Goal: Task Accomplishment & Management: Use online tool/utility

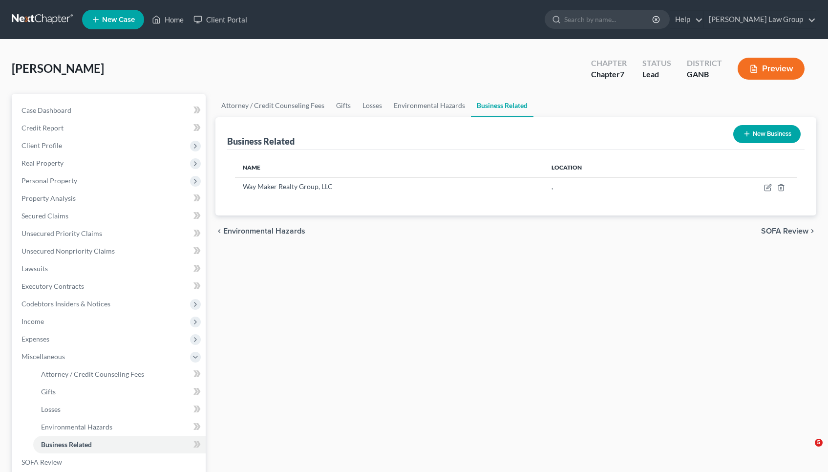
click at [171, 24] on link "Home" at bounding box center [168, 20] width 42 height 18
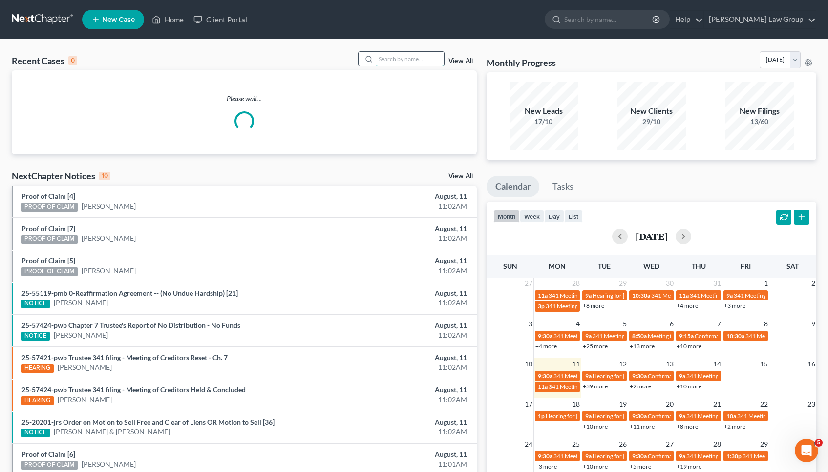
click at [410, 60] on input "search" at bounding box center [410, 59] width 68 height 14
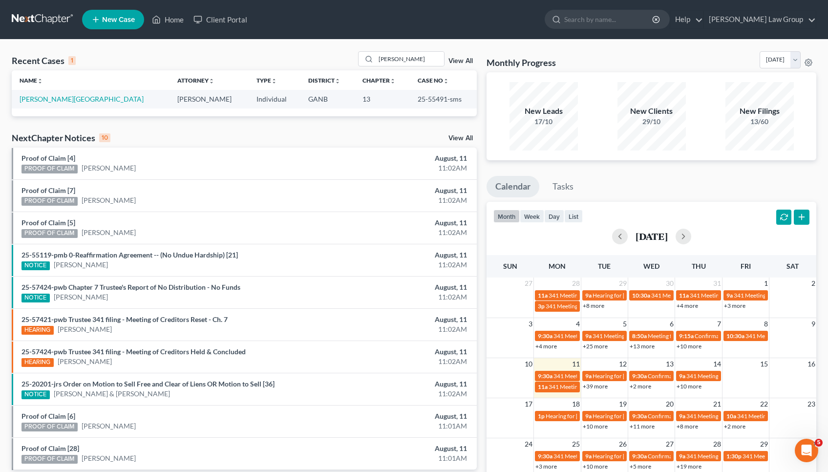
click at [418, 99] on td "25-55491-sms" at bounding box center [443, 99] width 67 height 18
copy td "55491"
click at [172, 20] on link "Home" at bounding box center [168, 20] width 42 height 18
click at [414, 55] on input "[PERSON_NAME]" at bounding box center [410, 59] width 68 height 14
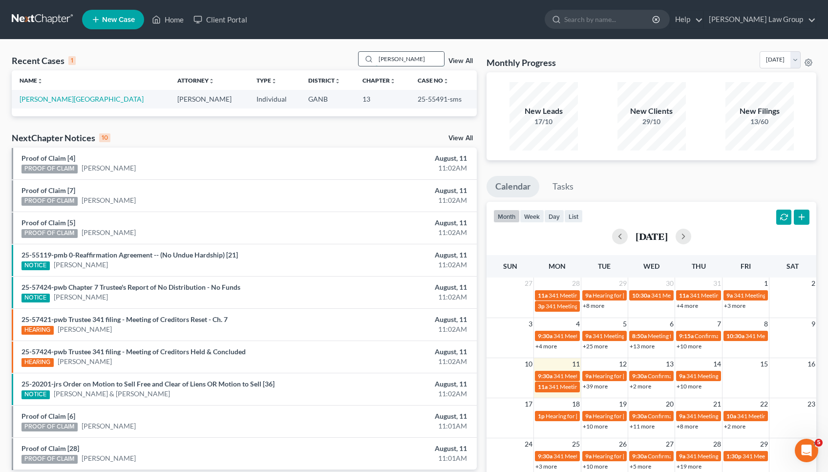
click at [414, 55] on input "[PERSON_NAME]" at bounding box center [410, 59] width 68 height 14
type input "PRIDE"
click at [54, 98] on link "Pride, [GEOGRAPHIC_DATA]" at bounding box center [64, 99] width 89 height 8
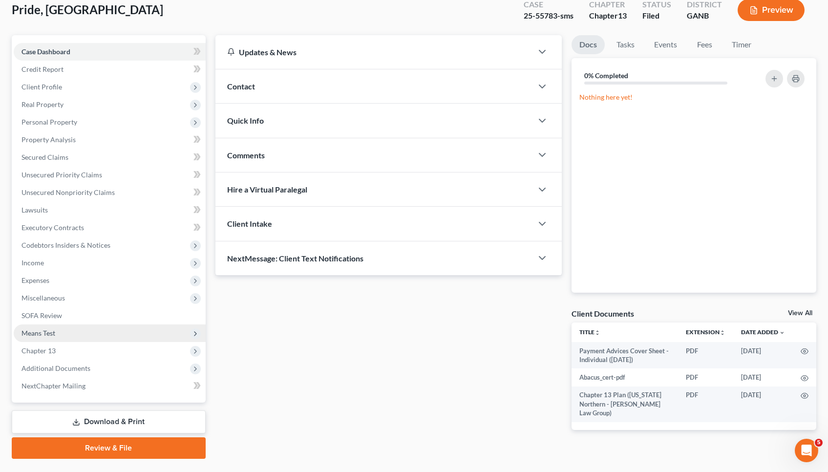
scroll to position [67, 0]
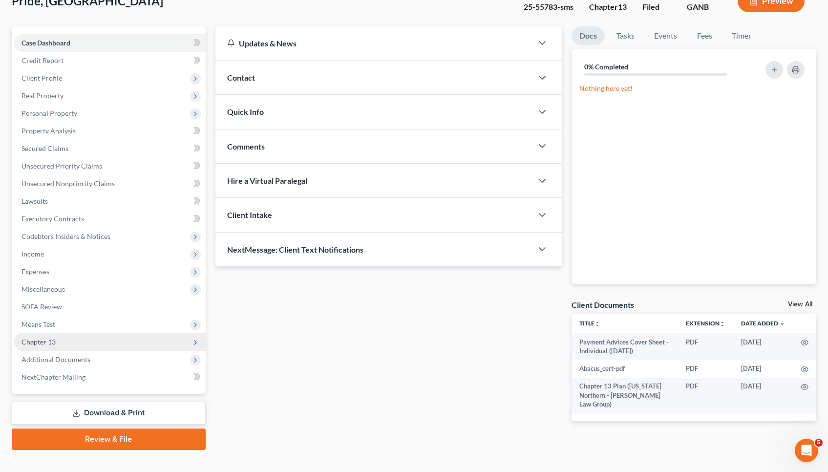
click at [87, 340] on span "Chapter 13" at bounding box center [110, 342] width 192 height 18
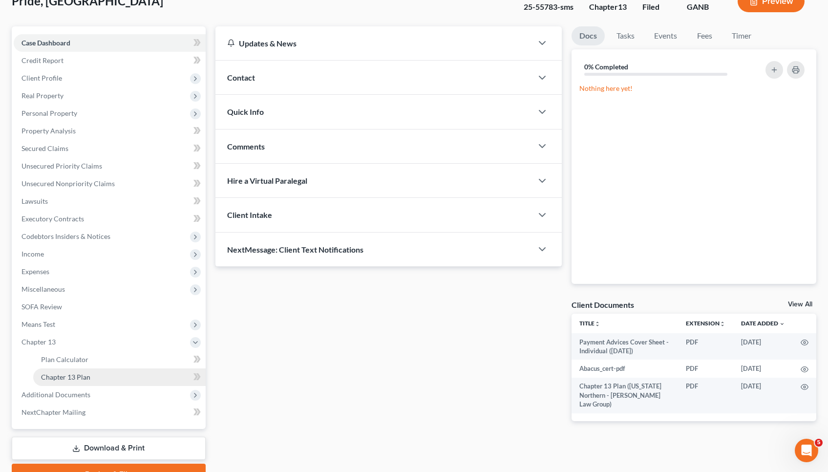
click at [80, 382] on link "Chapter 13 Plan" at bounding box center [119, 378] width 173 height 18
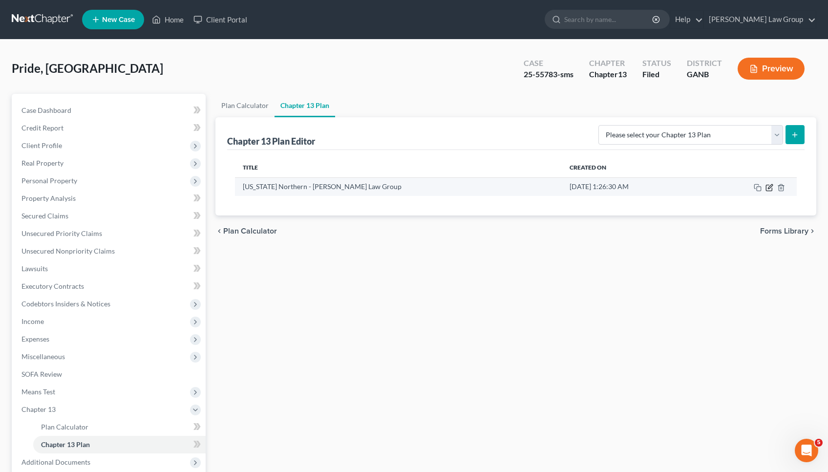
click at [773, 186] on icon "button" at bounding box center [770, 188] width 8 height 8
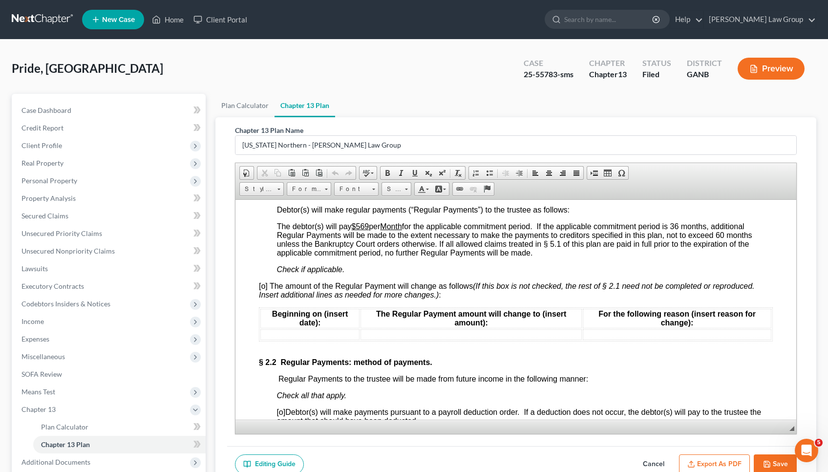
scroll to position [895, 0]
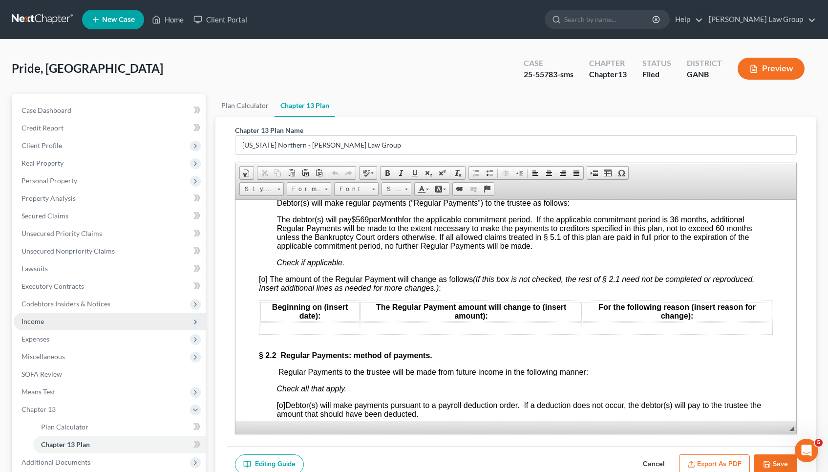
click at [42, 323] on span "Income" at bounding box center [33, 321] width 22 height 8
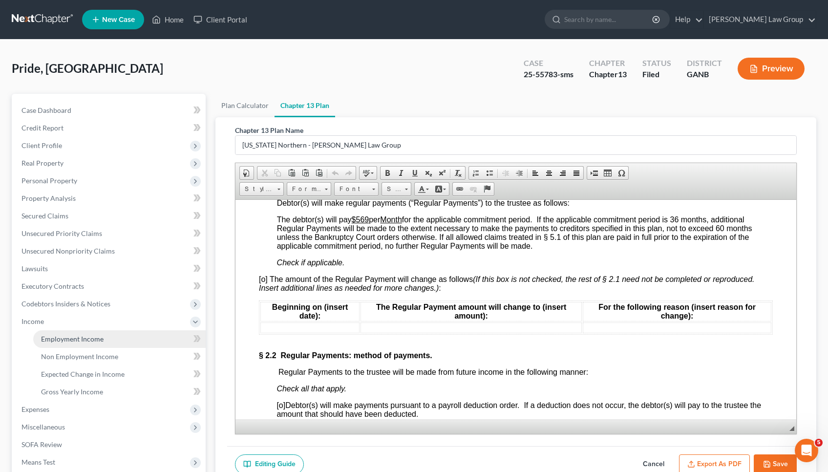
click at [53, 340] on span "Employment Income" at bounding box center [72, 339] width 63 height 8
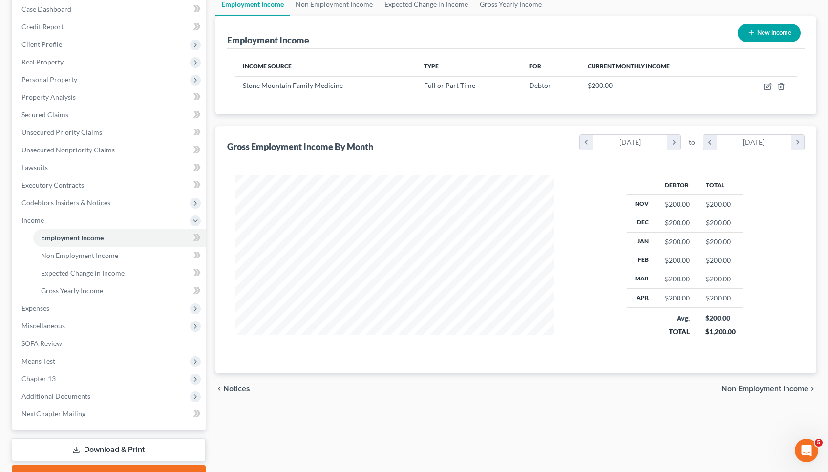
scroll to position [108, 0]
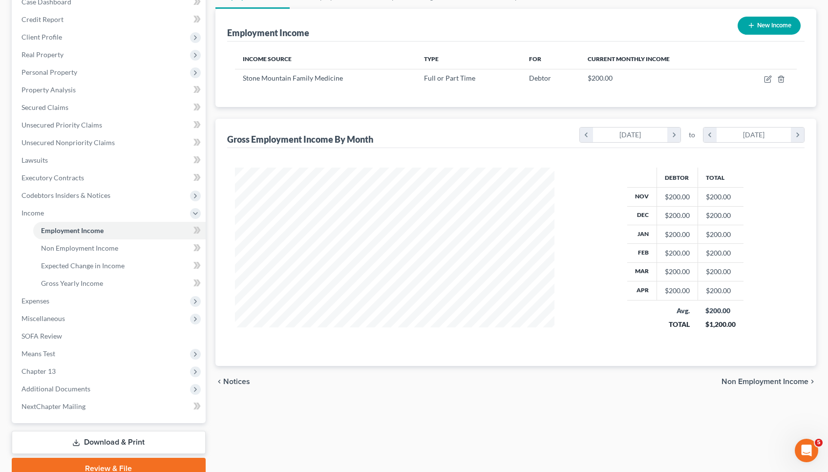
click at [733, 381] on span "Non Employment Income" at bounding box center [765, 382] width 87 height 8
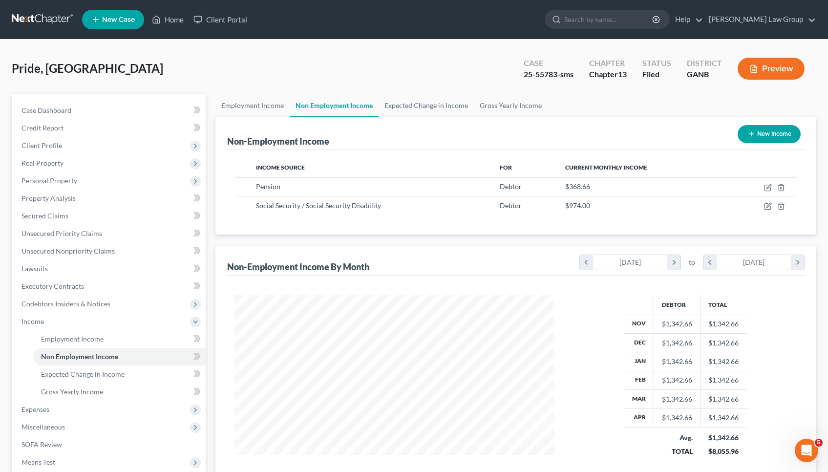
scroll to position [488556, 488392]
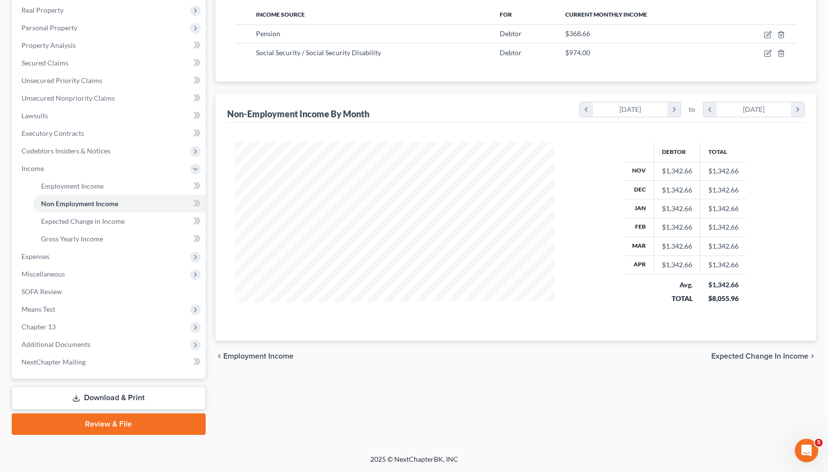
click at [746, 355] on span "Expected Change in Income" at bounding box center [760, 356] width 97 height 8
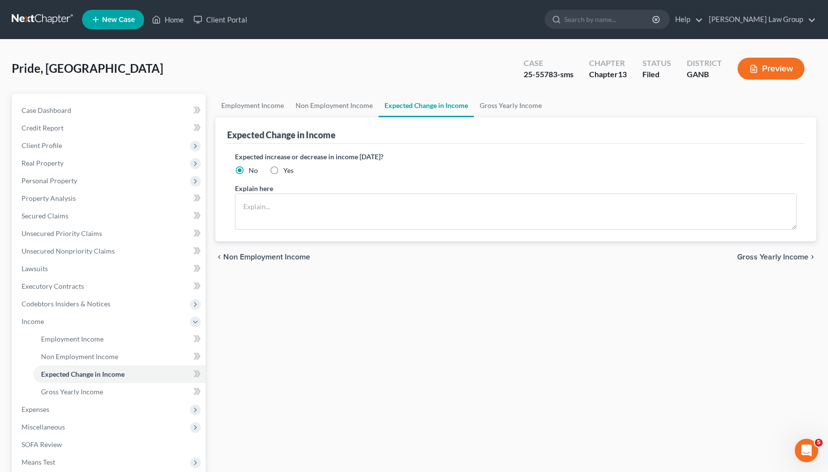
scroll to position [8, 0]
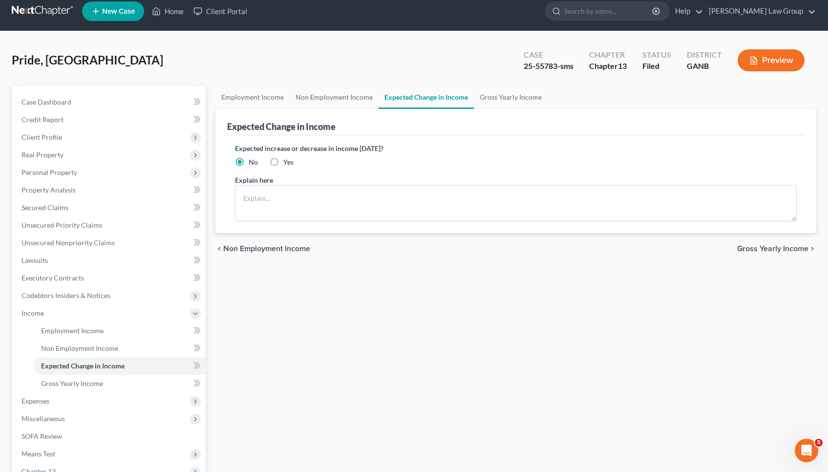
click at [765, 252] on span "Gross Yearly Income" at bounding box center [772, 249] width 71 height 8
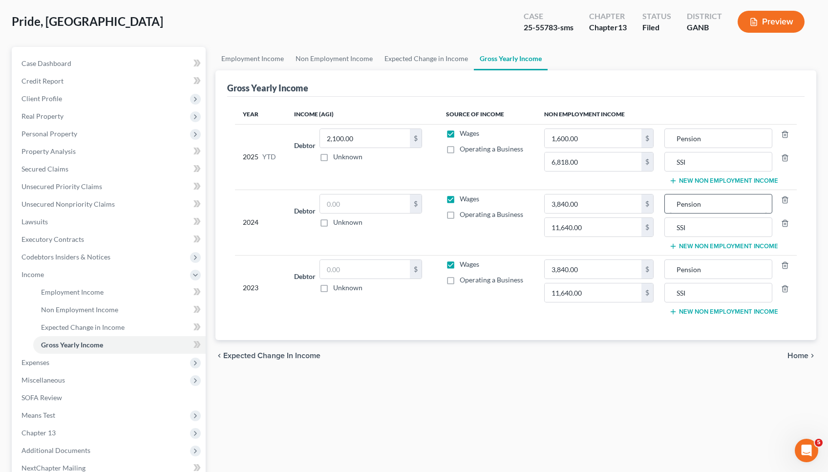
scroll to position [108, 0]
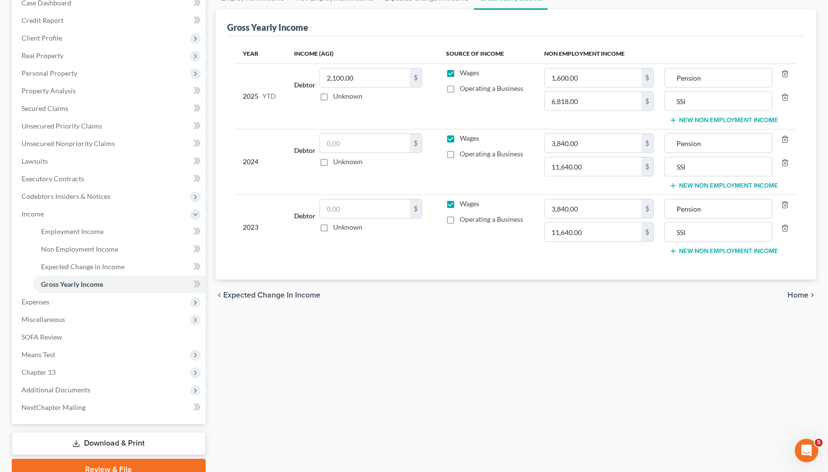
click at [795, 294] on span "Home" at bounding box center [798, 295] width 21 height 8
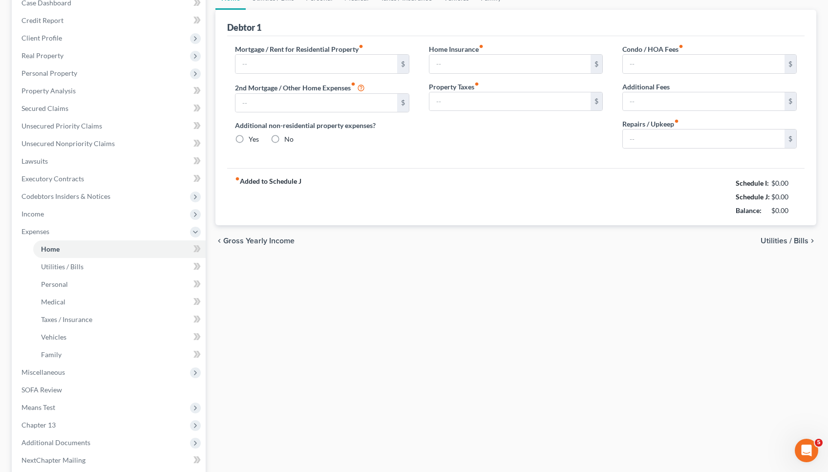
scroll to position [15, 0]
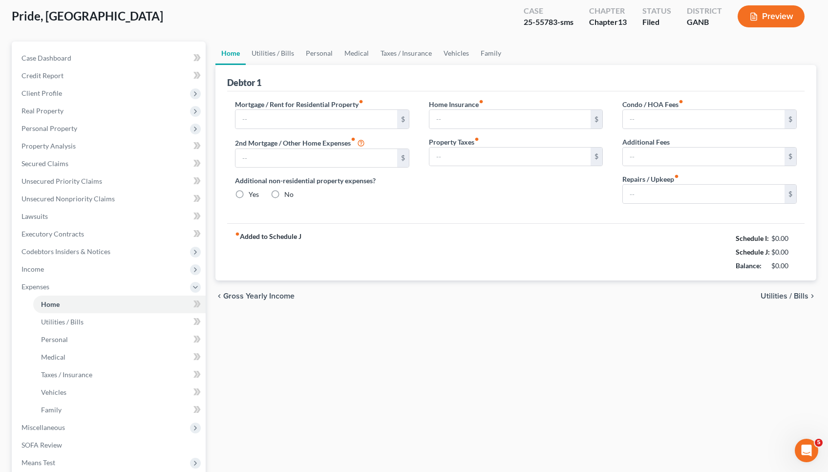
type input "449.12"
type input "0.00"
radio input "true"
type input "0.00"
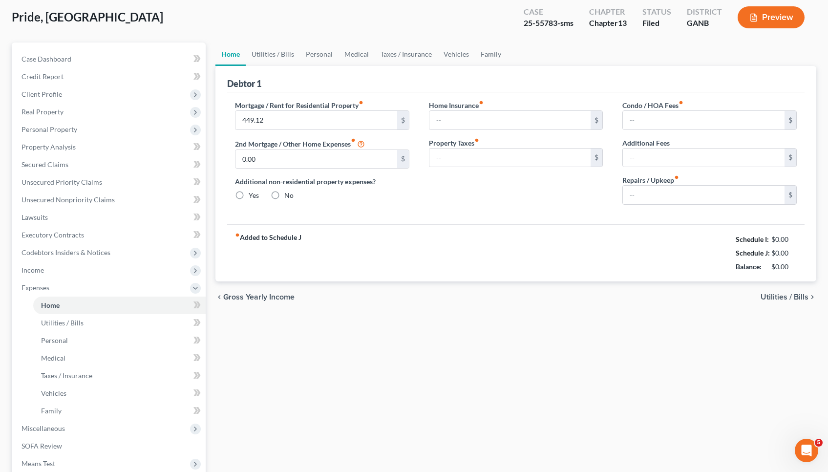
type input "70.00"
type input "0.00"
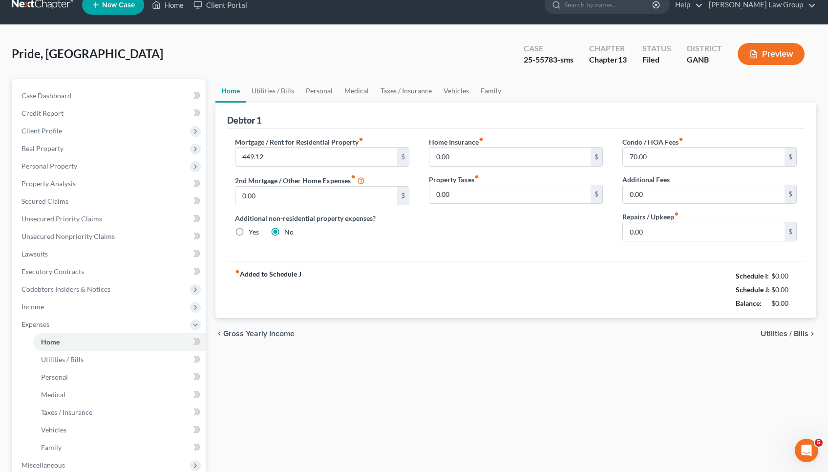
scroll to position [0, 0]
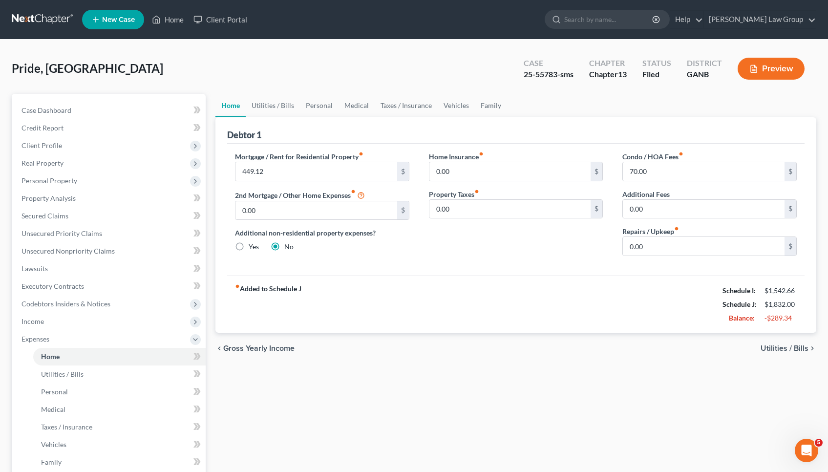
click at [787, 351] on span "Utilities / Bills" at bounding box center [785, 349] width 48 height 8
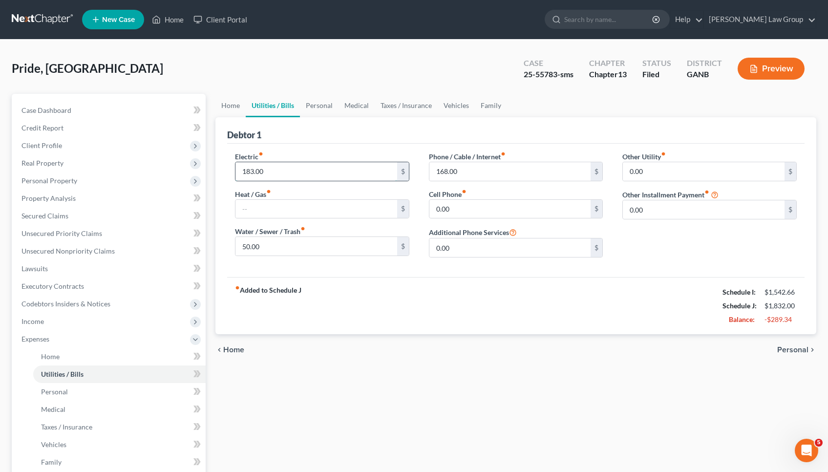
click at [379, 169] on input "183.00" at bounding box center [317, 171] width 162 height 19
type input "100"
click at [457, 172] on input "168.00" at bounding box center [511, 171] width 162 height 19
type input "50"
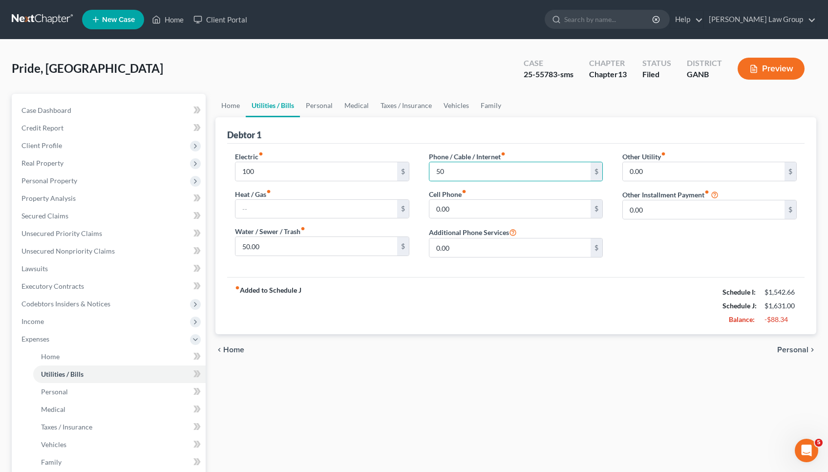
click at [790, 351] on span "Personal" at bounding box center [793, 350] width 31 height 8
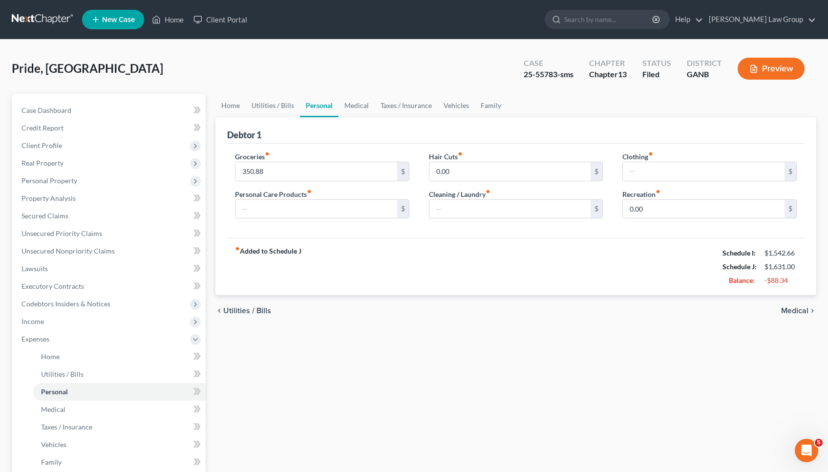
click at [799, 310] on span "Medical" at bounding box center [794, 311] width 27 height 8
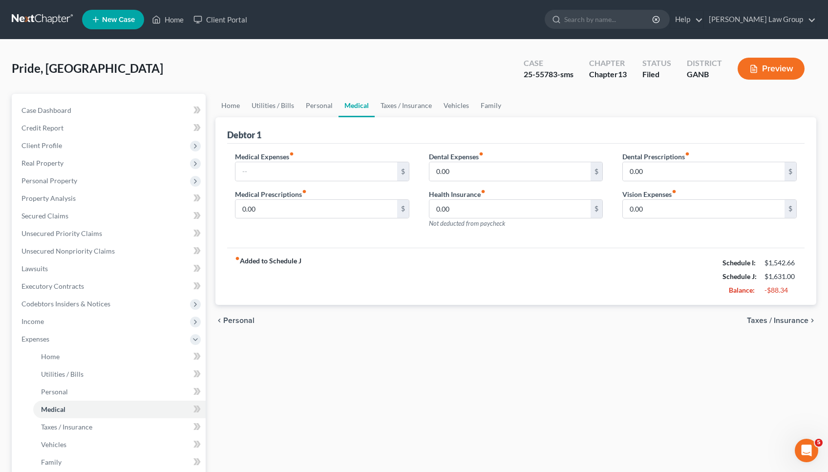
click at [799, 323] on span "Taxes / Insurance" at bounding box center [778, 321] width 62 height 8
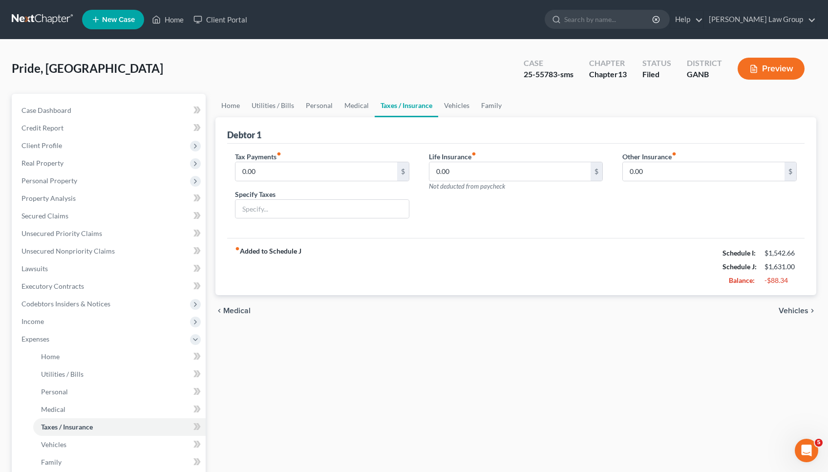
click at [796, 309] on span "Vehicles" at bounding box center [794, 311] width 30 height 8
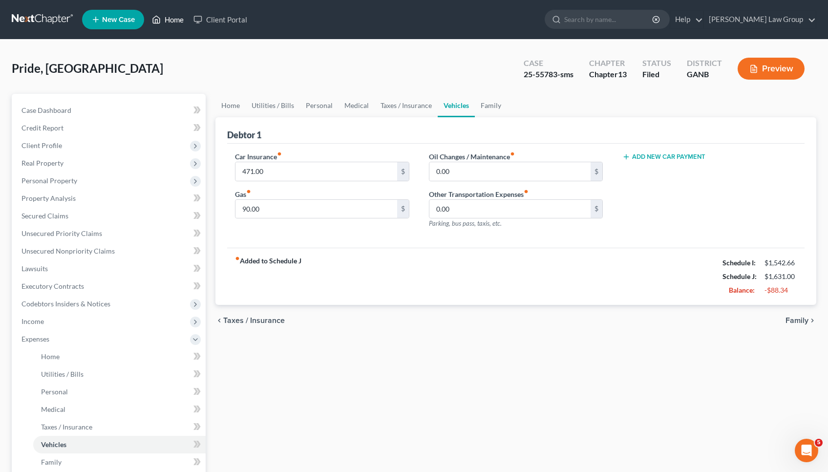
click at [168, 22] on link "Home" at bounding box center [168, 20] width 42 height 18
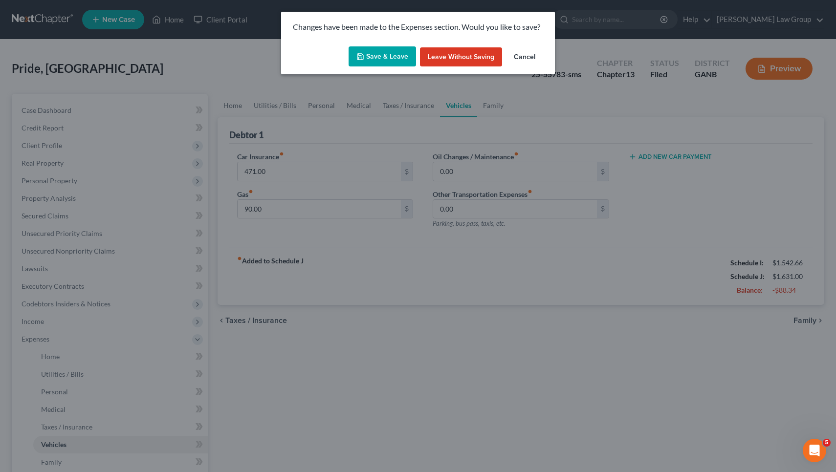
click at [533, 56] on button "Cancel" at bounding box center [524, 57] width 37 height 20
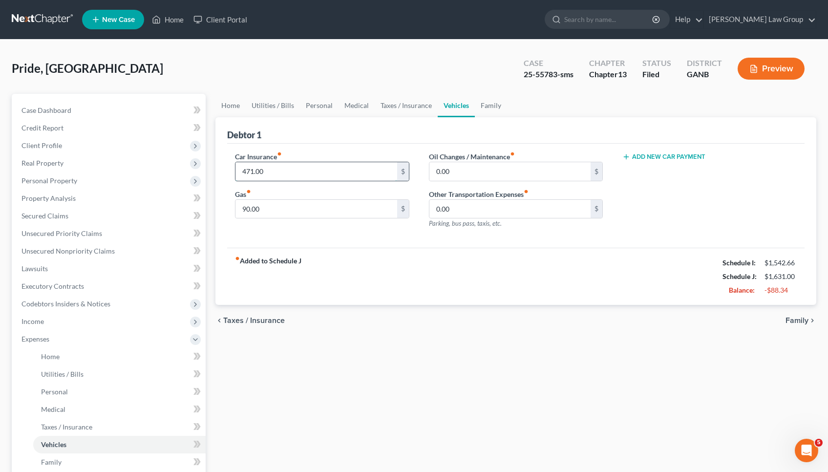
click at [319, 176] on input "471.00" at bounding box center [317, 171] width 162 height 19
type input "2"
click at [85, 181] on span "Personal Property" at bounding box center [110, 181] width 192 height 18
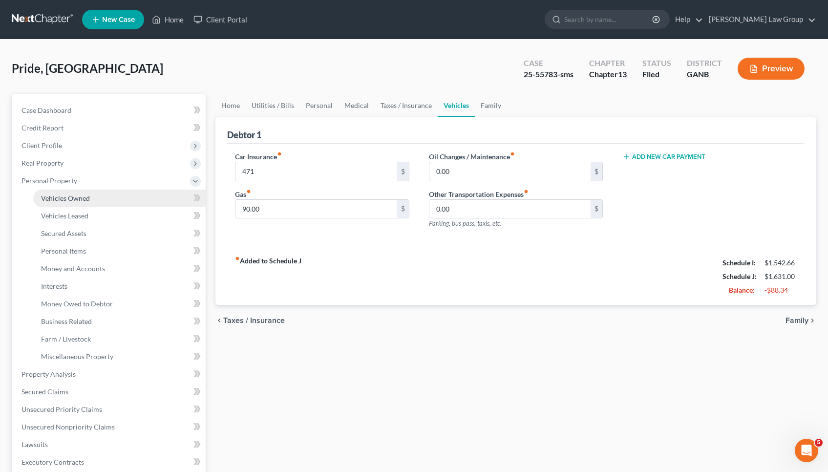
click at [88, 195] on span "Vehicles Owned" at bounding box center [65, 198] width 49 height 8
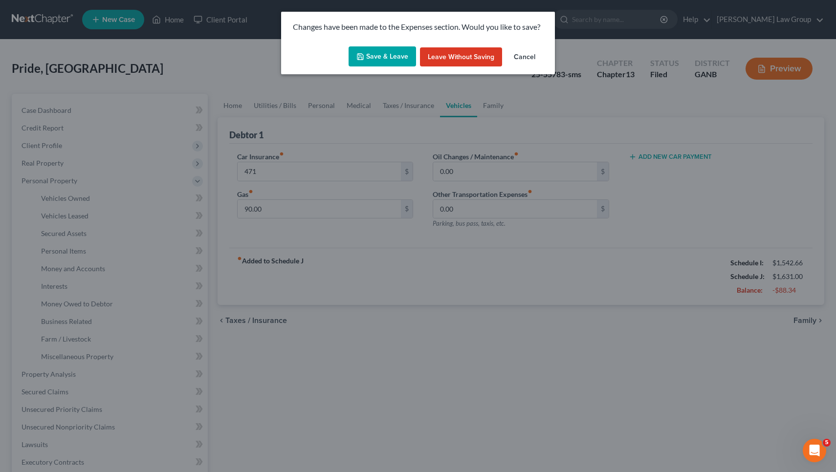
click at [380, 63] on button "Save & Leave" at bounding box center [381, 56] width 67 height 21
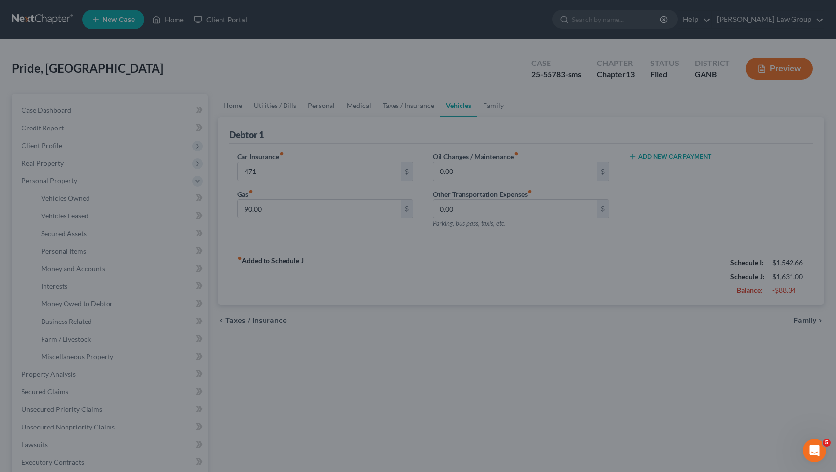
type input "471.00"
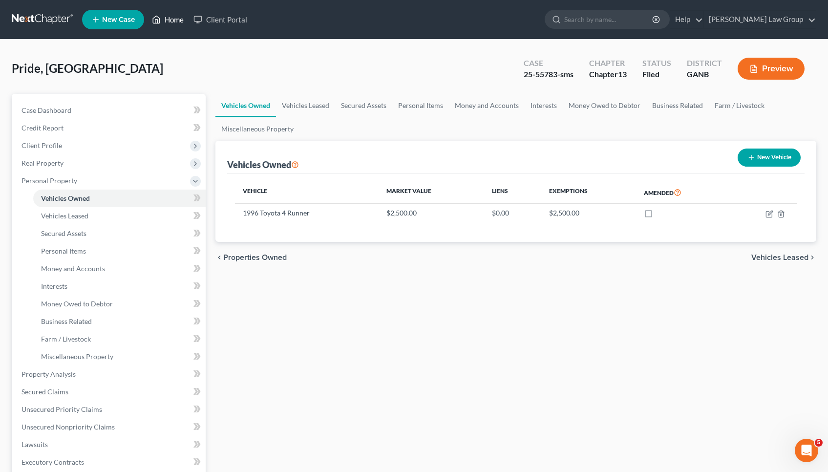
click at [163, 17] on link "Home" at bounding box center [168, 20] width 42 height 18
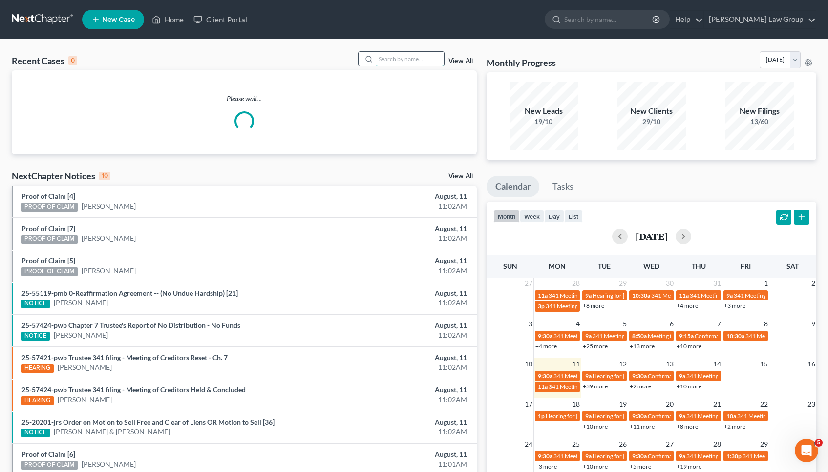
click at [390, 56] on input "search" at bounding box center [410, 59] width 68 height 14
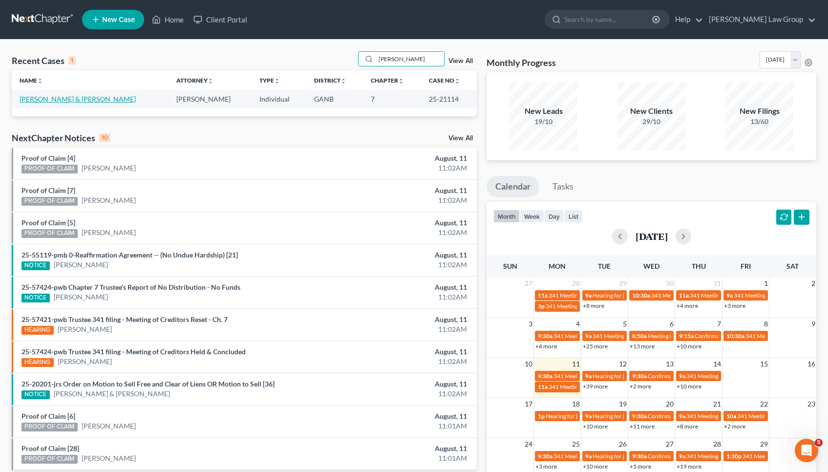
type input "trimble"
click at [71, 99] on link "[PERSON_NAME] & [PERSON_NAME]" at bounding box center [78, 99] width 116 height 8
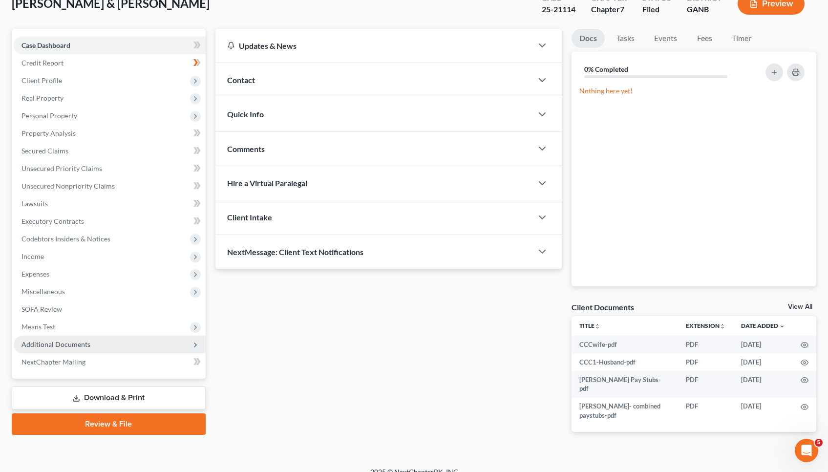
click at [55, 344] on span "Additional Documents" at bounding box center [56, 344] width 69 height 8
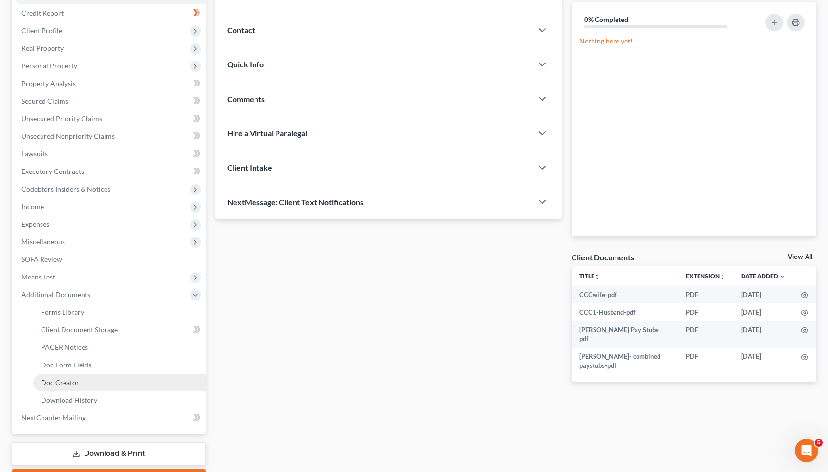
click at [64, 379] on span "Doc Creator" at bounding box center [60, 382] width 38 height 8
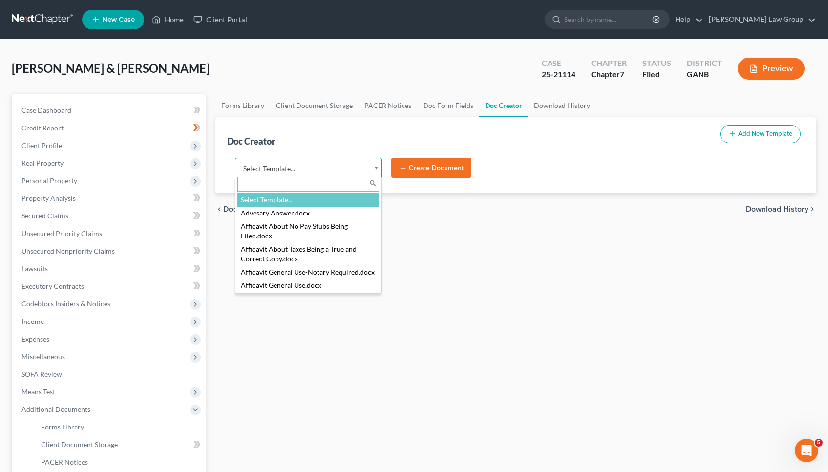
click at [309, 161] on body "Home New Case Client Portal Saedi Law Group mmays@saedilawgroup.com My Account …" at bounding box center [414, 321] width 828 height 643
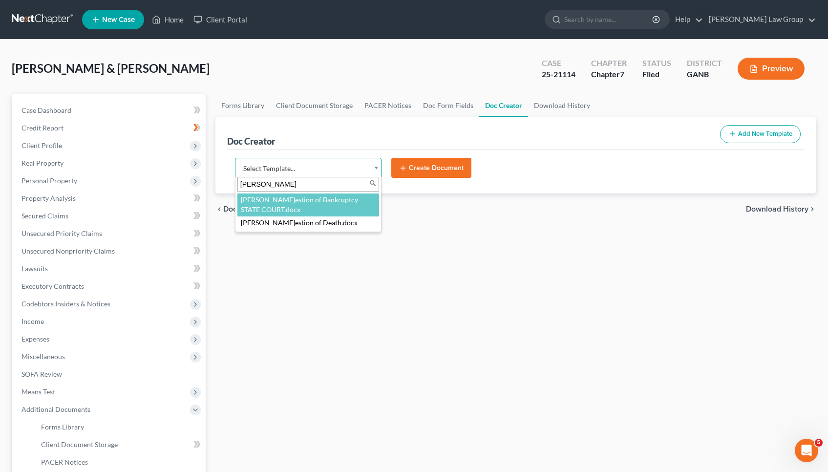
type input "sugg"
select select "111670"
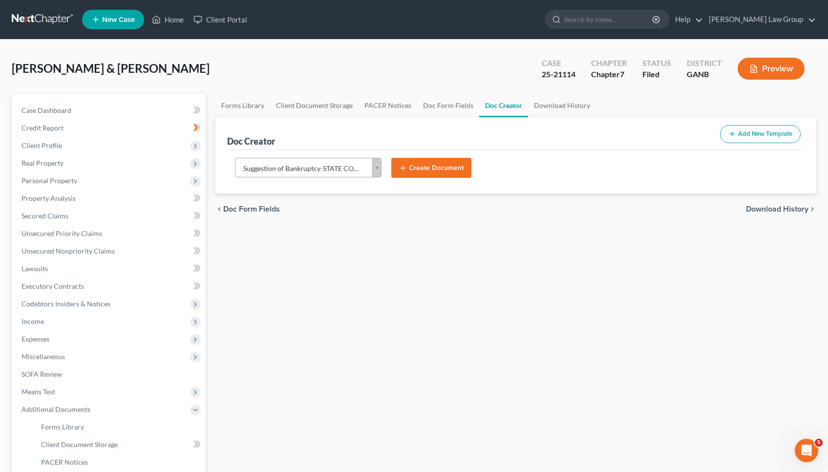
click at [418, 168] on button "Create Document" at bounding box center [431, 168] width 80 height 21
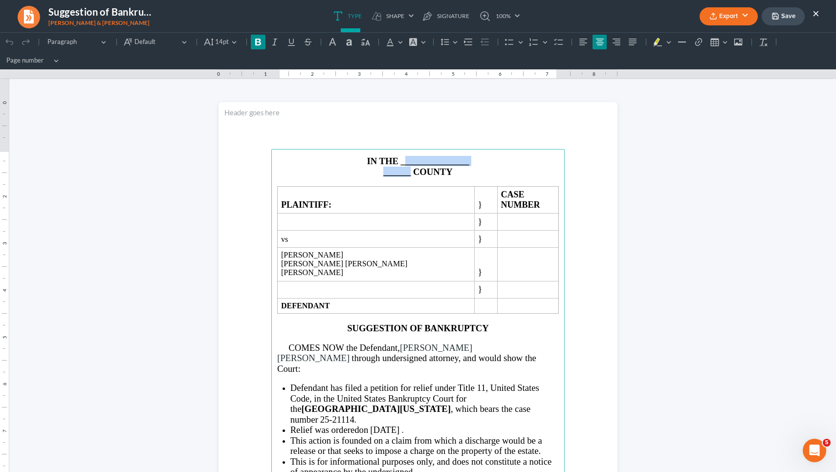
drag, startPoint x: 407, startPoint y: 173, endPoint x: 398, endPoint y: 162, distance: 14.0
click at [400, 163] on main "IN THE _______________ ______ COUNTY PLAINTIFF: } CASE NUMBER } vs } Emily Kate…" at bounding box center [417, 360] width 293 height 422
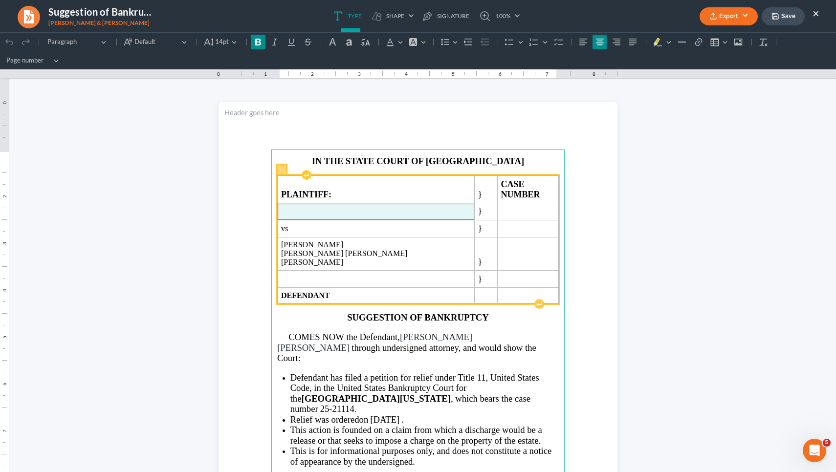
click at [329, 207] on span "Rich Text Editor, page-0-main" at bounding box center [376, 211] width 190 height 9
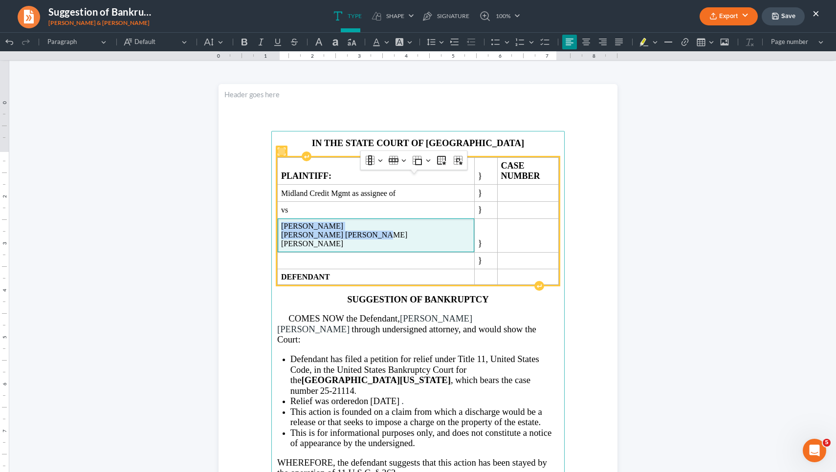
drag, startPoint x: 300, startPoint y: 235, endPoint x: 431, endPoint y: 233, distance: 131.0
click at [431, 233] on span "Emily Kate Trimble Kevin Lewis Trimble" at bounding box center [376, 235] width 190 height 26
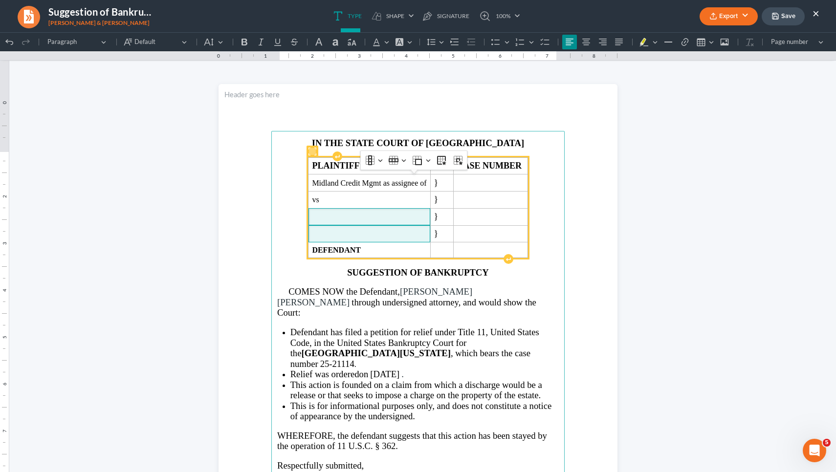
click at [403, 239] on span "Rich Text Editor, page-0-main" at bounding box center [369, 234] width 114 height 10
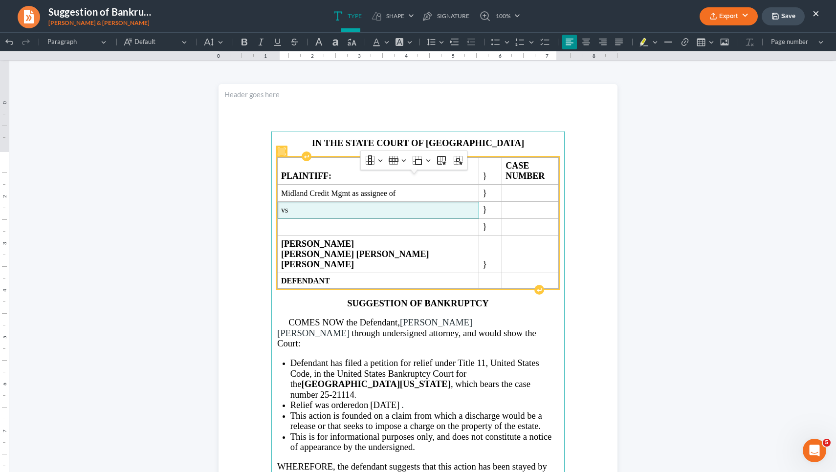
click at [295, 215] on span "vs" at bounding box center [378, 210] width 194 height 9
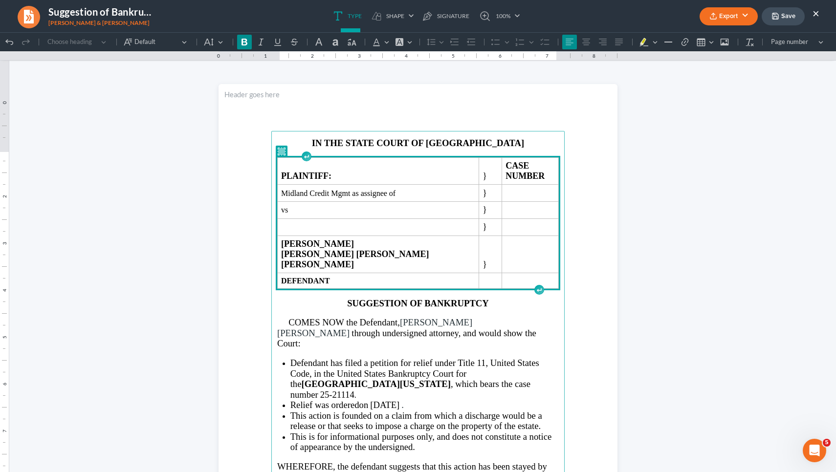
click at [295, 215] on span "vs" at bounding box center [378, 210] width 194 height 9
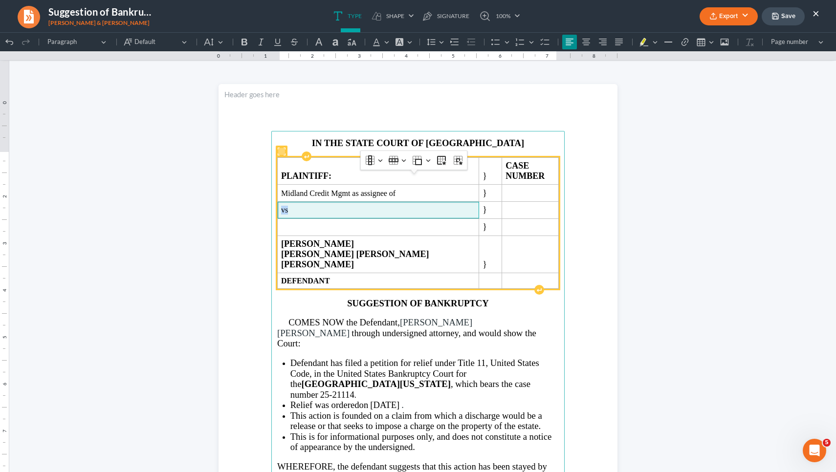
drag, startPoint x: 287, startPoint y: 217, endPoint x: 282, endPoint y: 217, distance: 5.4
click at [282, 215] on span "vs" at bounding box center [378, 210] width 194 height 9
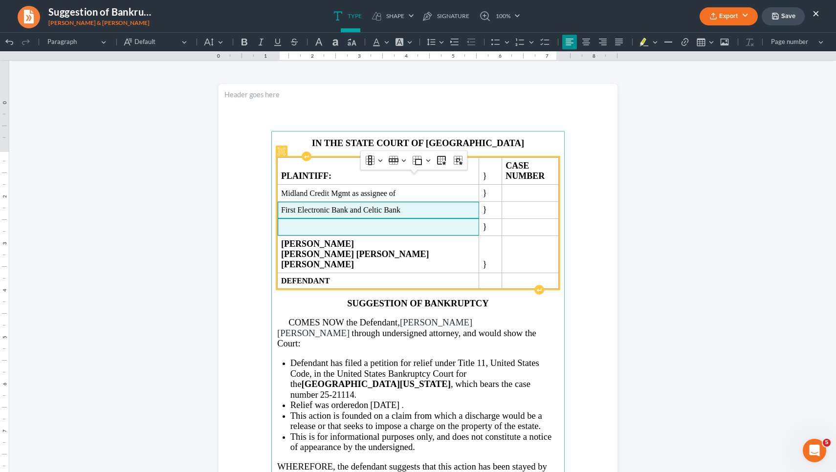
click at [299, 232] on span "Rich Text Editor, page-0-main" at bounding box center [378, 227] width 194 height 9
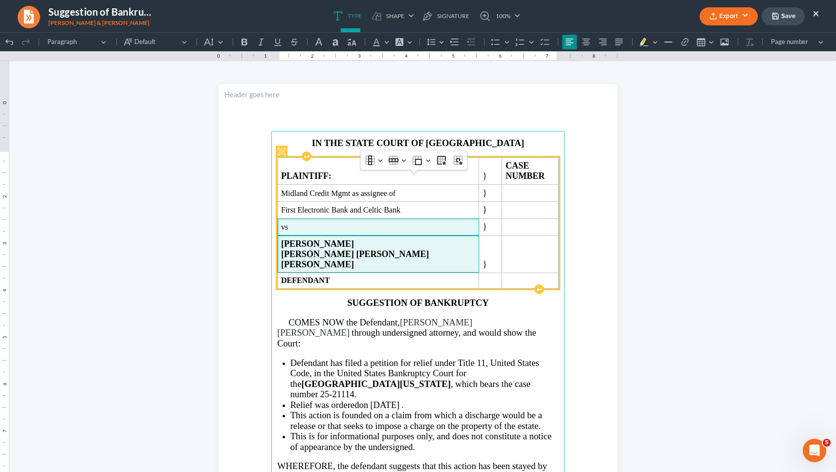
click at [372, 255] on strong "Emily Kate Trimble Kevin Lewis Trimble" at bounding box center [355, 254] width 148 height 30
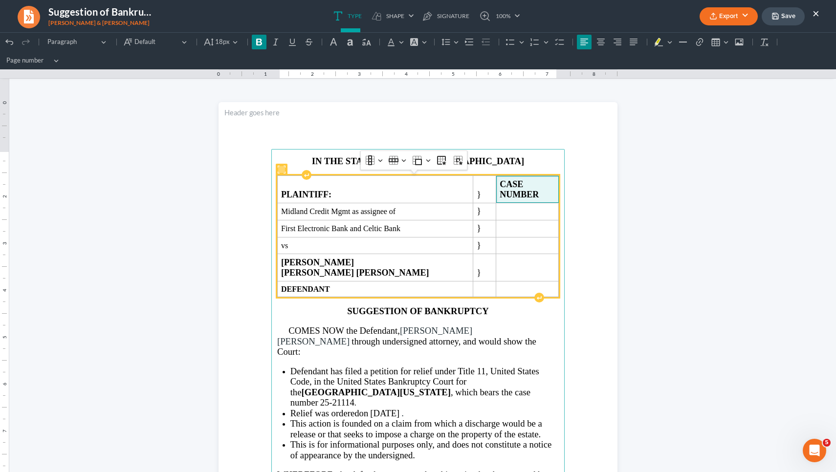
click at [535, 187] on span "CASE NUMBER" at bounding box center [526, 189] width 55 height 21
click at [539, 190] on span "CASE NUMBER" at bounding box center [526, 189] width 55 height 21
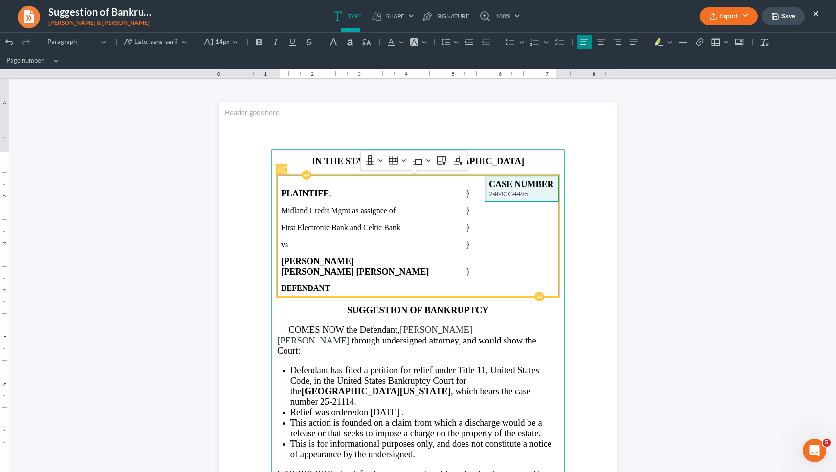
click at [493, 191] on span "24MCG4495" at bounding box center [509, 194] width 40 height 8
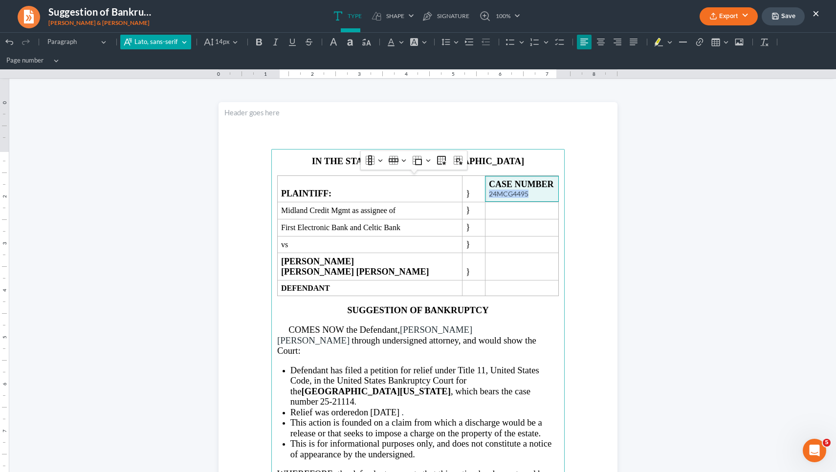
click at [167, 42] on span "Lato, sans-serif" at bounding box center [156, 42] width 44 height 10
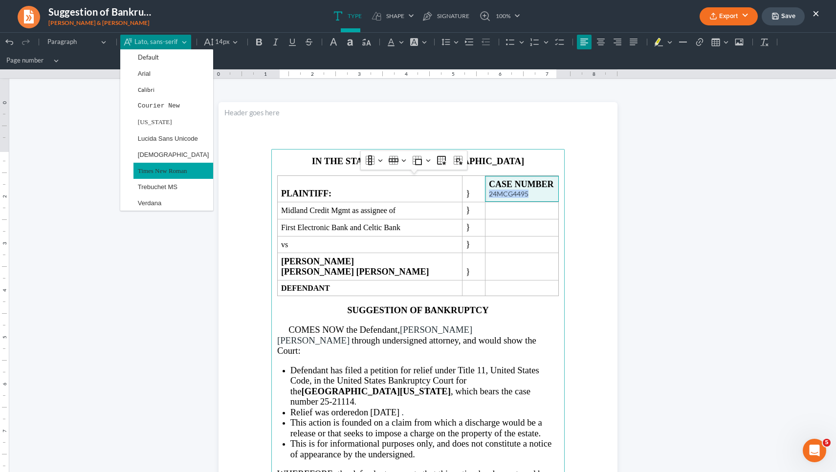
click at [181, 166] on span "Times New Roman" at bounding box center [162, 170] width 49 height 11
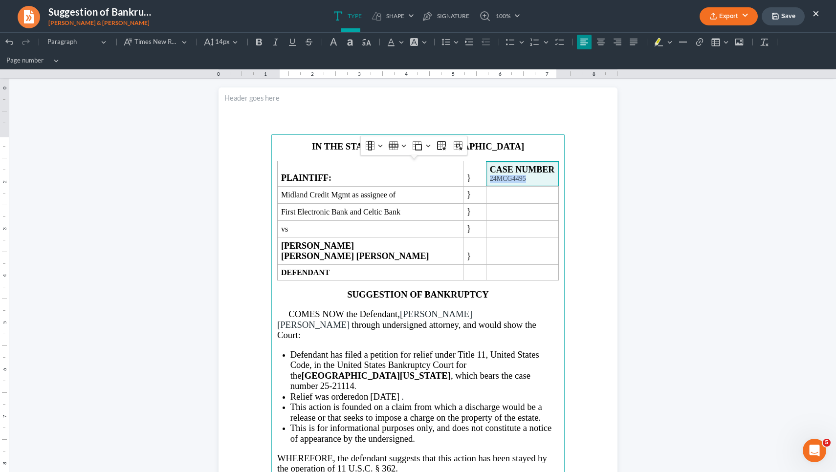
scroll to position [15, 0]
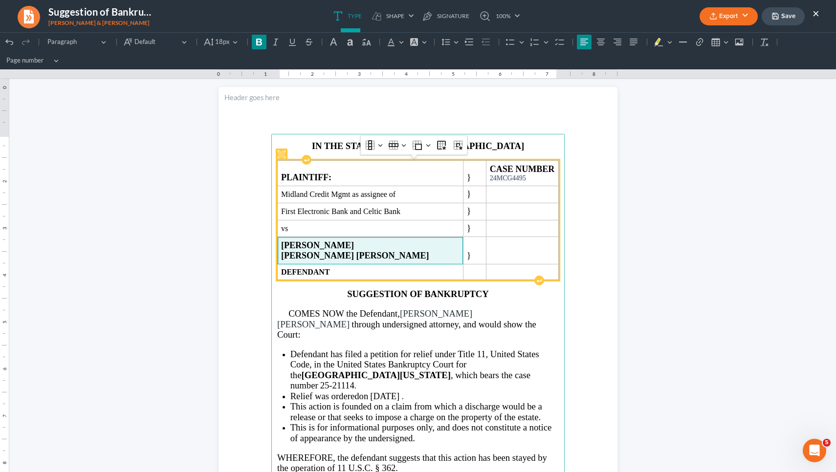
click at [382, 243] on strong "Emily Kate Trimble andKevin Lewis Trimble" at bounding box center [355, 250] width 148 height 20
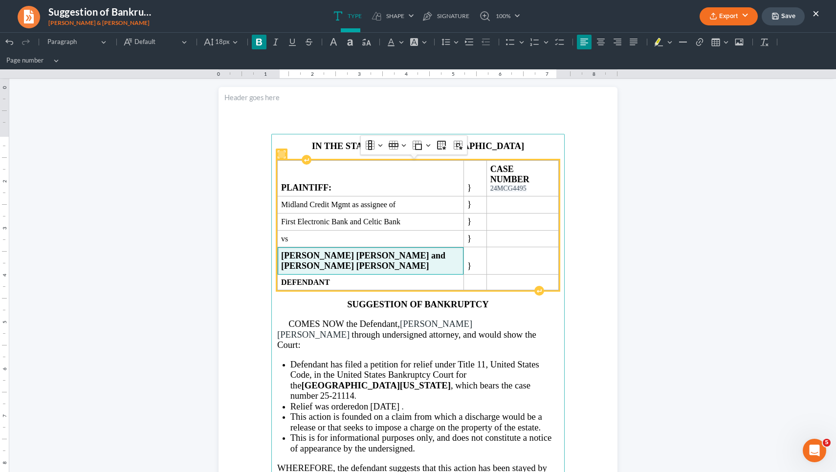
click at [334, 253] on span "Emily Kate Trimble and Kevin Lewis Trimble" at bounding box center [370, 261] width 179 height 21
drag, startPoint x: 313, startPoint y: 254, endPoint x: 282, endPoint y: 240, distance: 34.1
click at [282, 251] on span "Emily Kate Trimble and Kevin Lewis Trimble" at bounding box center [370, 261] width 179 height 21
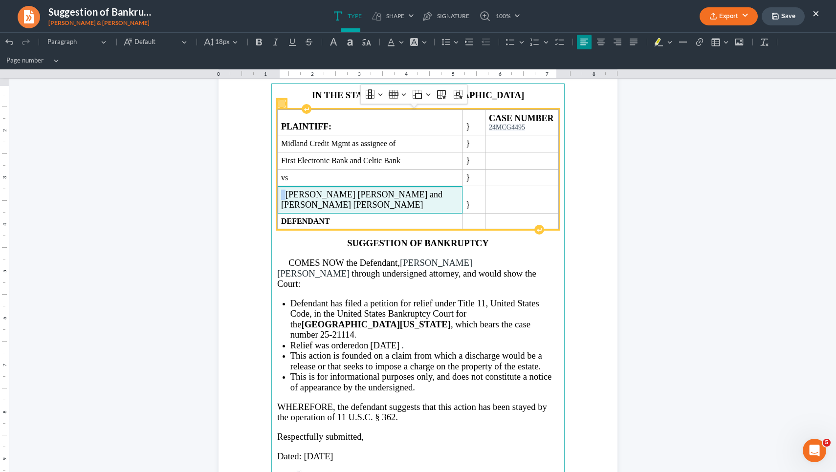
scroll to position [66, 0]
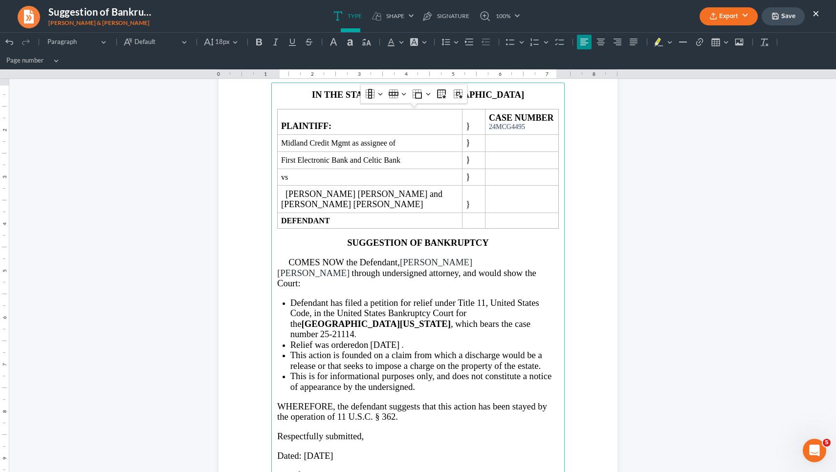
click at [390, 340] on span "08/08/2025" at bounding box center [384, 345] width 29 height 10
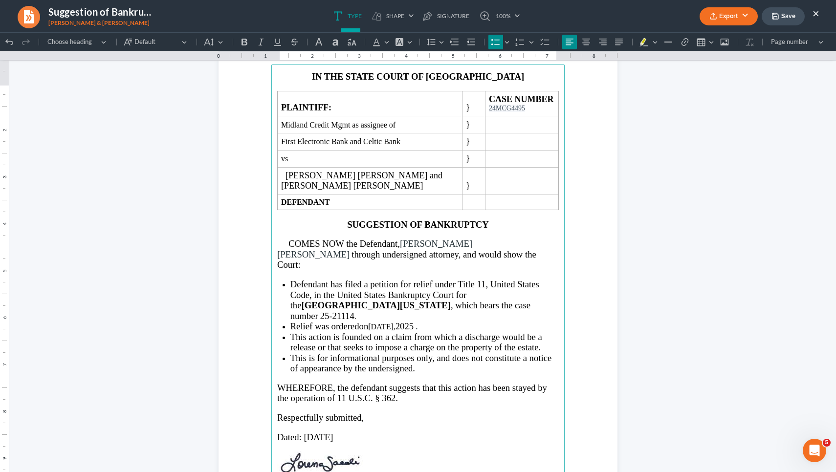
drag, startPoint x: 369, startPoint y: 320, endPoint x: 396, endPoint y: 324, distance: 28.1
click at [396, 324] on li "Relief was ordered on August 8, 2025 ." at bounding box center [424, 326] width 268 height 10
click at [163, 44] on span "Default" at bounding box center [156, 42] width 44 height 10
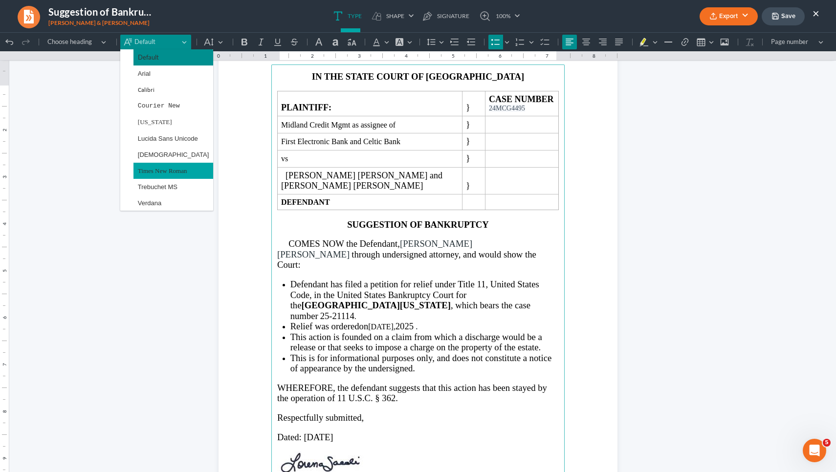
click at [177, 174] on span "Times New Roman" at bounding box center [162, 170] width 49 height 11
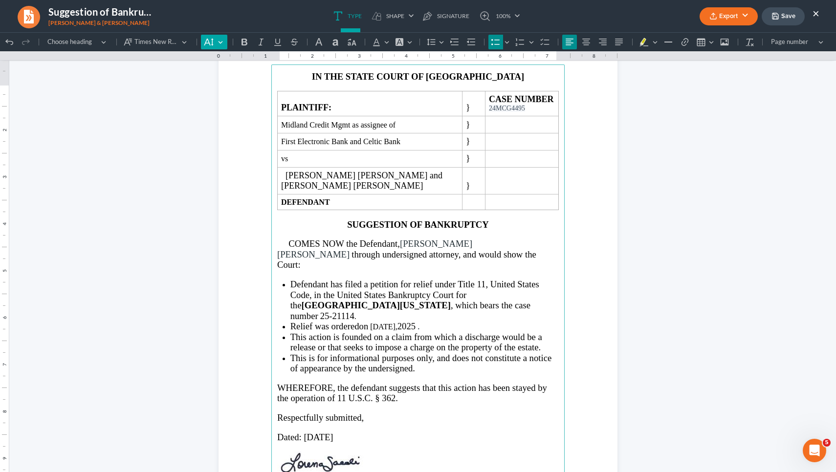
click at [221, 43] on button "Default" at bounding box center [214, 42] width 26 height 15
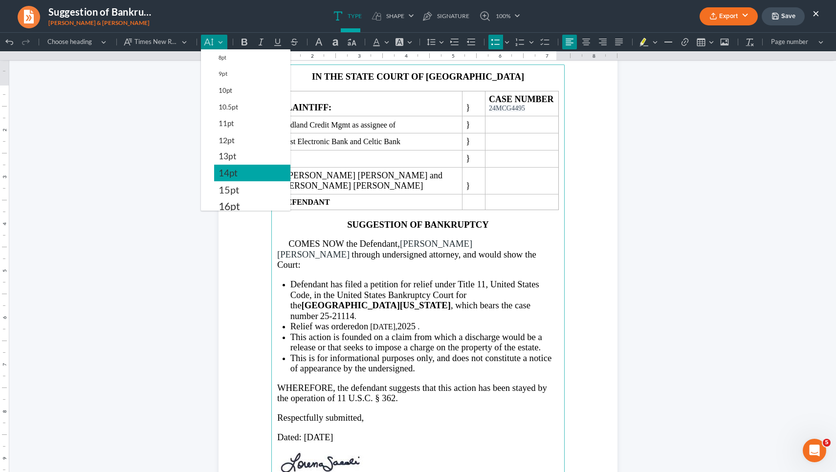
click at [231, 178] on span "14pt" at bounding box center [227, 173] width 19 height 12
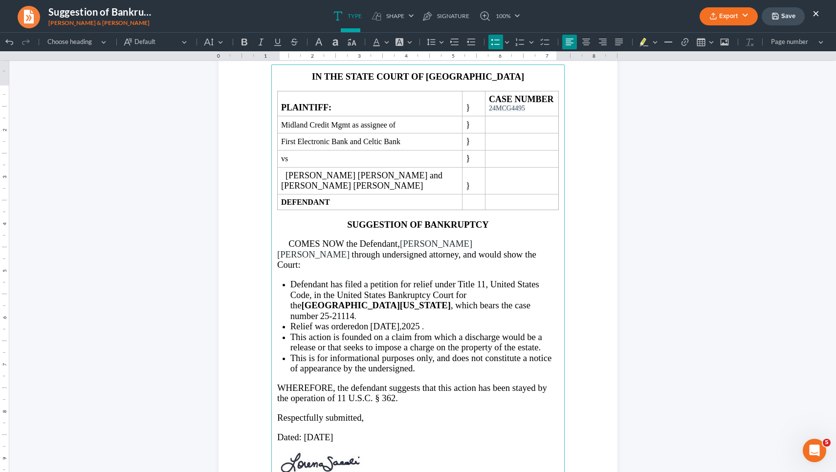
click at [426, 323] on li "Relief was ordered on August 8 , 2025 ." at bounding box center [424, 326] width 268 height 10
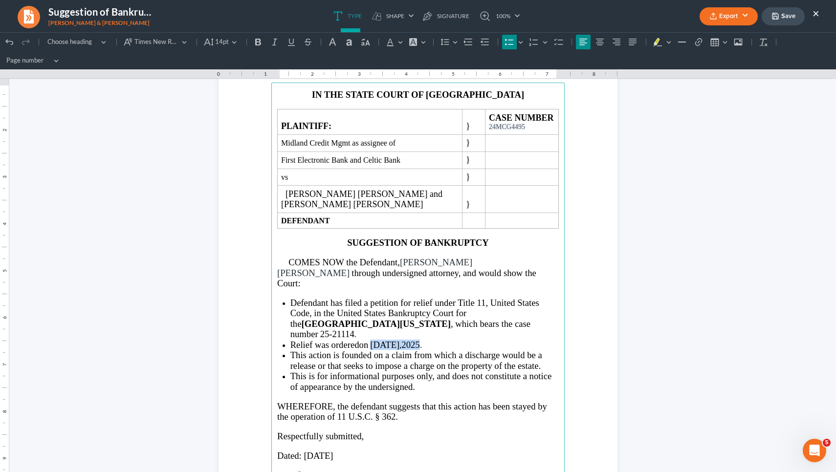
drag, startPoint x: 423, startPoint y: 320, endPoint x: 370, endPoint y: 321, distance: 52.8
click at [370, 340] on li "Relief was ordered on August 8 , 2025 ." at bounding box center [424, 345] width 268 height 10
copy li "August 8 , 2025"
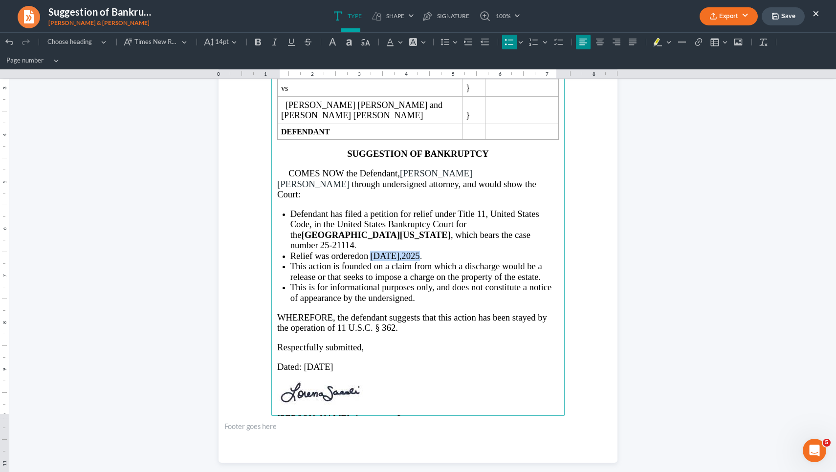
scroll to position [159, 0]
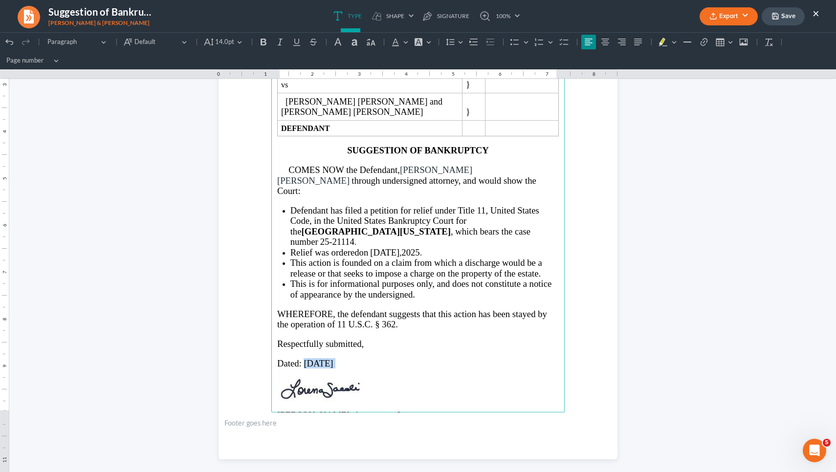
drag, startPoint x: 344, startPoint y: 337, endPoint x: 299, endPoint y: 337, distance: 44.5
click at [299, 358] on p "Dated: 08/11/2025" at bounding box center [418, 363] width 282 height 10
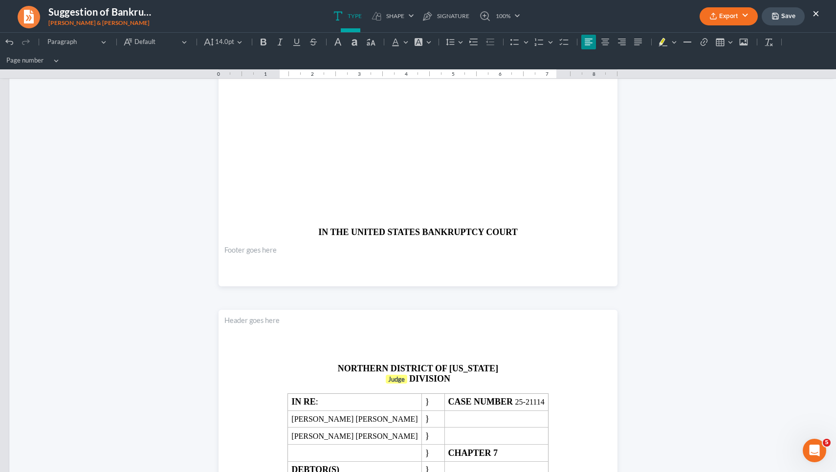
scroll to position [898, 0]
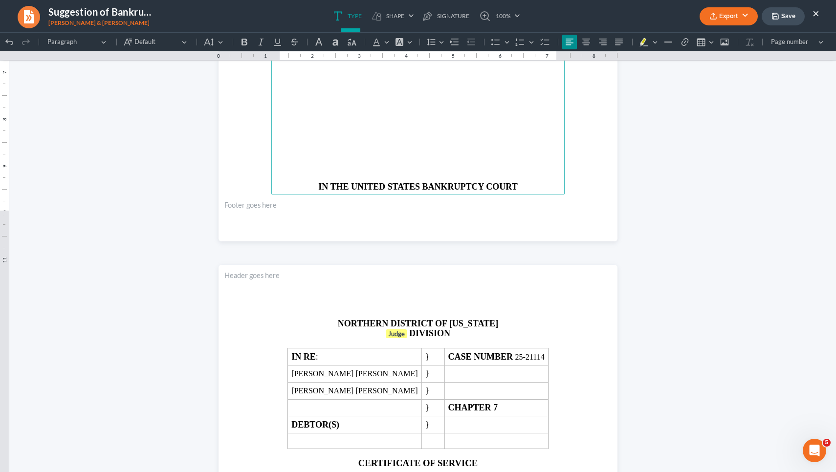
click at [392, 119] on p "Rich Text Editor, page-1-main" at bounding box center [418, 114] width 282 height 9
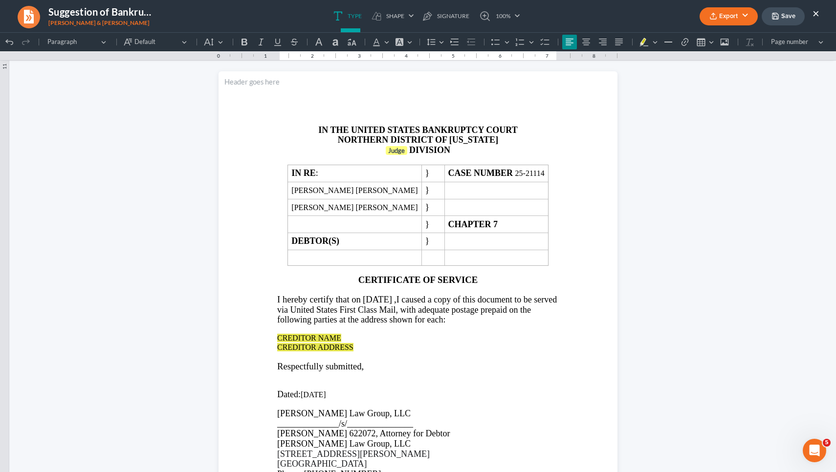
scroll to position [1097, 0]
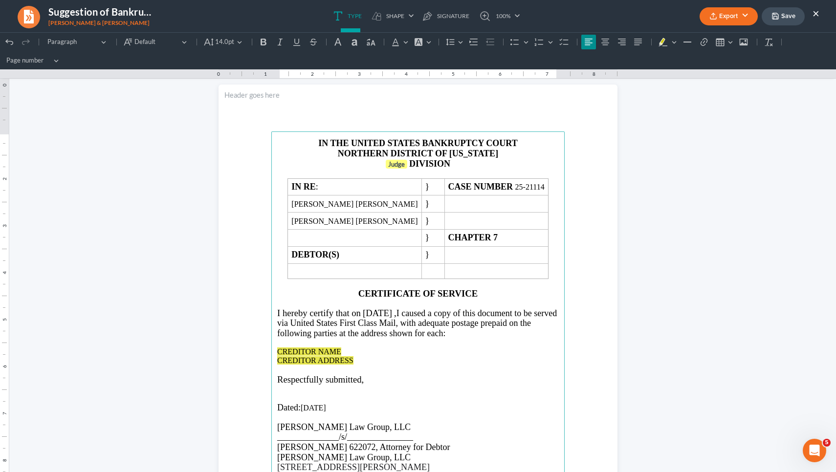
drag, startPoint x: 416, startPoint y: 314, endPoint x: 376, endPoint y: 313, distance: 40.6
click at [376, 313] on p "I hereby certify that on 08/11/2025 , I caused a copy of this document to be se…" at bounding box center [418, 323] width 282 height 31
click at [392, 313] on span "August 8" at bounding box center [377, 313] width 29 height 10
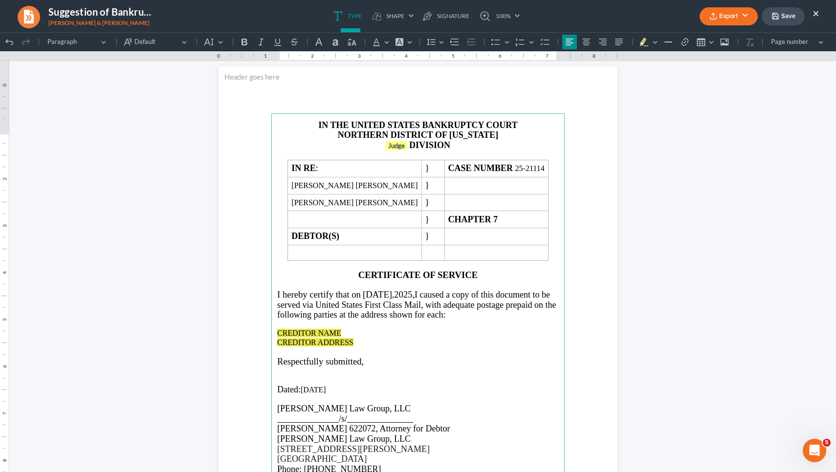
drag, startPoint x: 336, startPoint y: 405, endPoint x: 300, endPoint y: 404, distance: 36.7
click at [300, 395] on p "Dated: 08/11/2025" at bounding box center [418, 390] width 282 height 10
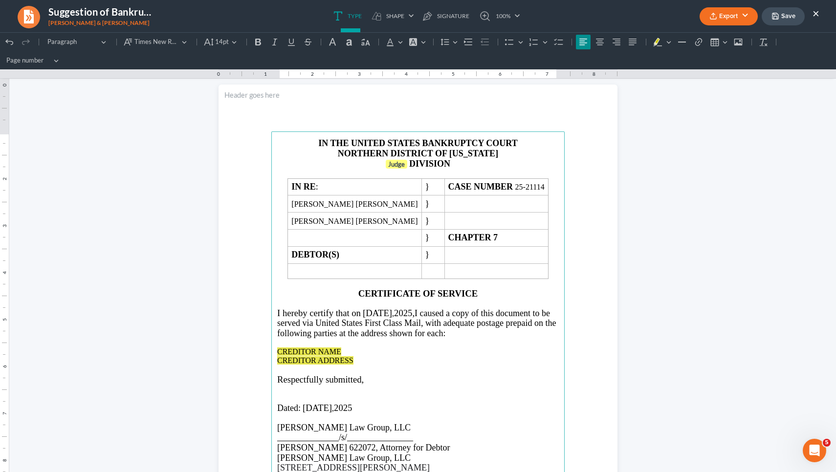
click at [329, 406] on span "August 8" at bounding box center [317, 408] width 29 height 10
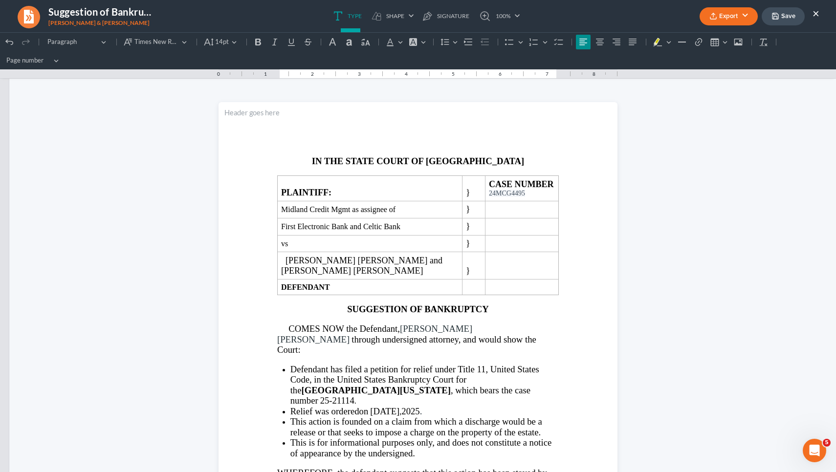
scroll to position [0, 0]
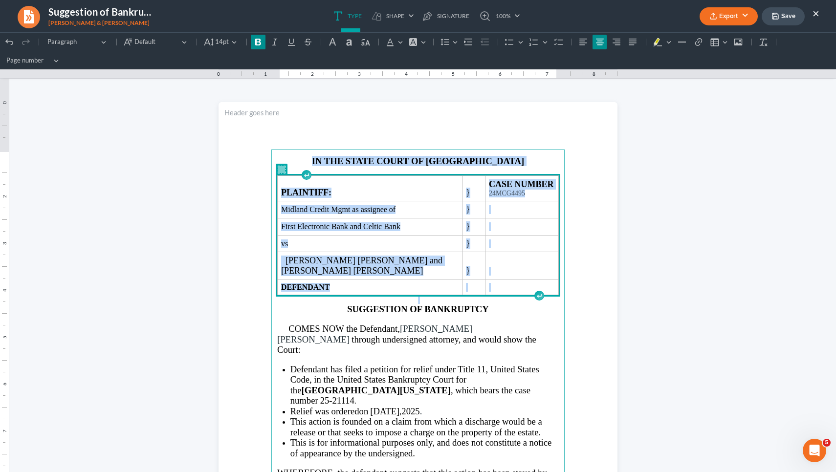
drag, startPoint x: 558, startPoint y: 290, endPoint x: 267, endPoint y: 148, distance: 323.9
click at [267, 148] on section "IN THE STATE COURT OF FORSYTH COUNTY PLAINTIFF: } CASE NUMBER 24MCG4495 Midland…" at bounding box center [417, 360] width 399 height 516
copy main "IN THE STATE COURT OF FORSYTH COUNTY PLAINTIFF: } CASE NUMBER 24MCG4495 Midland…"
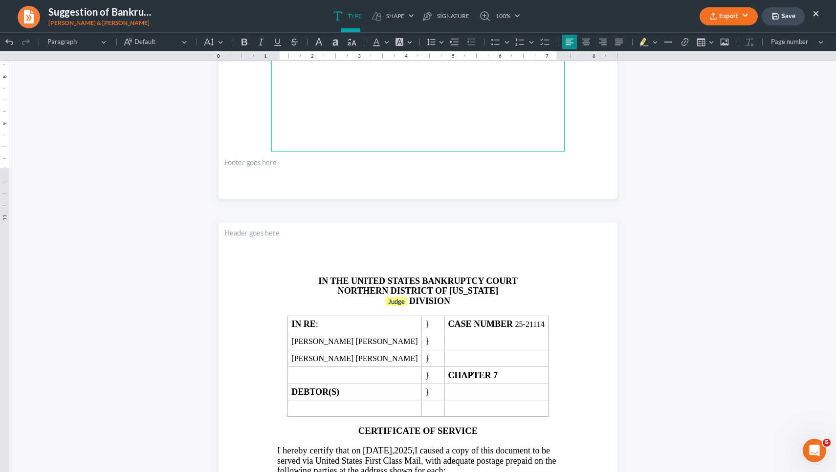
scroll to position [1008, 0]
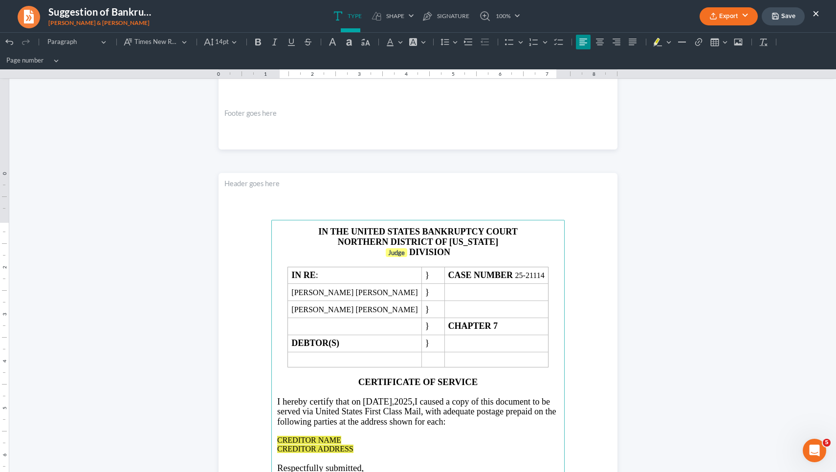
click at [556, 351] on main "IN THE UNITED STATES BANKRUPTCY COURT NORTHERN DISTRICT OF GEORGIA Judge DIVISI…" at bounding box center [417, 431] width 293 height 422
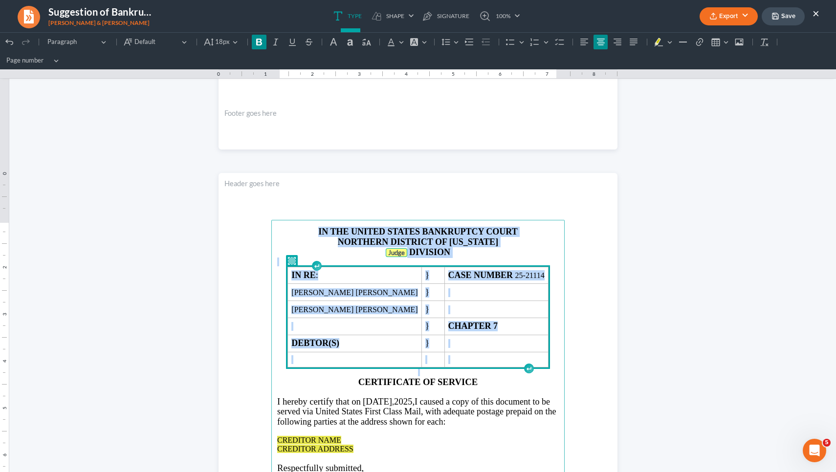
drag, startPoint x: 548, startPoint y: 358, endPoint x: 219, endPoint y: 201, distance: 364.9
click at [219, 201] on section "IN THE UNITED STATES BANKRUPTCY COURT NORTHERN DISTRICT OF GEORGIA Judge DIVISI…" at bounding box center [417, 431] width 399 height 516
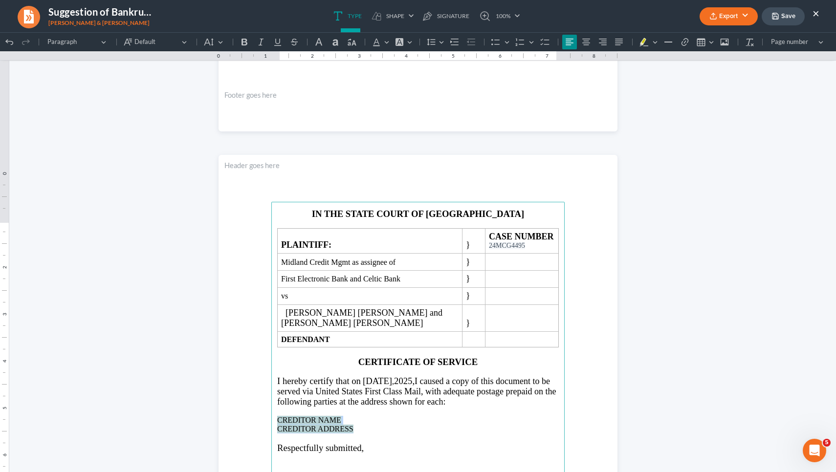
drag, startPoint x: 353, startPoint y: 447, endPoint x: 264, endPoint y: 433, distance: 90.1
click at [264, 433] on section "IN THE STATE COURT OF FORSYTH COUNTY PLAINTIFF: } CASE NUMBER 24MCG4495 Midland…" at bounding box center [417, 413] width 399 height 516
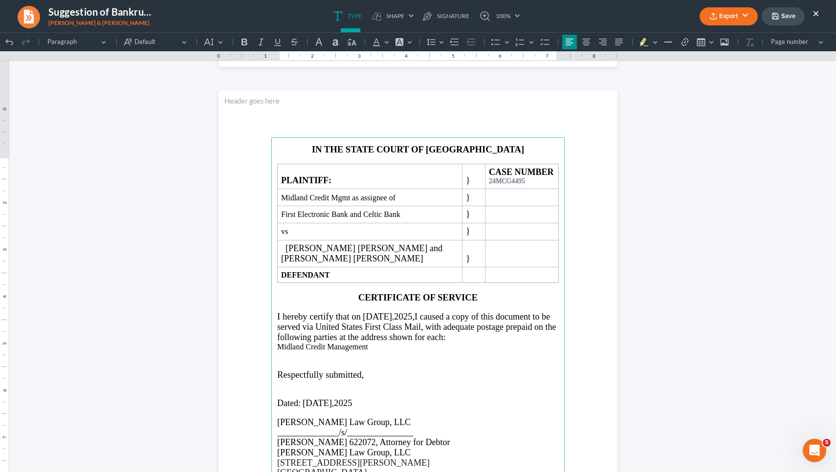
scroll to position [1073, 0]
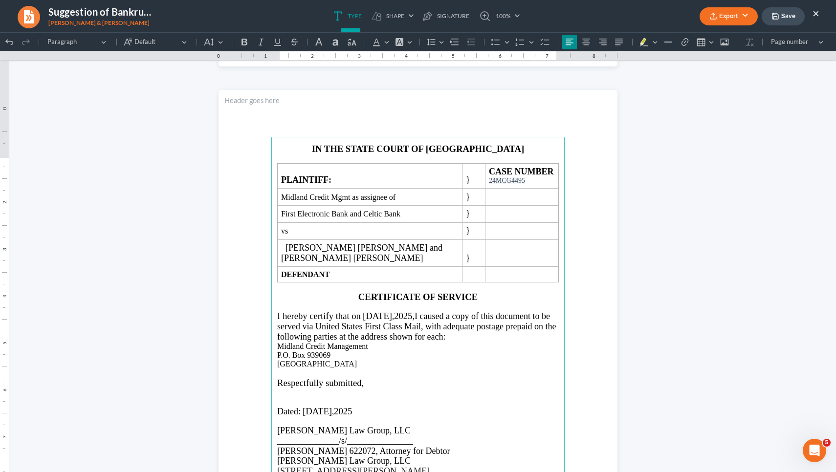
click at [273, 362] on main "IN THE STATE COURT OF FORSYTH COUNTY PLAINTIFF: } CASE NUMBER 24MCG4495 Midland…" at bounding box center [417, 348] width 293 height 422
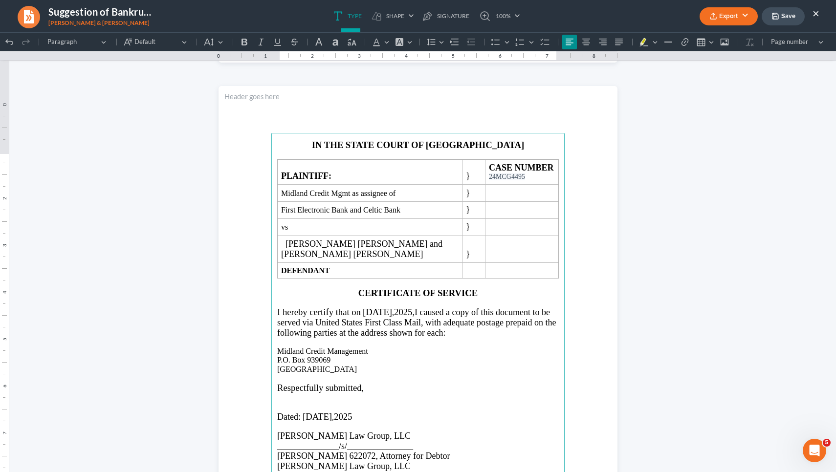
scroll to position [1078, 0]
drag, startPoint x: 348, startPoint y: 384, endPoint x: 266, endPoint y: 368, distance: 83.3
click at [266, 368] on section "IN THE STATE COURT OF FORSYTH COUNTY PLAINTIFF: } CASE NUMBER 24MCG4495 Midland…" at bounding box center [417, 343] width 399 height 516
click at [214, 47] on button "Default" at bounding box center [214, 42] width 26 height 15
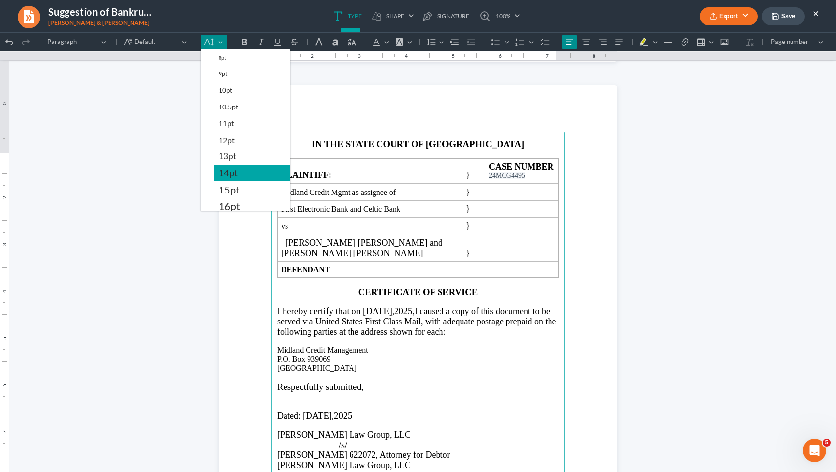
click at [241, 176] on button "14pt" at bounding box center [252, 173] width 76 height 17
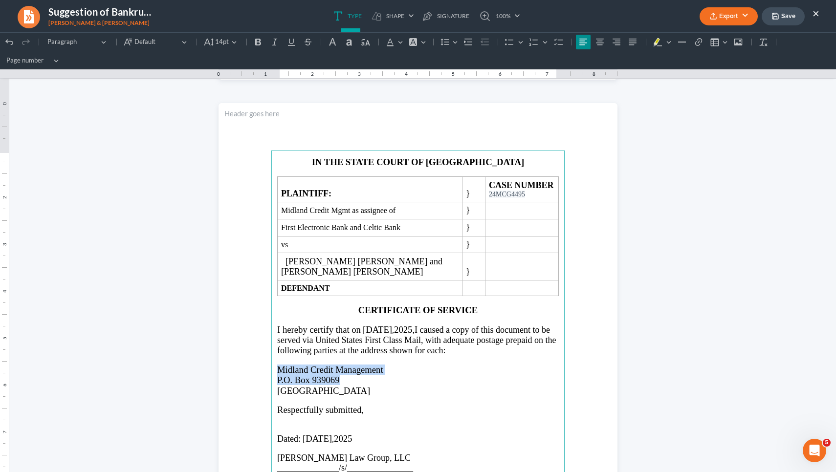
click at [452, 365] on p "Midland Credit Management" at bounding box center [418, 370] width 282 height 10
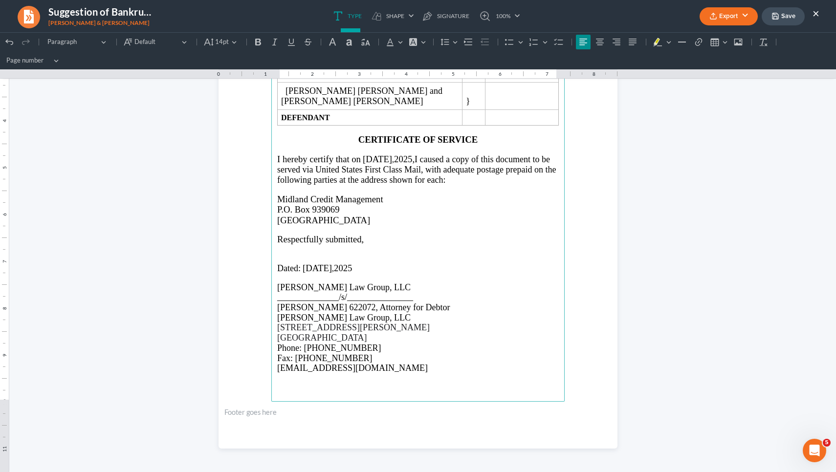
scroll to position [1249, 0]
click at [790, 18] on button "Save" at bounding box center [782, 16] width 43 height 18
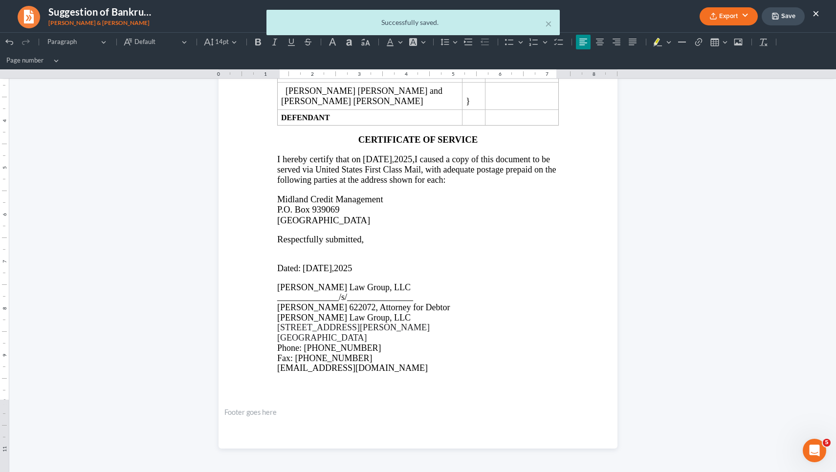
click at [550, 24] on ul "Type shapes Shape Line Check Arrow Circle Rectangle pen-tool Signature 100% Fit…" at bounding box center [427, 16] width 490 height 32
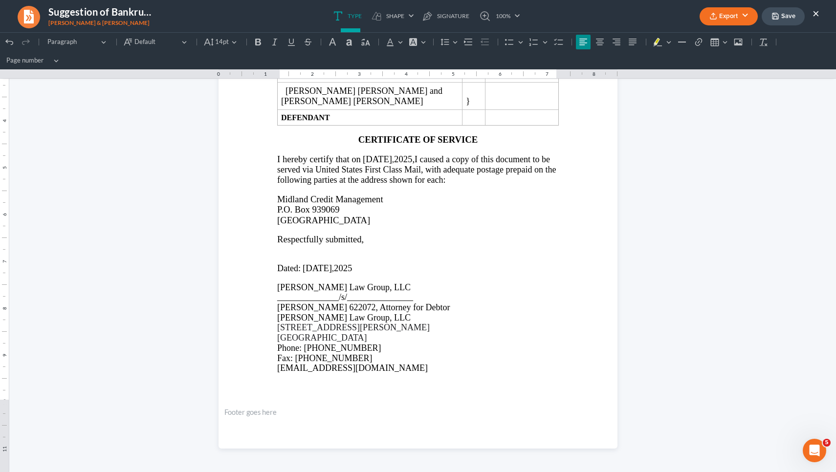
click at [735, 20] on button "Export" at bounding box center [728, 16] width 58 height 18
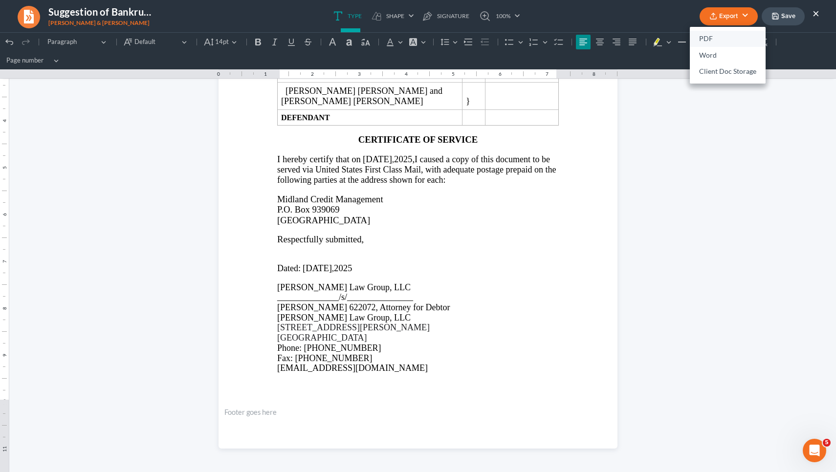
click at [710, 42] on link "PDF" at bounding box center [728, 39] width 76 height 17
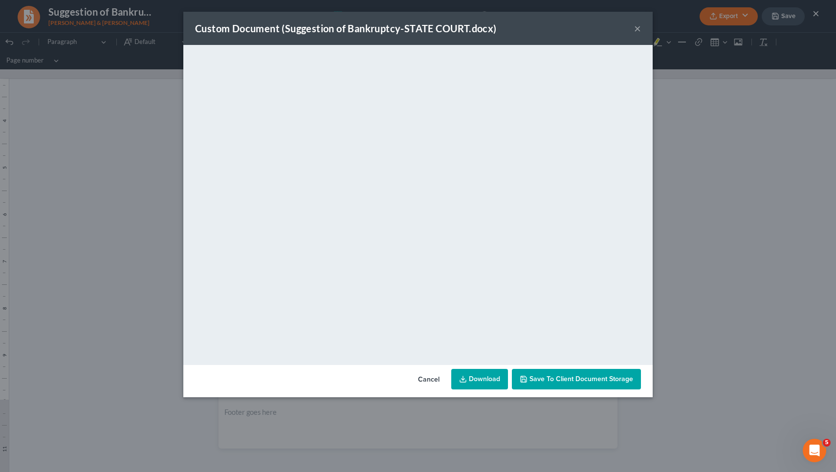
click at [431, 379] on button "Cancel" at bounding box center [428, 380] width 37 height 20
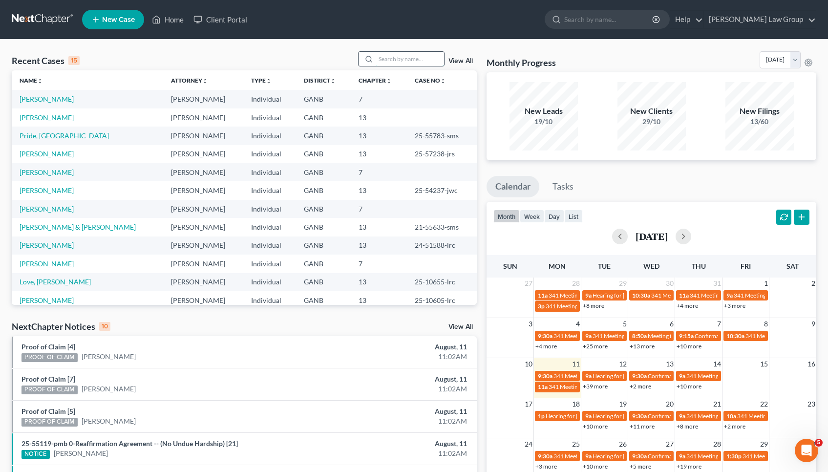
click at [396, 64] on input "search" at bounding box center [410, 59] width 68 height 14
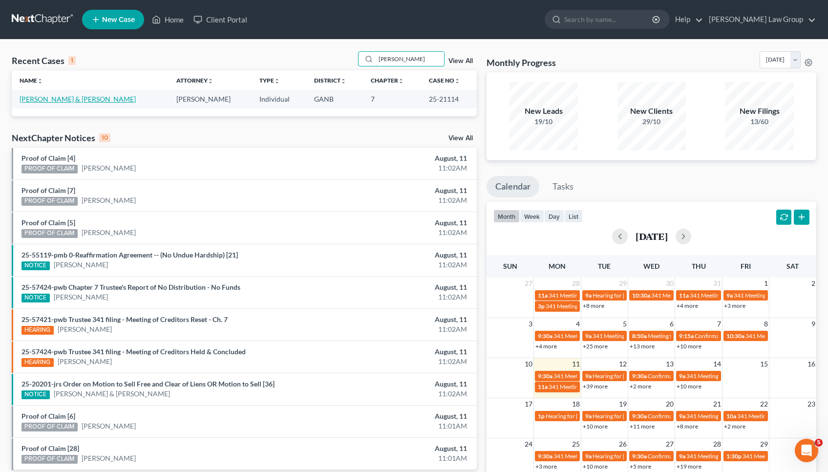
type input "[PERSON_NAME]"
click at [59, 97] on link "[PERSON_NAME] & [PERSON_NAME]" at bounding box center [78, 99] width 116 height 8
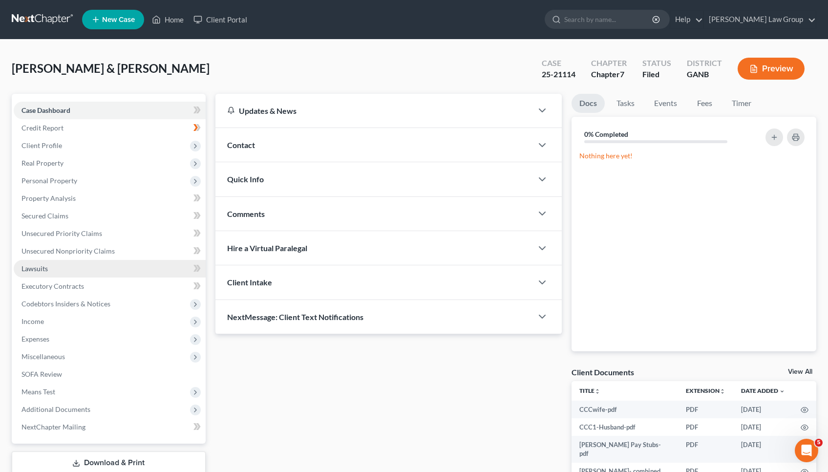
click at [53, 268] on link "Lawsuits" at bounding box center [110, 269] width 192 height 18
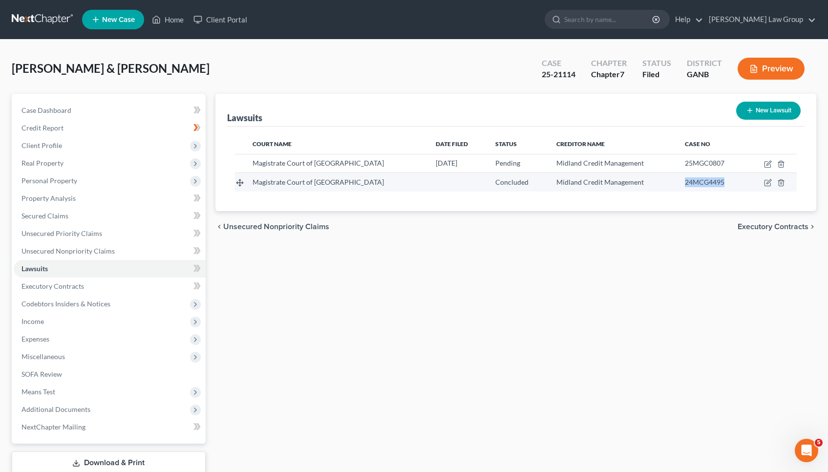
drag, startPoint x: 681, startPoint y: 180, endPoint x: 720, endPoint y: 183, distance: 39.7
click at [720, 183] on div "24MCG4495" at bounding box center [711, 182] width 53 height 10
copy span "24MCG4495"
click at [767, 184] on icon "button" at bounding box center [768, 183] width 8 height 8
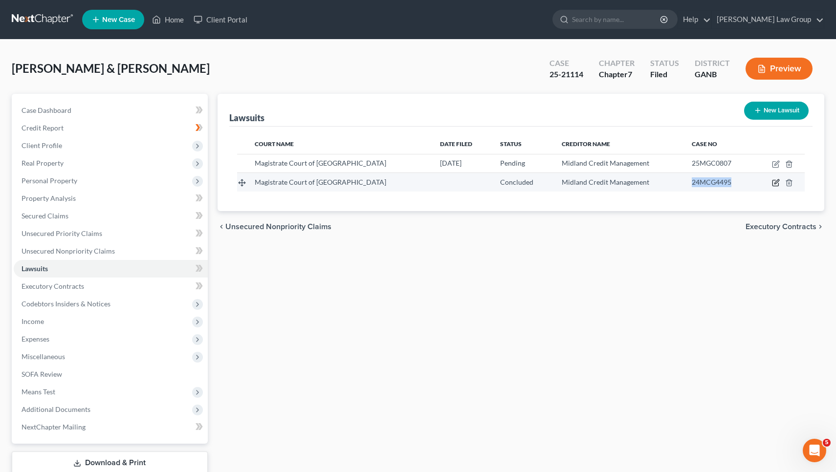
select select "10"
select select "2"
select select "1"
select select "4"
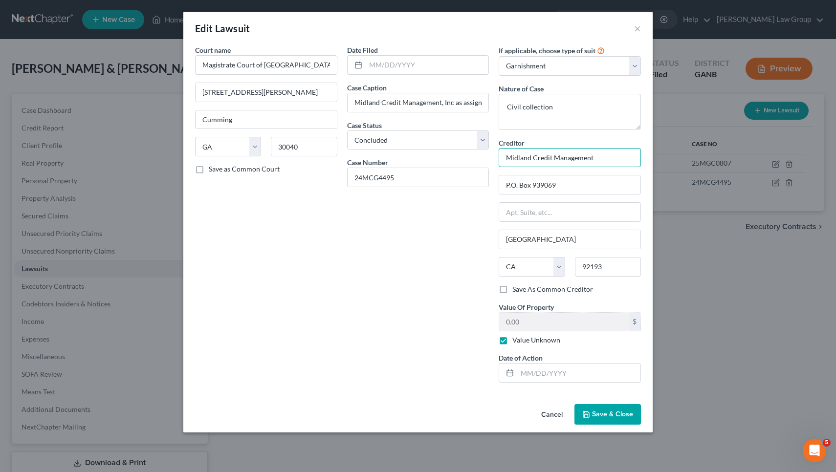
drag, startPoint x: 596, startPoint y: 160, endPoint x: 470, endPoint y: 157, distance: 125.6
click at [470, 157] on div "Court name * Magistrate Court of Forsyth County 1090 Tribble Gap Road Cumming S…" at bounding box center [417, 218] width 455 height 346
drag, startPoint x: 561, startPoint y: 188, endPoint x: 454, endPoint y: 188, distance: 107.0
click at [546, 417] on button "Cancel" at bounding box center [551, 415] width 37 height 20
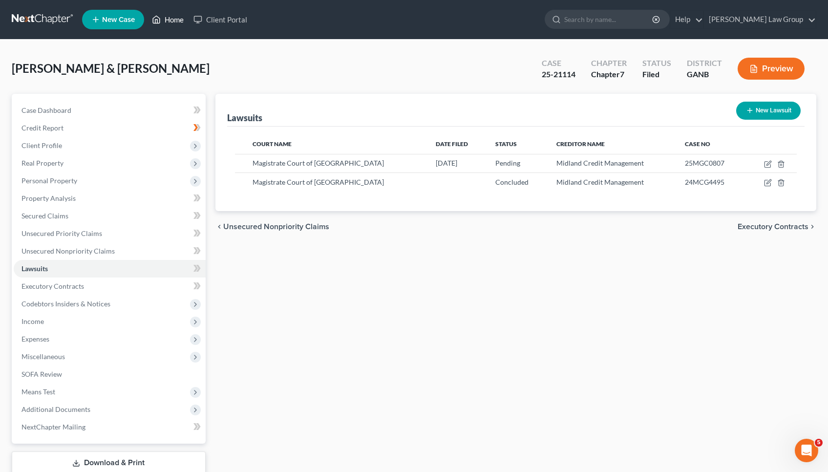
click at [171, 22] on link "Home" at bounding box center [168, 20] width 42 height 18
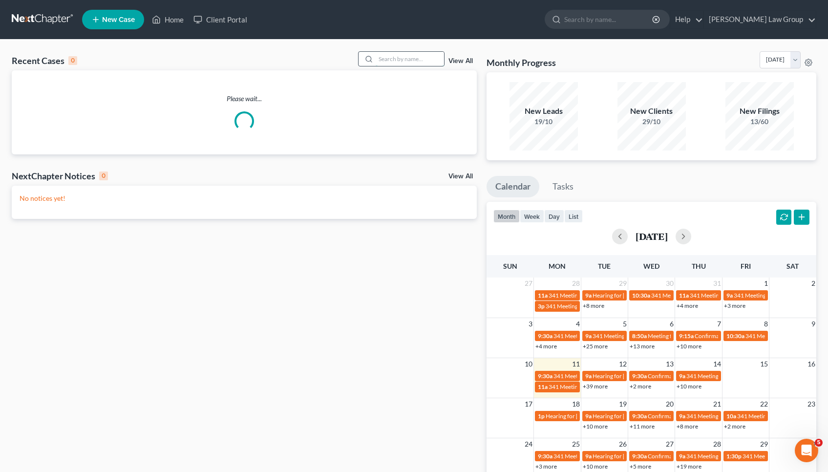
click at [401, 60] on input "search" at bounding box center [410, 59] width 68 height 14
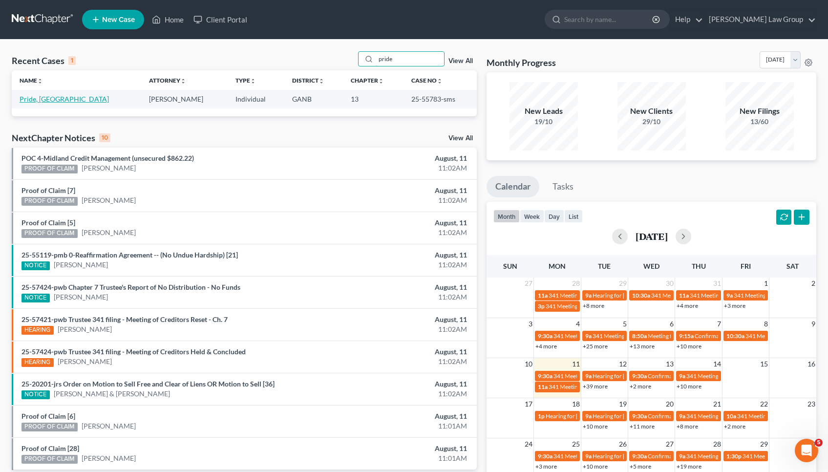
type input "pride"
click at [61, 100] on link "Pride, [GEOGRAPHIC_DATA]" at bounding box center [64, 99] width 89 height 8
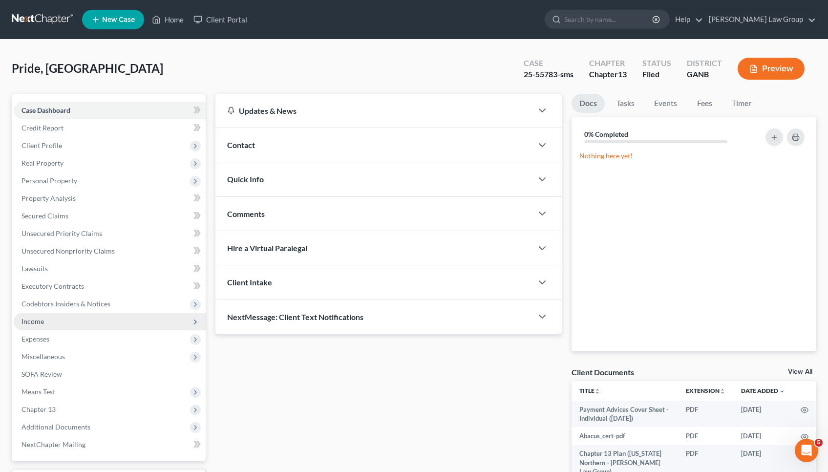
click at [48, 321] on span "Income" at bounding box center [110, 322] width 192 height 18
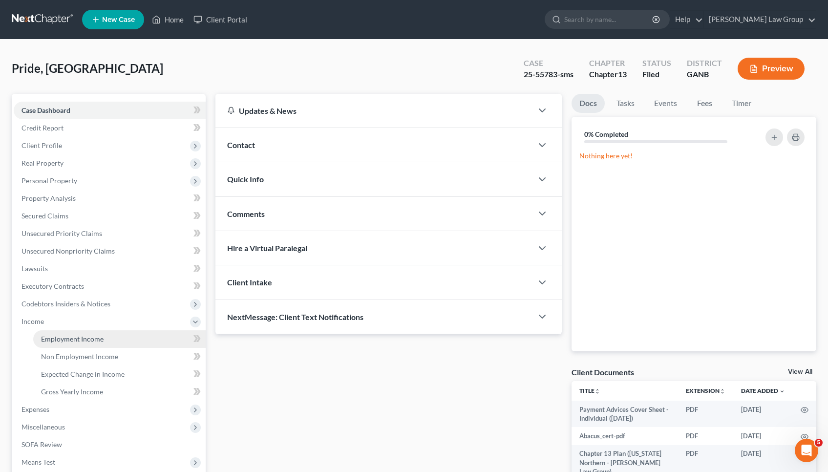
click at [69, 345] on link "Employment Income" at bounding box center [119, 339] width 173 height 18
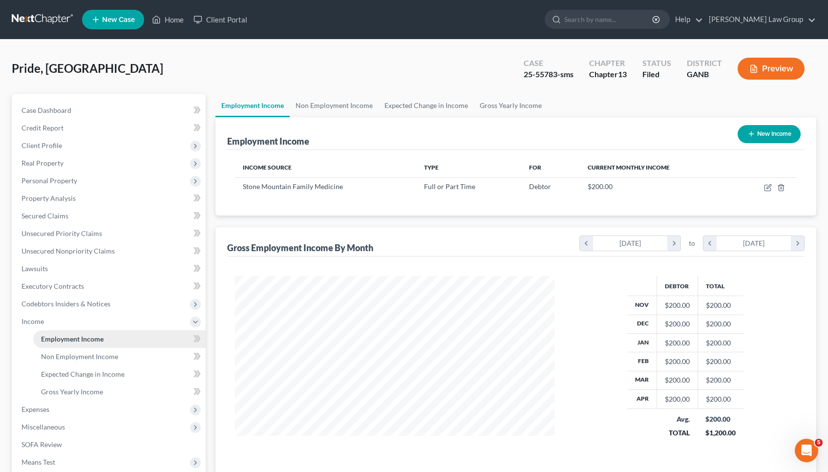
scroll to position [175, 340]
click at [350, 107] on link "Non Employment Income" at bounding box center [334, 105] width 89 height 23
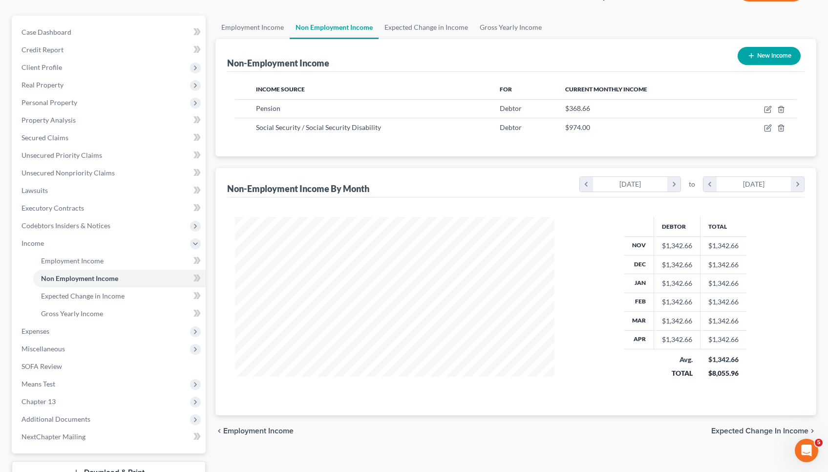
scroll to position [79, 0]
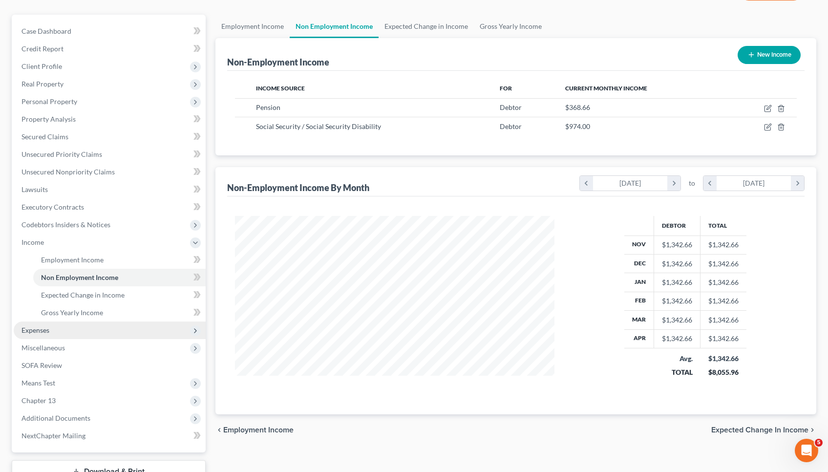
click at [120, 329] on span "Expenses" at bounding box center [110, 331] width 192 height 18
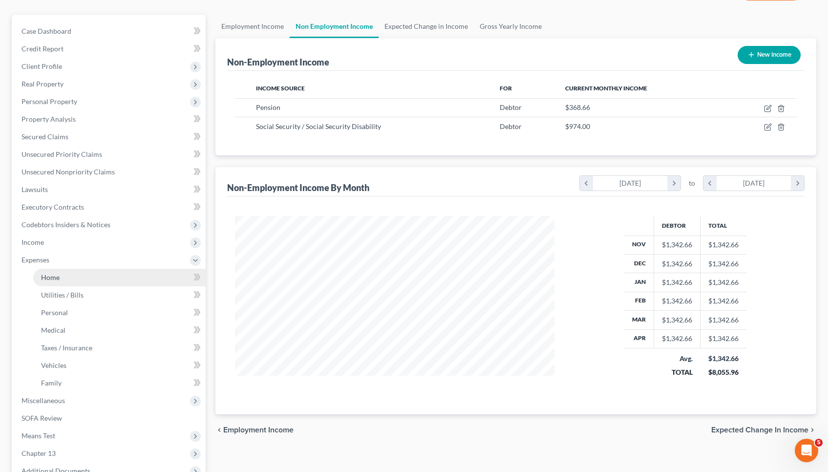
click at [61, 281] on link "Home" at bounding box center [119, 278] width 173 height 18
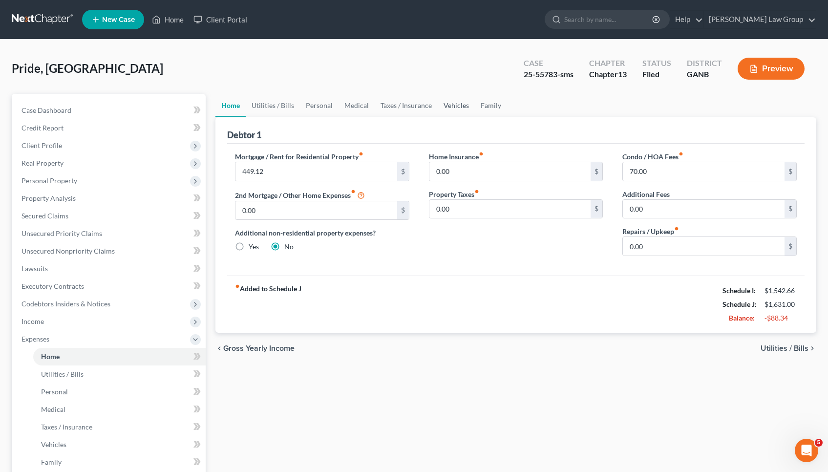
click at [452, 108] on link "Vehicles" at bounding box center [456, 105] width 37 height 23
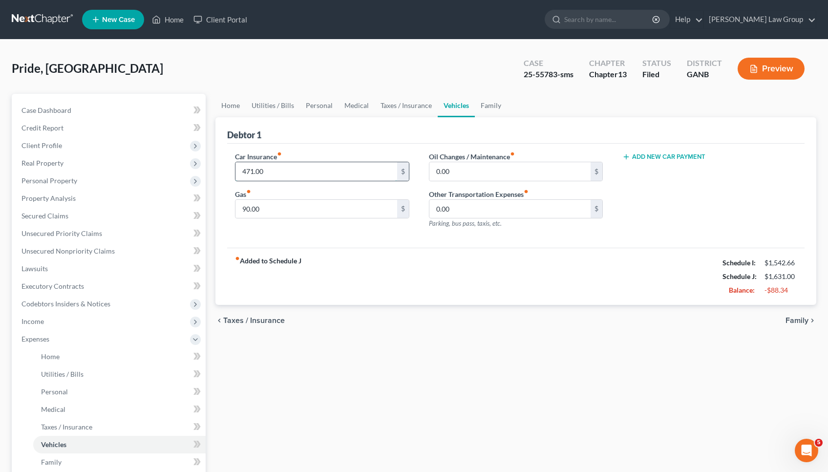
click at [293, 170] on input "471.00" at bounding box center [317, 171] width 162 height 19
click at [291, 214] on input "90.00" at bounding box center [317, 209] width 162 height 19
click at [495, 108] on link "Family" at bounding box center [491, 105] width 32 height 23
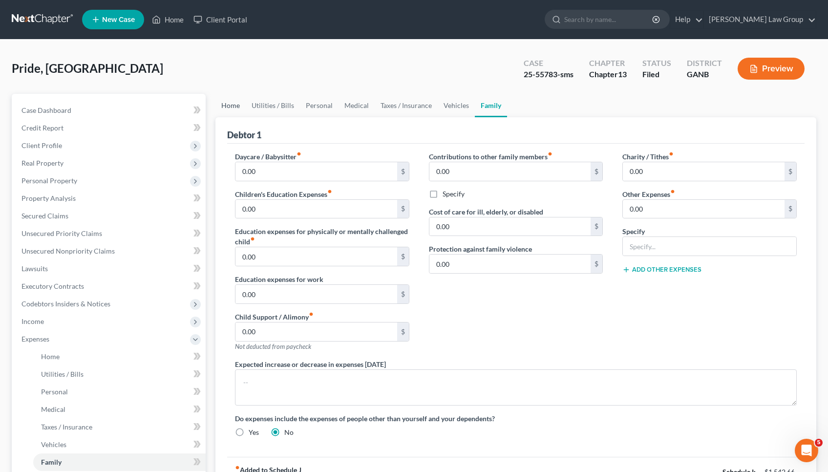
click at [234, 101] on link "Home" at bounding box center [231, 105] width 30 height 23
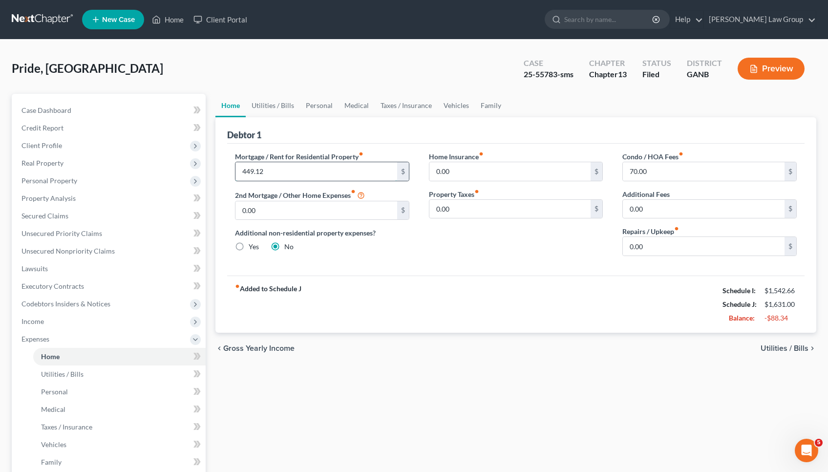
click at [319, 178] on input "449.12" at bounding box center [317, 171] width 162 height 19
click at [280, 108] on link "Utilities / Bills" at bounding box center [273, 105] width 54 height 23
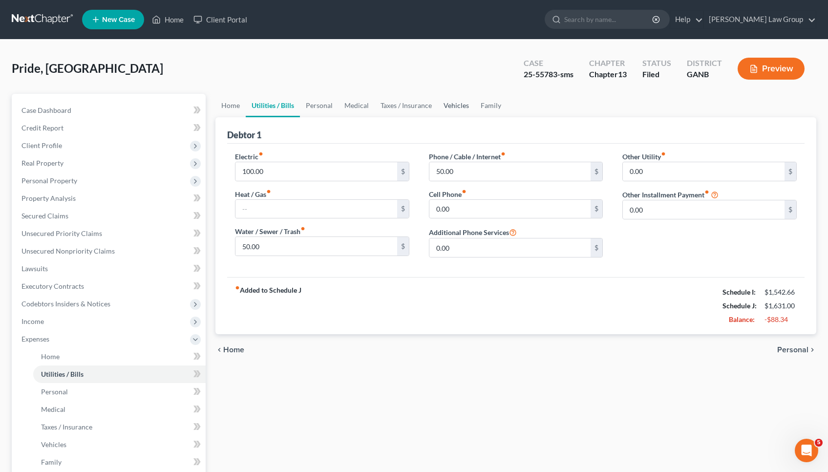
click at [454, 106] on link "Vehicles" at bounding box center [456, 105] width 37 height 23
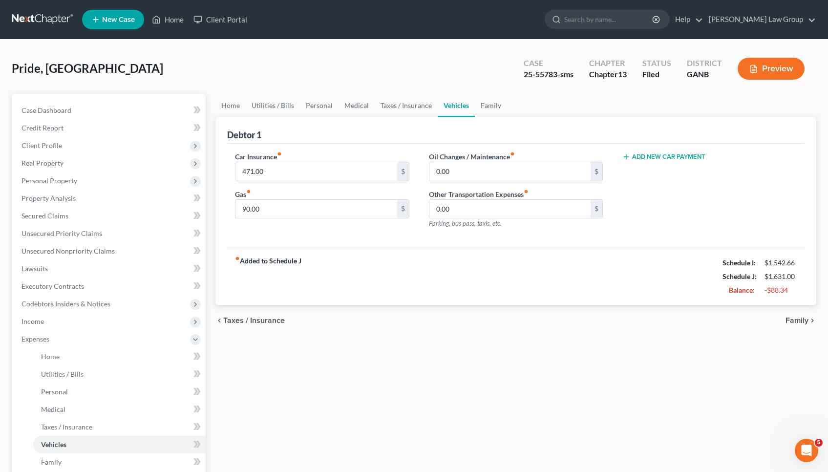
click at [444, 74] on div "Pride, Victoria Upgraded Case 25-55783-sms Chapter Chapter 13 Status Filed Dist…" at bounding box center [414, 72] width 805 height 43
click at [452, 118] on div "Debtor 1" at bounding box center [516, 130] width 578 height 26
click at [481, 133] on div "Debtor 1" at bounding box center [516, 130] width 578 height 26
click at [331, 162] on div "471.00 $" at bounding box center [322, 172] width 174 height 20
click at [318, 168] on input "471.00" at bounding box center [317, 171] width 162 height 19
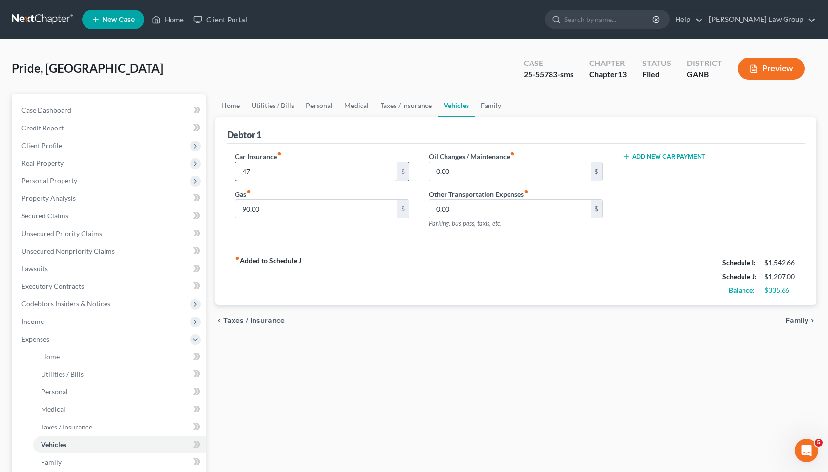
type input "4"
type input "471"
click at [499, 262] on div "fiber_manual_record Added to Schedule J Schedule I: $1,542.66 Schedule J: $1,63…" at bounding box center [516, 276] width 578 height 57
click at [286, 108] on link "Utilities / Bills" at bounding box center [273, 105] width 54 height 23
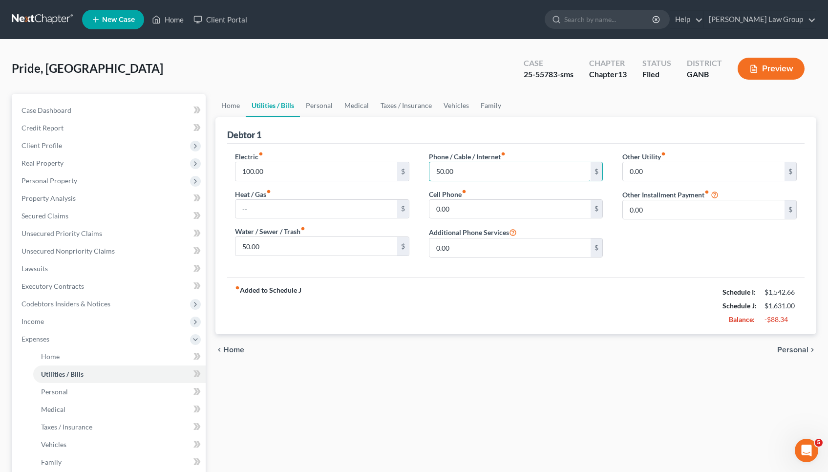
drag, startPoint x: 466, startPoint y: 170, endPoint x: 416, endPoint y: 168, distance: 49.9
click at [555, 138] on div "Debtor 1" at bounding box center [516, 130] width 578 height 26
click at [317, 106] on link "Personal" at bounding box center [319, 105] width 39 height 23
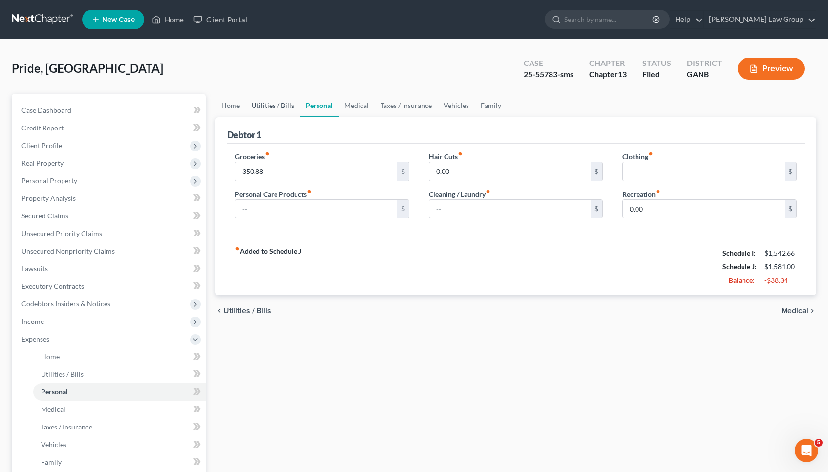
click at [263, 104] on link "Utilities / Bills" at bounding box center [273, 105] width 54 height 23
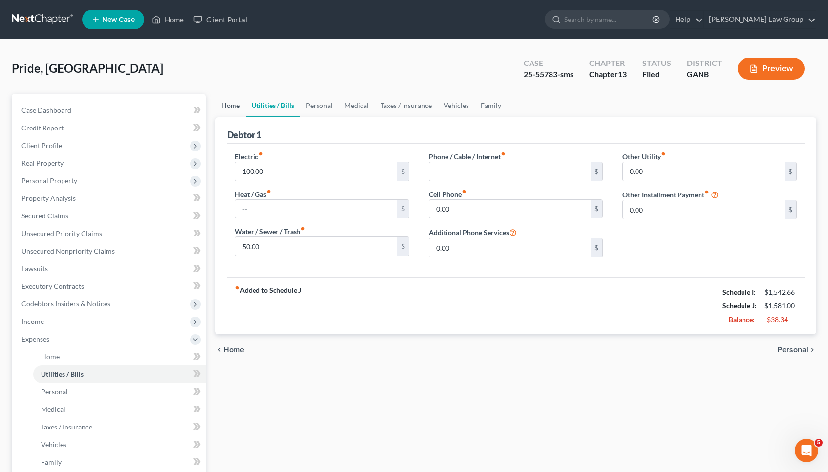
click at [229, 105] on link "Home" at bounding box center [231, 105] width 30 height 23
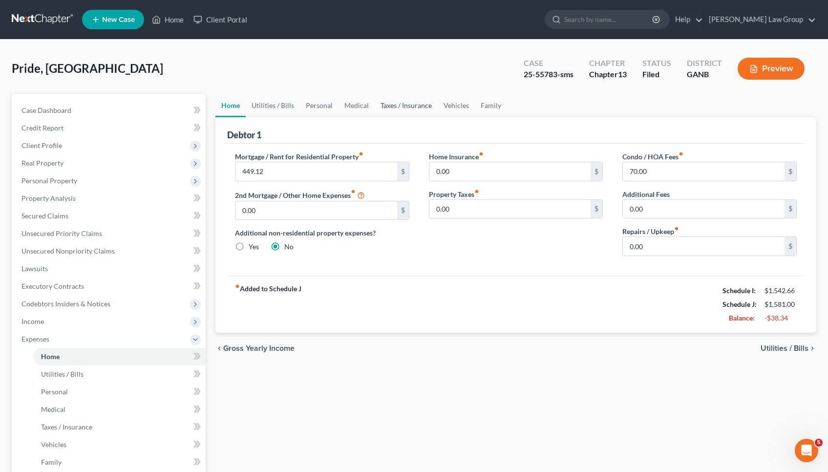
click at [422, 107] on link "Taxes / Insurance" at bounding box center [406, 105] width 63 height 23
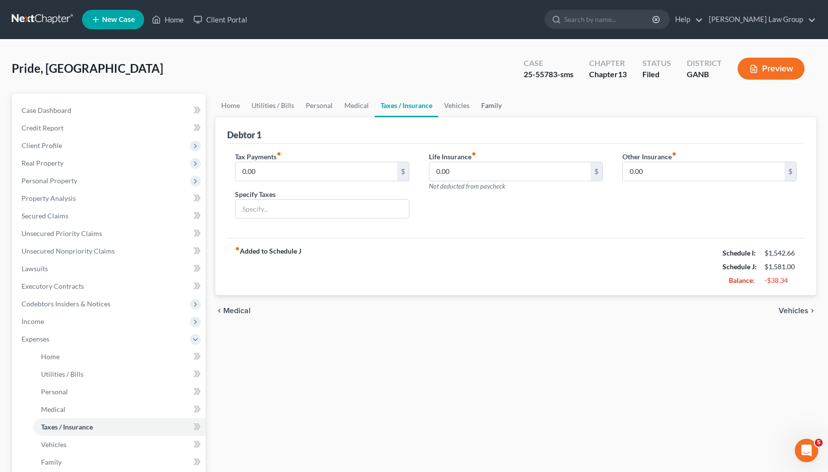
click at [479, 107] on link "Family" at bounding box center [492, 105] width 32 height 23
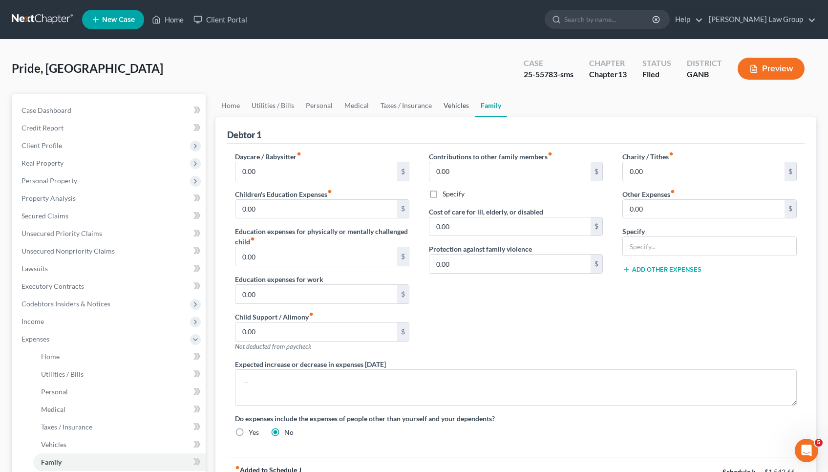
click at [458, 106] on link "Vehicles" at bounding box center [456, 105] width 37 height 23
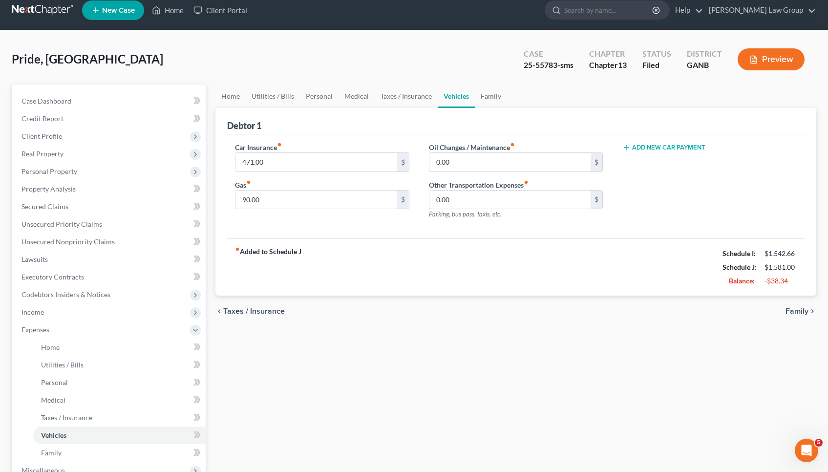
scroll to position [9, 0]
click at [67, 230] on link "Unsecured Priority Claims" at bounding box center [110, 225] width 192 height 18
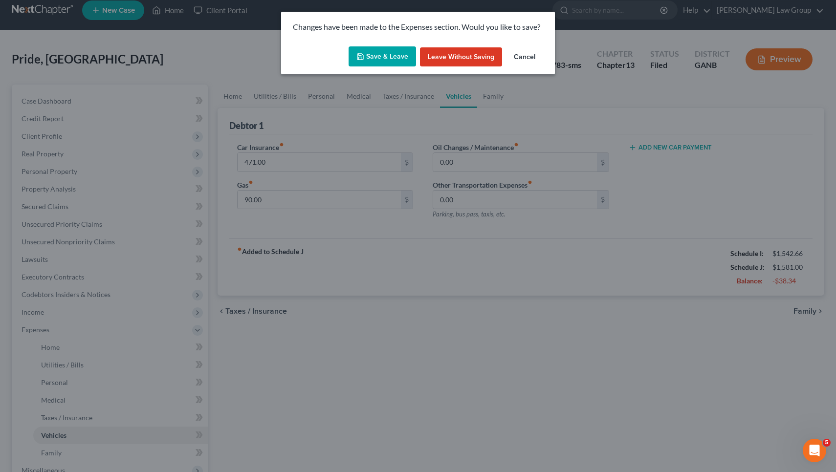
click at [361, 56] on icon "button" at bounding box center [360, 57] width 8 height 8
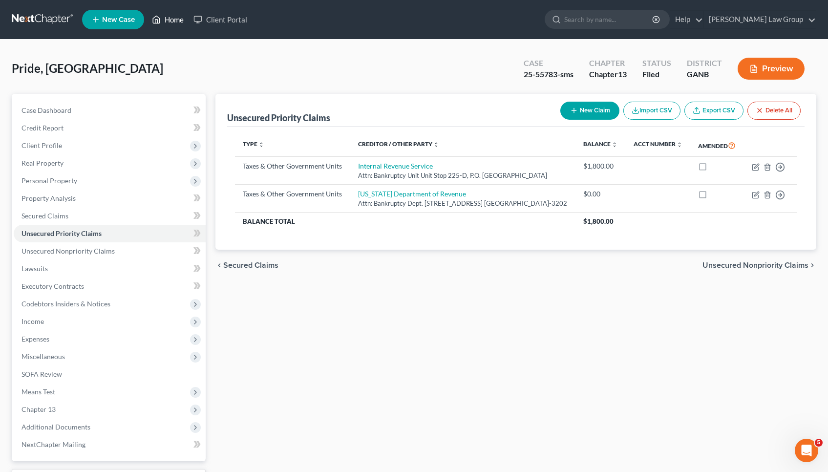
click at [169, 22] on link "Home" at bounding box center [168, 20] width 42 height 18
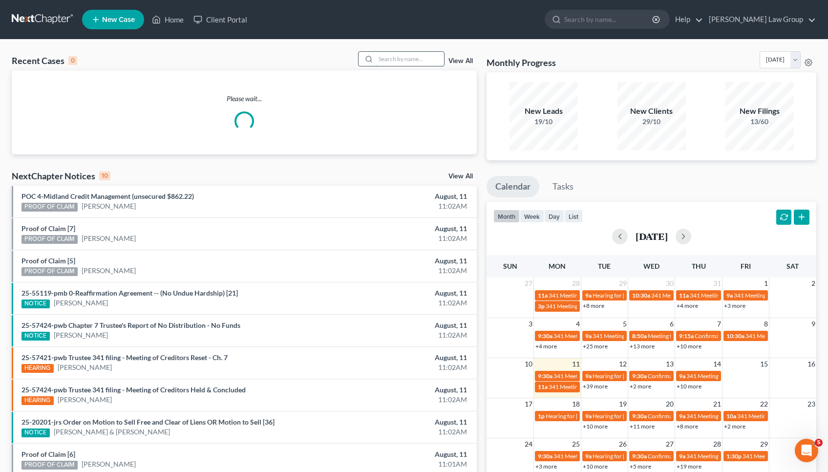
click at [401, 62] on input "search" at bounding box center [410, 59] width 68 height 14
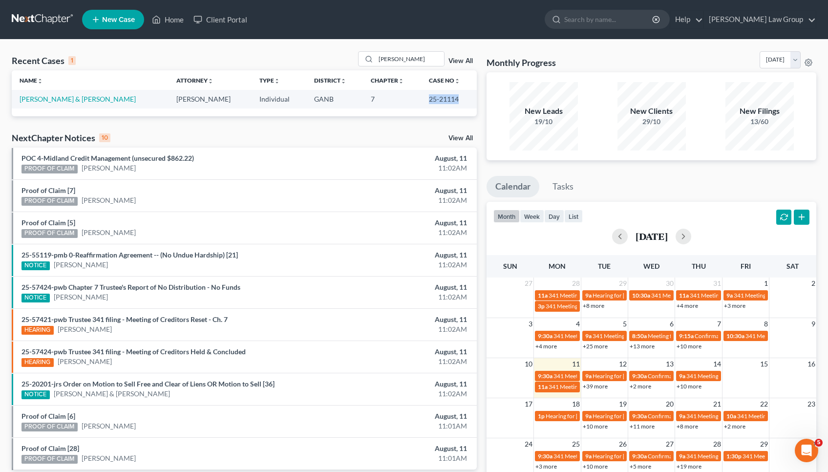
drag, startPoint x: 416, startPoint y: 101, endPoint x: 454, endPoint y: 99, distance: 37.7
click at [454, 99] on td "25-21114" at bounding box center [449, 99] width 56 height 18
copy td "25-21114"
drag, startPoint x: 404, startPoint y: 60, endPoint x: 295, endPoint y: 54, distance: 109.6
click at [295, 54] on div "Recent Cases 1 trimble View All" at bounding box center [244, 60] width 465 height 19
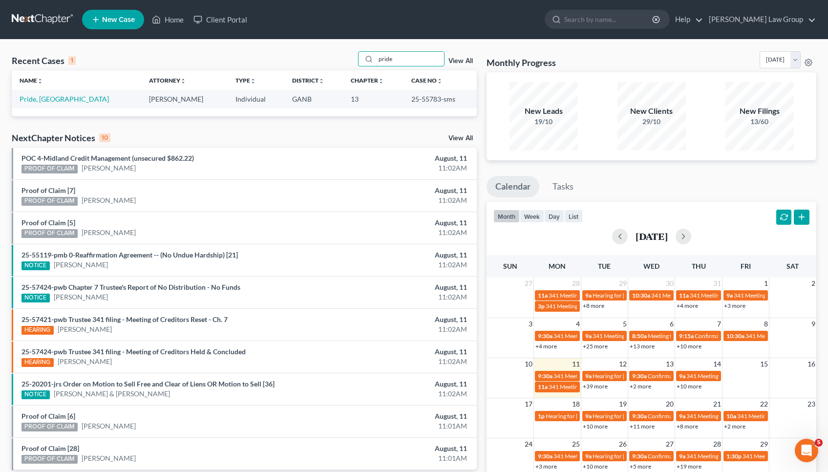
type input "pride"
click at [72, 98] on td "Pride, [GEOGRAPHIC_DATA]" at bounding box center [77, 99] width 130 height 18
click at [57, 98] on link "Pride, [GEOGRAPHIC_DATA]" at bounding box center [64, 99] width 89 height 8
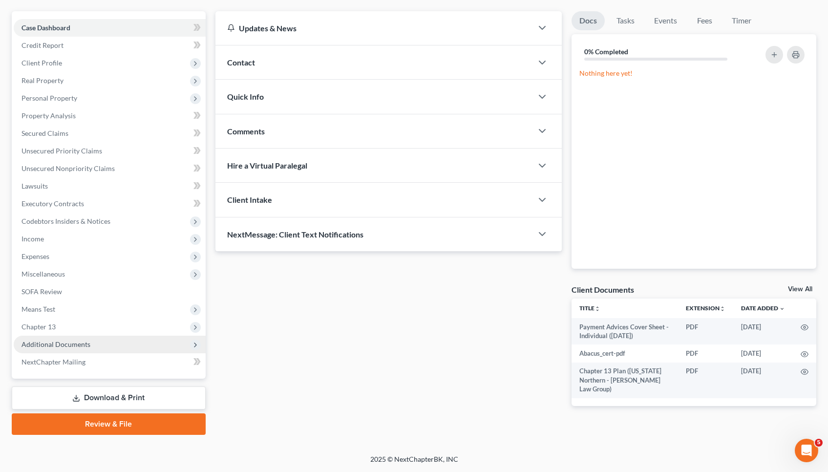
click at [68, 343] on span "Additional Documents" at bounding box center [56, 344] width 69 height 8
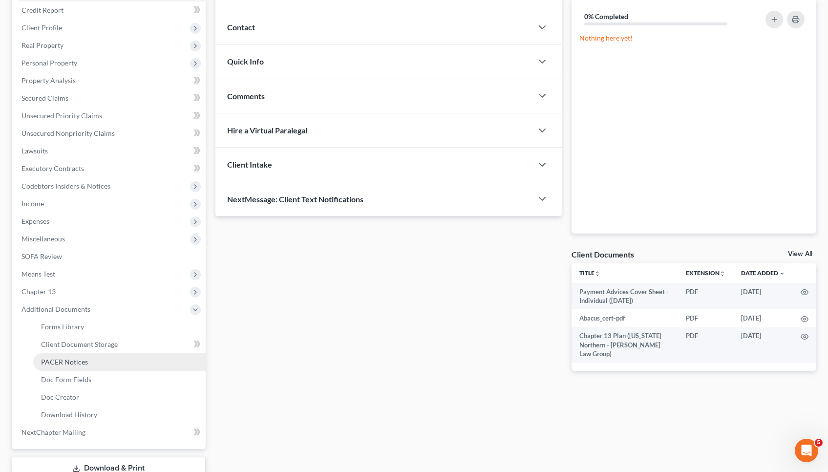
click at [72, 362] on span "PACER Notices" at bounding box center [64, 362] width 47 height 8
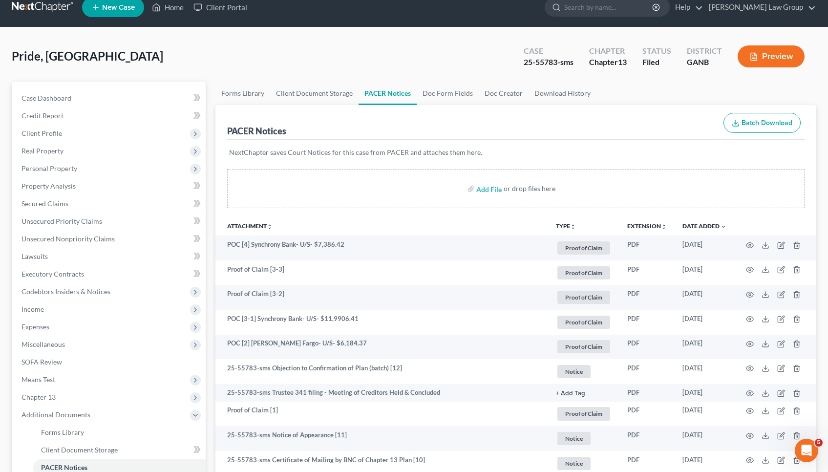
scroll to position [17, 0]
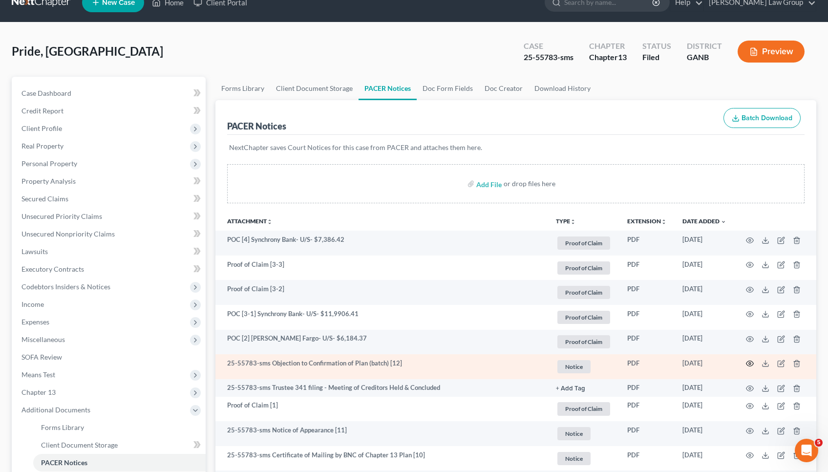
click at [750, 360] on icon "button" at bounding box center [750, 364] width 8 height 8
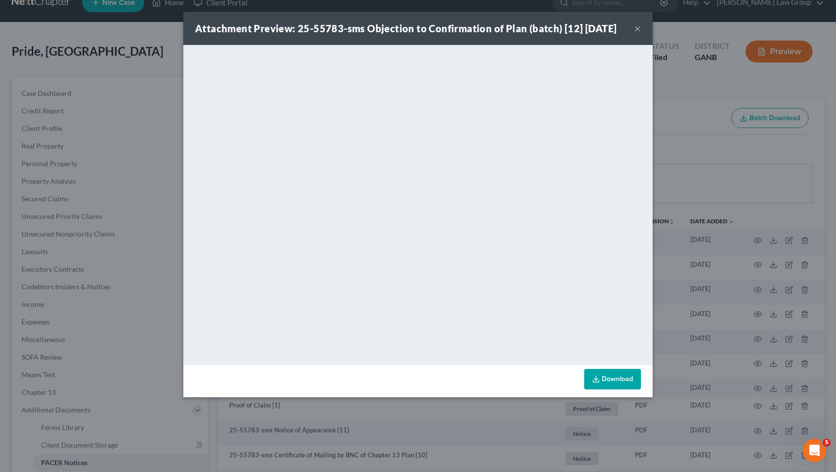
click at [640, 27] on button "×" at bounding box center [637, 28] width 7 height 12
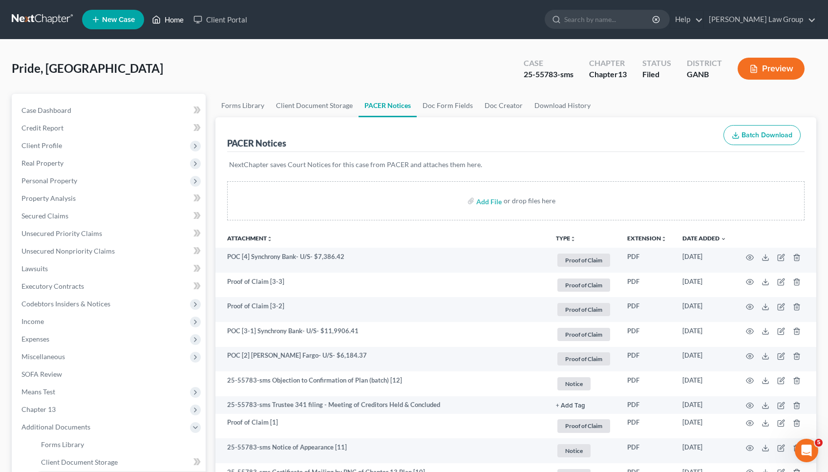
scroll to position [0, 0]
click at [175, 23] on link "Home" at bounding box center [168, 20] width 42 height 18
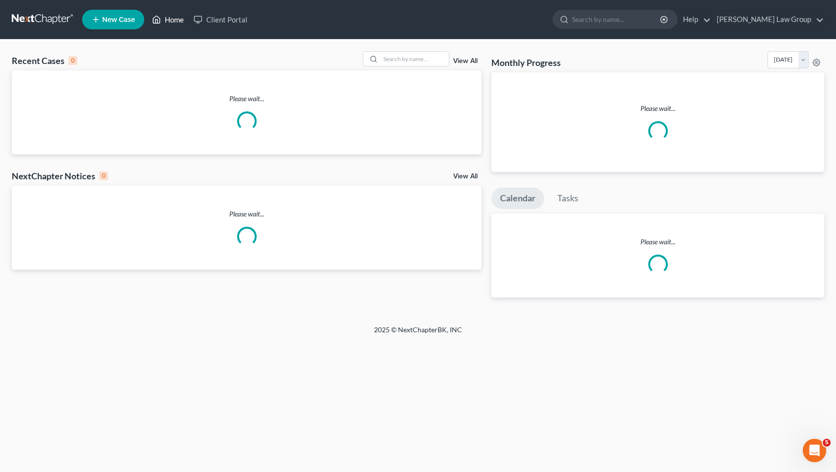
click at [171, 16] on link "Home" at bounding box center [168, 20] width 42 height 18
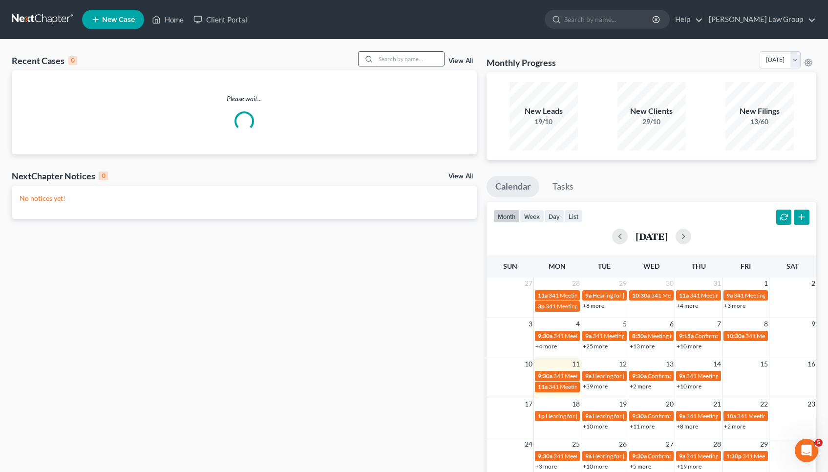
click at [414, 58] on input "search" at bounding box center [410, 59] width 68 height 14
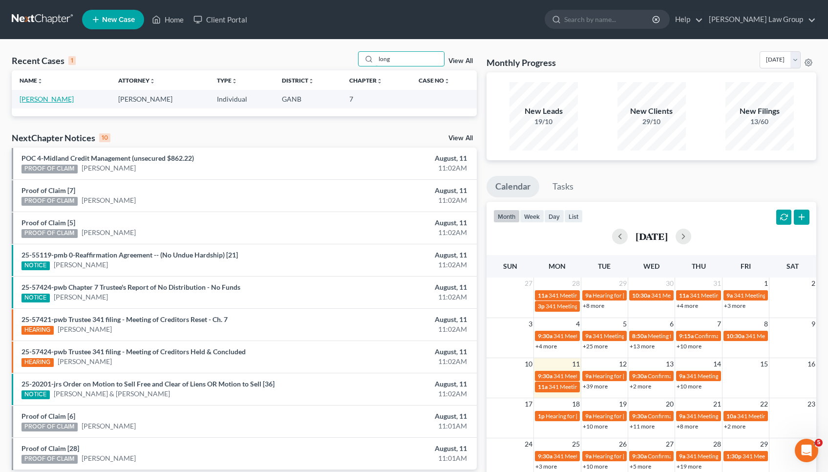
type input "long"
click at [43, 99] on link "Long, Alisha" at bounding box center [47, 99] width 54 height 8
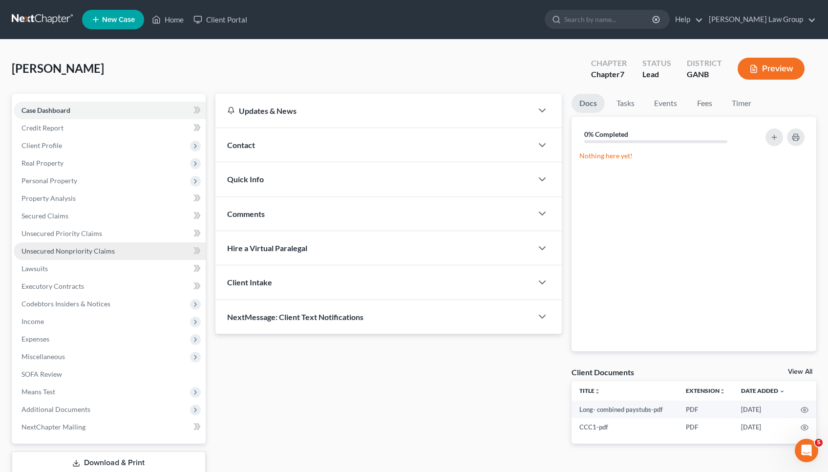
click at [62, 248] on span "Unsecured Nonpriority Claims" at bounding box center [68, 251] width 93 height 8
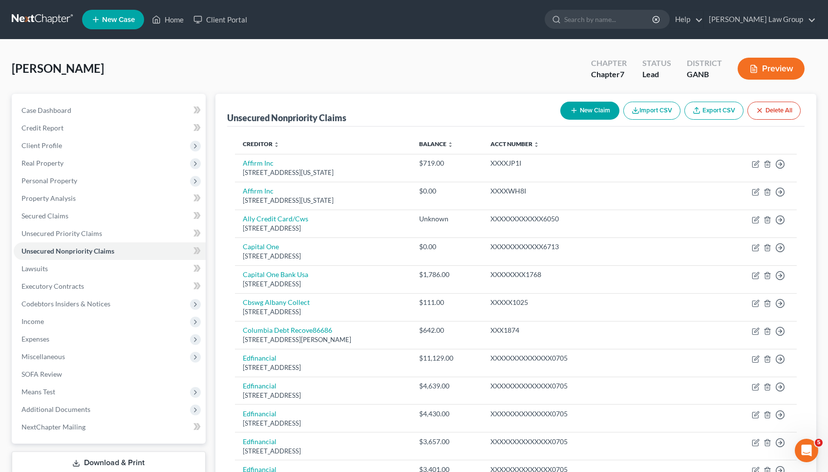
click at [601, 115] on button "New Claim" at bounding box center [590, 111] width 59 height 18
select select "0"
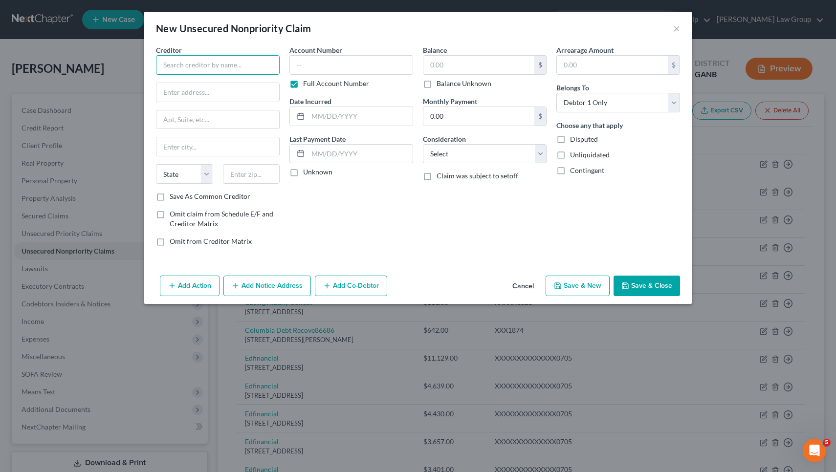
click at [243, 64] on input "text" at bounding box center [218, 65] width 124 height 20
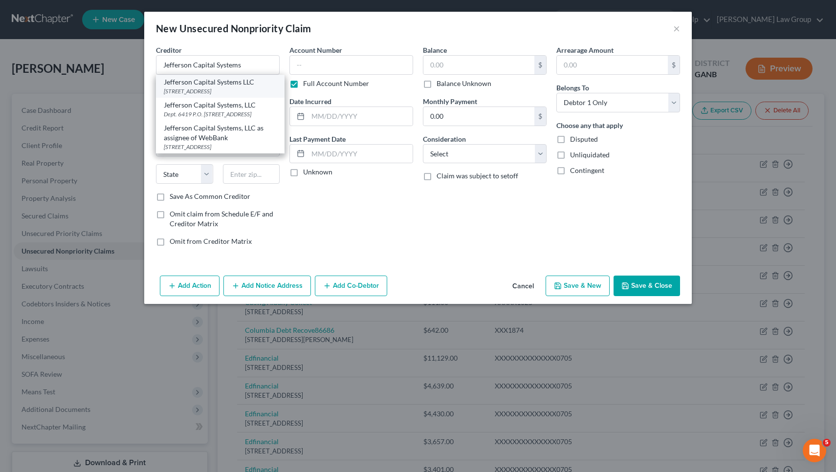
click at [224, 86] on div "Jefferson Capital Systems LLC" at bounding box center [220, 82] width 113 height 10
type input "Jefferson Capital Systems LLC"
type input "PO Box 23051"
type input "Columbus"
select select "10"
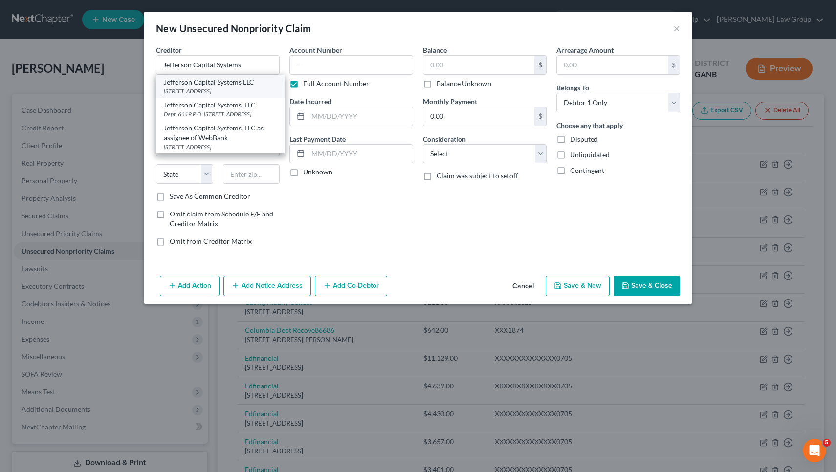
type input "31902-3051"
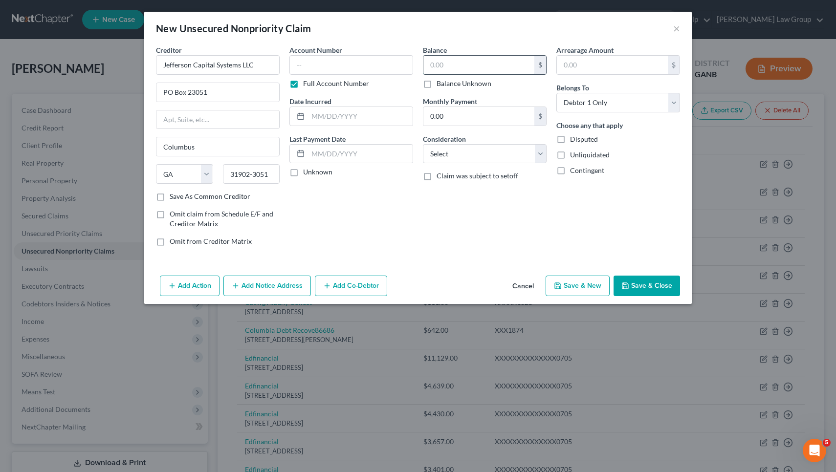
click at [449, 69] on input "text" at bounding box center [478, 65] width 111 height 19
type input "3,131.63"
click at [628, 285] on icon "button" at bounding box center [625, 286] width 6 height 6
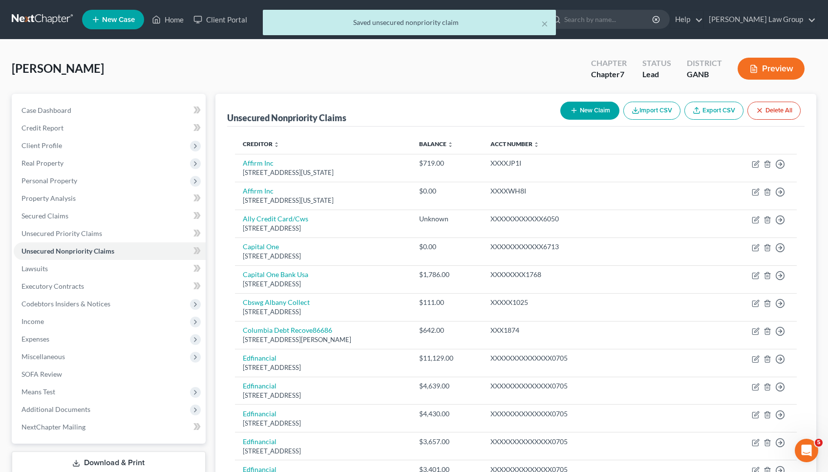
click at [579, 116] on button "New Claim" at bounding box center [590, 111] width 59 height 18
select select "0"
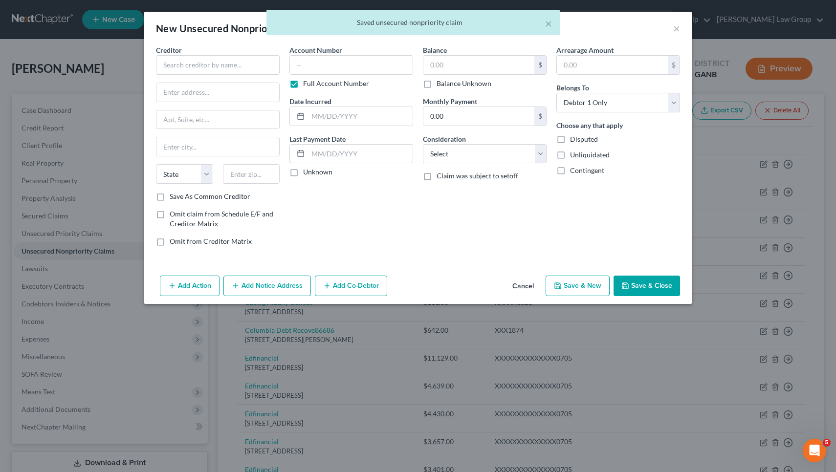
click at [535, 289] on button "Cancel" at bounding box center [522, 287] width 37 height 20
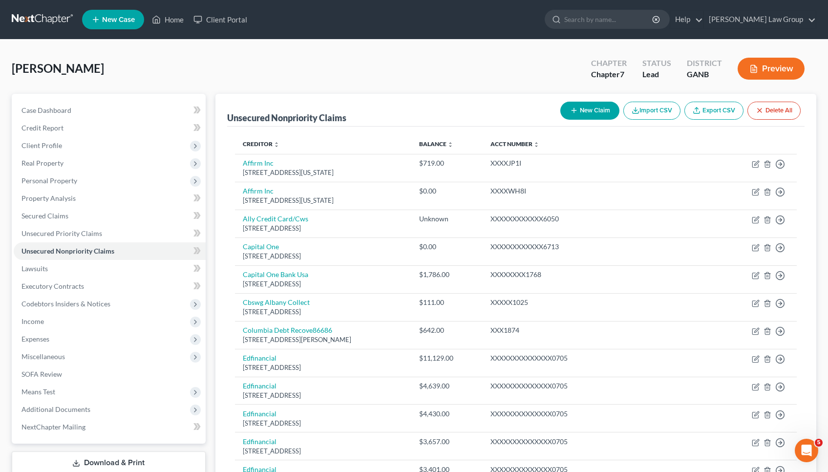
click at [596, 111] on button "New Claim" at bounding box center [590, 111] width 59 height 18
select select "0"
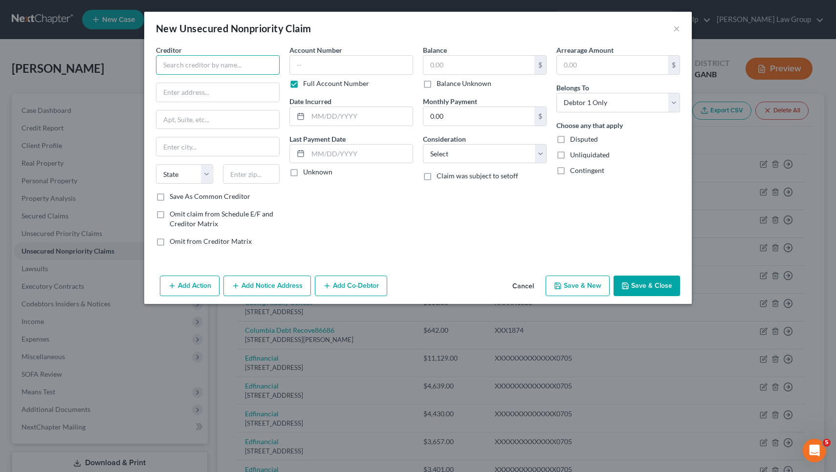
click at [259, 69] on input "text" at bounding box center [218, 65] width 124 height 20
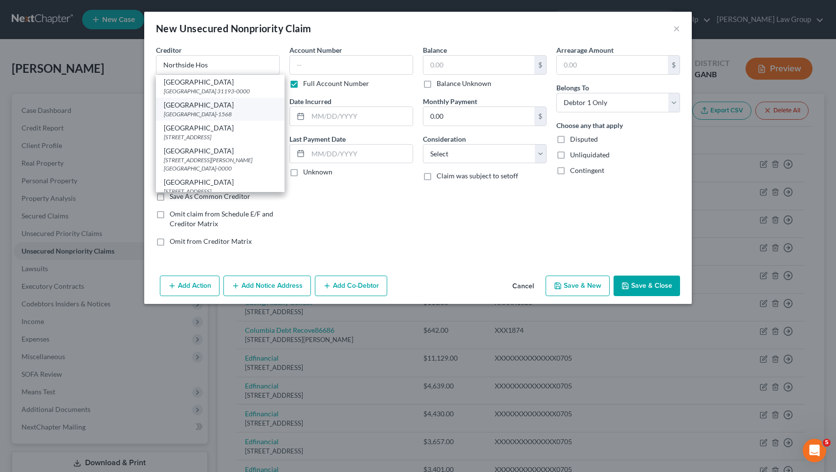
click at [242, 111] on div "PO Box 101565, Atlanta, GA 30392-1568" at bounding box center [220, 114] width 113 height 8
type input "Northside Hospital"
type input "PO Box 101565"
type input "Atlanta"
select select "10"
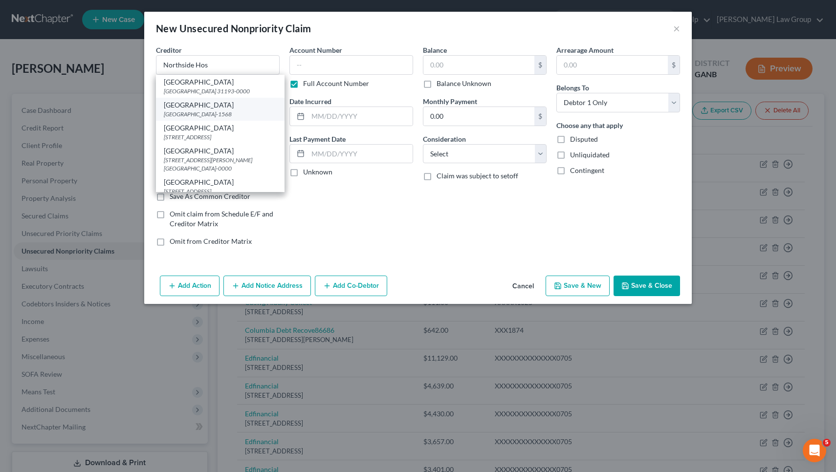
type input "30392-1568"
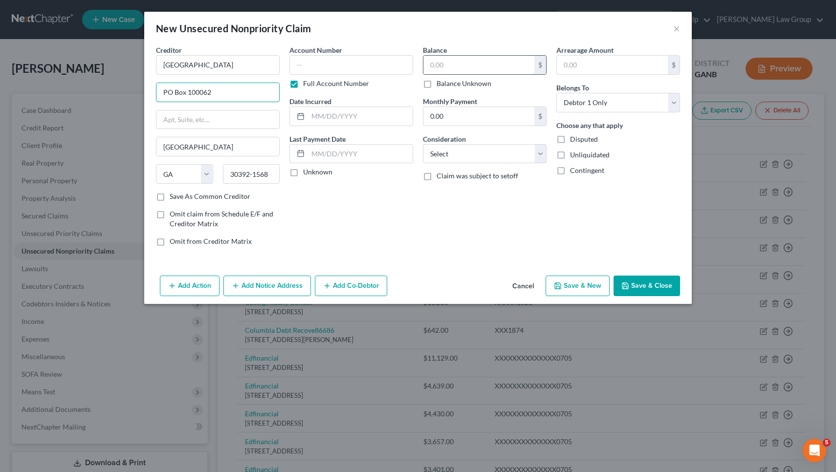
type input "PO Box 100062"
click at [464, 65] on input "text" at bounding box center [478, 65] width 111 height 19
type input "3,599.78"
click at [267, 168] on input "30392-1568" at bounding box center [251, 174] width 57 height 20
type input "30348-1568"
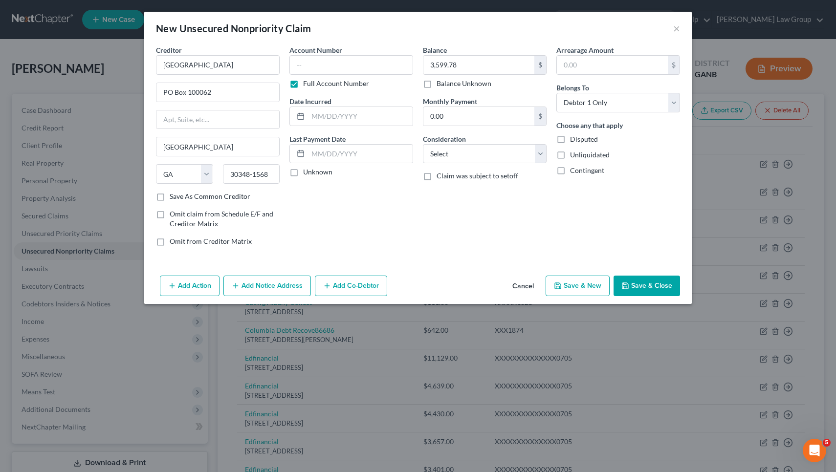
click at [646, 283] on button "Save & Close" at bounding box center [646, 286] width 66 height 21
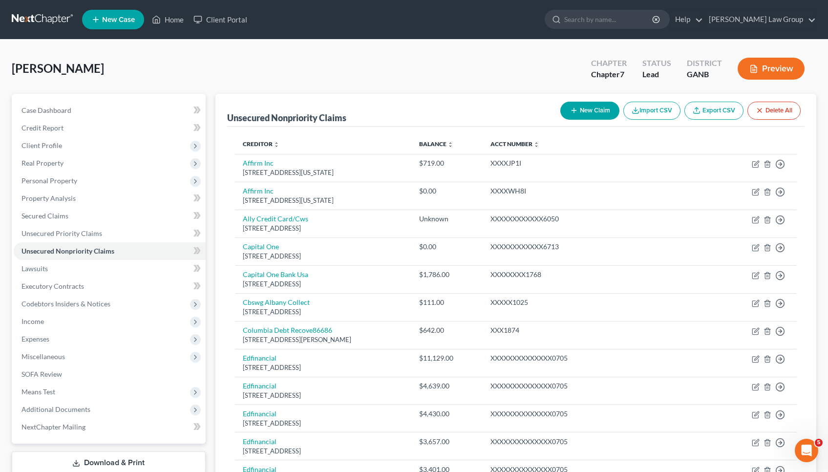
click at [598, 113] on button "New Claim" at bounding box center [590, 111] width 59 height 18
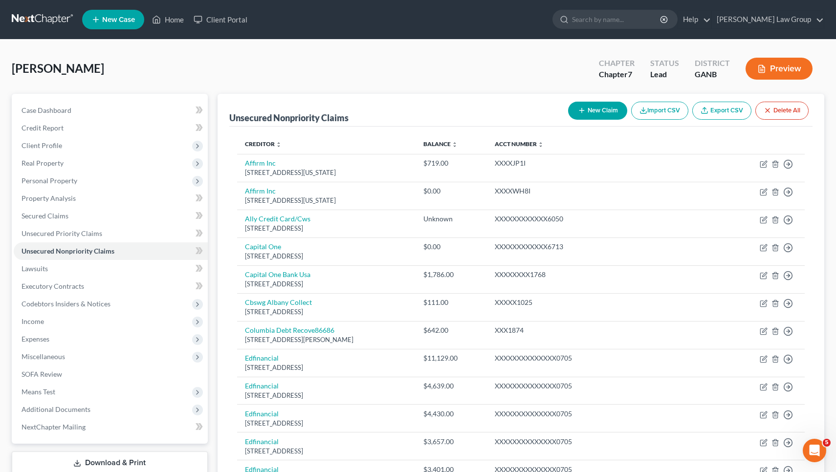
select select "0"
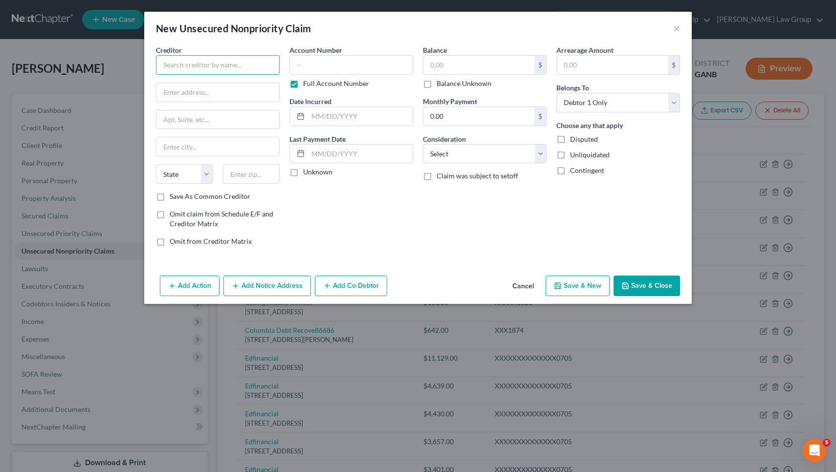
click at [237, 66] on input "text" at bounding box center [218, 65] width 124 height 20
type input "University of Georgia Veterinar"
click at [219, 35] on div "New Unsecured Nonpriority Claim ×" at bounding box center [417, 28] width 547 height 33
click at [263, 64] on input "University of Georgia Veterinar" at bounding box center [218, 65] width 124 height 20
paste input "2200 College Station Rd"
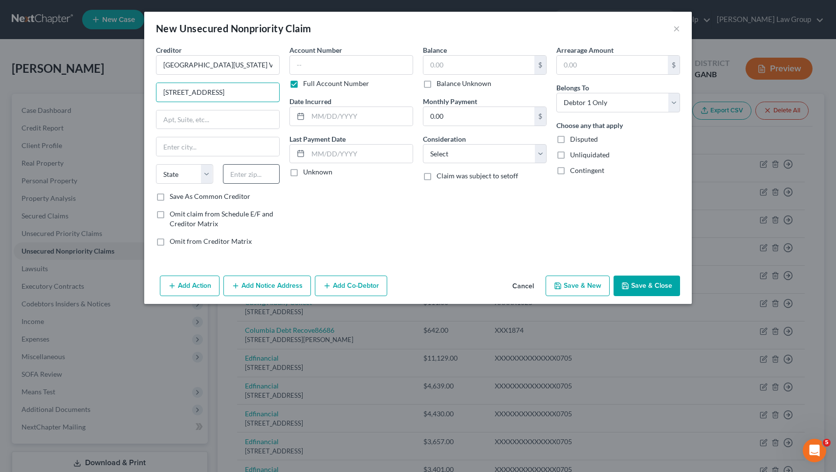
type input "2200 College Station Rd"
type input "30605"
type input "Athens"
select select "10"
click at [459, 64] on input "text" at bounding box center [478, 65] width 111 height 19
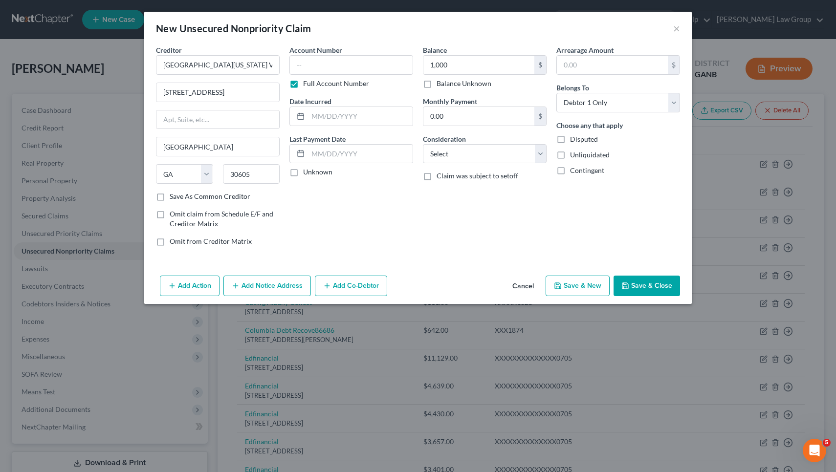
click at [643, 287] on button "Save & Close" at bounding box center [646, 286] width 66 height 21
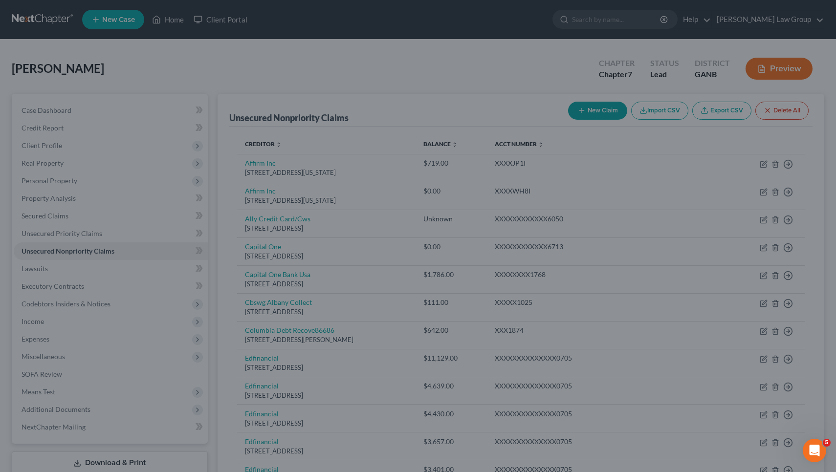
type input "1,000.00"
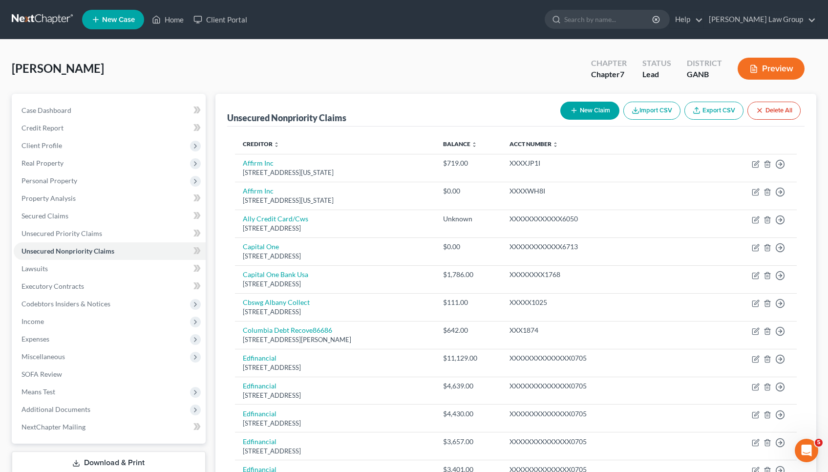
click at [580, 111] on button "New Claim" at bounding box center [590, 111] width 59 height 18
select select "0"
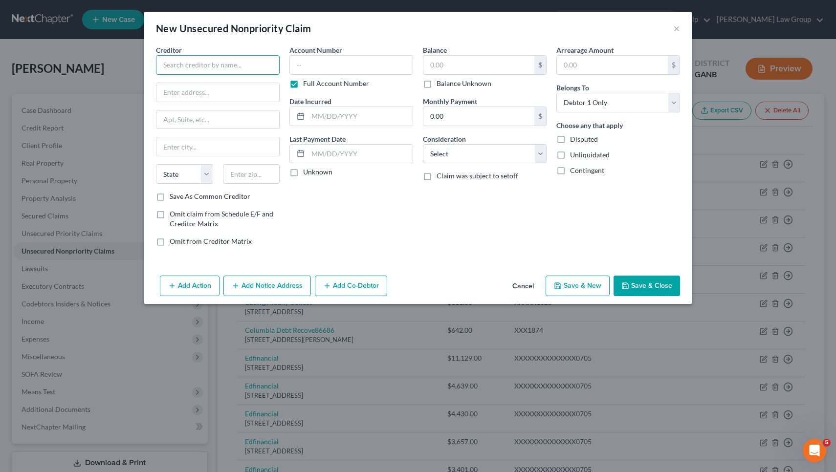
click at [249, 67] on input "text" at bounding box center [218, 65] width 124 height 20
paste input "2407 River Dr"
type input "2407 River Dr"
click at [254, 95] on input "text" at bounding box center [217, 92] width 123 height 19
paste input "2407 River Dr"
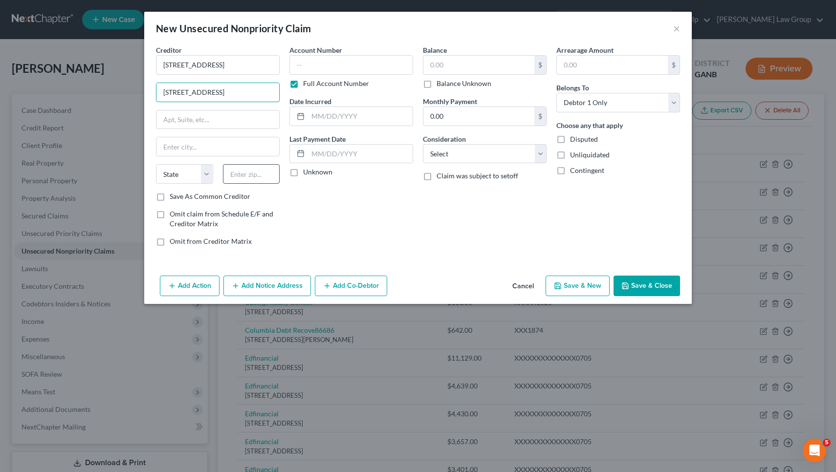
type input "2407 River Dr"
click at [259, 177] on input "text" at bounding box center [251, 174] width 57 height 20
type input "37996"
click at [462, 65] on input "text" at bounding box center [478, 65] width 111 height 19
type input "Knoxville"
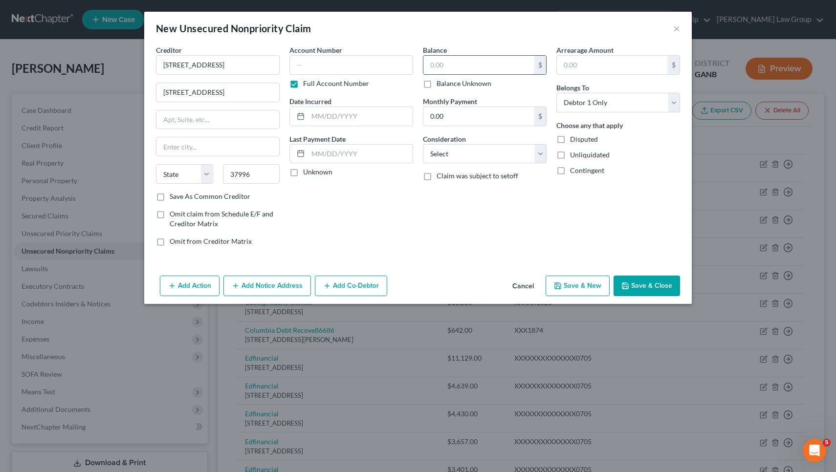
select select "44"
type input "444"
click at [626, 282] on icon "button" at bounding box center [625, 286] width 8 height 8
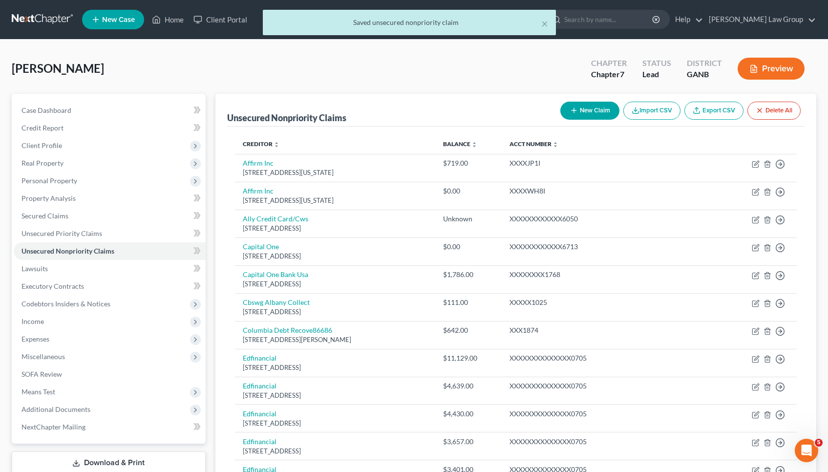
click at [573, 114] on icon "button" at bounding box center [574, 111] width 8 height 8
select select "0"
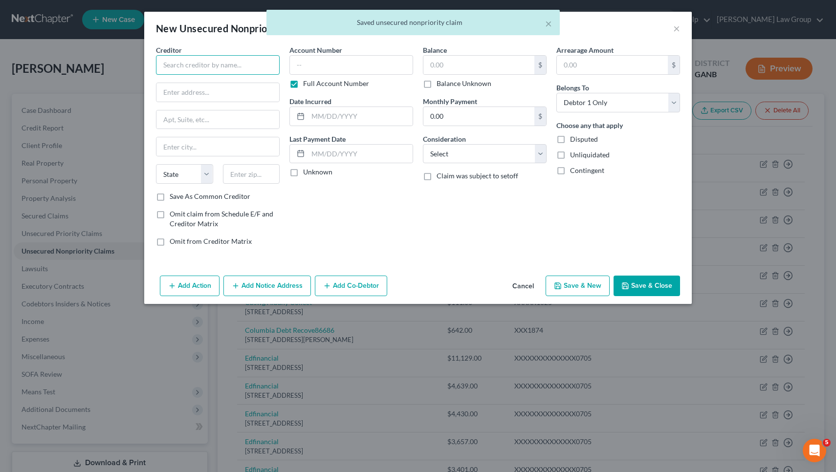
click at [266, 62] on input "text" at bounding box center [218, 65] width 124 height 20
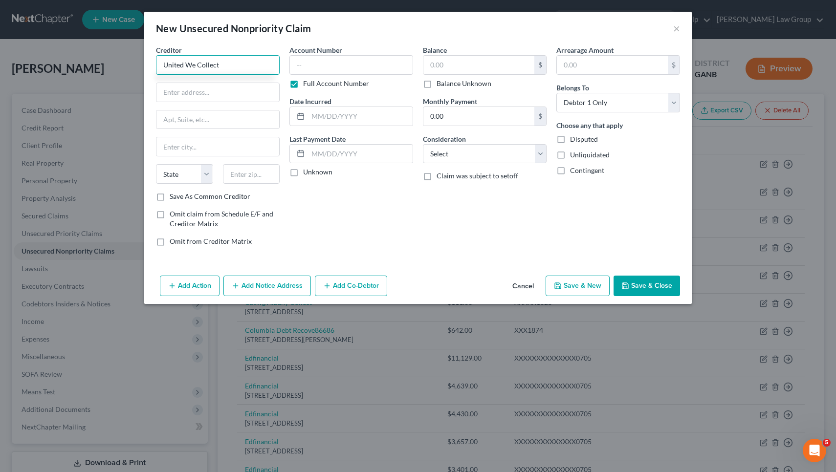
type input "United We Collect"
click at [259, 288] on button "Add Notice Address" at bounding box center [266, 286] width 87 height 21
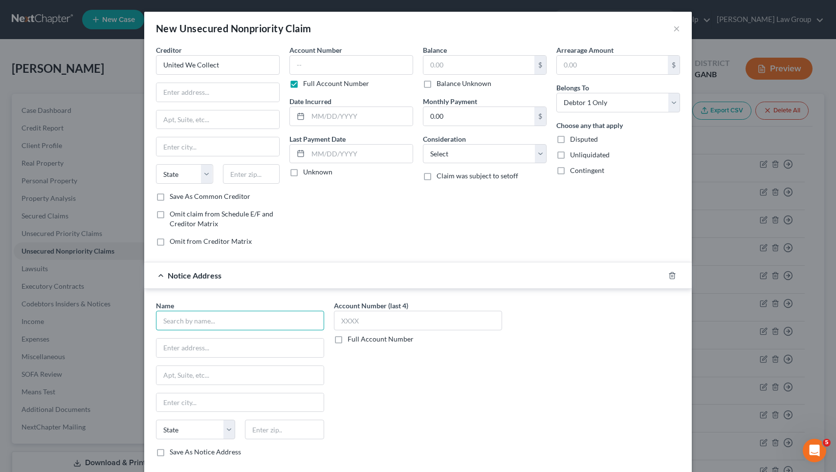
click at [243, 322] on input "text" at bounding box center [240, 321] width 168 height 20
type input "Hall County EMS"
type input "PO Box 953638"
type input "32795"
type input "Lake Mary"
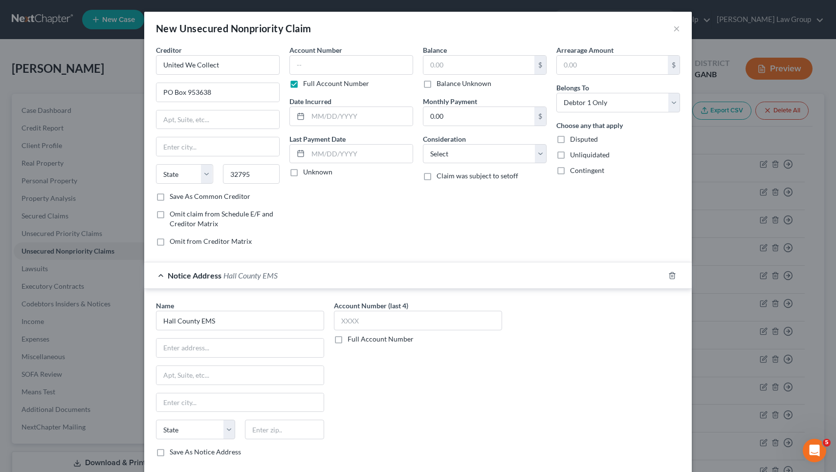
select select "9"
click at [455, 55] on div "Balance $ Balance Unknown Balance Undetermined $ Balance Unknown" at bounding box center [485, 66] width 124 height 43
click at [455, 64] on input "text" at bounding box center [478, 65] width 111 height 19
type input "866.20"
click at [228, 354] on input "text" at bounding box center [239, 348] width 167 height 19
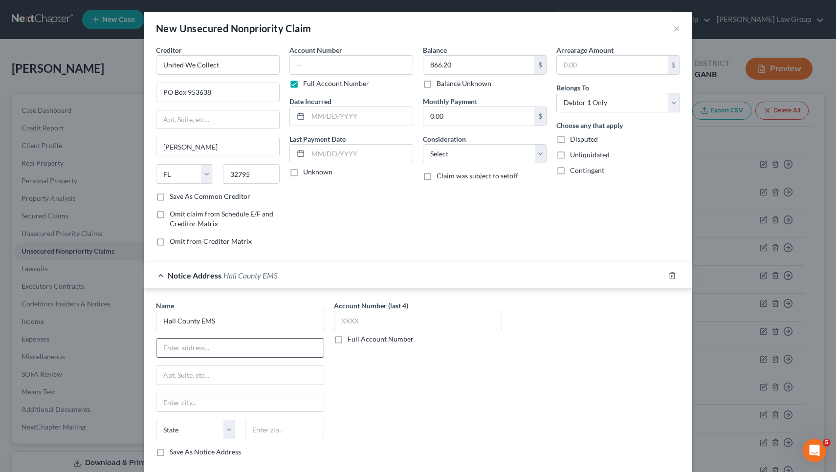
paste input "470 Crescent Dr"
type input "470 Crescent Dr"
click at [276, 439] on div "State AL AK AR AZ CA CO CT DE DC FL GA GU HI ID IL IN IA KS KY LA ME MD MA MI M…" at bounding box center [240, 433] width 178 height 27
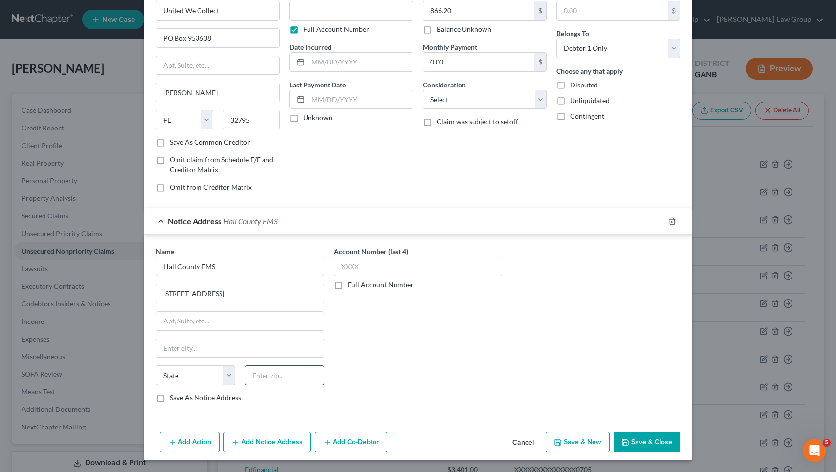
scroll to position [54, 0]
type input "30501"
type input "Gainesville"
select select "10"
click at [669, 438] on button "Save & Close" at bounding box center [646, 443] width 66 height 21
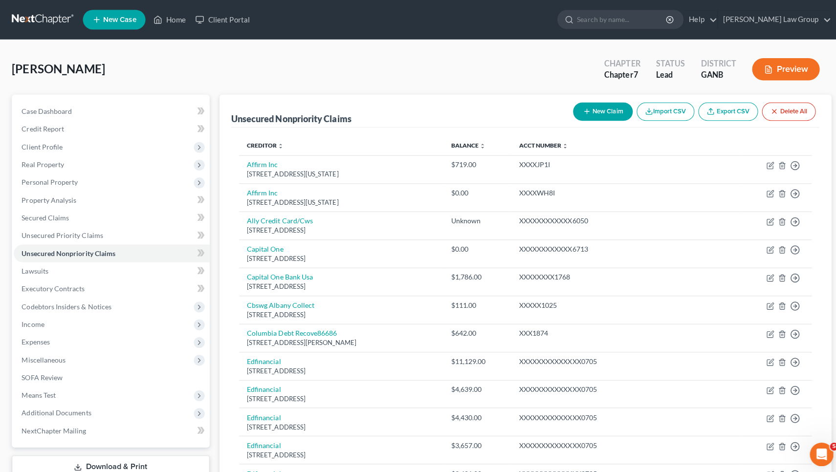
click at [607, 109] on button "New Claim" at bounding box center [597, 111] width 59 height 18
select select "0"
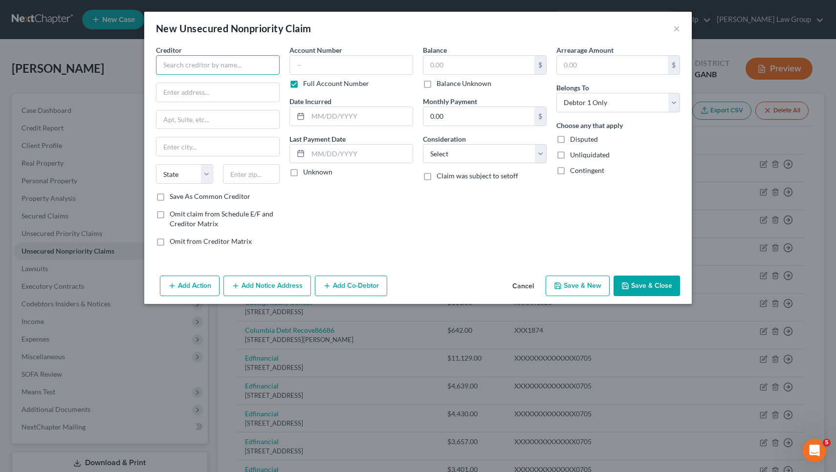
click at [213, 69] on input "text" at bounding box center [218, 65] width 124 height 20
type input "Professional Service Bureau Inc"
type input "911 Lund Blvd Suite 100"
type input "55303"
click at [273, 282] on button "Add Notice Address" at bounding box center [266, 286] width 87 height 21
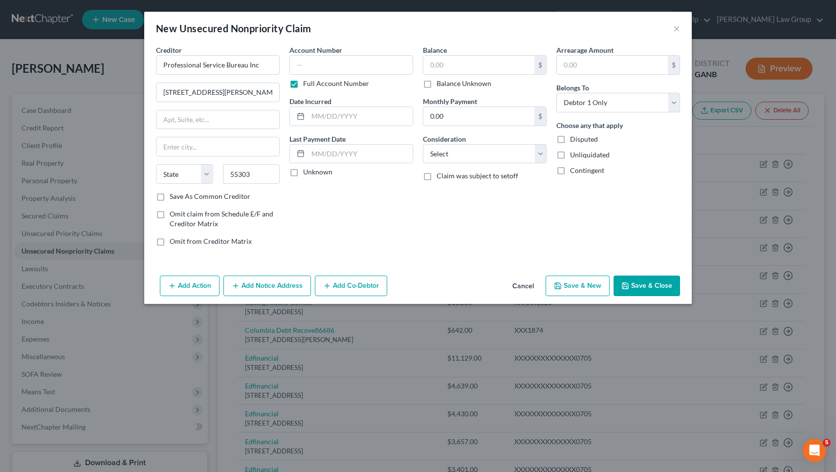
type input "Anoka"
select select "24"
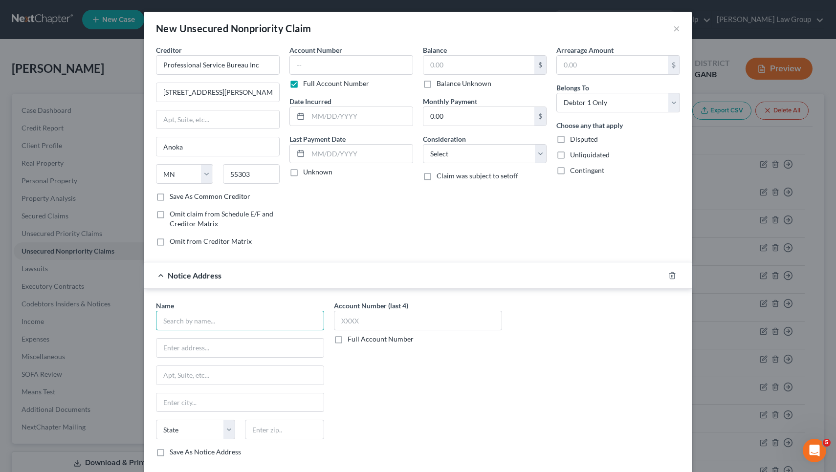
click at [272, 322] on input "text" at bounding box center [240, 321] width 168 height 20
type input "Georgia Emergency Department Services PC"
type input "PO Box 3387"
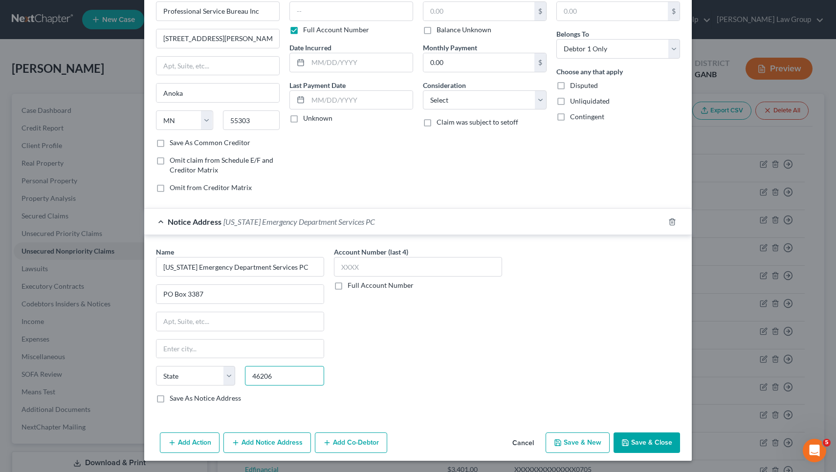
type input "46206"
type input "Indianapolis"
select select "15"
click at [641, 442] on button "Save & Close" at bounding box center [646, 443] width 66 height 21
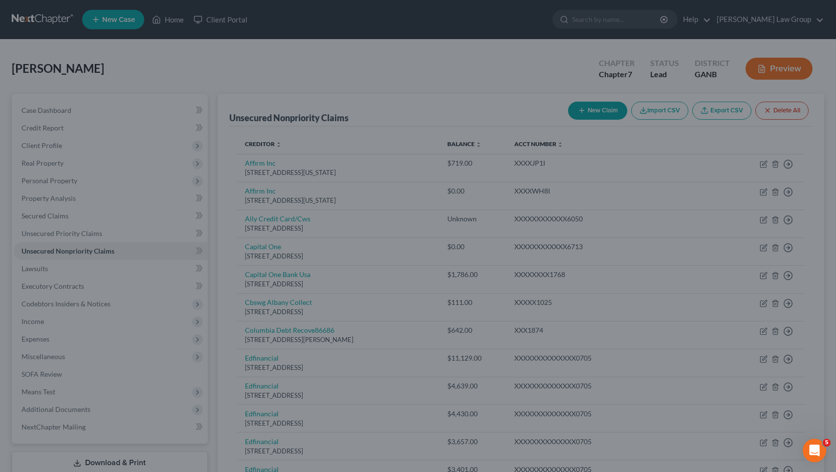
type input "0.00"
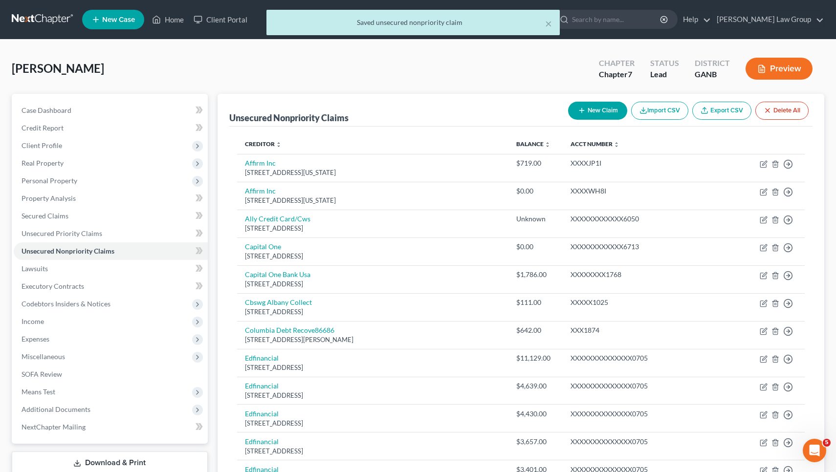
click at [606, 107] on button "New Claim" at bounding box center [597, 111] width 59 height 18
select select "0"
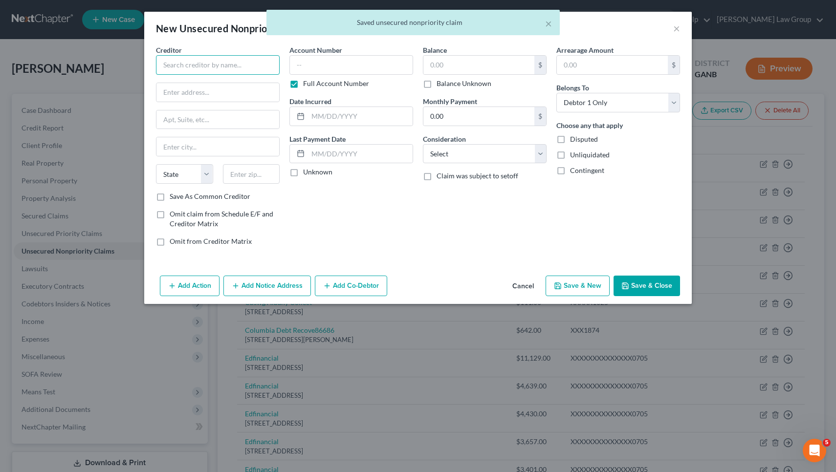
click at [247, 64] on input "text" at bounding box center [218, 65] width 124 height 20
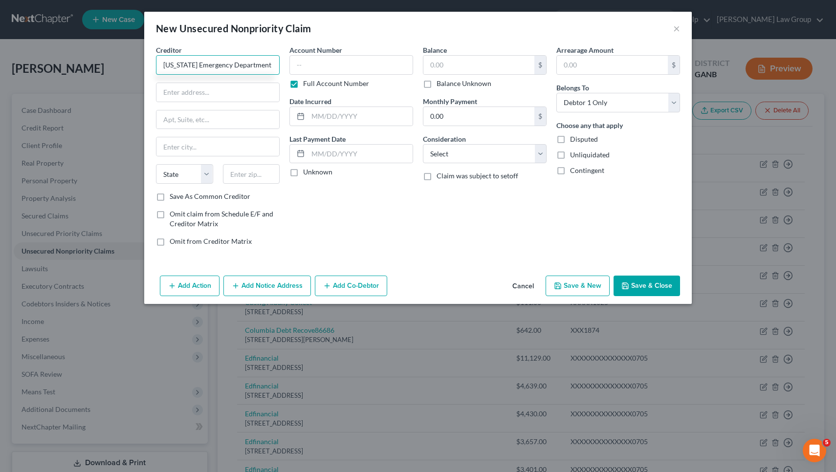
type input "Georgia Emergency Department Services PC"
type input "PO Box 3387"
type input "46206"
type input "Indianapolis"
select select "15"
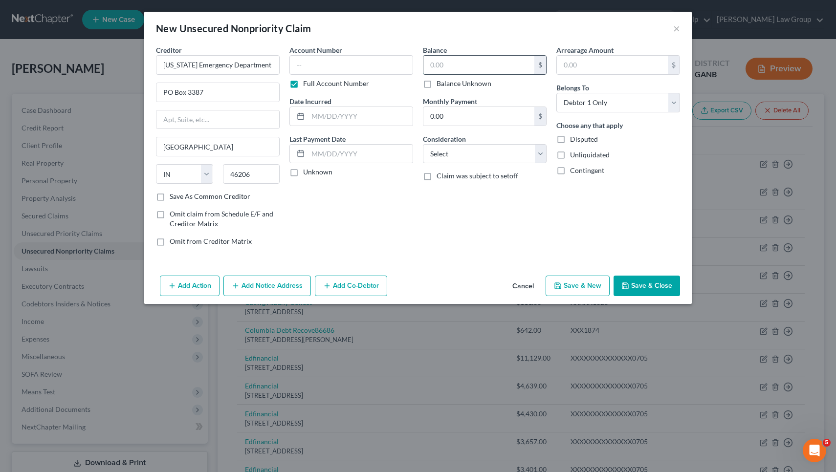
click at [477, 65] on input "text" at bounding box center [478, 65] width 111 height 19
type input "1,629"
click at [214, 199] on label "Save As Common Creditor" at bounding box center [210, 197] width 81 height 10
click at [180, 198] on input "Save As Common Creditor" at bounding box center [176, 195] width 6 height 6
click at [630, 289] on button "Save & Close" at bounding box center [646, 286] width 66 height 21
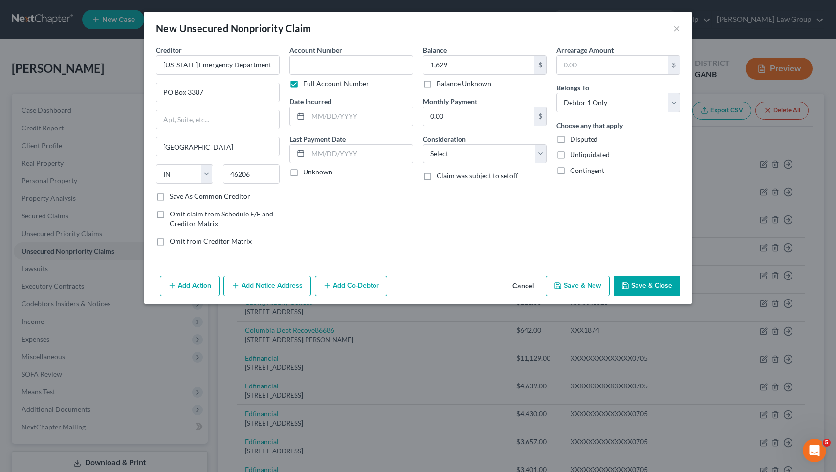
checkbox input "false"
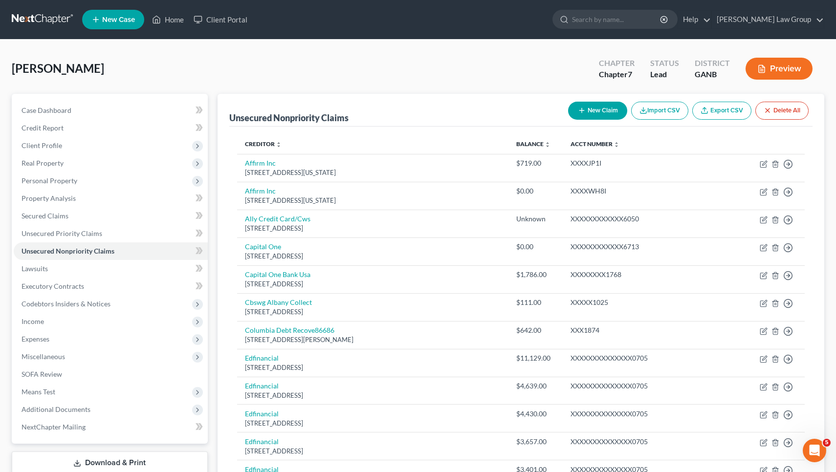
click at [607, 113] on button "New Claim" at bounding box center [597, 111] width 59 height 18
select select "0"
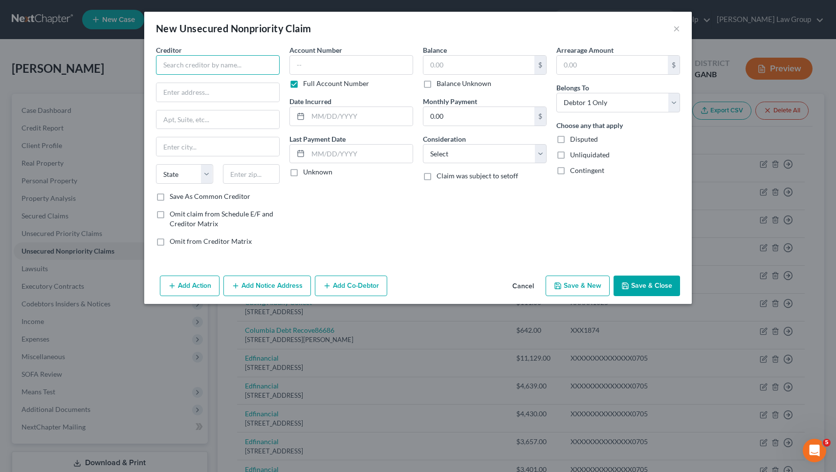
click at [243, 71] on input "text" at bounding box center [218, 65] width 124 height 20
type input "Hollis Cobb Associates"
type input "PO Box 279"
type input "30091"
type input "Norcross"
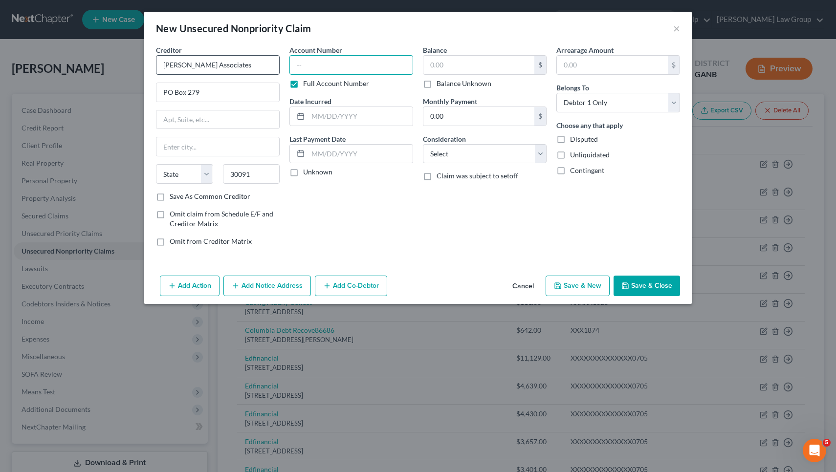
select select "10"
click at [460, 64] on input "text" at bounding box center [478, 65] width 111 height 19
type input "121.43"
click at [640, 285] on button "Save & Close" at bounding box center [646, 286] width 66 height 21
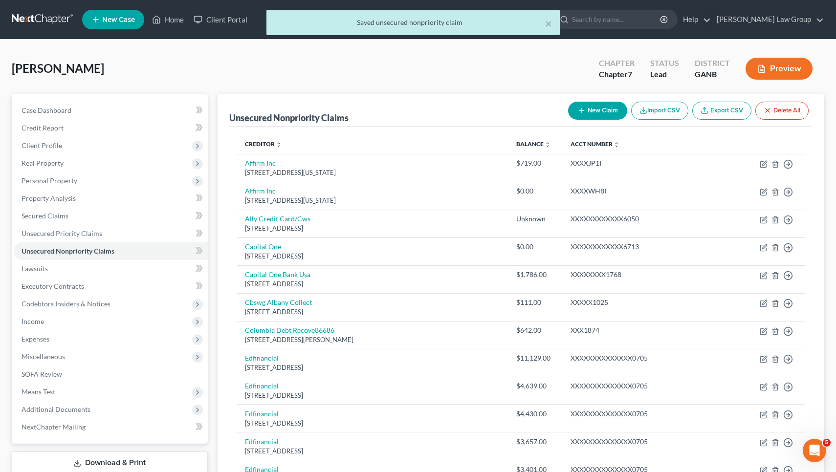
click at [598, 105] on button "New Claim" at bounding box center [597, 111] width 59 height 18
select select "0"
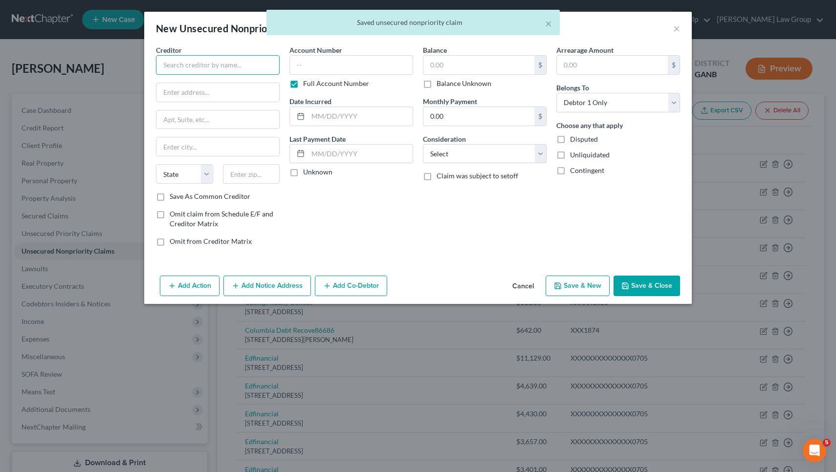
click at [215, 61] on input "text" at bounding box center [218, 65] width 124 height 20
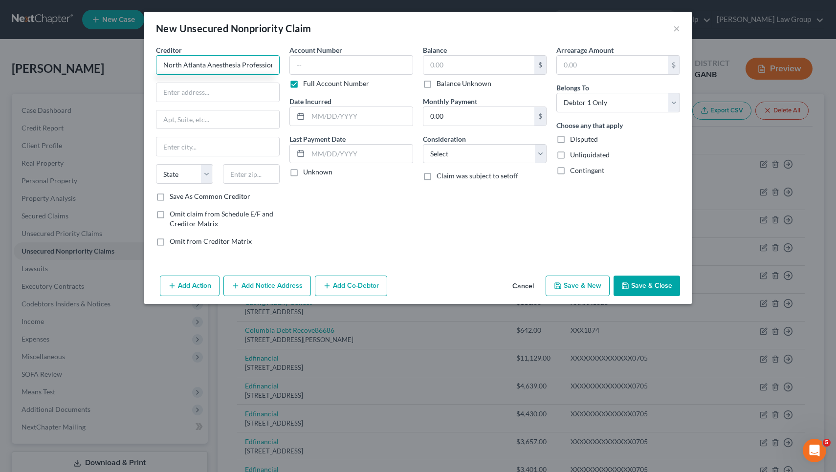
click at [203, 64] on input "North Atlanta Anesthesia Professionals" at bounding box center [218, 65] width 124 height 20
type input "North Atlanta Anesthesia Professionals"
paste input "303 Parkway Dr NE Pmb 404"
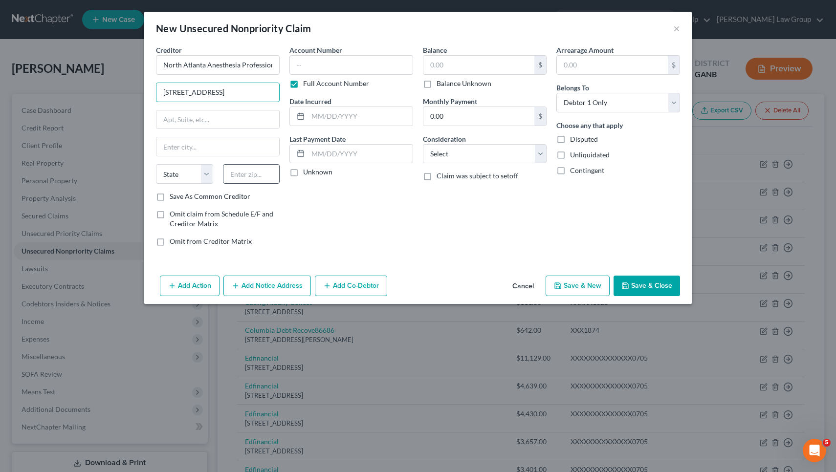
type input "303 Parkway Dr NE Pmb 404"
type input "30312"
type input "Atlanta"
select select "10"
click at [477, 68] on input "text" at bounding box center [478, 65] width 111 height 19
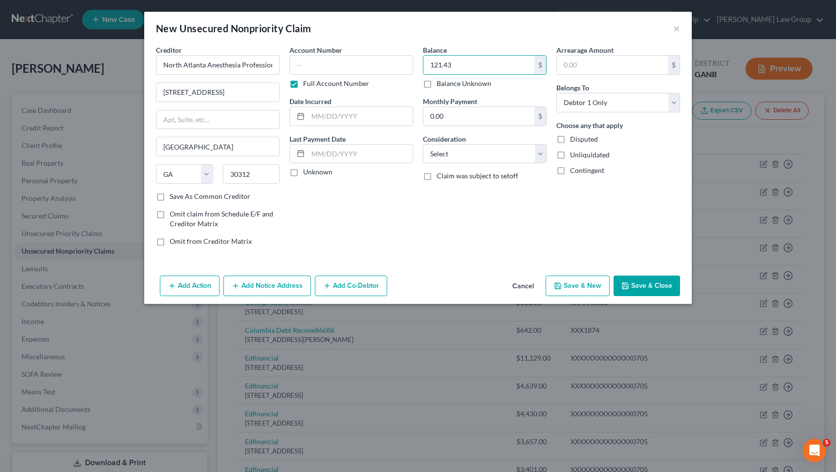
type input "121.43"
click at [631, 284] on button "Save & Close" at bounding box center [646, 286] width 66 height 21
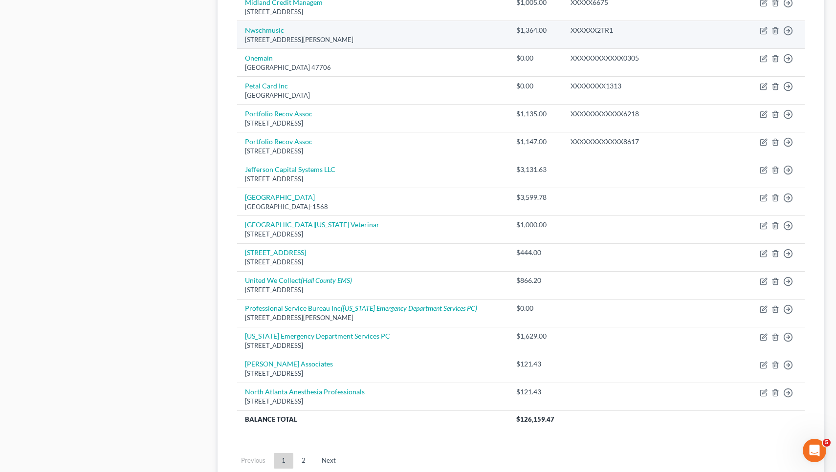
scroll to position [830, 0]
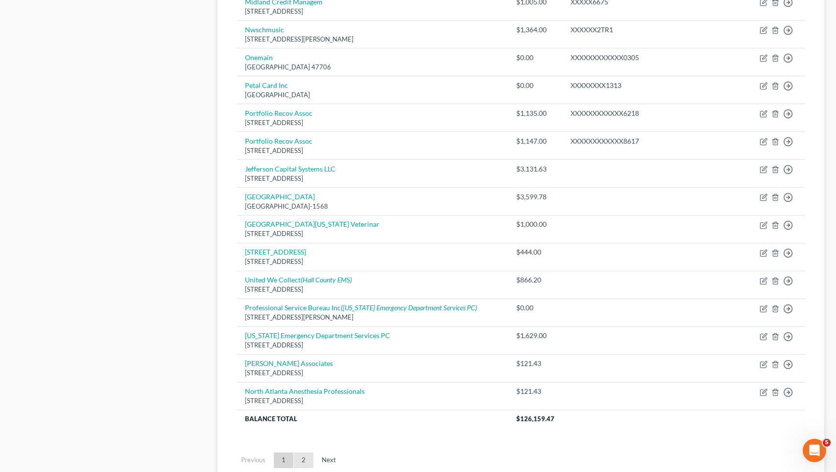
click at [305, 453] on link "2" at bounding box center [304, 461] width 20 height 16
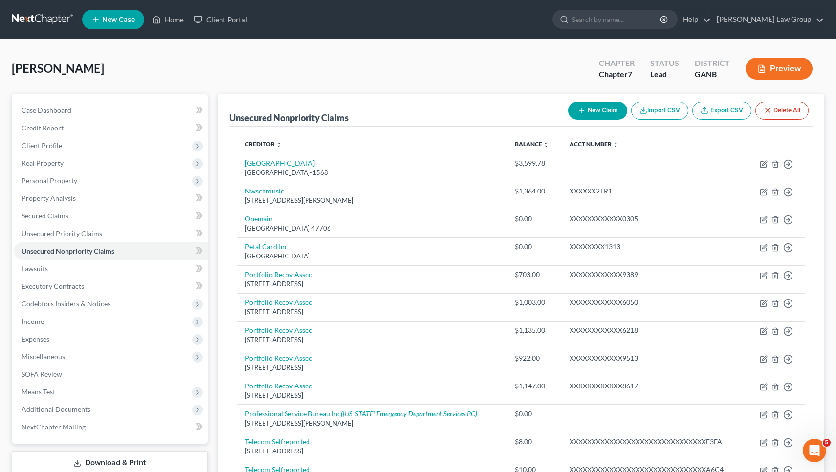
scroll to position [0, 0]
click at [596, 108] on button "New Claim" at bounding box center [597, 111] width 59 height 18
select select "0"
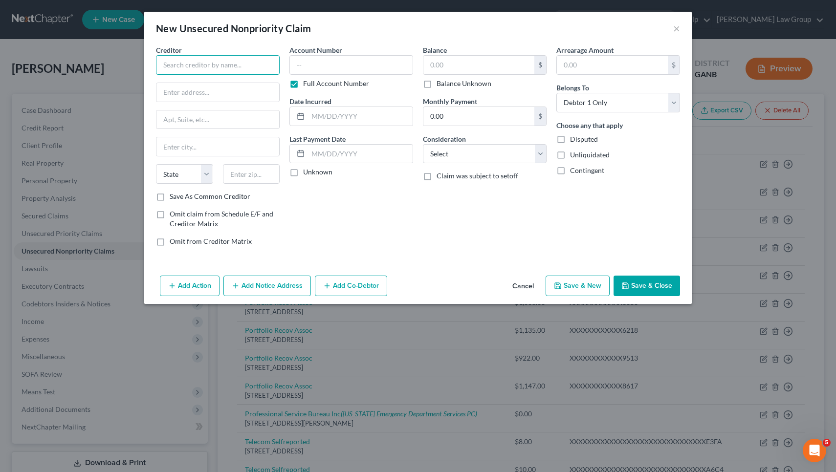
click at [260, 67] on input "text" at bounding box center [218, 65] width 124 height 20
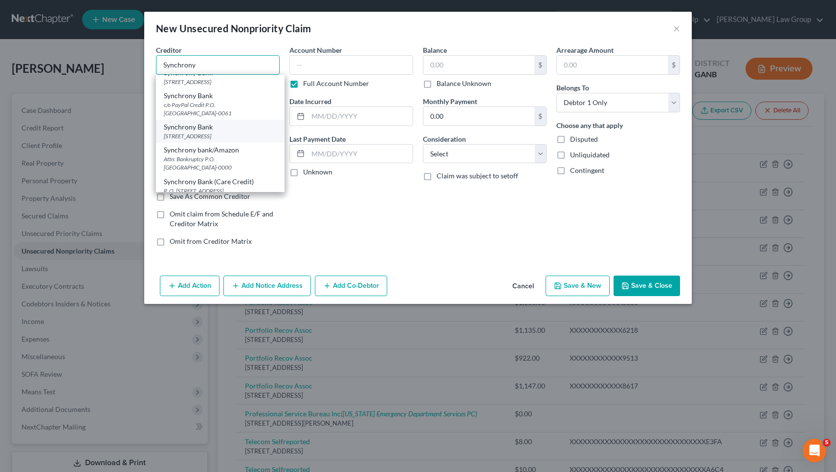
scroll to position [177, 0]
click at [234, 175] on div "Synchrony Bank (Care Credit)" at bounding box center [220, 180] width 113 height 10
type input "Synchrony Bank (Care Credit)"
type input "P. O. Box 9 6061"
type input "Orlando"
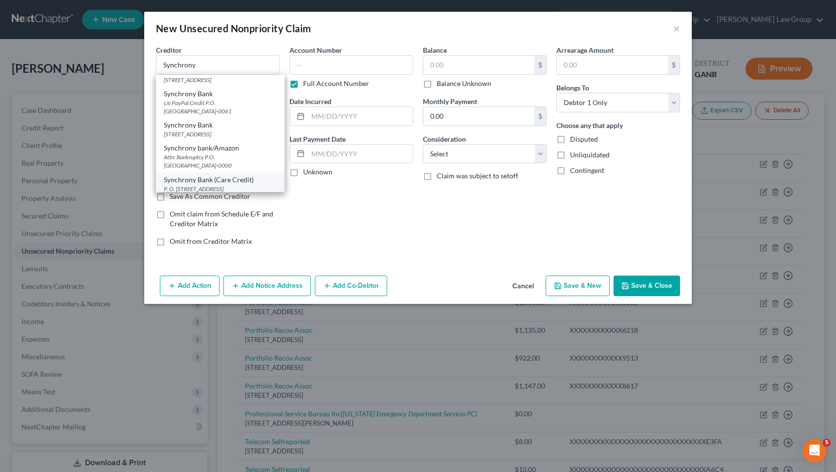
select select "9"
type input "32896-0000"
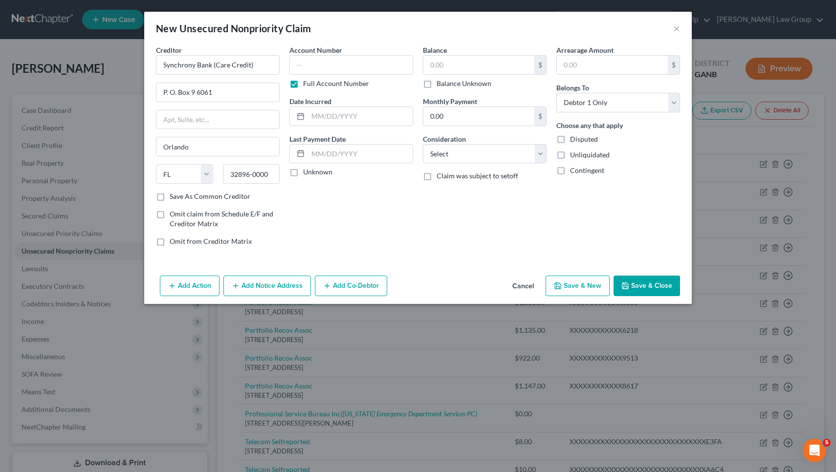
scroll to position [0, 0]
click at [458, 65] on input "text" at bounding box center [478, 65] width 111 height 19
type input "842.65"
click at [643, 279] on button "Save & Close" at bounding box center [646, 286] width 66 height 21
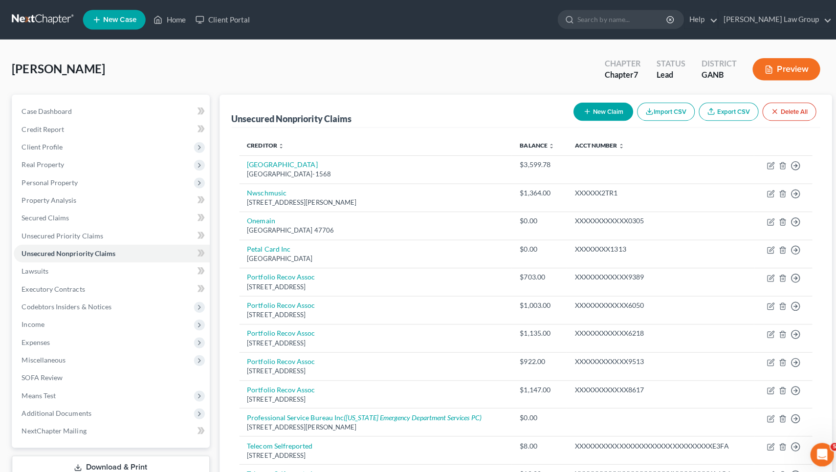
click at [42, 268] on span "Lawsuits" at bounding box center [35, 268] width 26 height 8
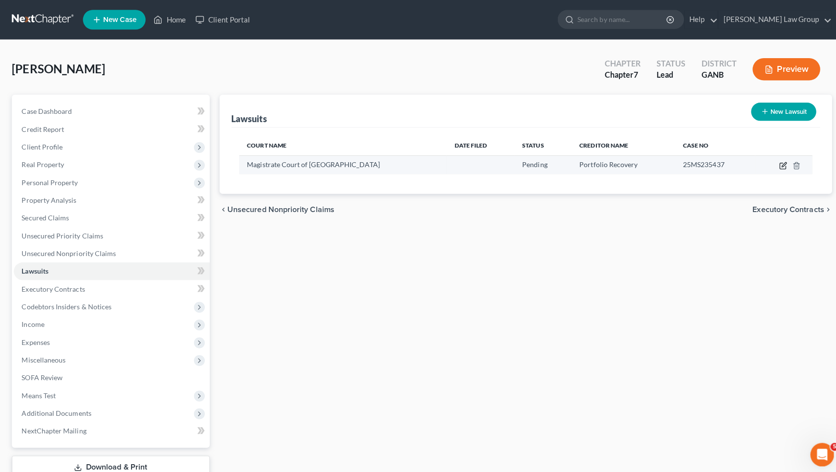
click at [772, 163] on icon "button" at bounding box center [776, 164] width 8 height 8
select select "10"
select select "0"
select select "4"
select select "48"
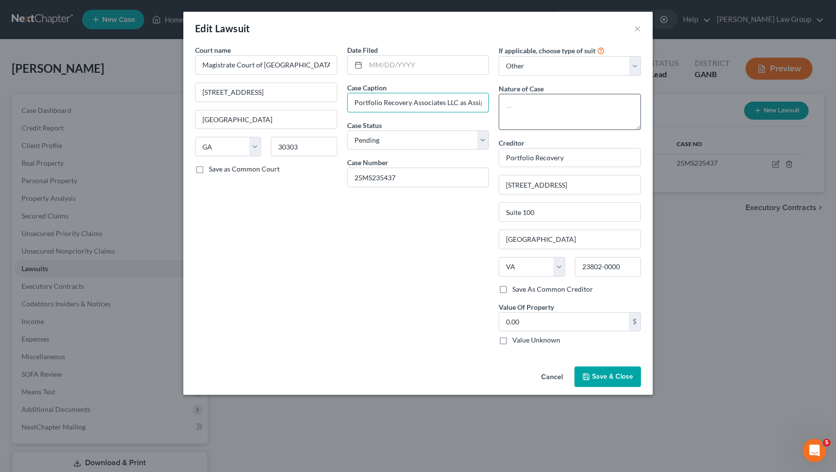
drag, startPoint x: 463, startPoint y: 100, endPoint x: 500, endPoint y: 102, distance: 37.2
click at [500, 102] on div "Court name * Magistrate Court of Fulton County 185 Central Avenue SW TTG100 Atl…" at bounding box center [417, 199] width 455 height 308
click at [628, 372] on span "Save & Close" at bounding box center [612, 376] width 41 height 8
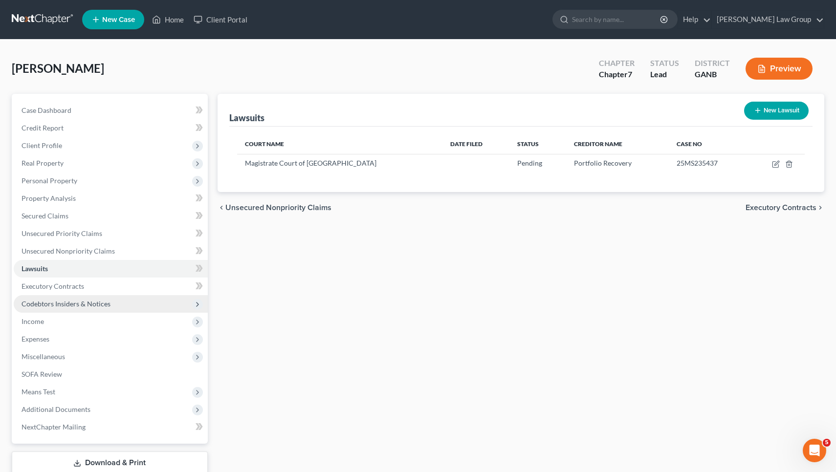
click at [131, 302] on span "Codebtors Insiders & Notices" at bounding box center [111, 304] width 194 height 18
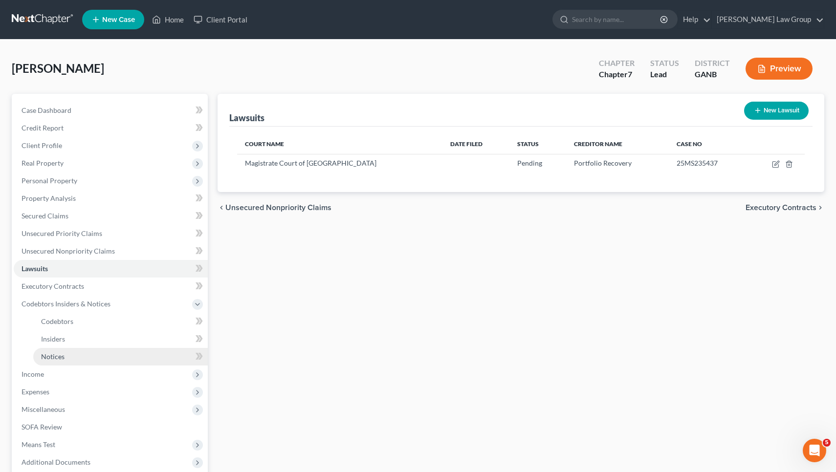
click at [122, 358] on link "Notices" at bounding box center [120, 357] width 174 height 18
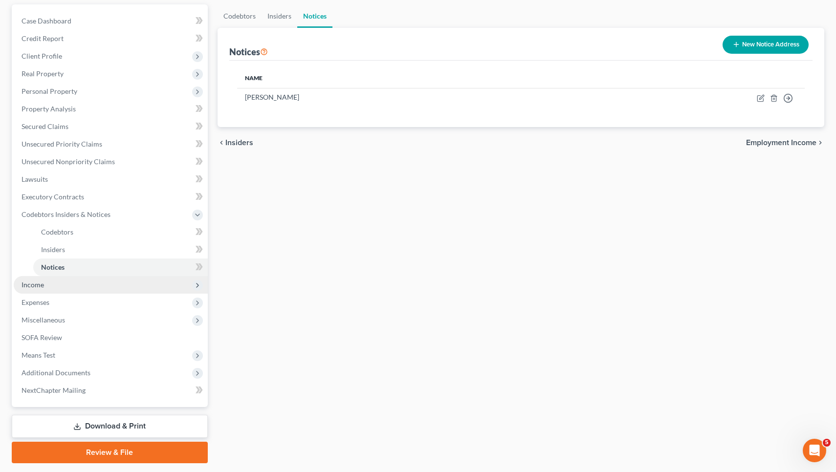
scroll to position [113, 0]
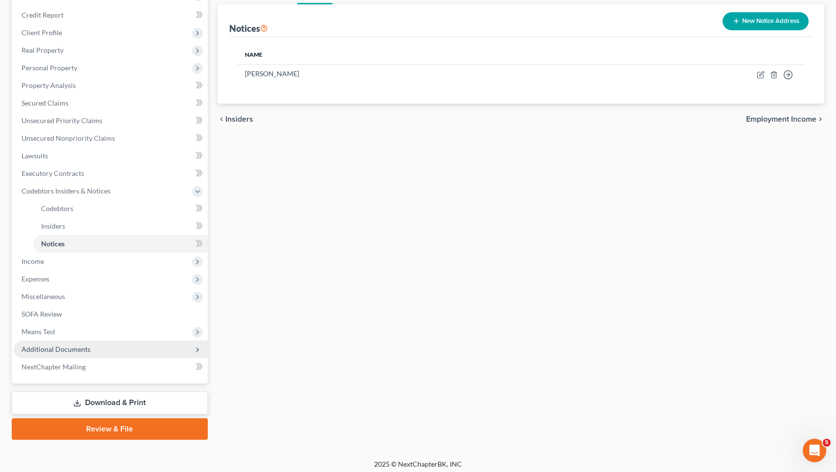
click at [95, 354] on span "Additional Documents" at bounding box center [111, 350] width 194 height 18
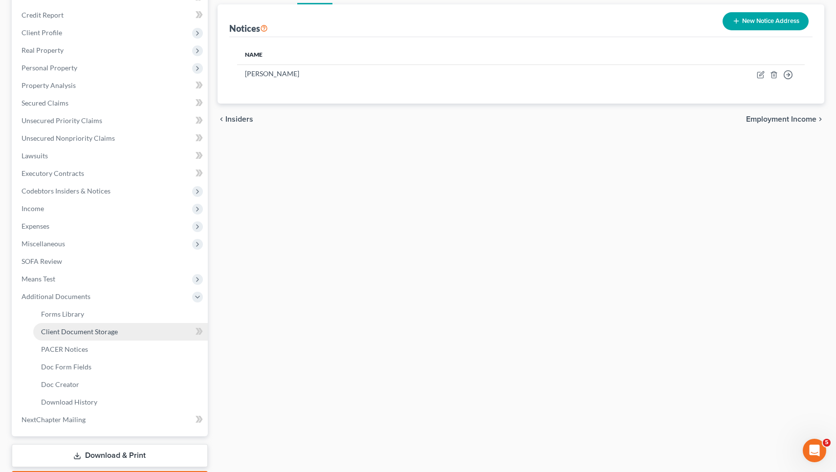
click at [85, 337] on link "Client Document Storage" at bounding box center [120, 332] width 174 height 18
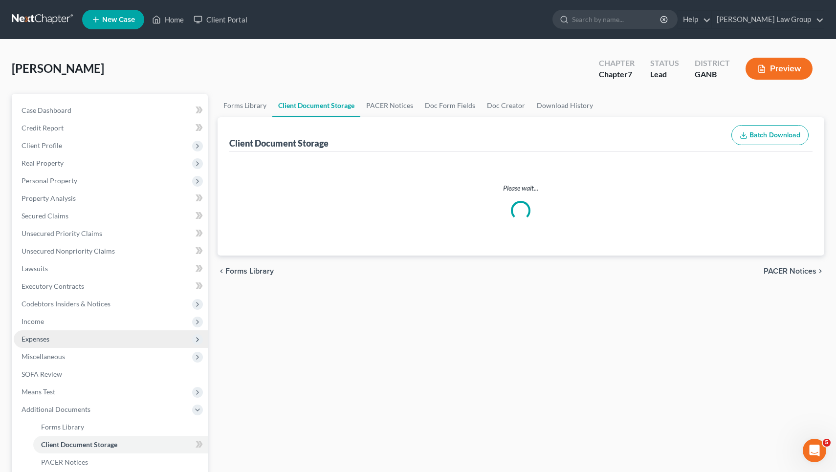
select select "5"
select select "35"
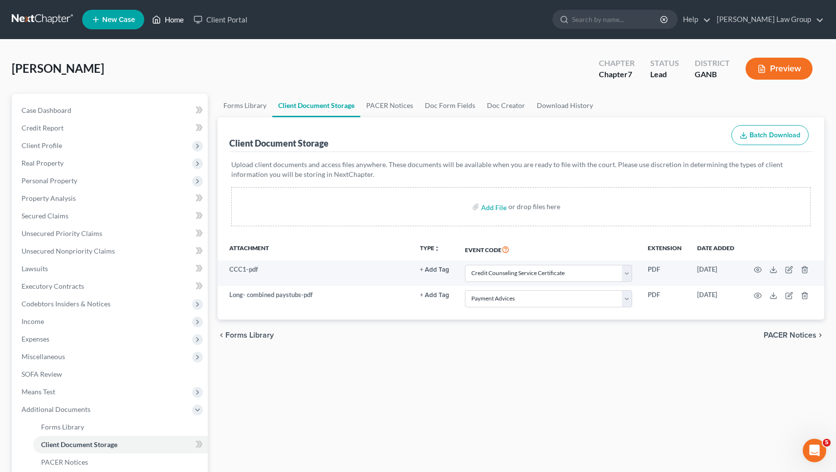
click at [173, 23] on link "Home" at bounding box center [168, 20] width 42 height 18
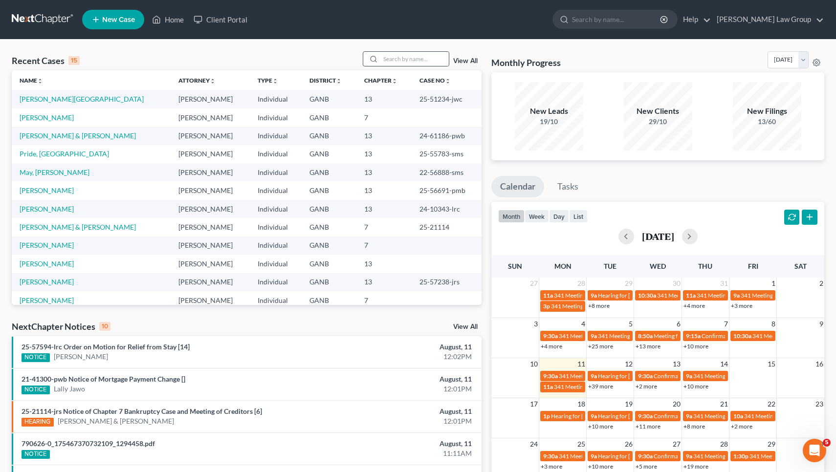
click at [417, 51] on div at bounding box center [406, 58] width 87 height 15
click at [417, 53] on input "search" at bounding box center [414, 59] width 68 height 14
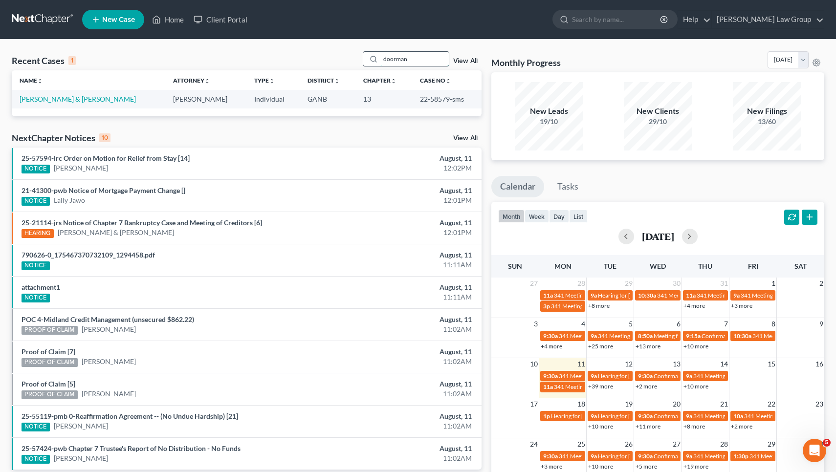
type input "doorman"
drag, startPoint x: 417, startPoint y: 53, endPoint x: 83, endPoint y: 99, distance: 336.9
click at [83, 99] on link "[PERSON_NAME] & [PERSON_NAME]" at bounding box center [78, 99] width 116 height 8
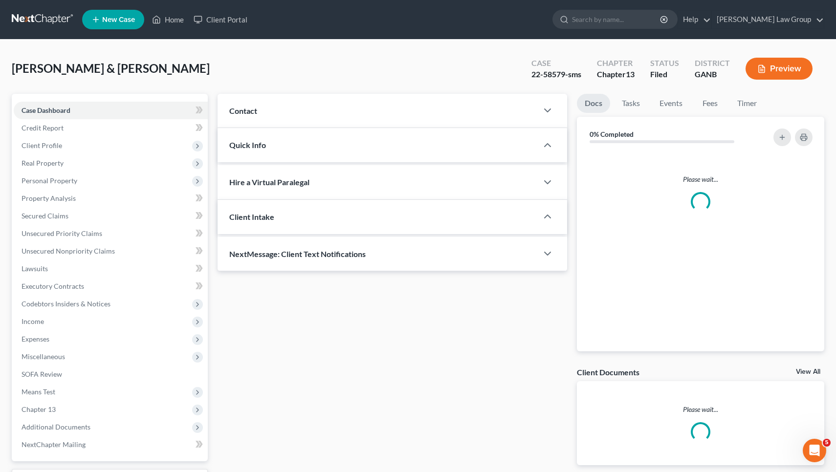
click at [83, 99] on div "Case Dashboard Payments Invoices Payments Payments Credit Report Client Profile…" at bounding box center [110, 278] width 196 height 368
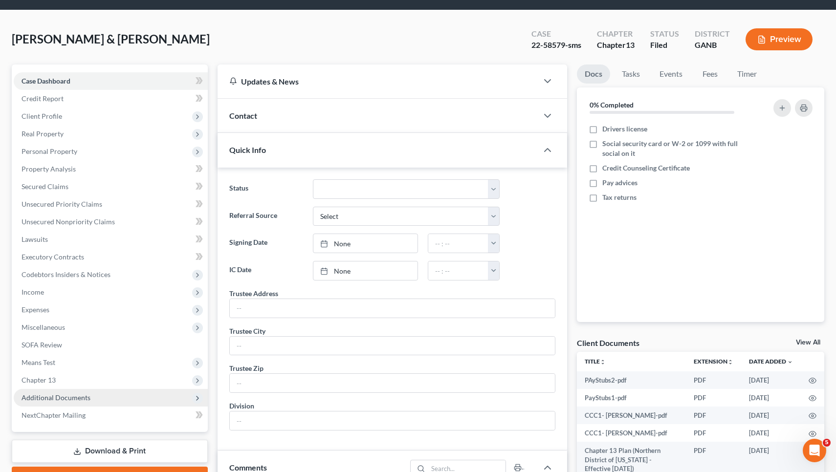
scroll to position [29, 0]
click at [76, 399] on span "Additional Documents" at bounding box center [56, 398] width 69 height 8
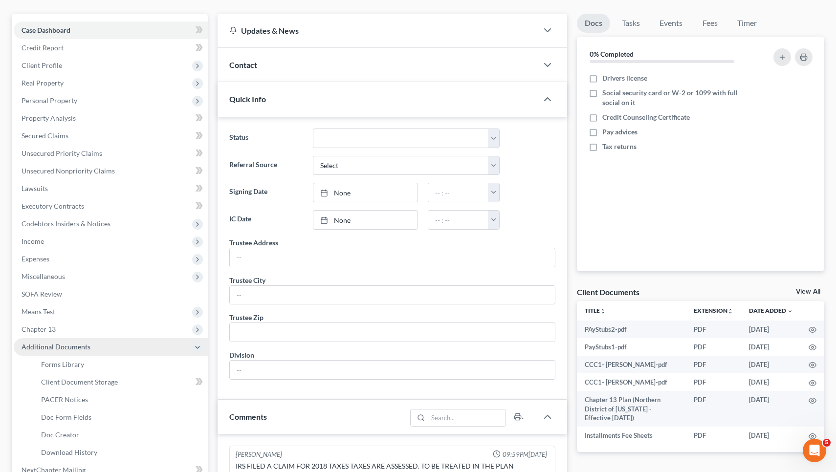
click at [76, 398] on span "PACER Notices" at bounding box center [64, 399] width 47 height 8
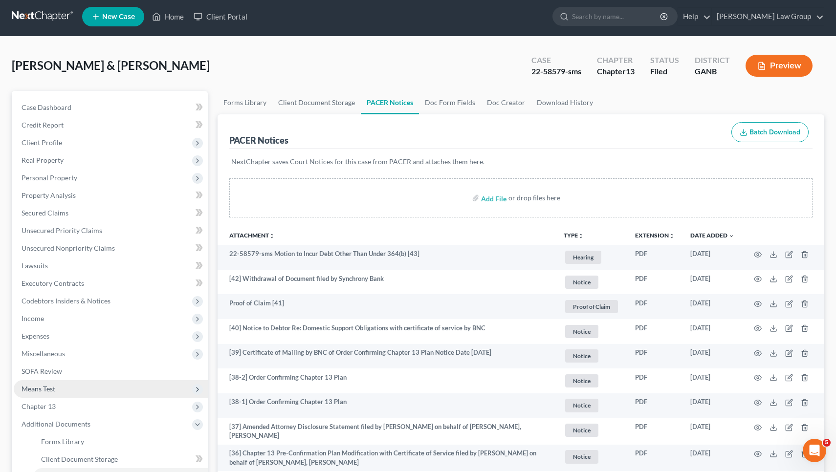
scroll to position [3, 0]
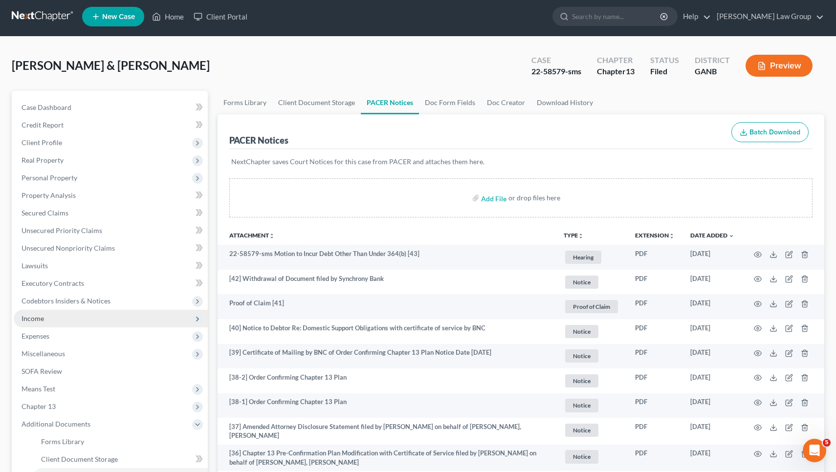
click at [65, 319] on span "Income" at bounding box center [111, 319] width 194 height 18
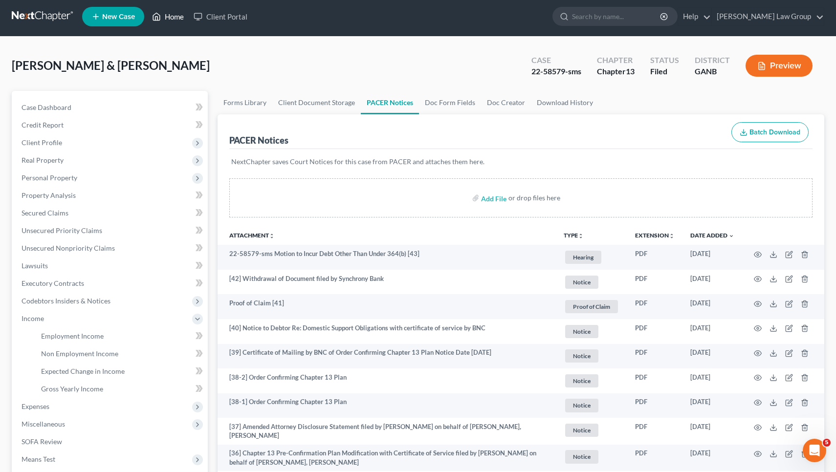
click at [173, 16] on link "Home" at bounding box center [168, 17] width 42 height 18
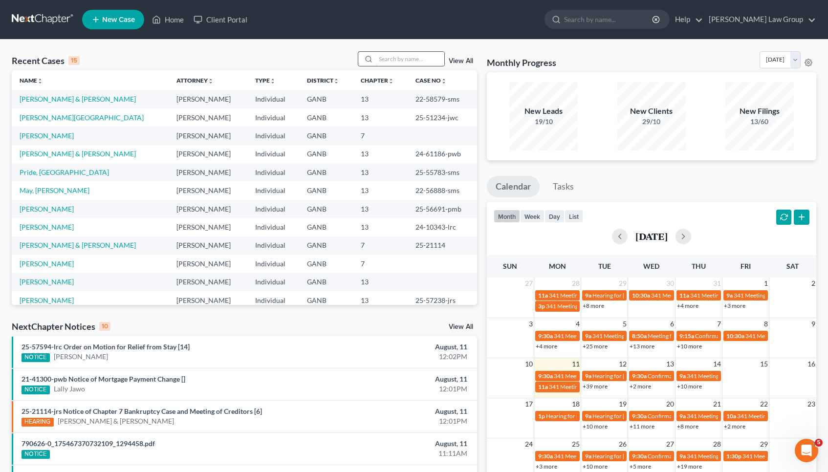
click at [398, 59] on input "search" at bounding box center [410, 59] width 68 height 14
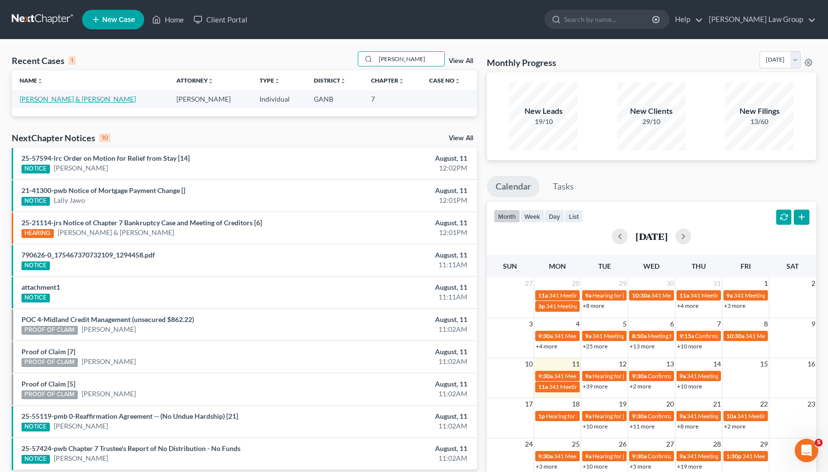
type input "mayfield"
click at [67, 101] on link "[PERSON_NAME] & [PERSON_NAME]" at bounding box center [78, 99] width 116 height 8
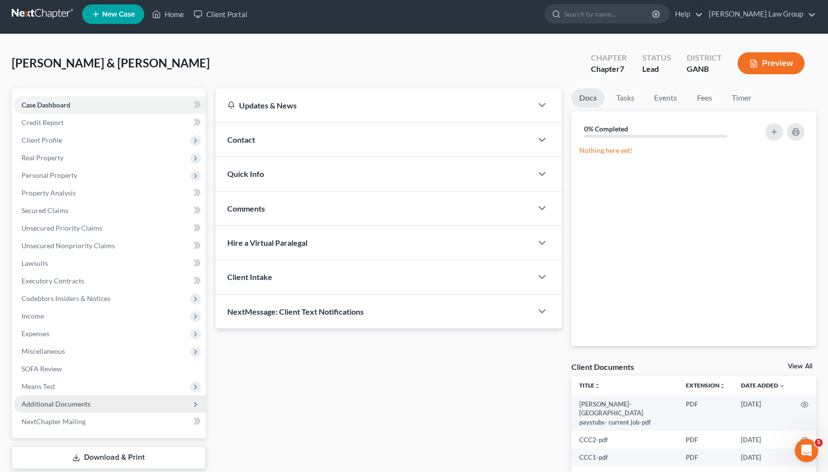
scroll to position [6, 0]
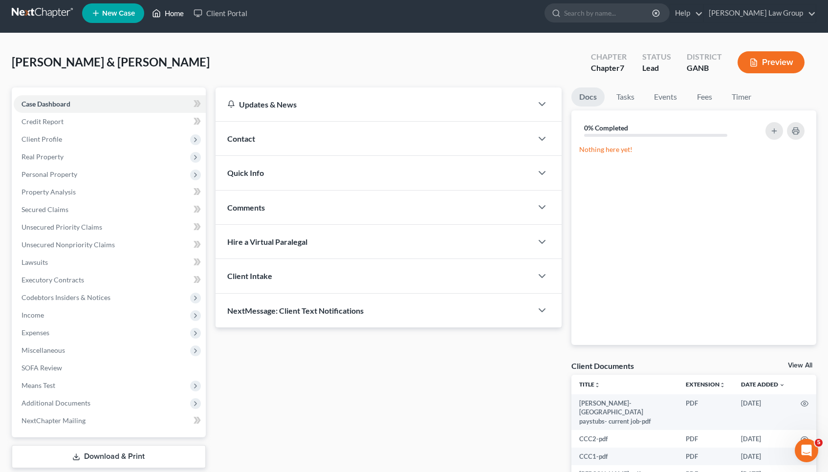
click at [178, 13] on link "Home" at bounding box center [168, 13] width 42 height 18
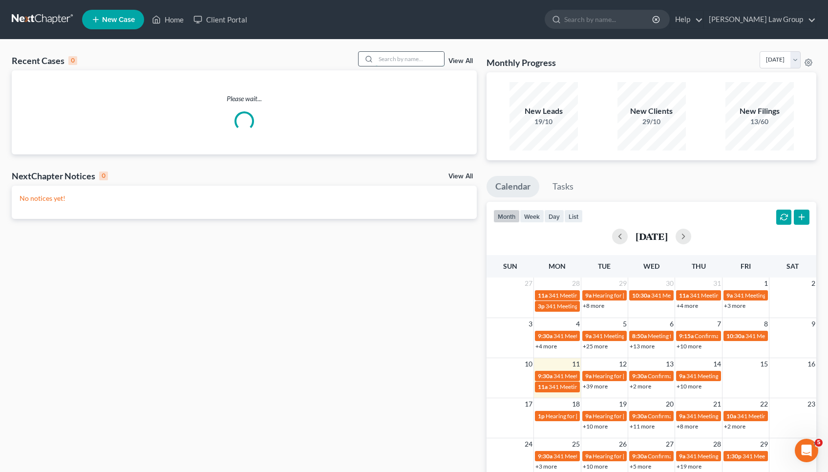
click at [424, 53] on input "search" at bounding box center [410, 59] width 68 height 14
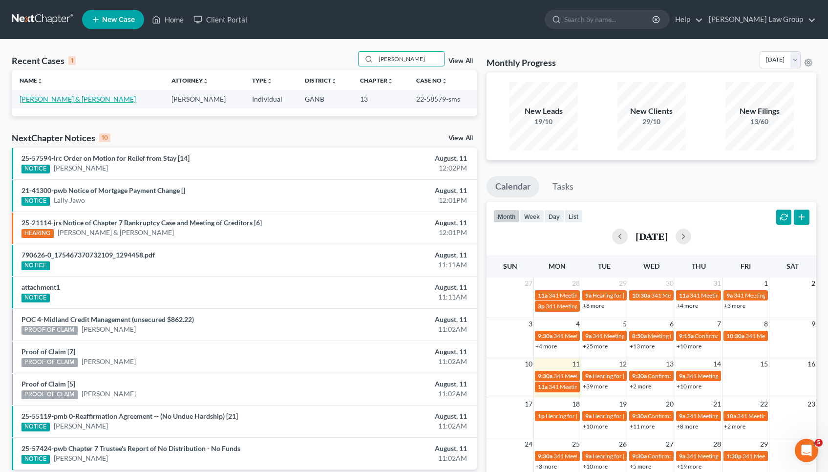
type input "POORMAN"
click at [80, 100] on link "[PERSON_NAME] & [PERSON_NAME]" at bounding box center [78, 99] width 116 height 8
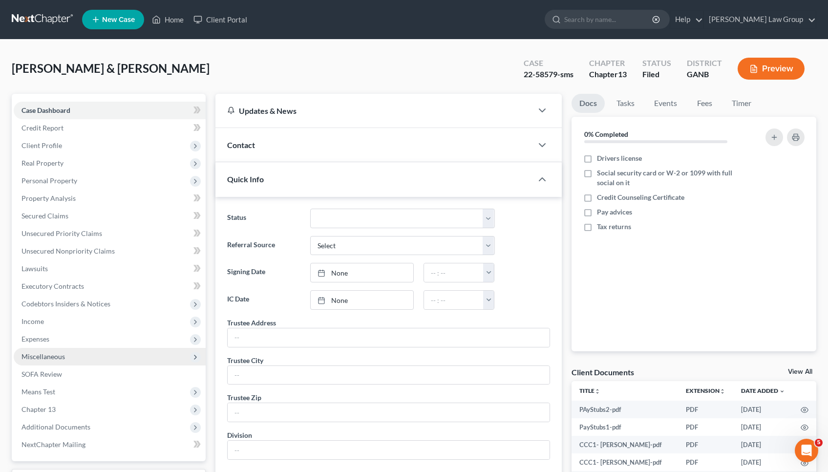
scroll to position [35, 0]
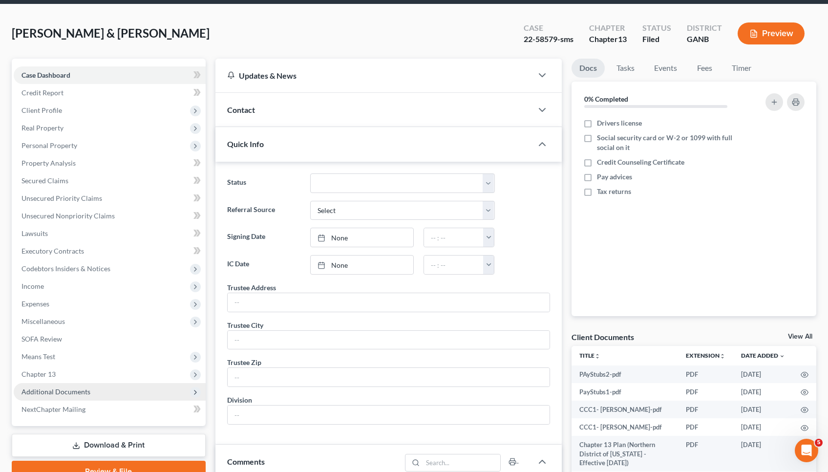
click at [64, 393] on span "Additional Documents" at bounding box center [56, 392] width 69 height 8
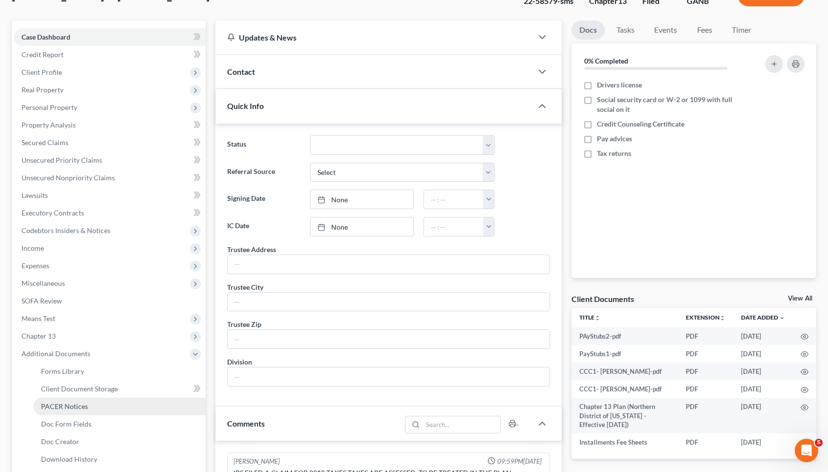
click at [67, 441] on span "Doc Creator" at bounding box center [60, 441] width 38 height 8
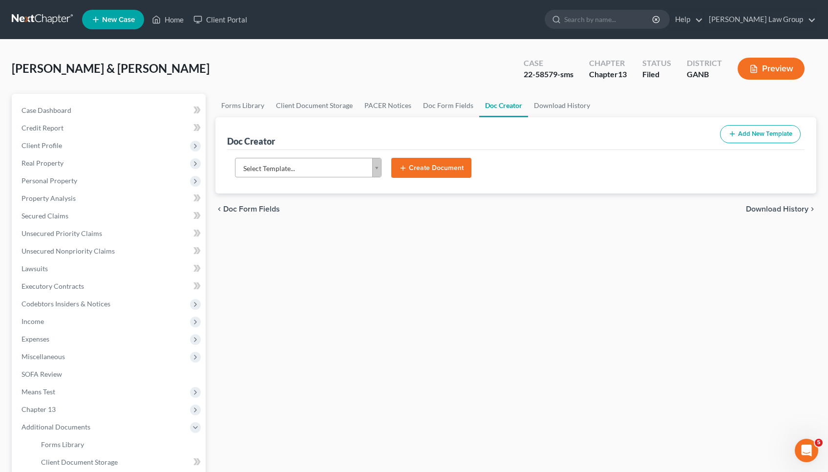
click at [329, 170] on body "Home New Case Client Portal Saedi Law Group mmays@saedilawgroup.com My Account …" at bounding box center [414, 330] width 828 height 660
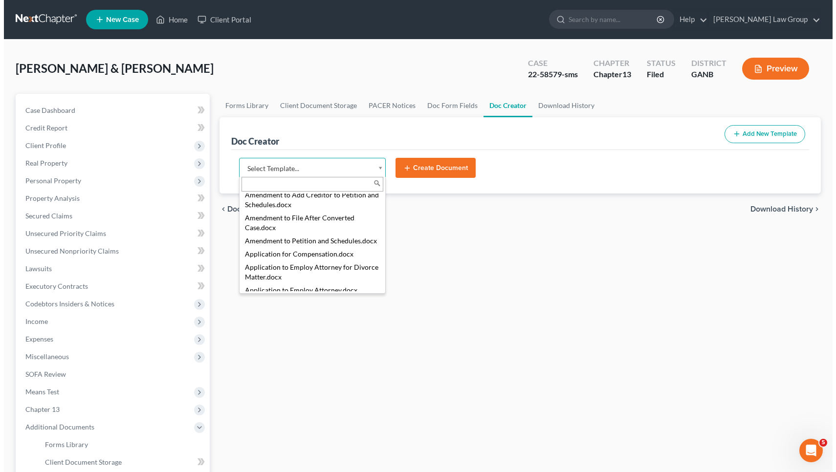
scroll to position [156, 0]
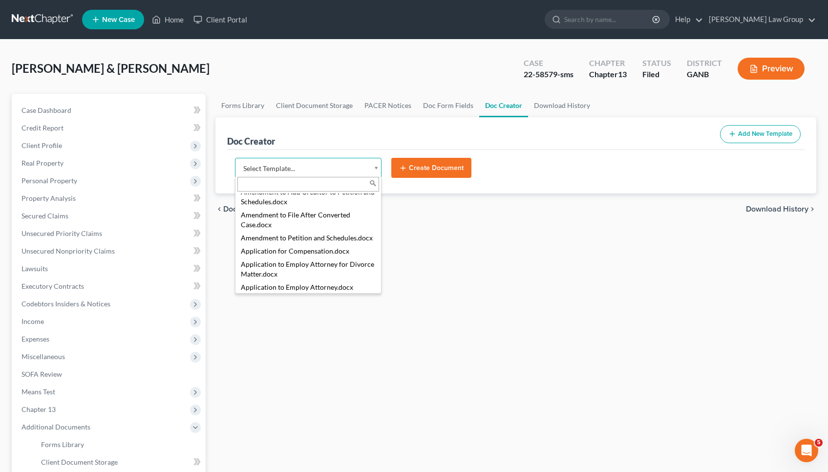
select select "110999"
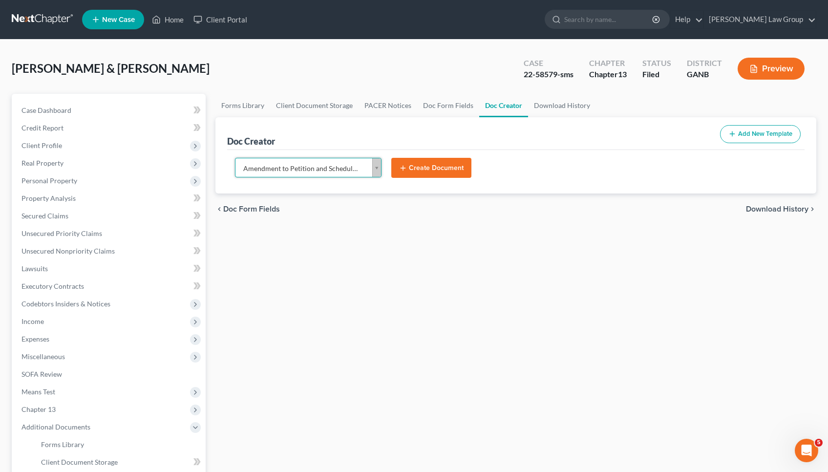
click at [442, 150] on div "Doc Creator Add New Template" at bounding box center [516, 133] width 578 height 33
click at [442, 160] on button "Create Document" at bounding box center [431, 168] width 80 height 21
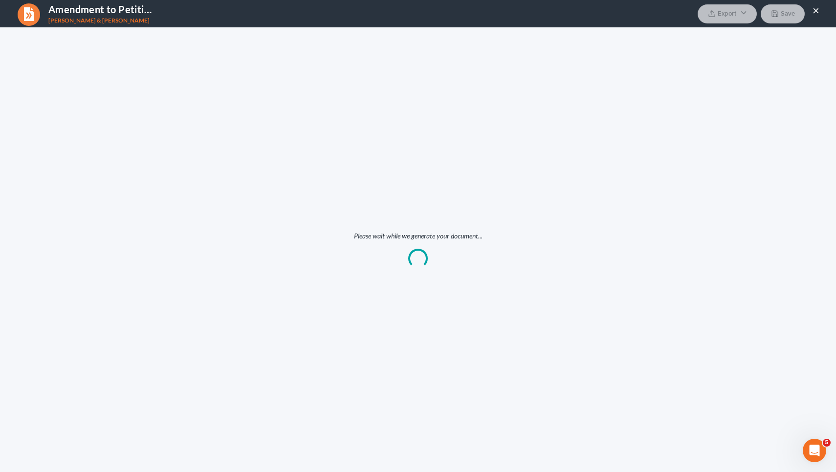
scroll to position [0, 0]
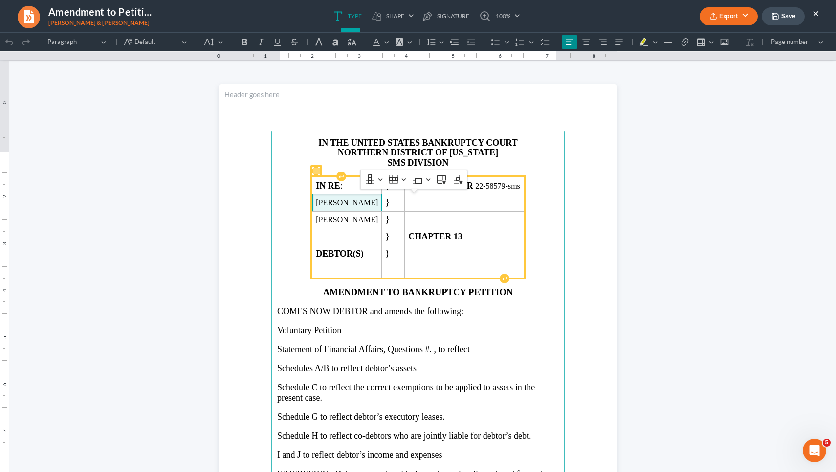
click at [378, 207] on span "John David Poorman" at bounding box center [347, 202] width 62 height 9
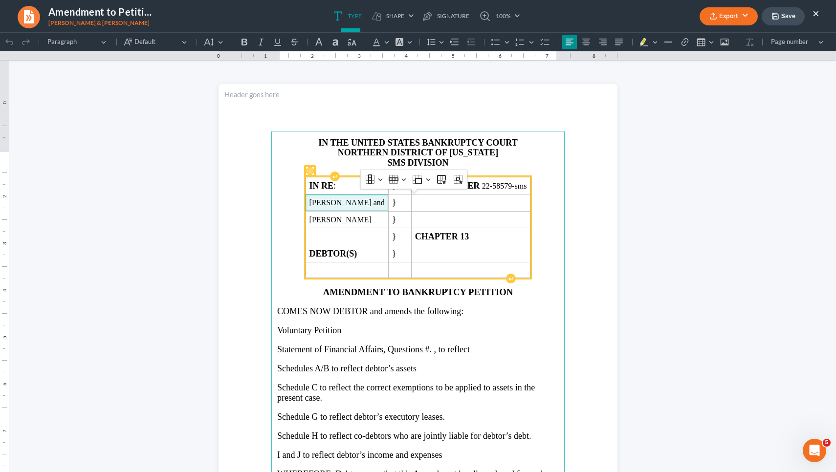
click at [334, 207] on span "John David Moorman and" at bounding box center [346, 202] width 75 height 9
click at [456, 262] on td "Rich Text Editor, page-0-main" at bounding box center [470, 253] width 119 height 17
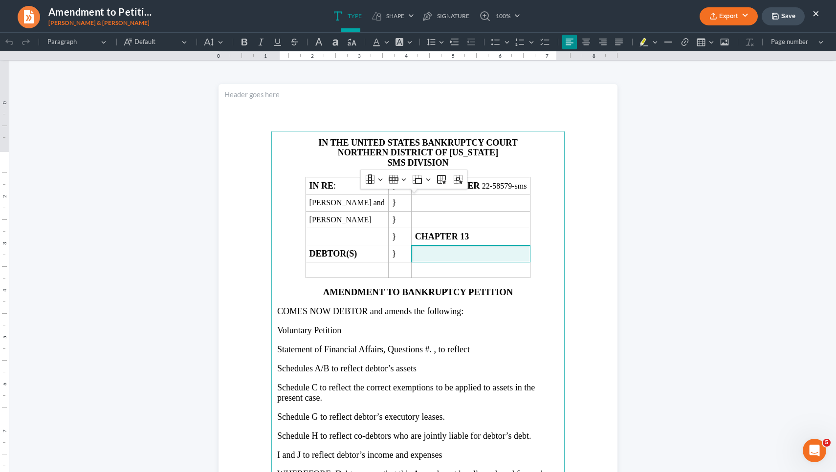
click at [529, 155] on main "IN THE UNITED STATES BANKRUPTCY COURT NORTHERN DISTRICT OF GEORGIA SMS DIVISION…" at bounding box center [417, 342] width 293 height 422
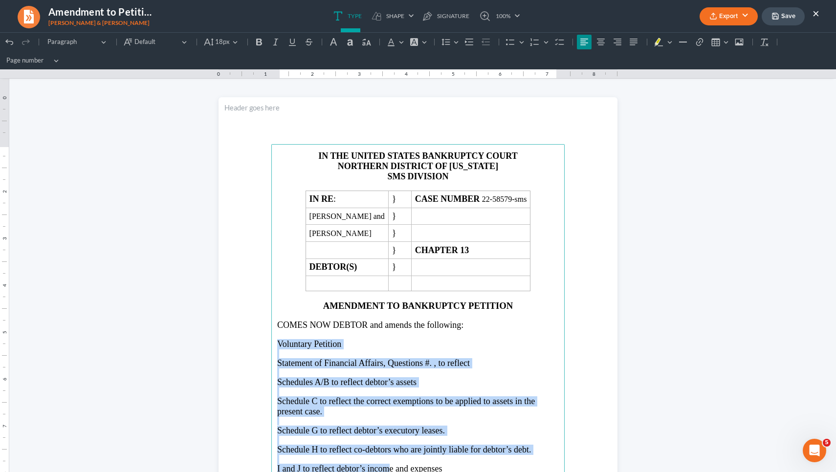
scroll to position [7, 0]
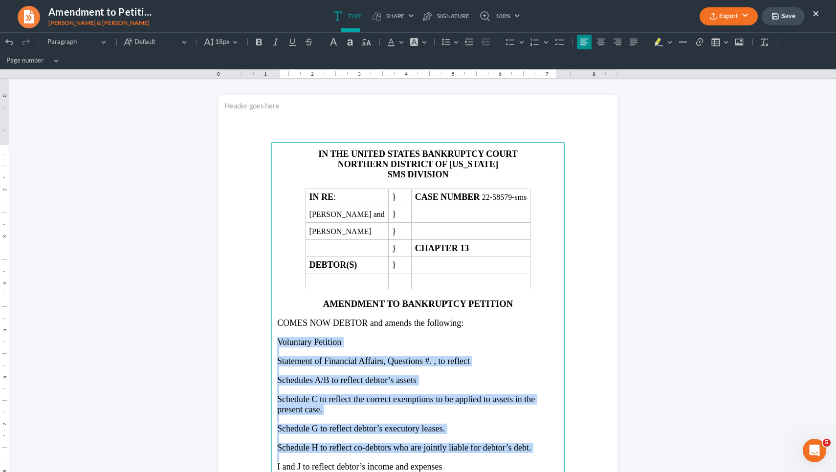
drag, startPoint x: 274, startPoint y: 346, endPoint x: 471, endPoint y: 450, distance: 222.1
click at [471, 450] on main "IN THE UNITED STATES BANKRUPTCY COURT NORTHERN DISTRICT OF GEORGIA SMS DIVISION…" at bounding box center [417, 353] width 293 height 422
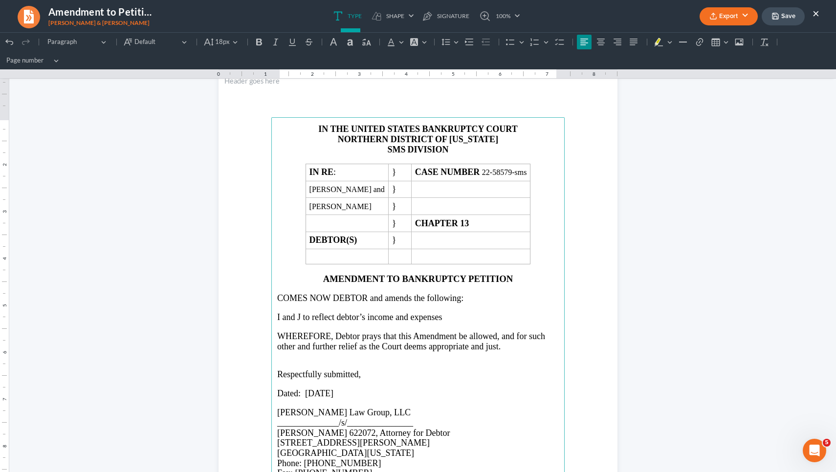
scroll to position [37, 0]
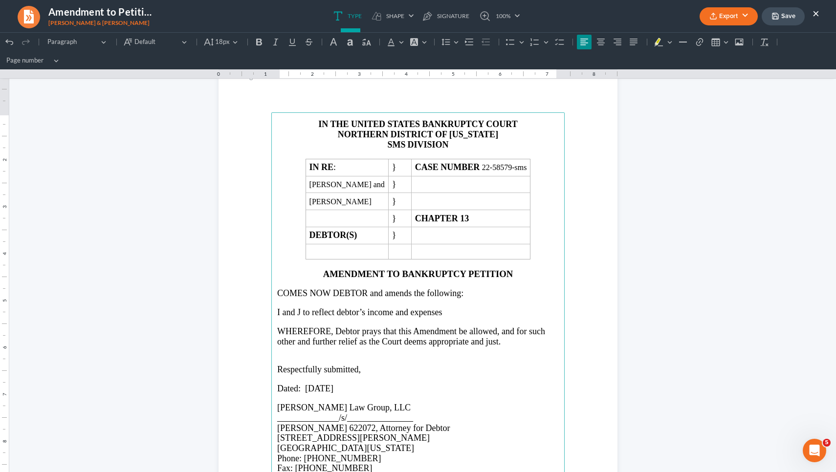
click at [324, 387] on span "Dated: 08/11/2025" at bounding box center [305, 389] width 56 height 10
click at [305, 387] on span "Dated: 0August 11, 2025" at bounding box center [307, 389] width 61 height 10
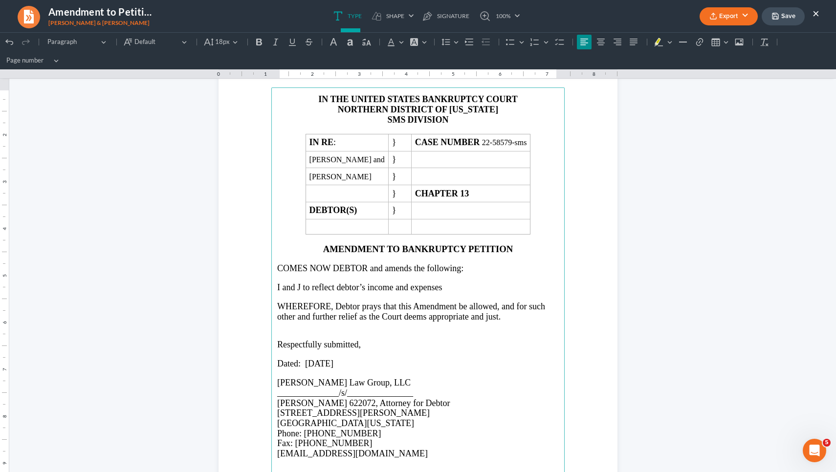
scroll to position [69, 0]
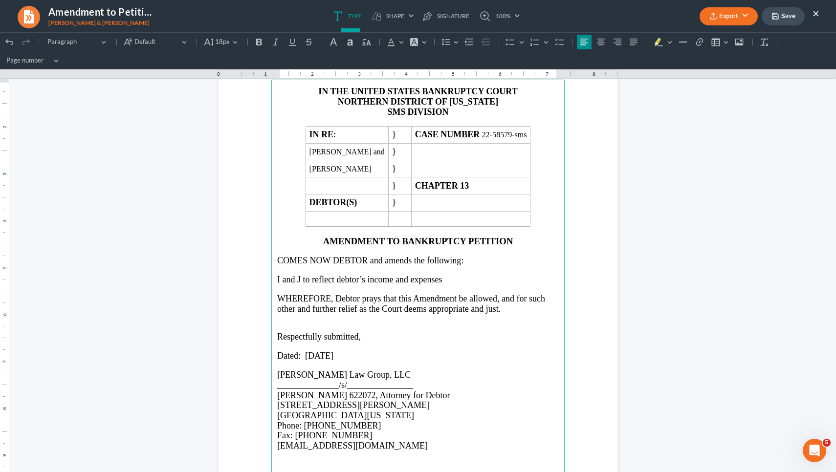
drag, startPoint x: 360, startPoint y: 351, endPoint x: 301, endPoint y: 351, distance: 58.6
click at [301, 351] on p "Dated: August 11, 2025" at bounding box center [418, 356] width 282 height 10
copy span "August 11, 2025"
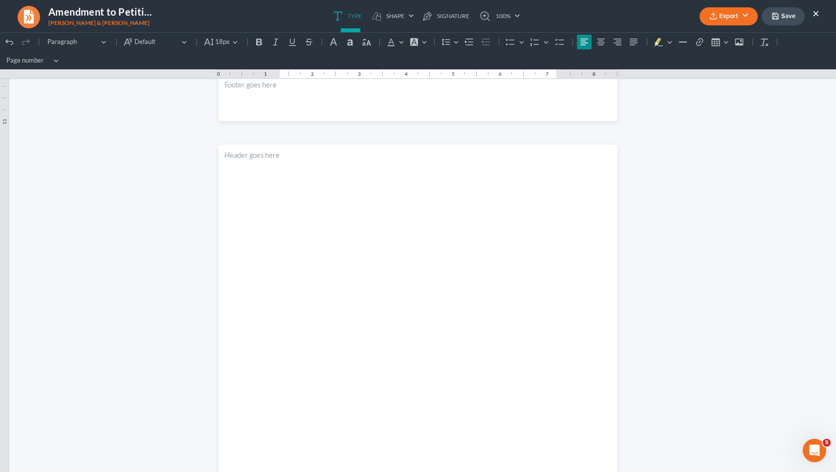
scroll to position [603, 0]
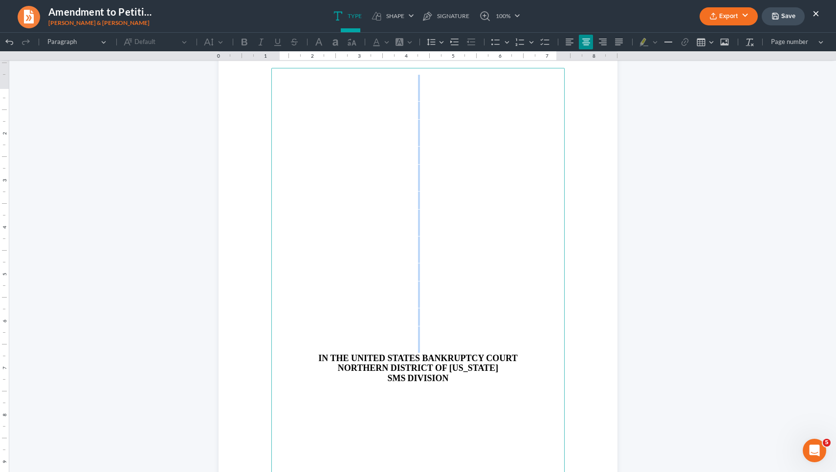
drag, startPoint x: 314, startPoint y: 358, endPoint x: 320, endPoint y: 96, distance: 262.0
click at [320, 96] on main "IN THE UNITED STATES BANKRUPTCY COURT NORTHERN DISTRICT OF GEORGIA SMS DIVISION" at bounding box center [417, 279] width 293 height 422
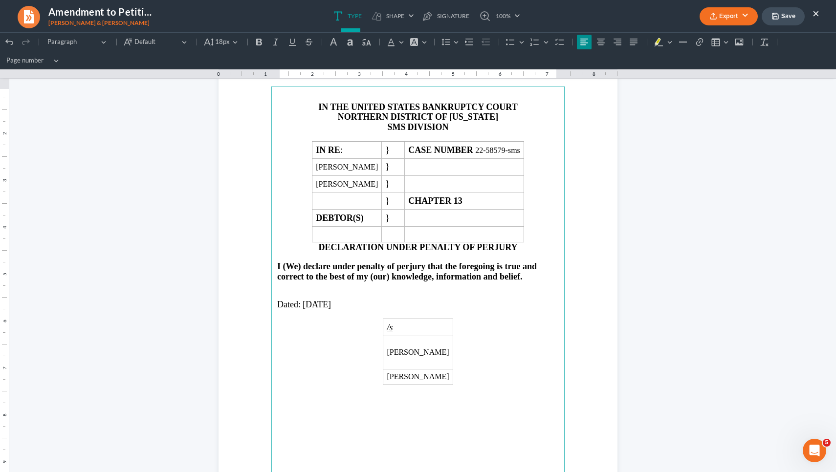
click at [331, 301] on span "08/11/2025" at bounding box center [317, 305] width 28 height 10
drag, startPoint x: 338, startPoint y: 301, endPoint x: 300, endPoint y: 302, distance: 38.1
click at [303, 302] on span "08/11/2025" at bounding box center [317, 305] width 28 height 10
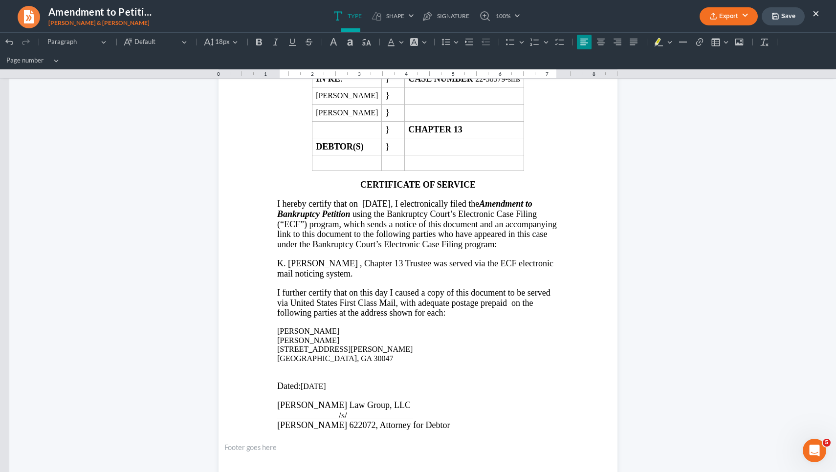
scroll to position [1244, 0]
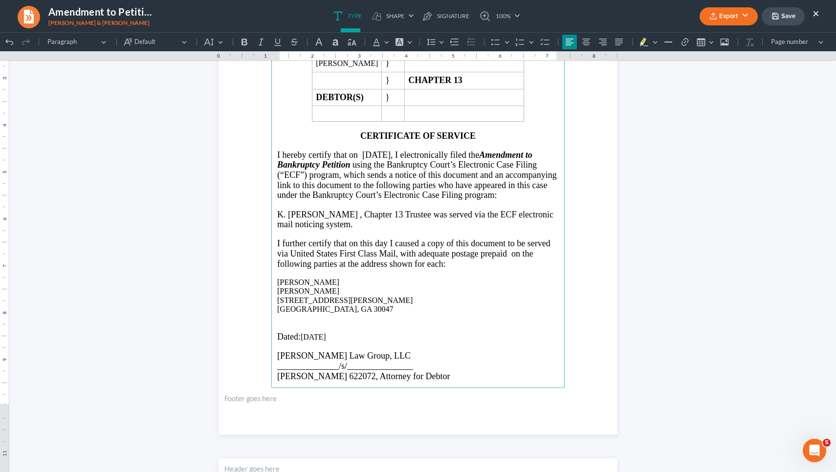
drag, startPoint x: 336, startPoint y: 348, endPoint x: 299, endPoint y: 348, distance: 37.1
click at [299, 342] on p "Dated: 08/11/2025" at bounding box center [418, 337] width 282 height 10
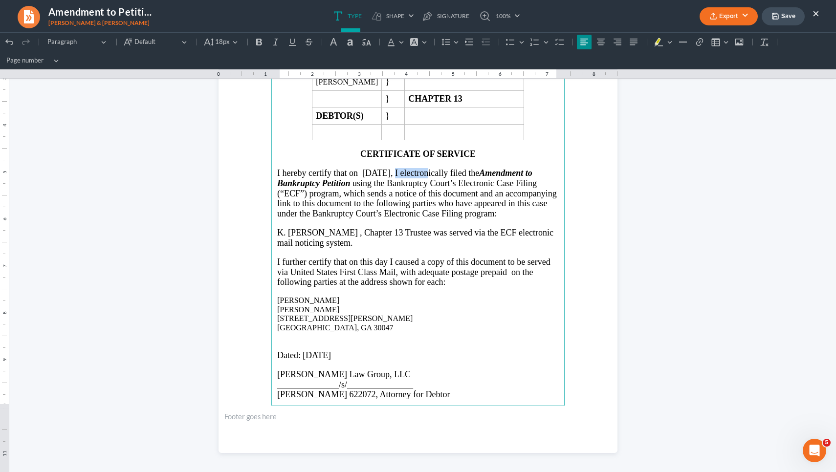
drag, startPoint x: 414, startPoint y: 173, endPoint x: 375, endPoint y: 173, distance: 38.6
click at [375, 173] on span "I hereby certify that on 08/11/2025, I electronically filed the Amendment to Ba…" at bounding box center [417, 193] width 280 height 50
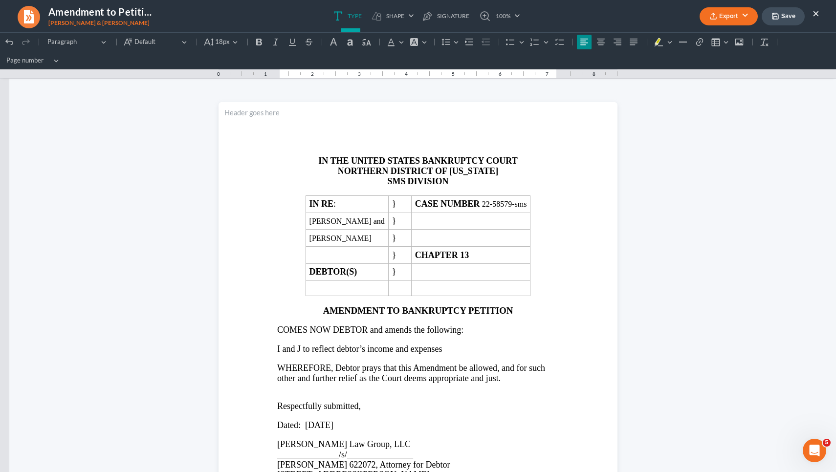
scroll to position [0, 0]
click at [402, 180] on p "SMS DIVISION" at bounding box center [418, 181] width 282 height 10
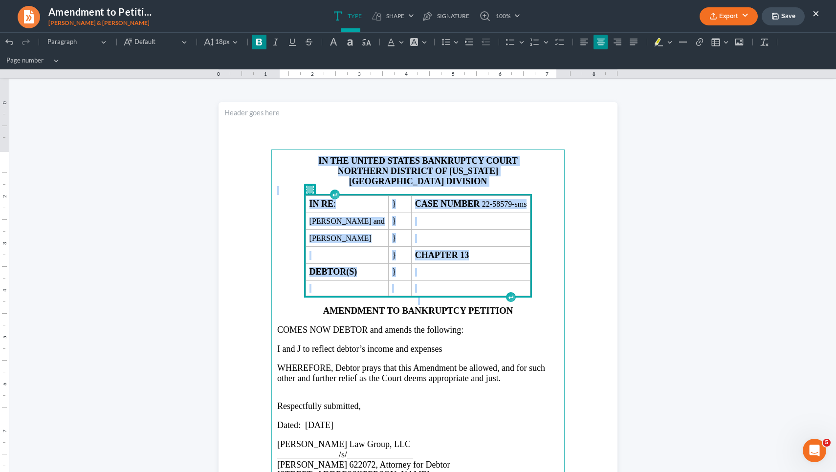
drag, startPoint x: 546, startPoint y: 289, endPoint x: 268, endPoint y: 153, distance: 310.2
click at [271, 153] on main "IN THE UNITED STATES BANKRUPTCY COURT NORTHERN DISTRICT OF GEORGIA ATLANTA DIVI…" at bounding box center [417, 360] width 293 height 422
copy main "IN THE UNITED STATES BANKRUPTCY COURT NORTHERN DISTRICT OF GEORGIA ATLANTA DIVI…"
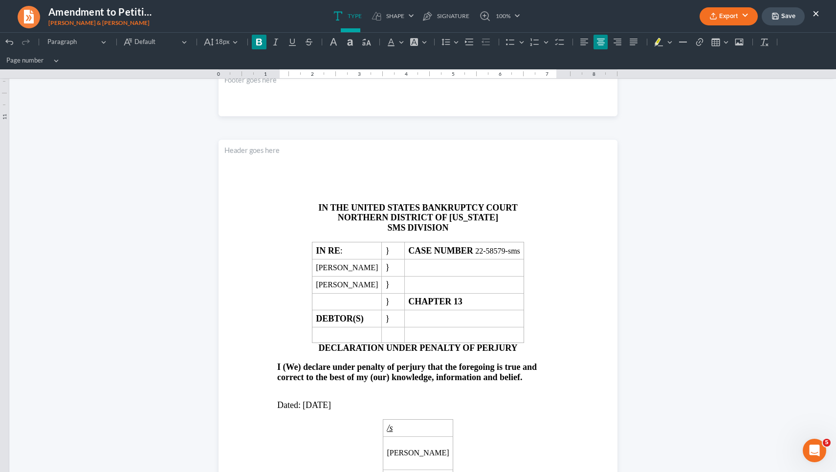
scroll to position [572, 0]
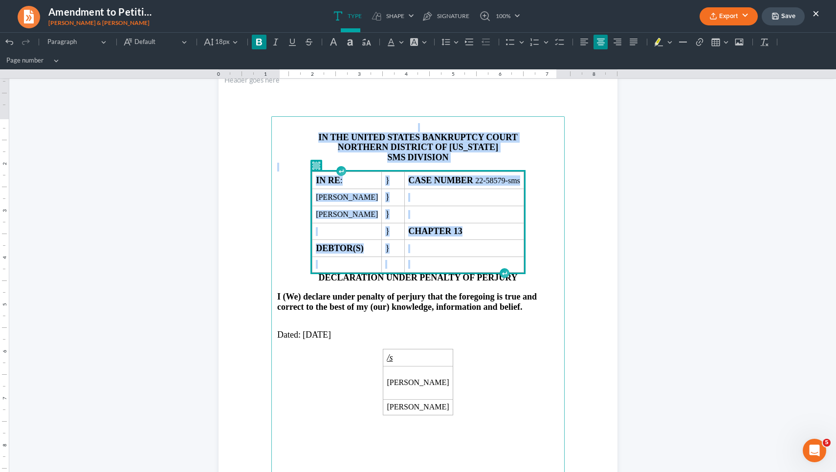
drag, startPoint x: 550, startPoint y: 264, endPoint x: 250, endPoint y: 92, distance: 345.9
click at [250, 92] on section "IN THE UNITED STATES BANKRUPTCY COURT NORTHERN DISTRICT OF GEORGIA SMS DIVISION…" at bounding box center [417, 327] width 399 height 516
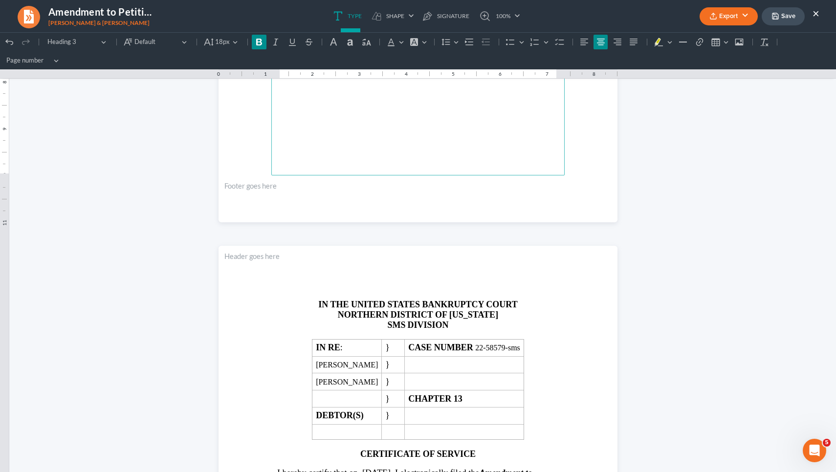
scroll to position [957, 0]
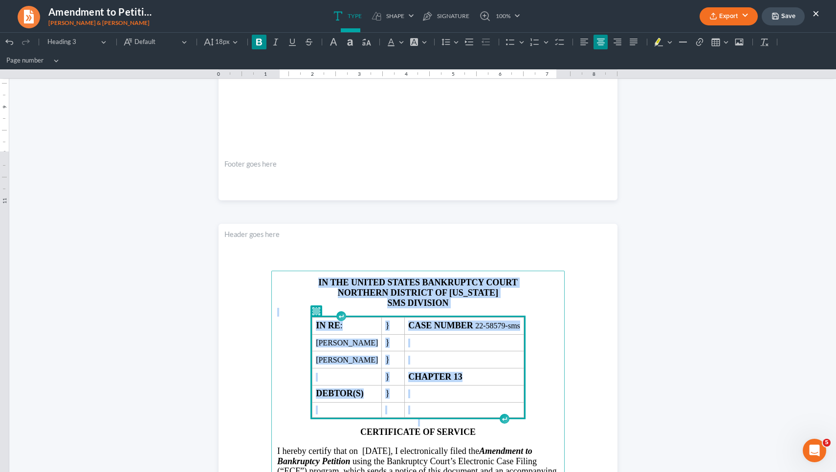
drag, startPoint x: 550, startPoint y: 412, endPoint x: 271, endPoint y: 217, distance: 341.1
click at [271, 217] on div "IN THE UNITED STATES BANKRUPTCY COURT NORTHERN DISTRICT OF GEORGIA ATLANTA DIVI…" at bounding box center [417, 212] width 399 height 2135
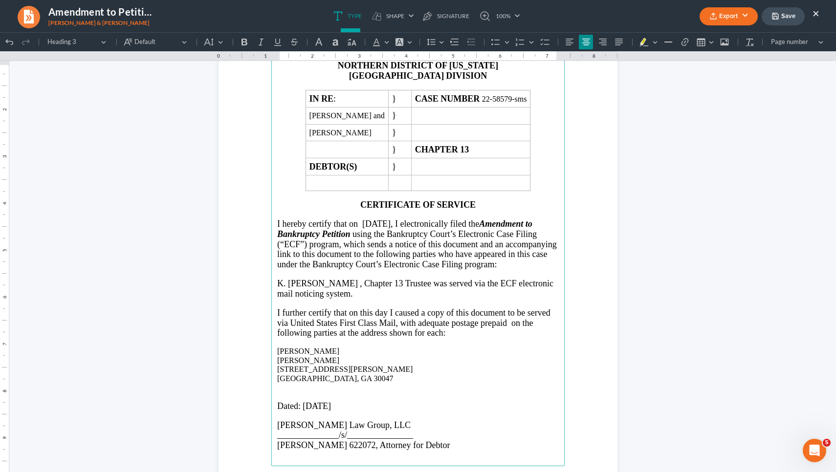
scroll to position [1168, 0]
click at [332, 297] on p "K. Edward Safir , Chapter 13 Trustee was served via the ECF electronic mail not…" at bounding box center [418, 287] width 282 height 20
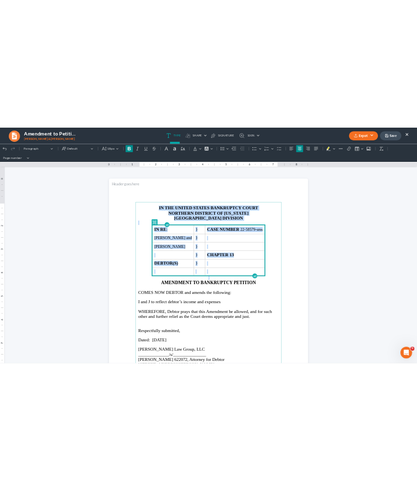
scroll to position [0, 0]
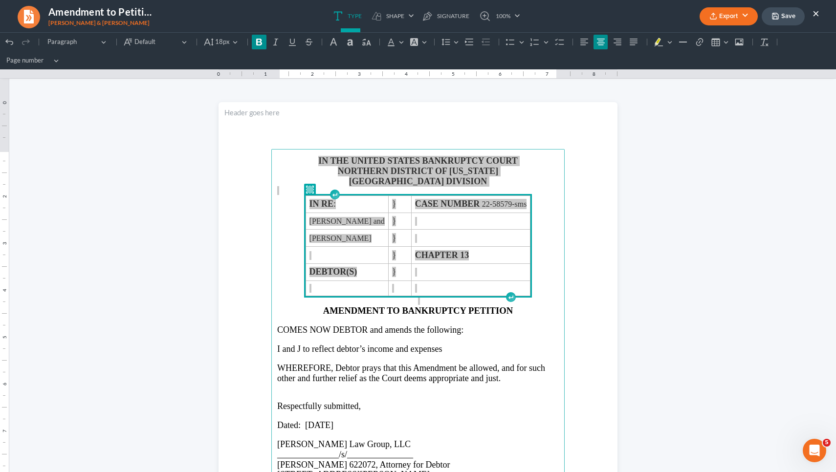
click at [777, 22] on button "Save" at bounding box center [782, 16] width 43 height 18
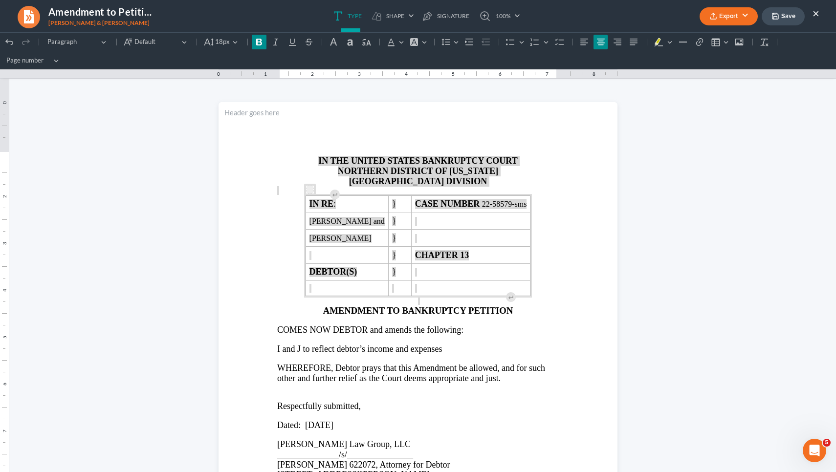
click at [716, 20] on icon "button" at bounding box center [713, 16] width 8 height 8
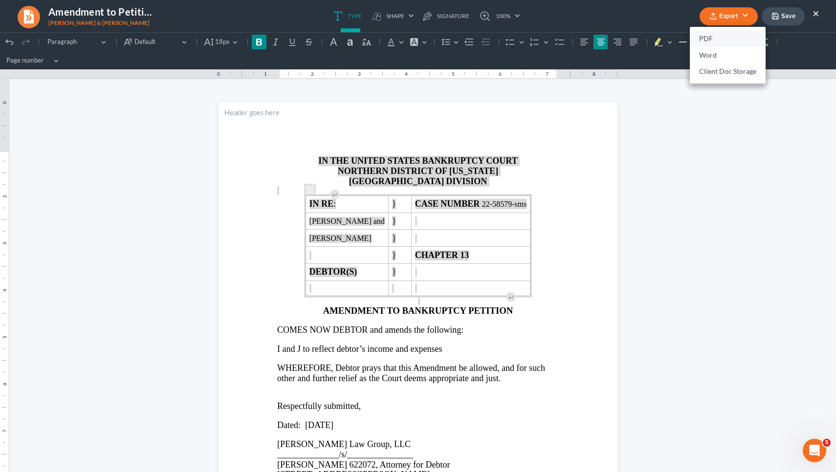
click at [713, 38] on link "PDF" at bounding box center [728, 39] width 76 height 17
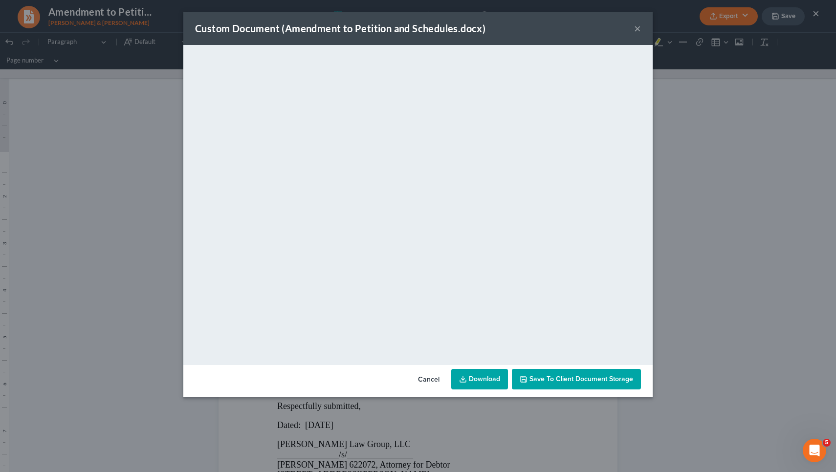
click at [638, 30] on button "×" at bounding box center [637, 28] width 7 height 12
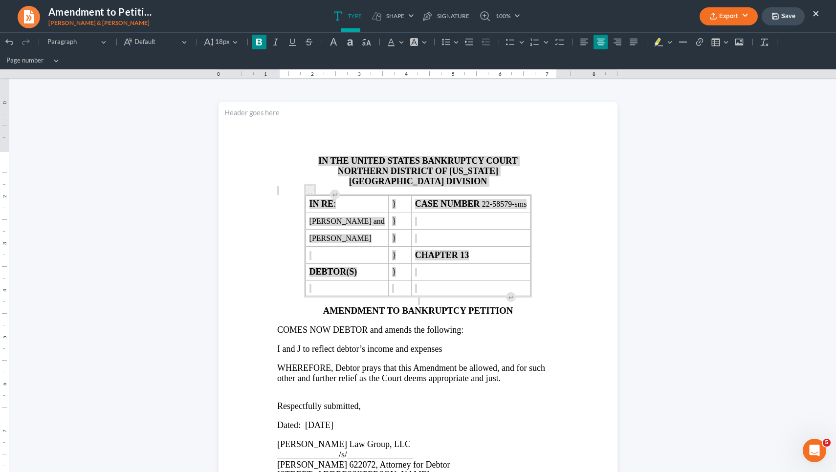
click at [816, 12] on button "×" at bounding box center [815, 13] width 7 height 12
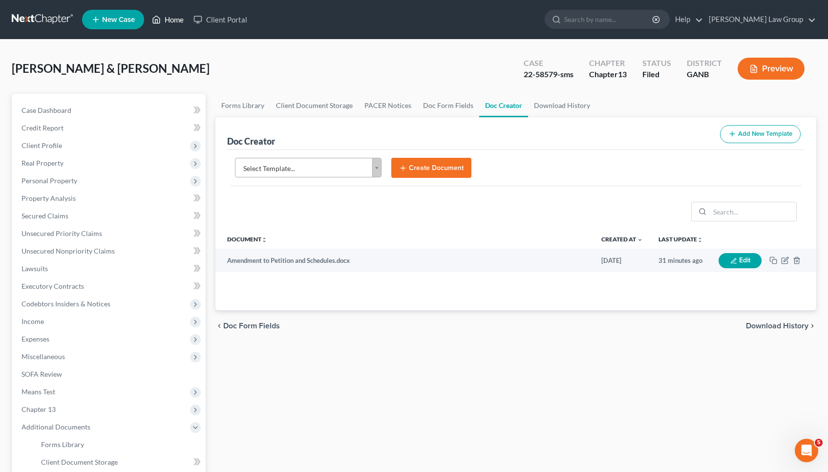
click at [170, 22] on link "Home" at bounding box center [168, 20] width 42 height 18
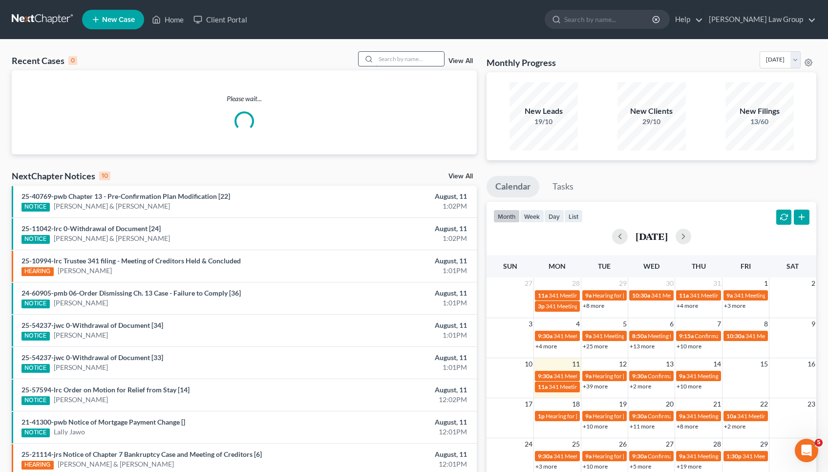
click at [426, 60] on input "search" at bounding box center [410, 59] width 68 height 14
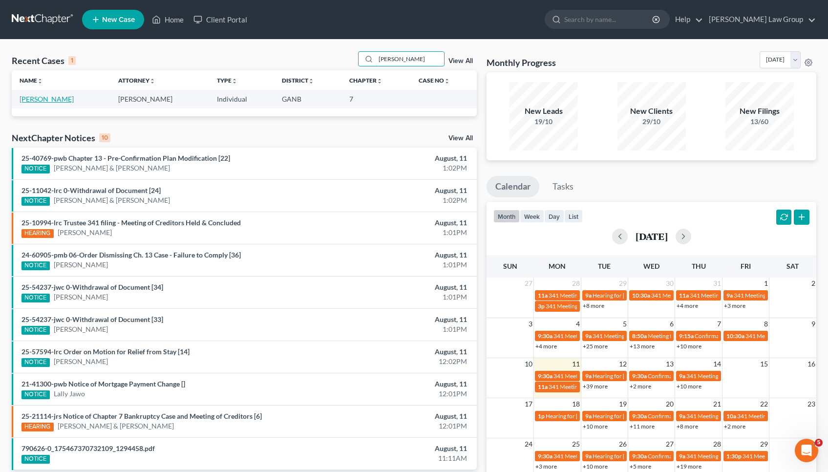
type input "holmes"
click at [65, 99] on link "Holmes, Jennifer" at bounding box center [47, 99] width 54 height 8
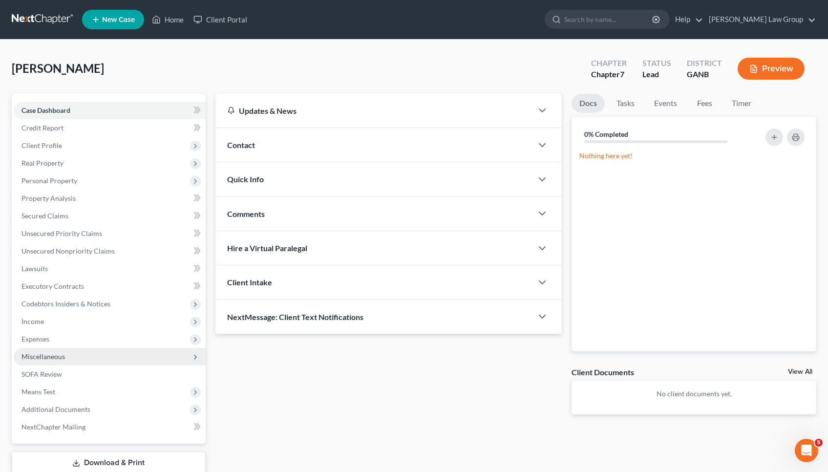
click at [55, 356] on span "Miscellaneous" at bounding box center [43, 356] width 43 height 8
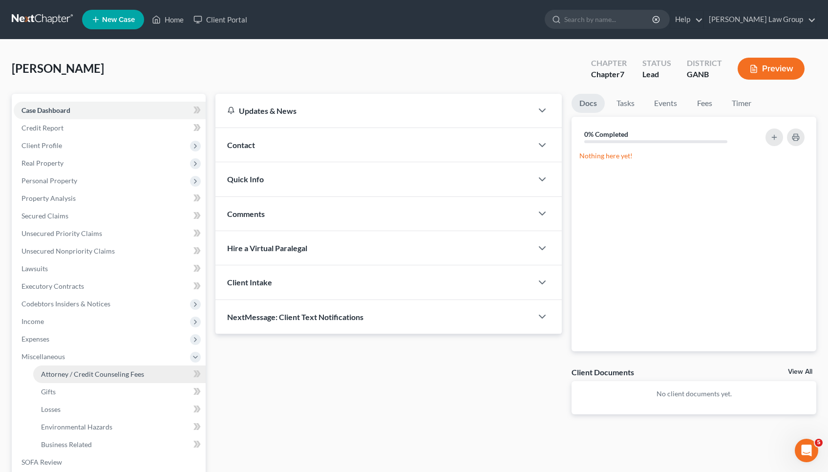
click at [75, 372] on span "Attorney / Credit Counseling Fees" at bounding box center [92, 374] width 103 height 8
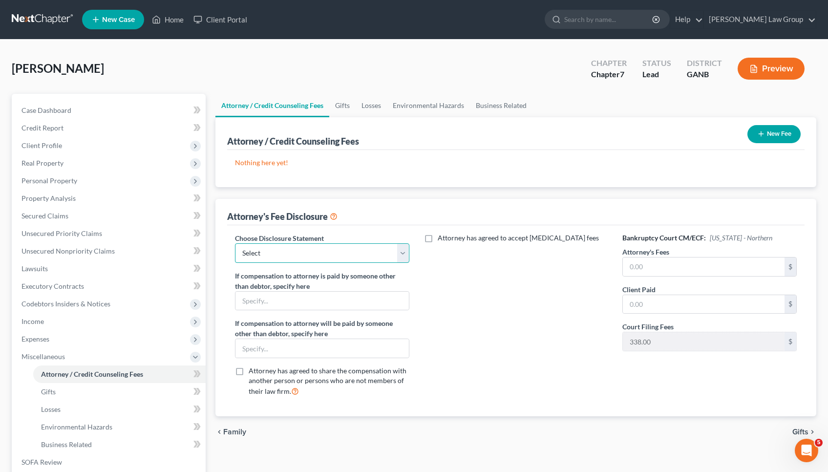
select select "0"
click at [771, 130] on button "New Fee" at bounding box center [774, 134] width 53 height 18
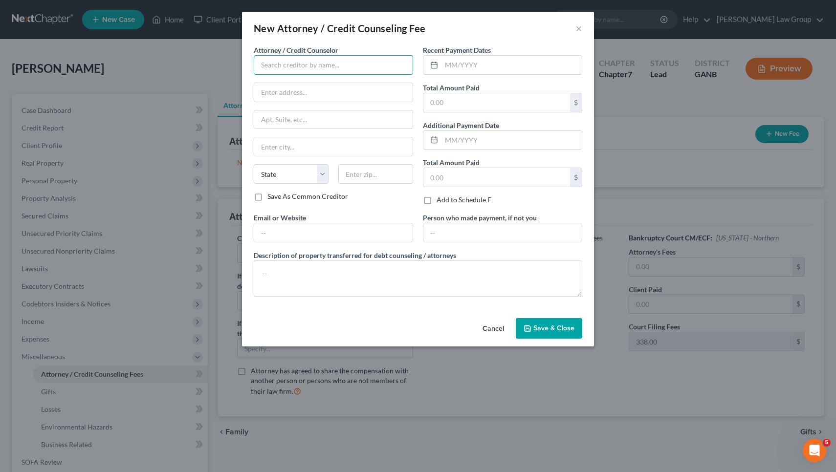
click at [302, 65] on input "text" at bounding box center [333, 65] width 159 height 20
click at [302, 84] on div "Abacus Credit Counseling" at bounding box center [312, 82] width 102 height 10
type input "Abacus Credit Counseling"
type input "15760 Ventura Boulevard"
type input "Suite 700"
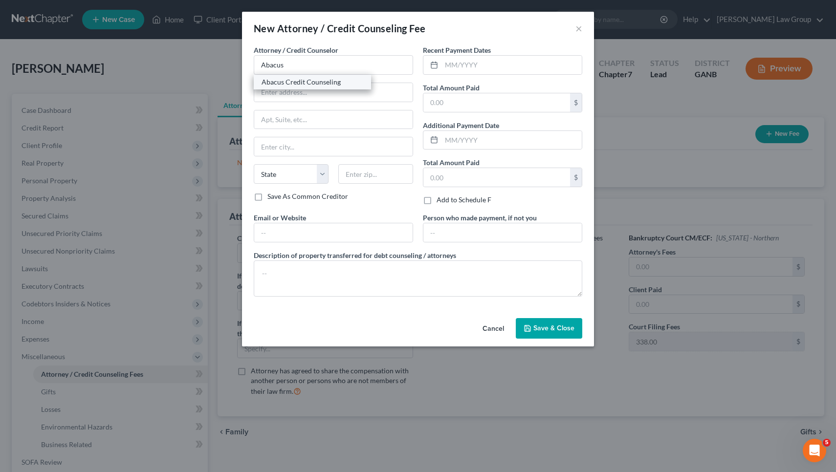
type input "Encino"
select select "4"
type input "91436"
click at [464, 70] on input "text" at bounding box center [511, 65] width 140 height 19
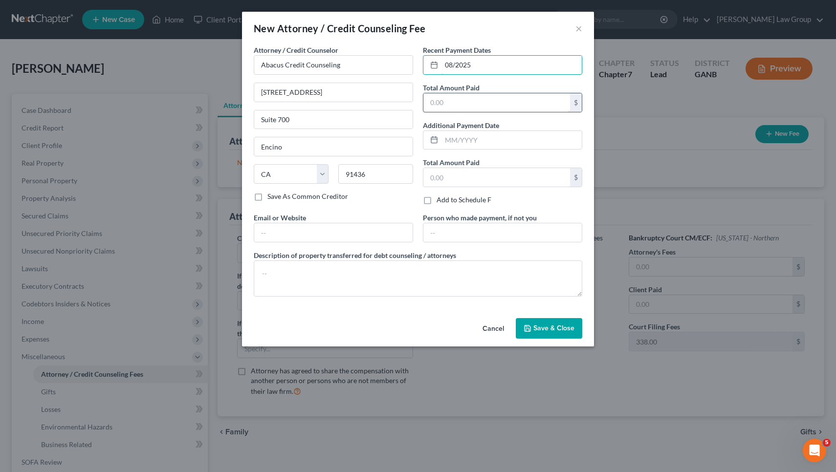
type input "08/2025"
click at [475, 97] on input "text" at bounding box center [496, 102] width 147 height 19
type input "25"
click at [551, 339] on div "Cancel Save & Close" at bounding box center [418, 330] width 352 height 32
click at [546, 331] on span "Save & Close" at bounding box center [553, 328] width 41 height 8
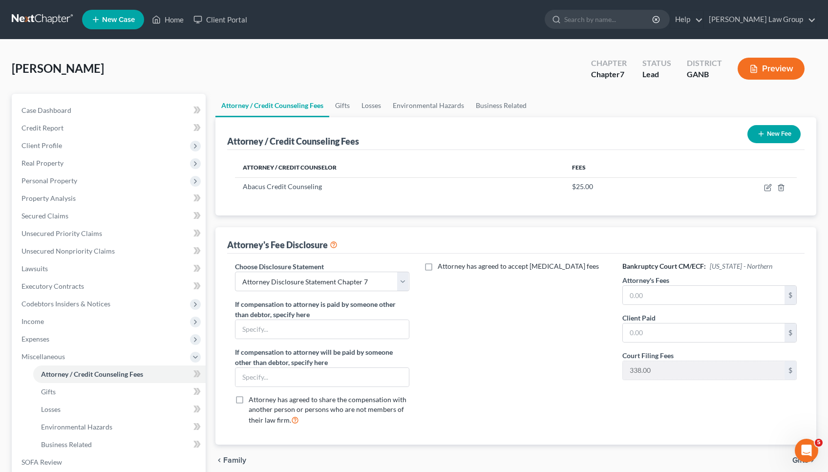
click at [788, 136] on button "New Fee" at bounding box center [774, 134] width 53 height 18
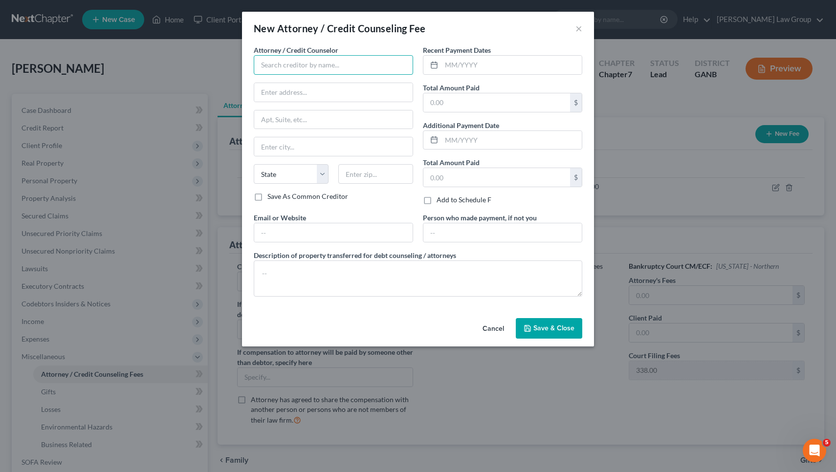
click at [379, 61] on input "text" at bounding box center [333, 65] width 159 height 20
type input "A"
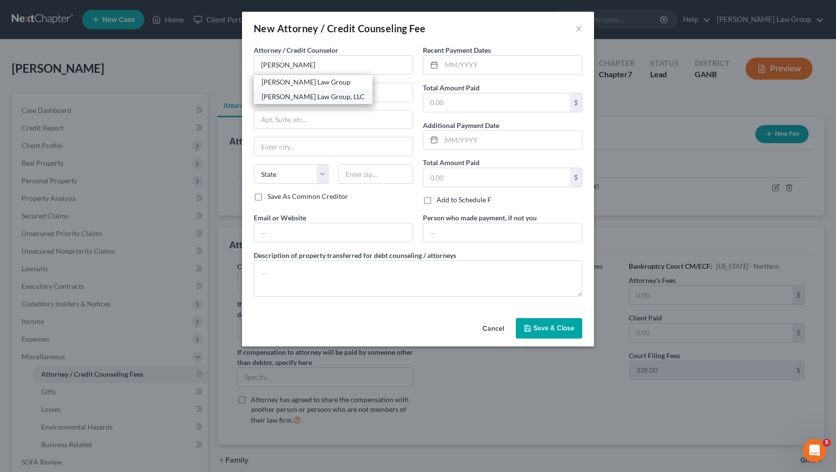
click at [344, 100] on div "[PERSON_NAME] Law Group, LLC" at bounding box center [312, 97] width 103 height 10
type input "[PERSON_NAME] Law Group, LLC"
type input "[STREET_ADDRESS][PERSON_NAME]"
type input "Atlanta"
select select "10"
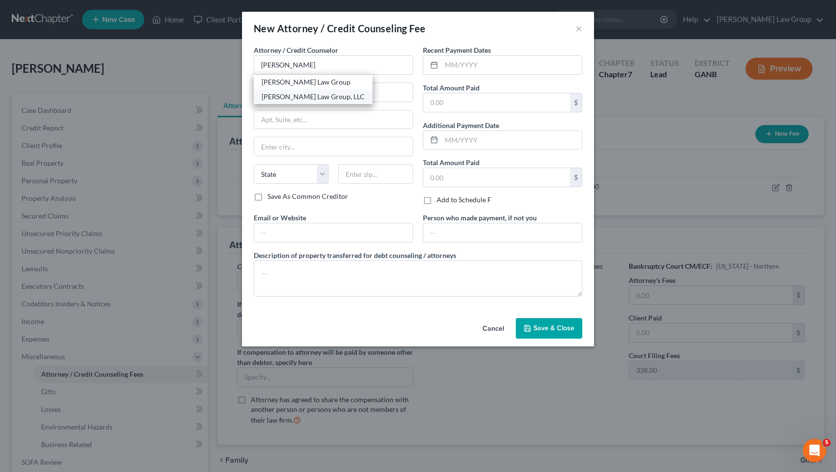
type input "30341"
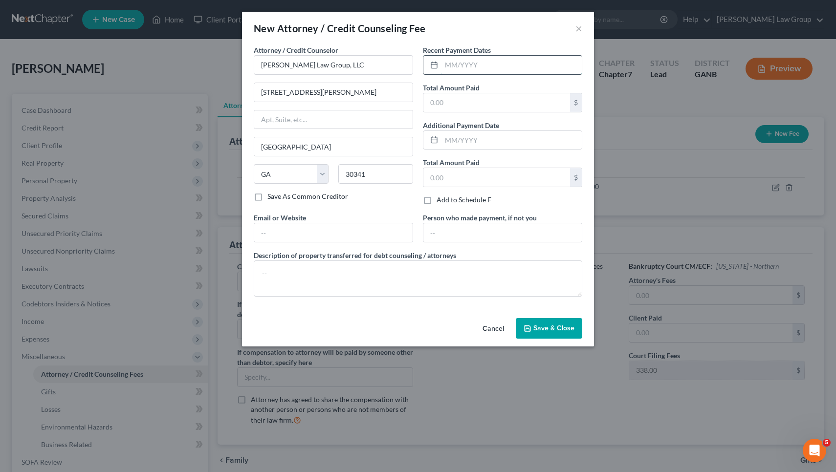
click at [485, 60] on input "text" at bounding box center [511, 65] width 140 height 19
click at [453, 64] on input "08/2025" at bounding box center [511, 65] width 140 height 19
type input "07/2025"
click at [460, 100] on input "text" at bounding box center [496, 102] width 147 height 19
type input "575"
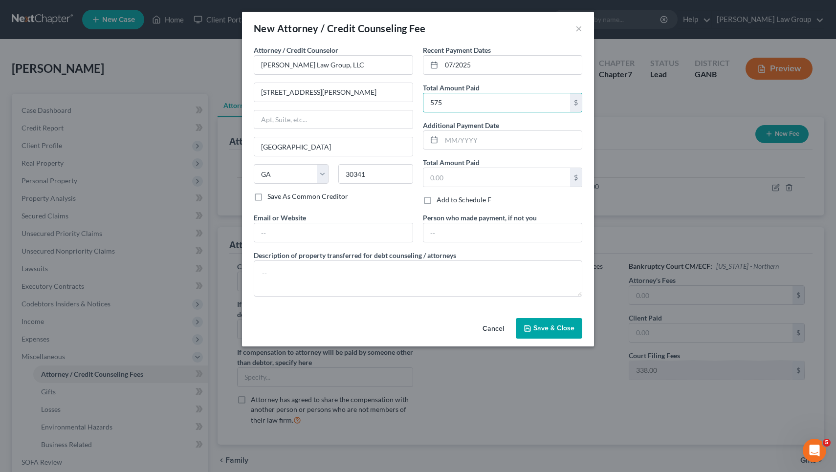
click at [543, 332] on button "Save & Close" at bounding box center [549, 328] width 66 height 21
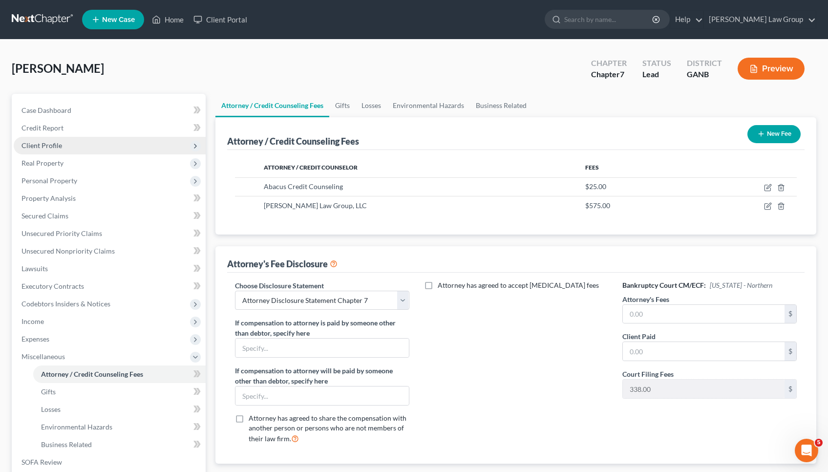
click at [104, 152] on span "Client Profile" at bounding box center [110, 146] width 192 height 18
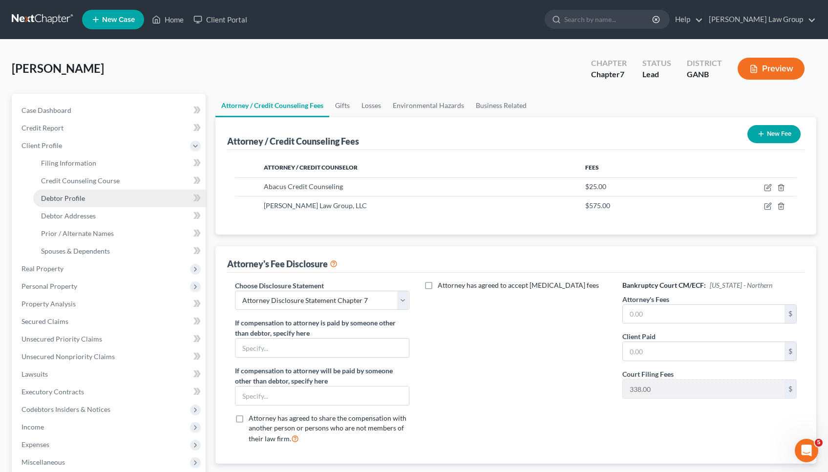
click at [93, 196] on link "Debtor Profile" at bounding box center [119, 199] width 173 height 18
select select "0"
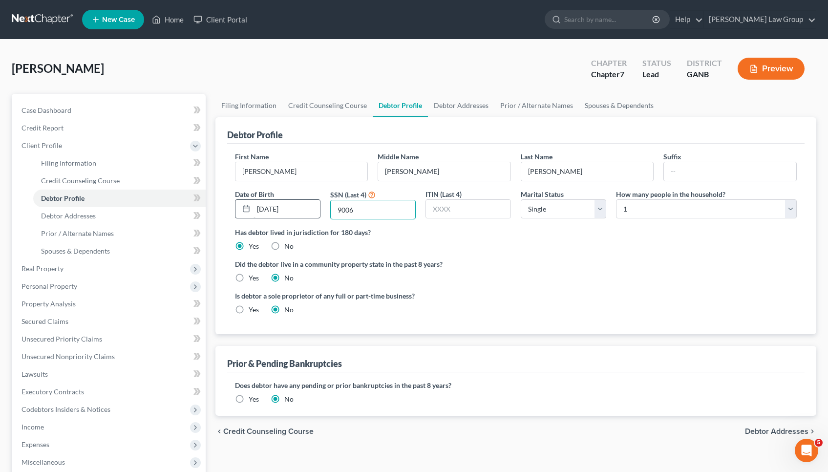
drag, startPoint x: 362, startPoint y: 214, endPoint x: 303, endPoint y: 210, distance: 59.3
click at [303, 210] on div "First Name Jennifer Middle Name Elizabeth Last Name Holmes Suffix Date of Birth…" at bounding box center [516, 190] width 572 height 76
click at [482, 50] on div "Holmes, Jennifer Upgraded Chapter Chapter 7 Status Lead District GANB Preview P…" at bounding box center [414, 333] width 828 height 586
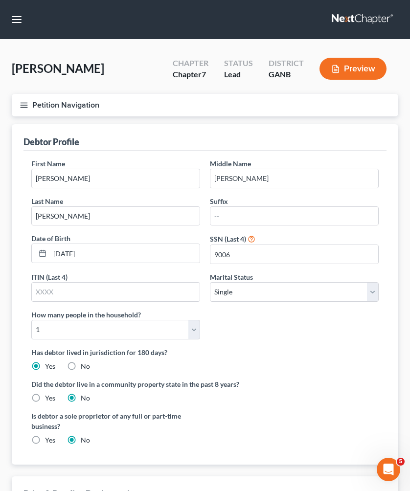
click at [75, 111] on button "Petition Navigation" at bounding box center [205, 105] width 386 height 22
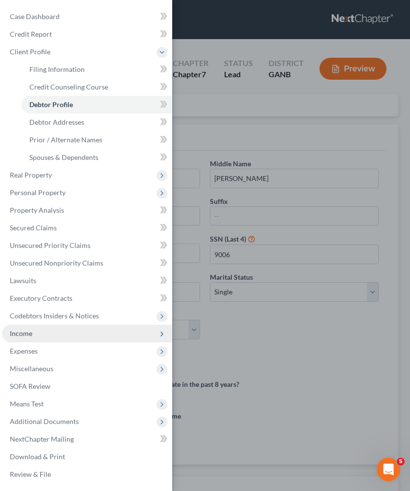
click at [38, 330] on span "Income" at bounding box center [87, 334] width 170 height 18
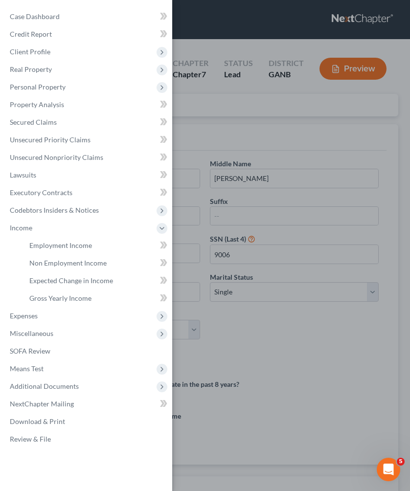
click at [209, 102] on div "Case Dashboard Payments Invoices Payments Payments Credit Report Client Profile" at bounding box center [205, 245] width 410 height 491
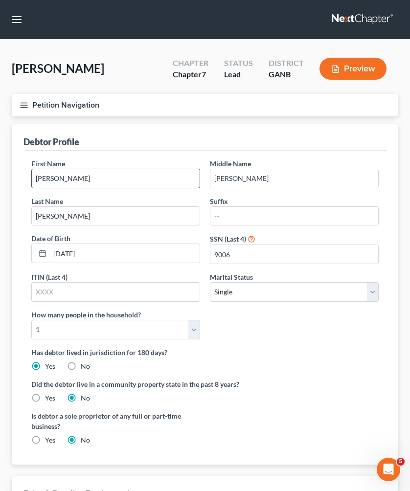
click at [184, 173] on input "Jennifer" at bounding box center [116, 178] width 168 height 19
click at [84, 107] on button "Petition Navigation" at bounding box center [205, 105] width 386 height 22
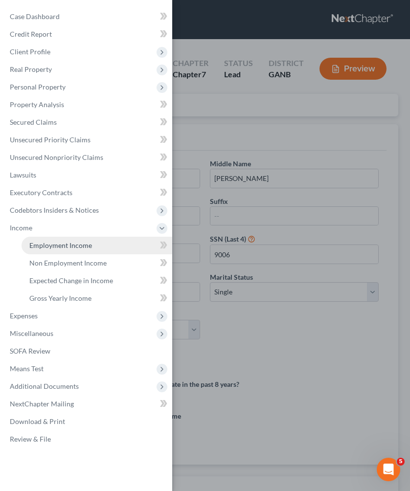
click at [55, 250] on link "Employment Income" at bounding box center [97, 246] width 151 height 18
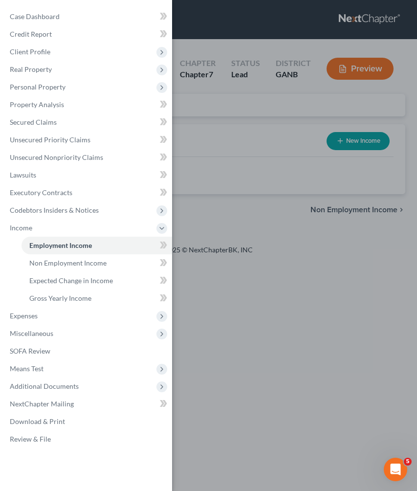
click at [247, 129] on div "Case Dashboard Payments Invoices Payments Payments Credit Report Client Profile" at bounding box center [208, 245] width 417 height 491
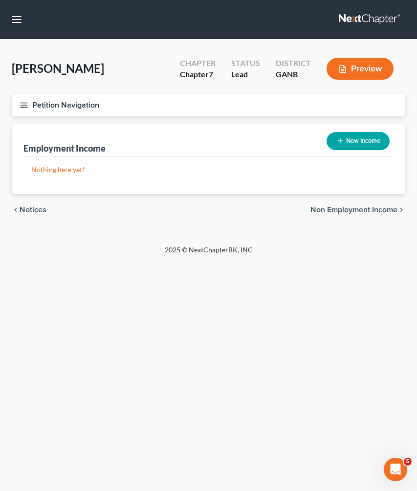
click at [346, 141] on button "New Income" at bounding box center [357, 141] width 63 height 18
select select "0"
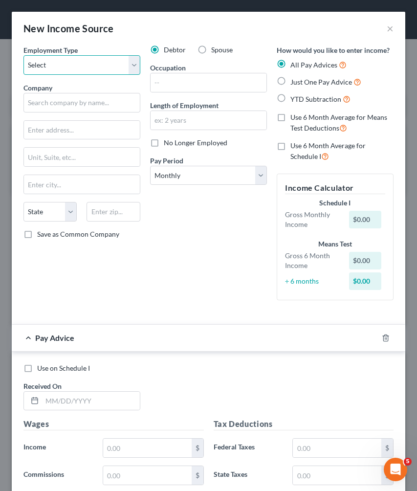
select select "0"
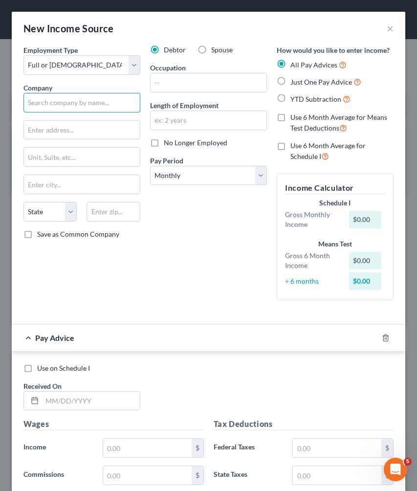
click at [86, 104] on input "text" at bounding box center [81, 103] width 117 height 20
type input "Good Nutrition"
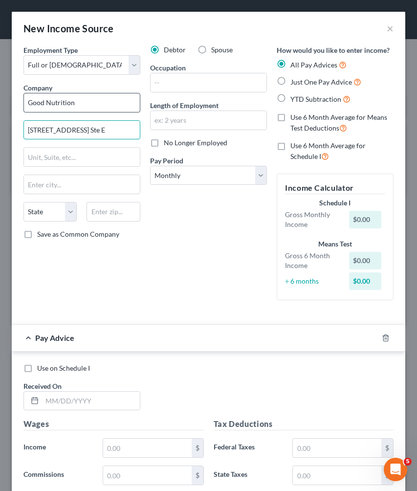
type input "2640 Beaver Ruin Rd. Ste E"
type input "30071"
type input "Norcross"
select select "10"
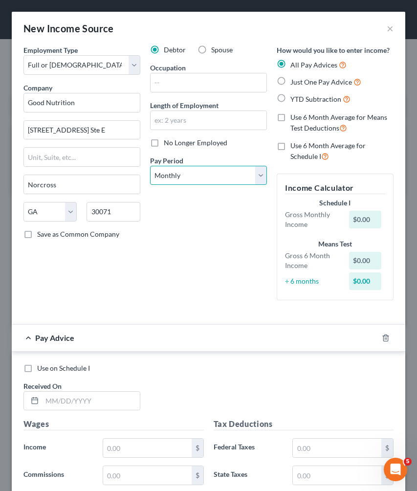
select select "2"
click at [314, 84] on span "Just One Pay Advice" at bounding box center [321, 82] width 62 height 8
click at [301, 83] on input "Just One Pay Advice" at bounding box center [297, 79] width 6 height 6
radio input "true"
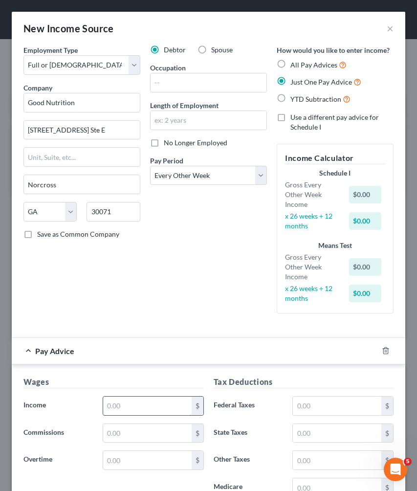
click at [134, 402] on input "text" at bounding box center [147, 405] width 88 height 19
type input "1,566.15"
click at [322, 399] on input "text" at bounding box center [337, 405] width 88 height 19
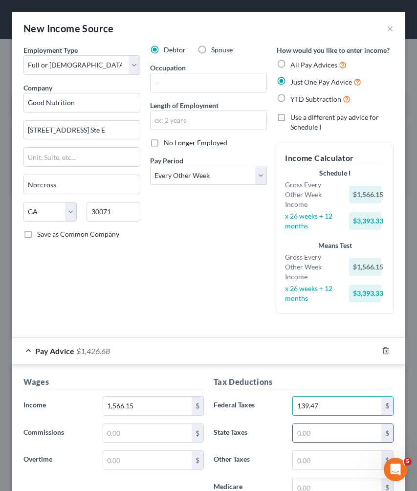
type input "139.47"
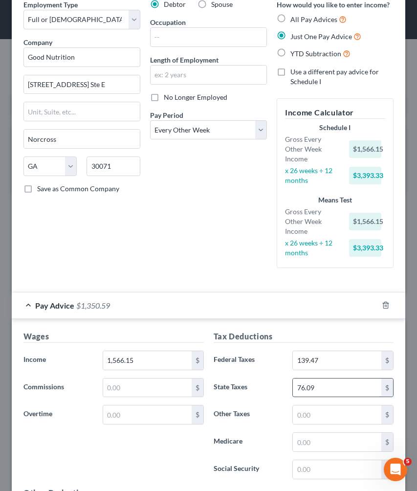
scroll to position [48, 0]
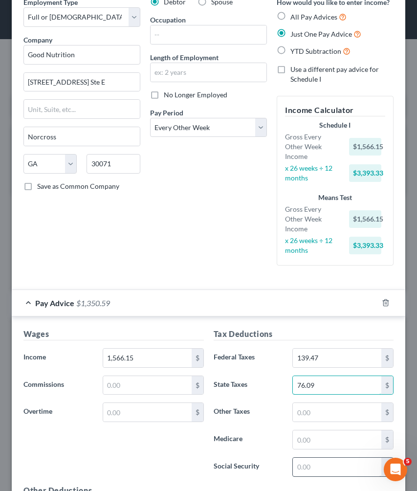
type input "76.09"
click at [334, 465] on input "text" at bounding box center [337, 466] width 88 height 19
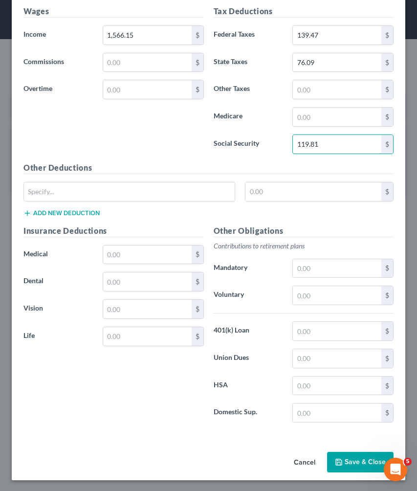
scroll to position [370, 0]
type input "119.81"
click at [334, 455] on button "Save & Close" at bounding box center [360, 462] width 66 height 21
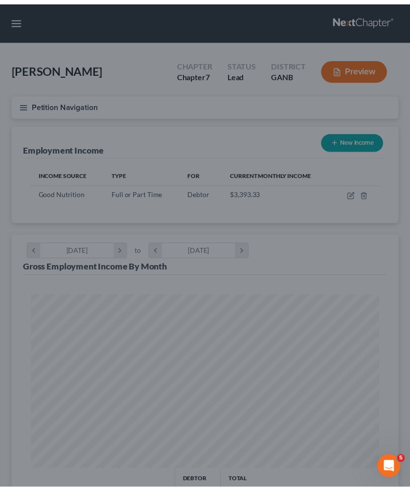
scroll to position [173, 367]
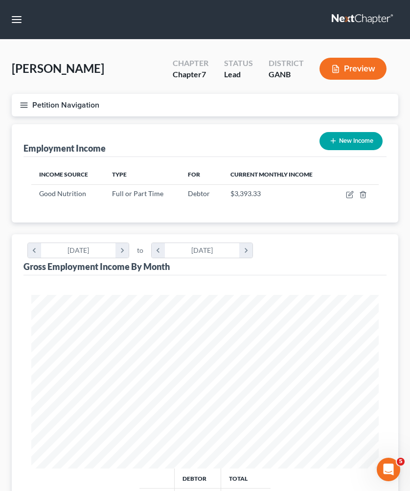
click at [46, 107] on button "Petition Navigation" at bounding box center [205, 105] width 386 height 22
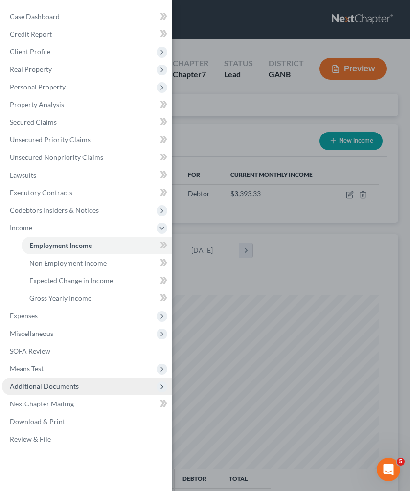
click at [74, 393] on span "Additional Documents" at bounding box center [87, 386] width 170 height 18
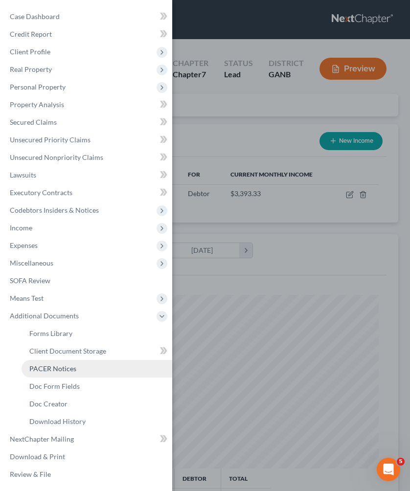
click at [72, 372] on link "PACER Notices" at bounding box center [97, 369] width 151 height 18
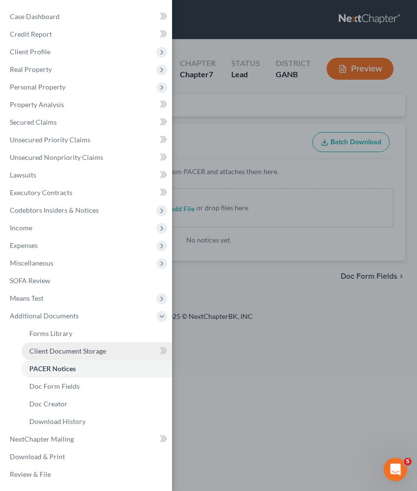
click at [74, 354] on span "Client Document Storage" at bounding box center [67, 351] width 77 height 8
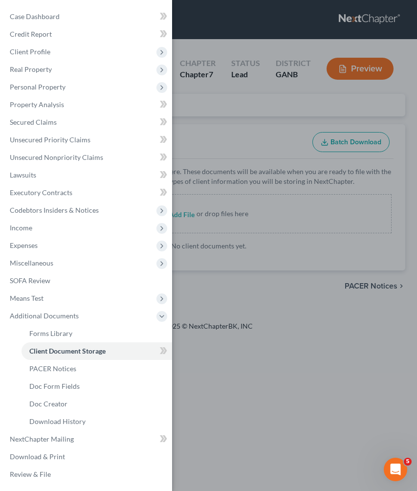
click at [231, 205] on div "Case Dashboard Payments Invoices Payments Payments Credit Report Client Profile" at bounding box center [208, 245] width 417 height 491
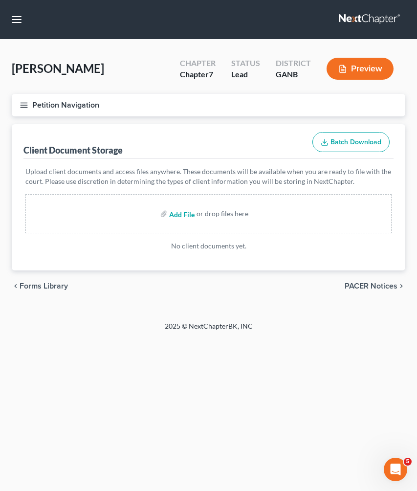
click at [181, 214] on input "file" at bounding box center [180, 214] width 23 height 18
type input "C:\fakepath\Jenny-paystubs.pdf"
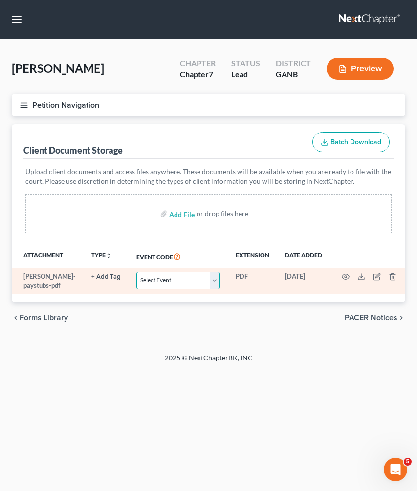
select select "35"
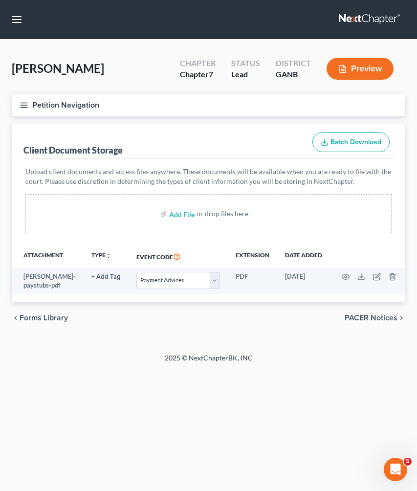
click at [78, 112] on button "Petition Navigation" at bounding box center [208, 105] width 393 height 22
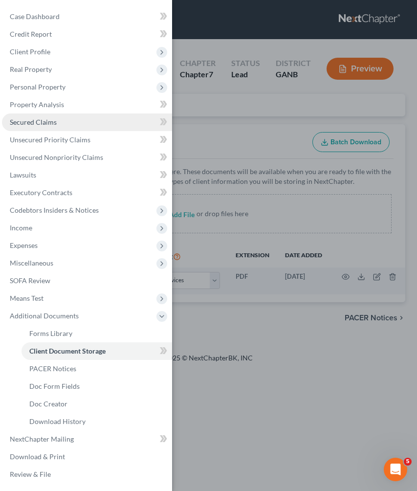
click at [60, 121] on link "Secured Claims" at bounding box center [87, 122] width 170 height 18
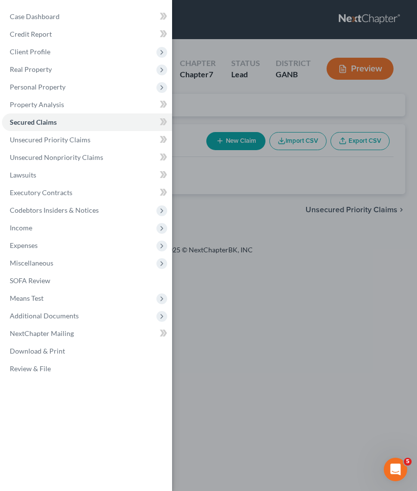
click at [203, 119] on div "Case Dashboard Payments Invoices Payments Payments Credit Report Client Profile" at bounding box center [208, 245] width 417 height 491
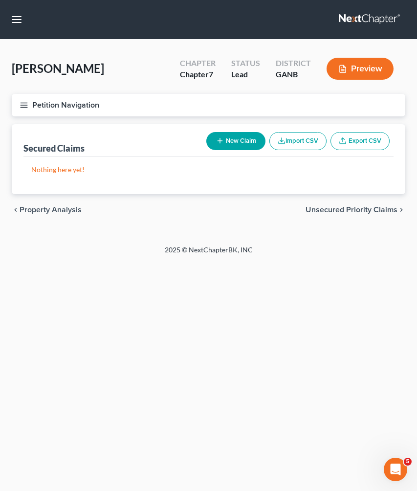
click at [353, 206] on span "Unsecured Priority Claims" at bounding box center [351, 210] width 92 height 8
click at [251, 141] on button "New Claim" at bounding box center [235, 141] width 59 height 18
select select "0"
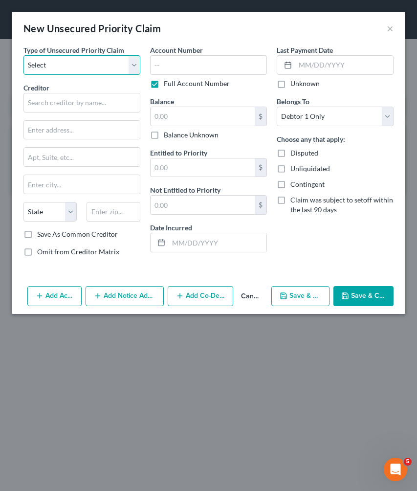
select select "0"
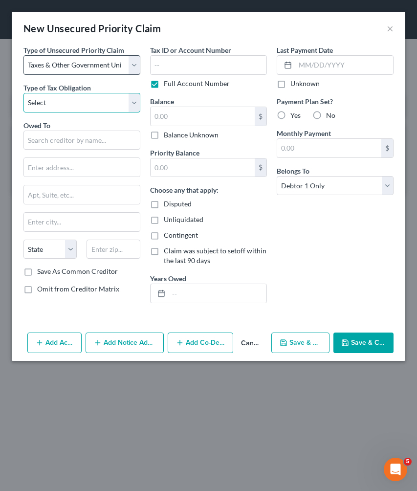
select select "0"
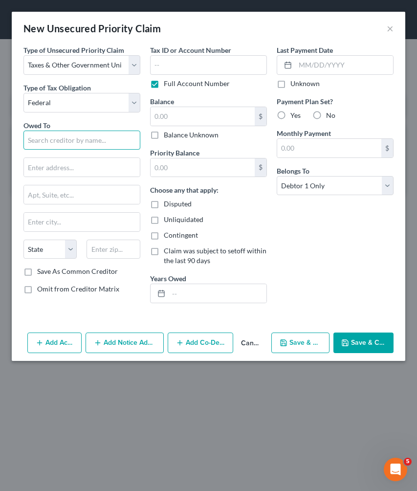
click at [101, 140] on input "text" at bounding box center [81, 140] width 117 height 20
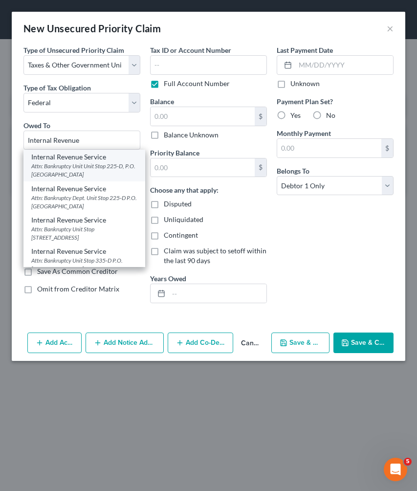
click at [98, 163] on div "Attn: Bankruptcy Unit Unit Stop 225-D, P.O. Box 995, Atlanta, GA 30370" at bounding box center [84, 170] width 106 height 17
type input "Internal Revenue Service"
type input "Attn: Bankruptcy Unit"
type input "Unit Stop 225-D, P.O. Box 995"
type input "Atlanta"
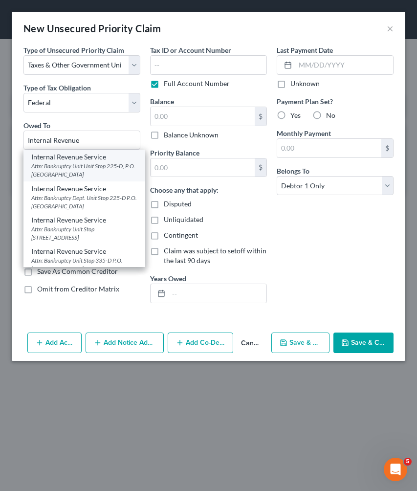
select select "10"
type input "30370"
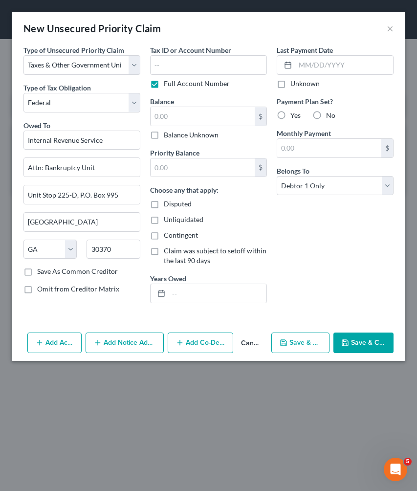
click at [182, 134] on label "Balance Unknown" at bounding box center [191, 135] width 55 height 10
click at [174, 134] on input "Balance Unknown" at bounding box center [171, 133] width 6 height 6
checkbox input "true"
type input "0.00"
click at [358, 343] on button "Save & Close" at bounding box center [363, 342] width 60 height 21
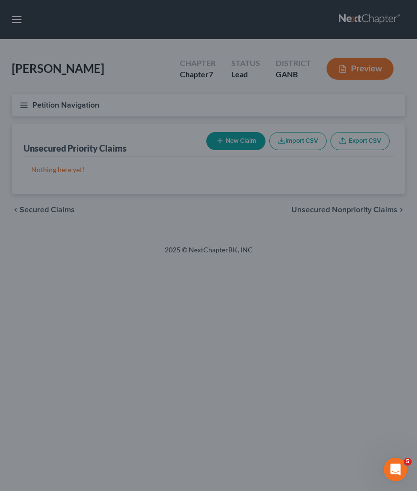
type input "0.00"
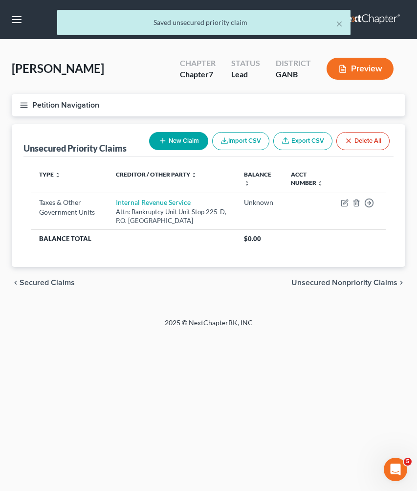
click at [167, 137] on button "New Claim" at bounding box center [178, 141] width 59 height 18
select select "0"
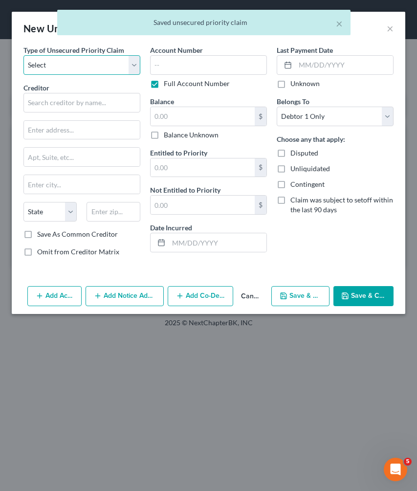
select select "0"
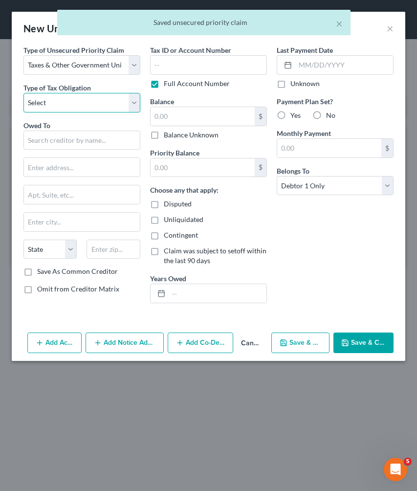
select select "2"
click at [96, 142] on input "text" at bounding box center [81, 140] width 117 height 20
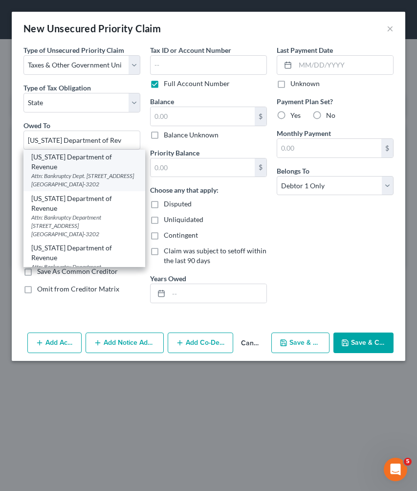
click at [88, 172] on div "Attn: Bankruptcy Dept. 1800 Century Blvd. NE Suite 9100, Atlanta, GA 30345-3202" at bounding box center [84, 180] width 106 height 17
type input "Georgia Department of Revenue"
type input "Attn: Bankruptcy Dept."
type input "1800 Century Blvd. NE Suite 9100"
type input "Atlanta"
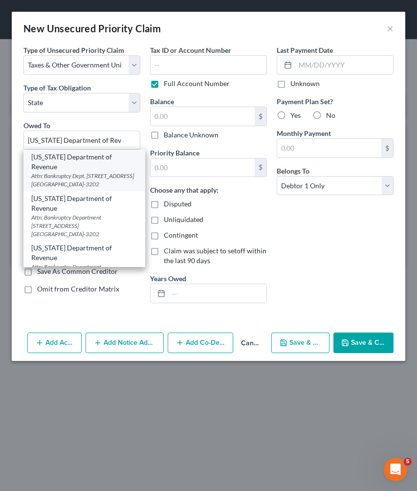
select select "10"
type input "30345-3202"
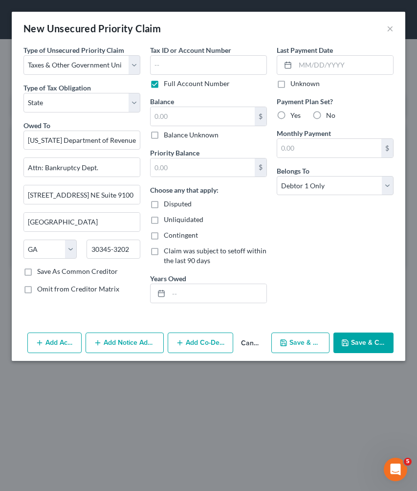
click at [164, 135] on label "Balance Unknown" at bounding box center [191, 135] width 55 height 10
click at [168, 135] on input "Balance Unknown" at bounding box center [171, 133] width 6 height 6
checkbox input "true"
type input "0.00"
click at [356, 337] on button "Save & Close" at bounding box center [363, 342] width 60 height 21
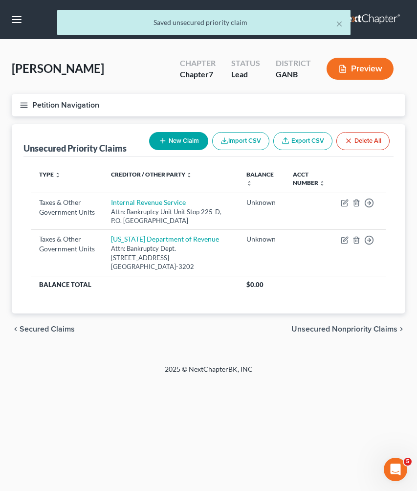
click at [351, 325] on span "Unsecured Nonpriority Claims" at bounding box center [344, 329] width 106 height 8
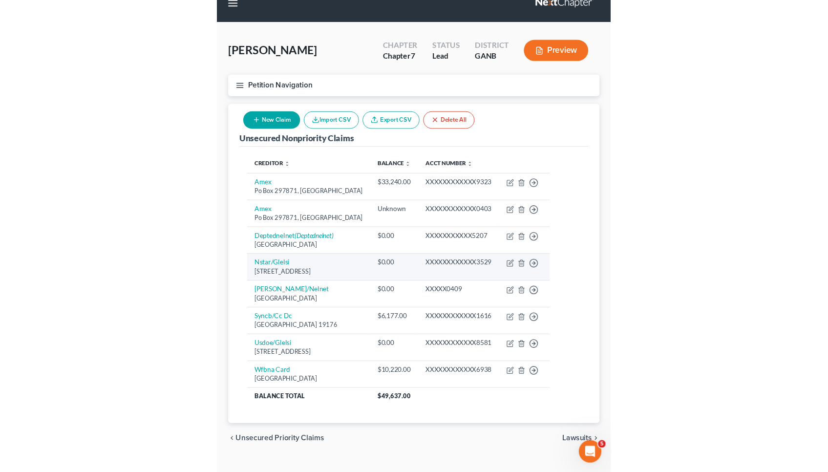
scroll to position [18, 0]
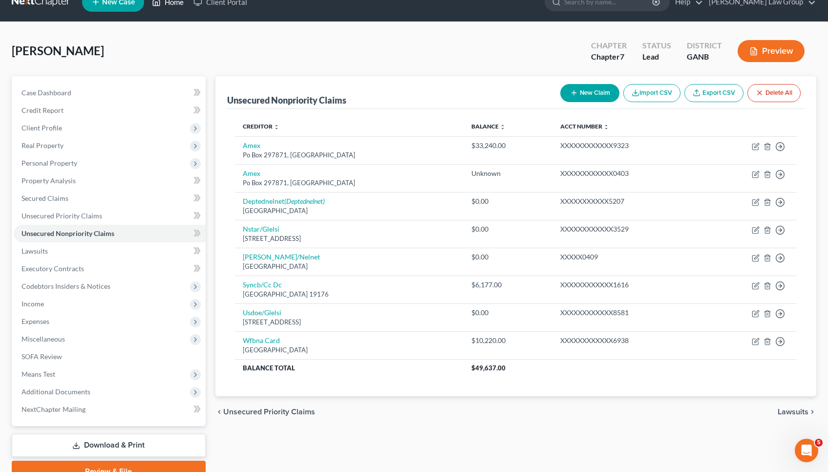
click at [177, 7] on link "Home" at bounding box center [168, 2] width 42 height 18
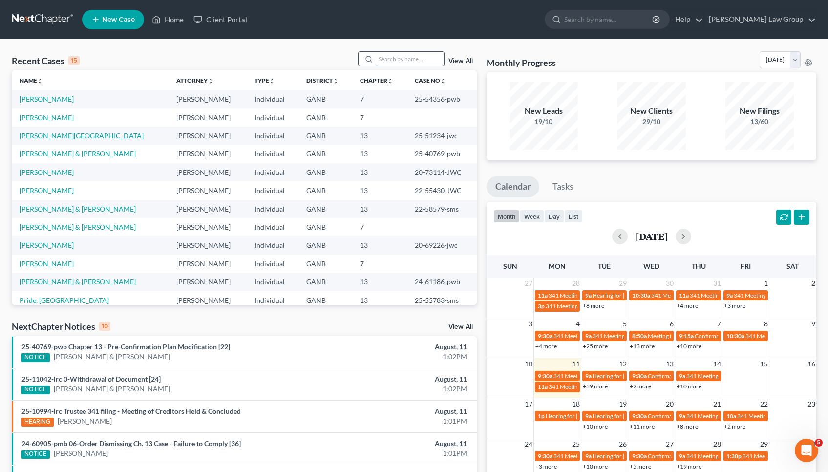
click at [409, 63] on input "search" at bounding box center [410, 59] width 68 height 14
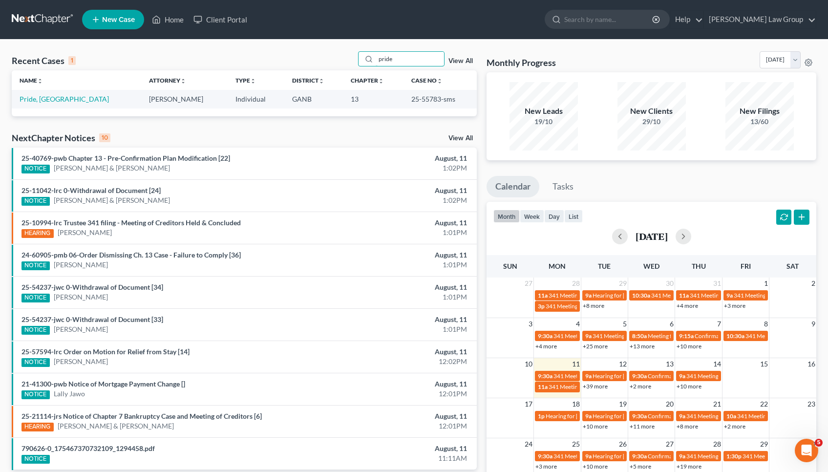
type input "pride"
click at [417, 103] on td "25-55783-sms" at bounding box center [441, 99] width 74 height 18
copy td "55783"
click at [39, 103] on td "Pride, [GEOGRAPHIC_DATA]" at bounding box center [77, 99] width 130 height 18
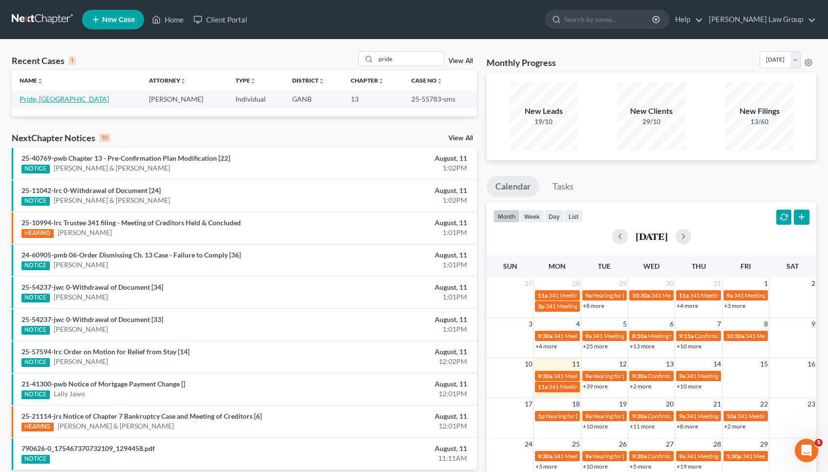
click at [39, 103] on link "Pride, [GEOGRAPHIC_DATA]" at bounding box center [64, 99] width 89 height 8
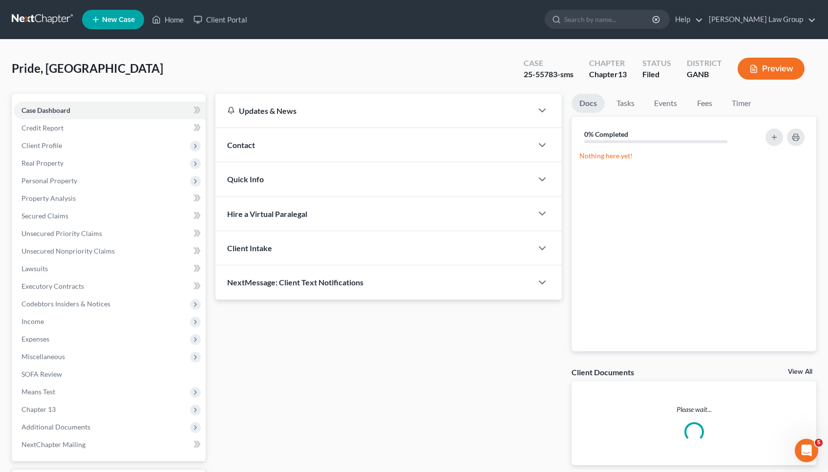
click at [38, 101] on div "Case Dashboard Payments Invoices Payments Payments Credit Report Client Profile…" at bounding box center [109, 278] width 194 height 368
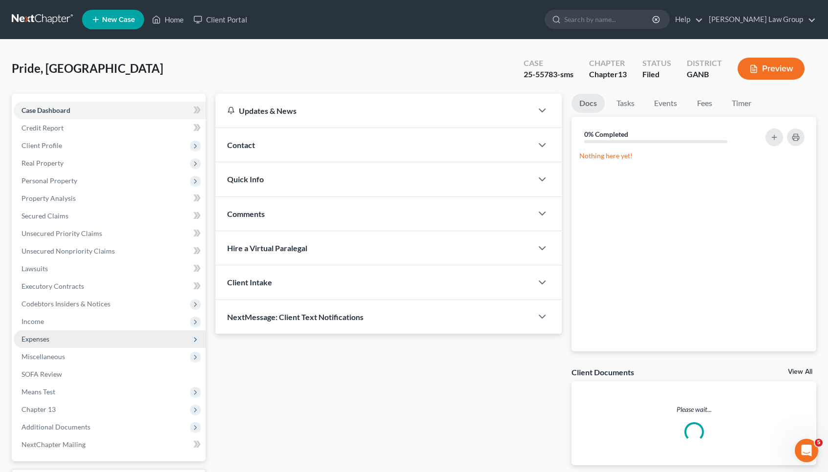
click at [75, 332] on span "Expenses" at bounding box center [110, 339] width 192 height 18
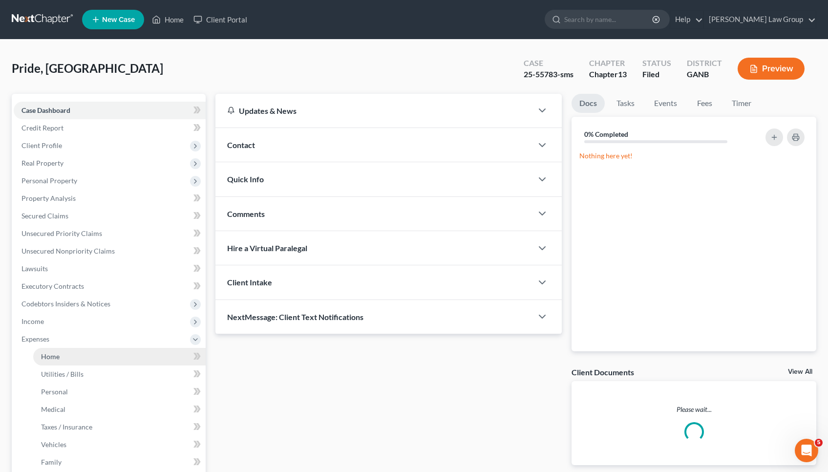
click at [94, 348] on link "Home" at bounding box center [119, 357] width 173 height 18
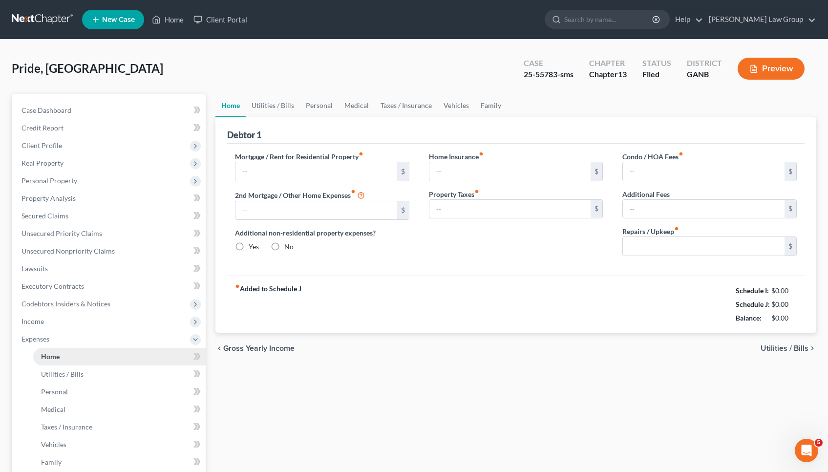
type input "449.12"
type input "0.00"
radio input "true"
type input "0.00"
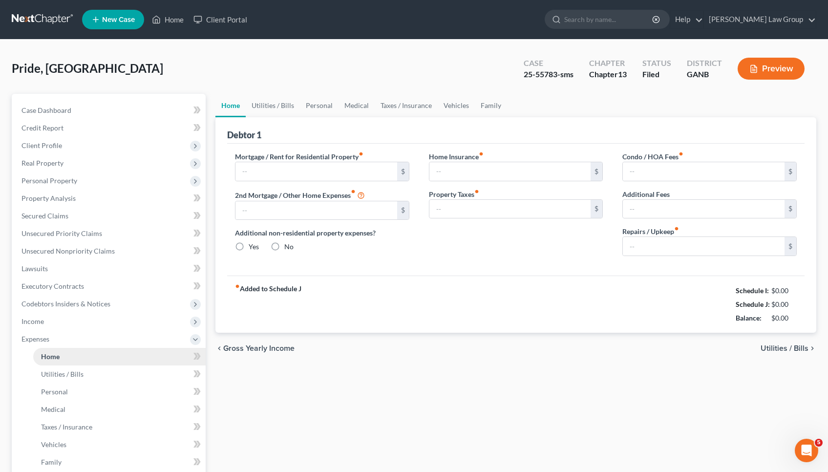
type input "70.00"
type input "0.00"
click at [455, 108] on link "Vehicles" at bounding box center [456, 105] width 37 height 23
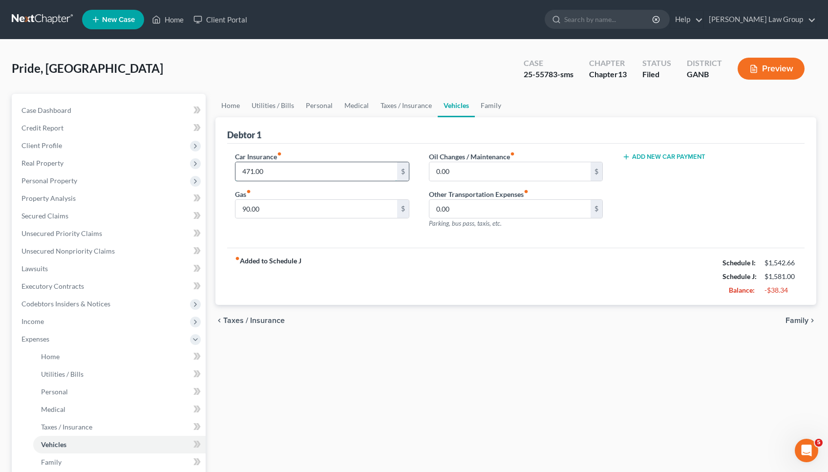
click at [315, 172] on input "471.00" at bounding box center [317, 171] width 162 height 19
type input "117"
click at [412, 110] on link "Taxes / Insurance" at bounding box center [406, 105] width 63 height 23
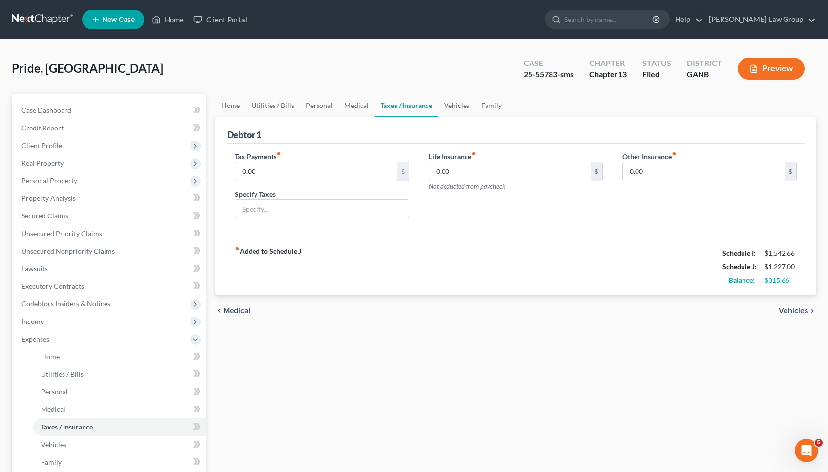
click at [507, 108] on ul "Home Utilities / Bills Personal Medical Taxes / Insurance Vehicles Family" at bounding box center [516, 105] width 601 height 23
drag, startPoint x: 502, startPoint y: 108, endPoint x: 495, endPoint y: 107, distance: 7.3
click at [495, 108] on link "Family" at bounding box center [492, 105] width 32 height 23
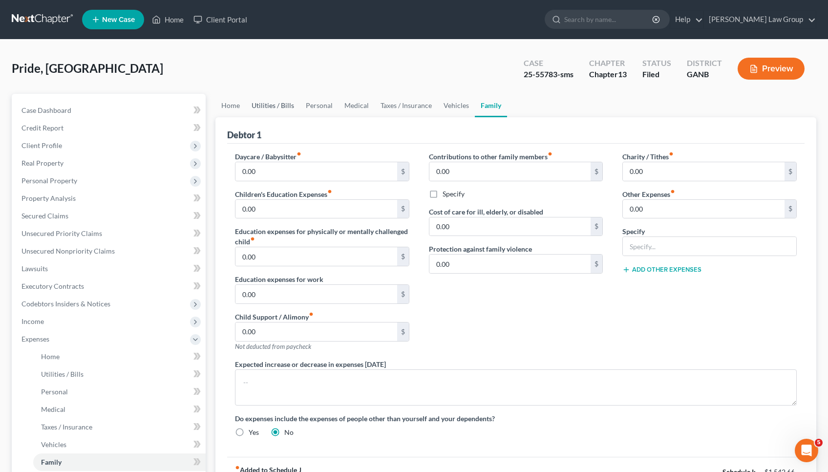
click at [289, 111] on link "Utilities / Bills" at bounding box center [273, 105] width 54 height 23
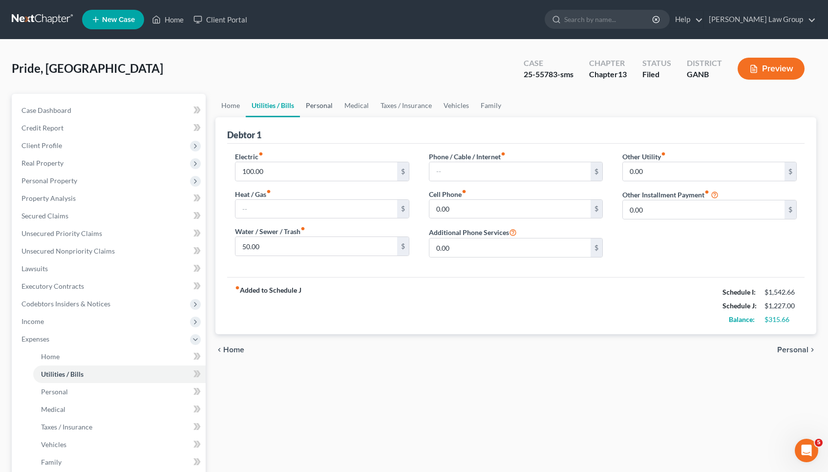
click at [323, 108] on link "Personal" at bounding box center [319, 105] width 39 height 23
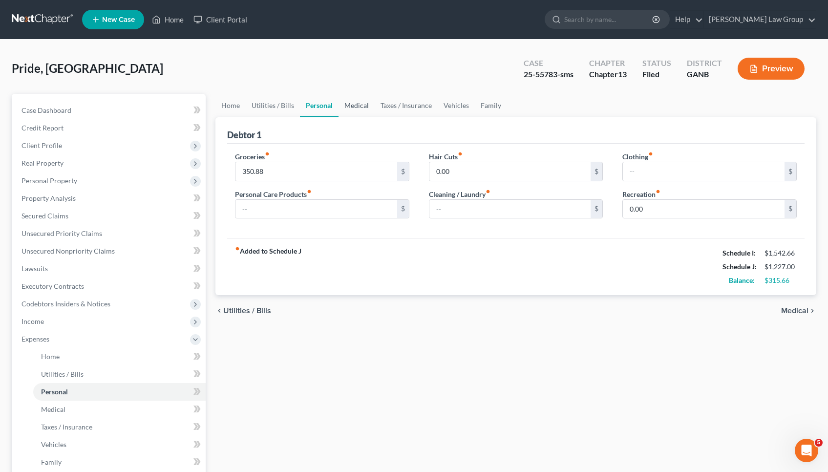
click at [358, 106] on link "Medical" at bounding box center [357, 105] width 36 height 23
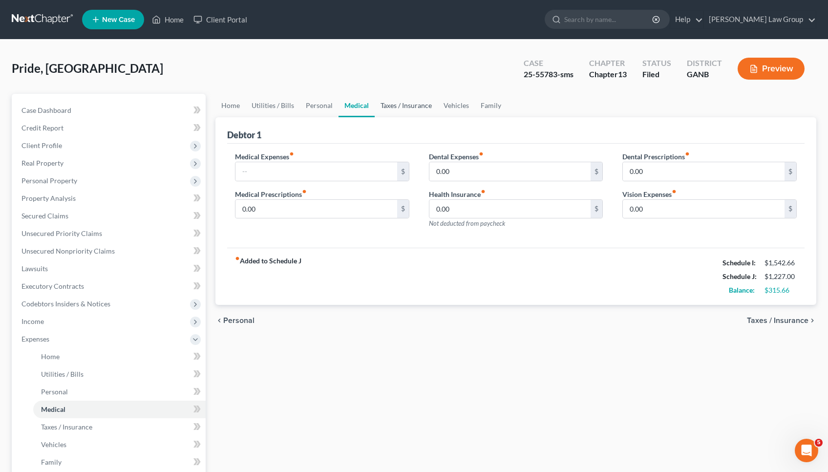
click at [384, 107] on link "Taxes / Insurance" at bounding box center [406, 105] width 63 height 23
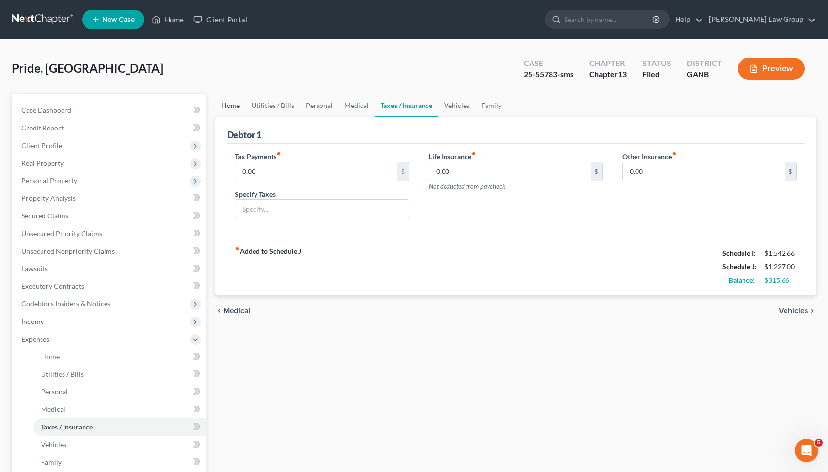
click at [227, 109] on link "Home" at bounding box center [231, 105] width 30 height 23
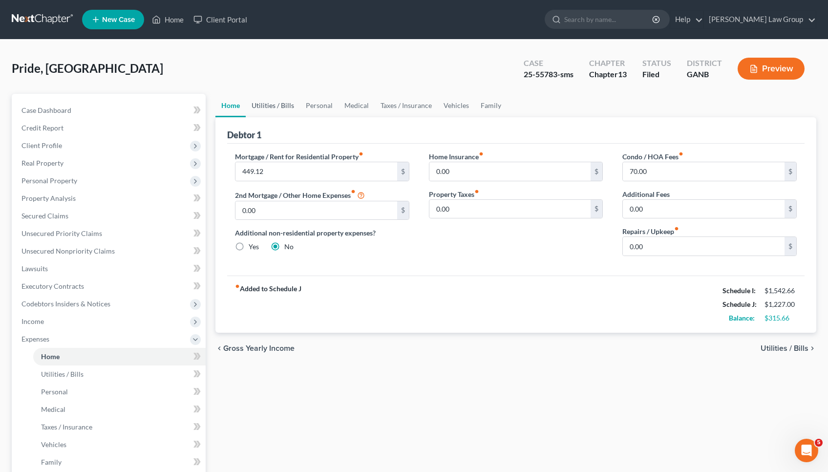
click at [262, 107] on link "Utilities / Bills" at bounding box center [273, 105] width 54 height 23
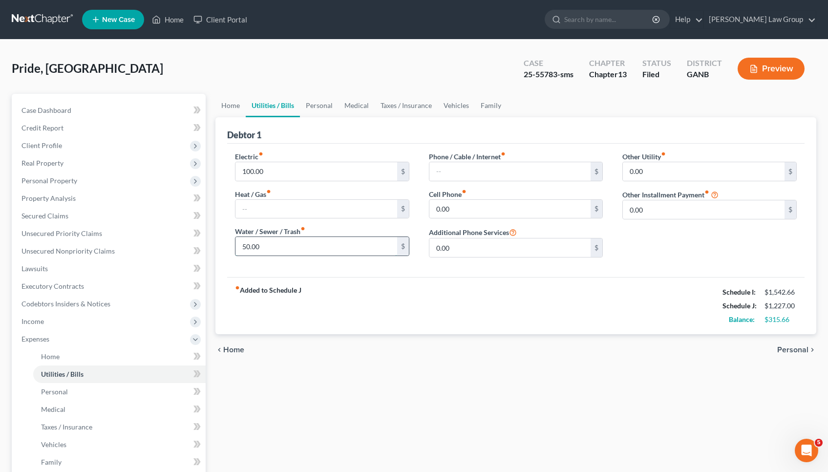
drag, startPoint x: 246, startPoint y: 246, endPoint x: 238, endPoint y: 245, distance: 8.9
click at [238, 246] on input "50.00" at bounding box center [317, 246] width 162 height 19
type input "30.00"
click at [320, 110] on link "Personal" at bounding box center [319, 105] width 39 height 23
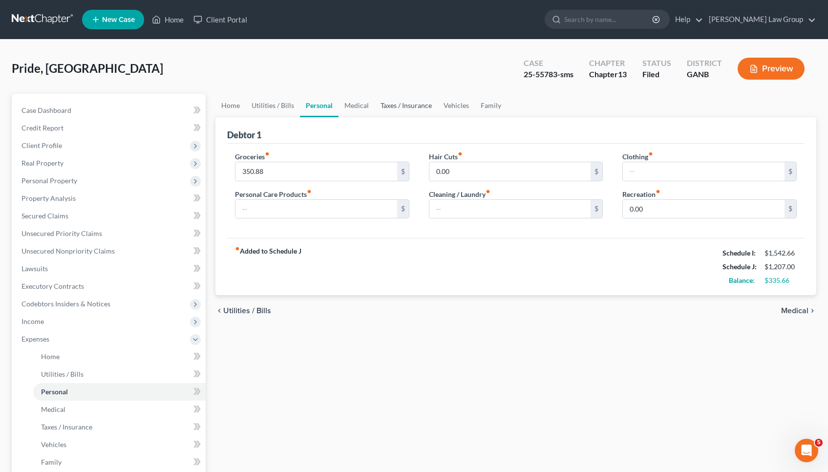
click at [386, 105] on link "Taxes / Insurance" at bounding box center [406, 105] width 63 height 23
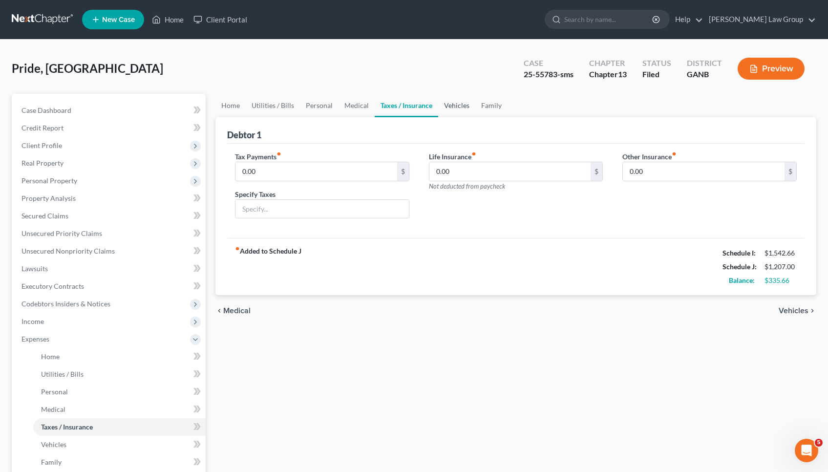
click at [448, 101] on link "Vehicles" at bounding box center [456, 105] width 37 height 23
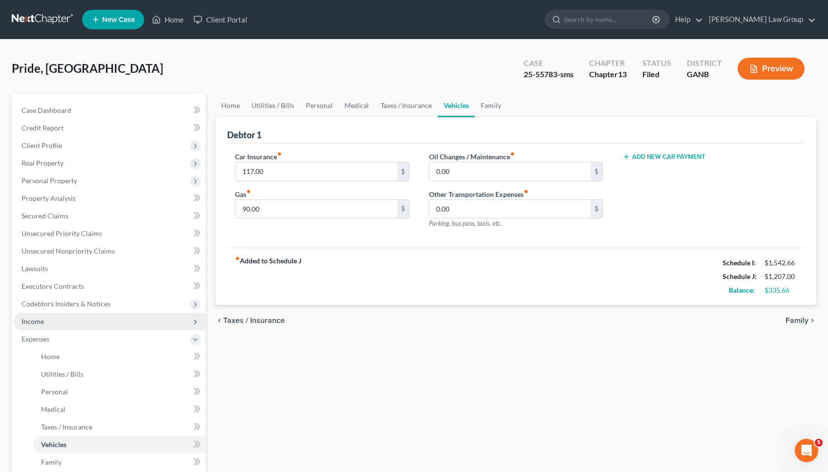
click at [58, 322] on span "Income" at bounding box center [110, 322] width 192 height 18
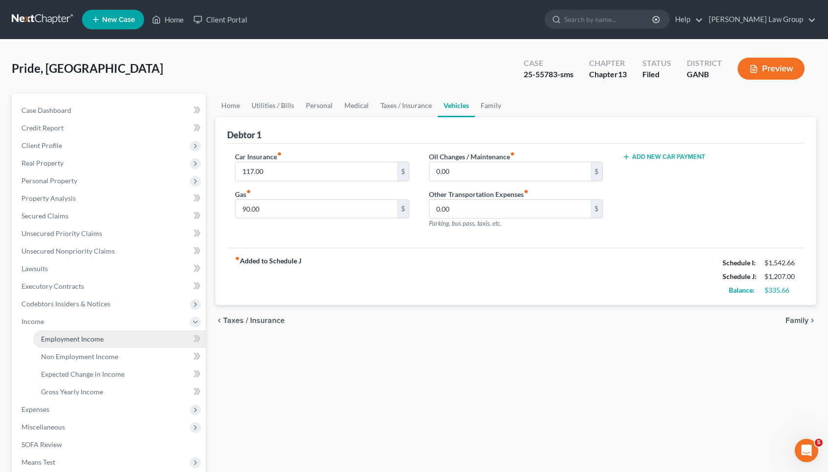
click at [63, 336] on span "Employment Income" at bounding box center [72, 339] width 63 height 8
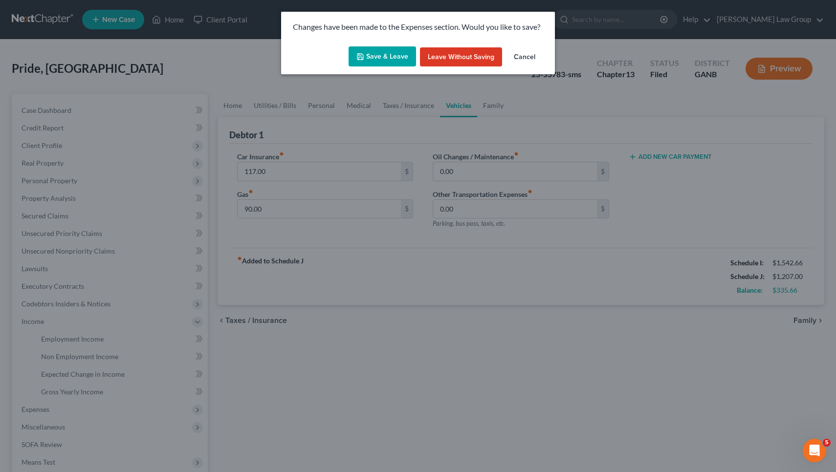
click at [373, 57] on button "Save & Leave" at bounding box center [381, 56] width 67 height 21
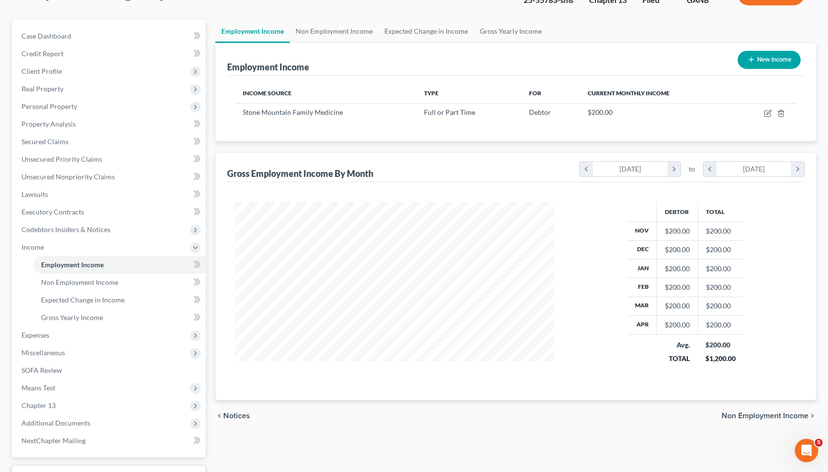
scroll to position [102, 0]
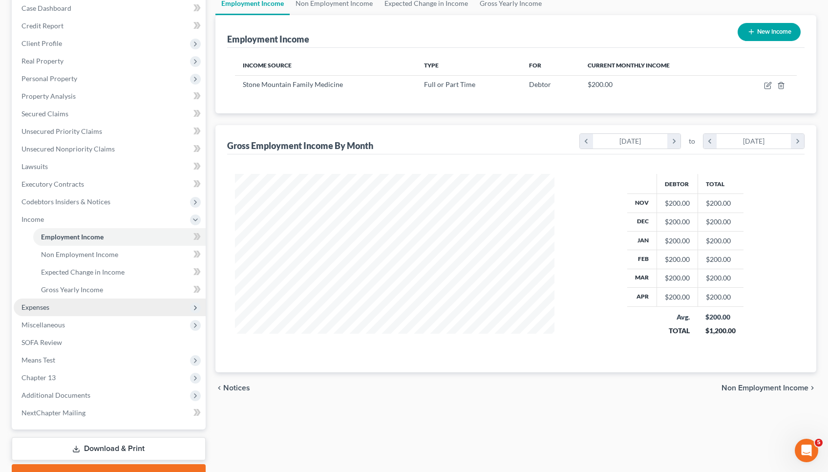
click at [32, 306] on span "Expenses" at bounding box center [36, 307] width 28 height 8
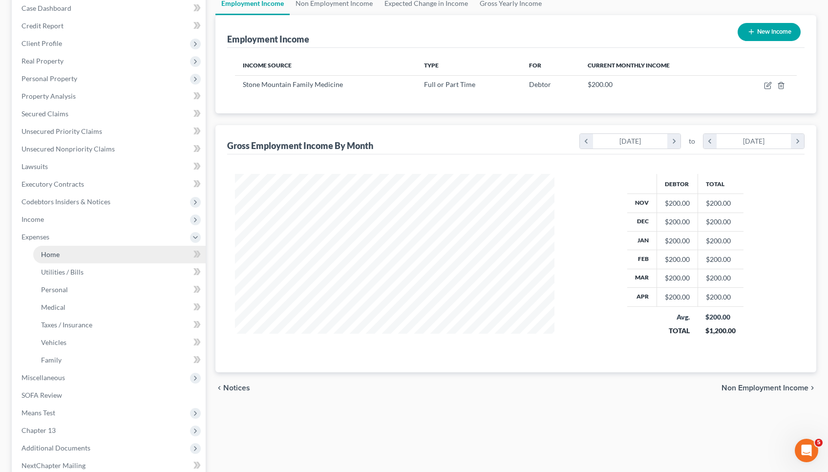
click at [56, 256] on span "Home" at bounding box center [50, 254] width 19 height 8
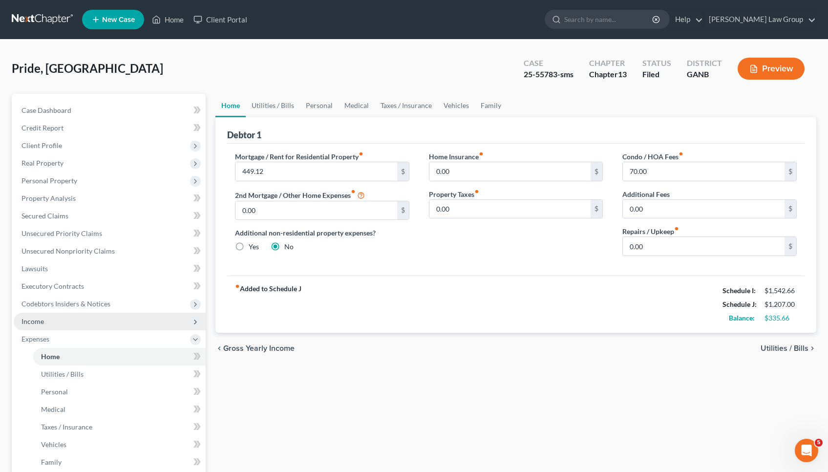
click at [60, 324] on span "Income" at bounding box center [110, 322] width 192 height 18
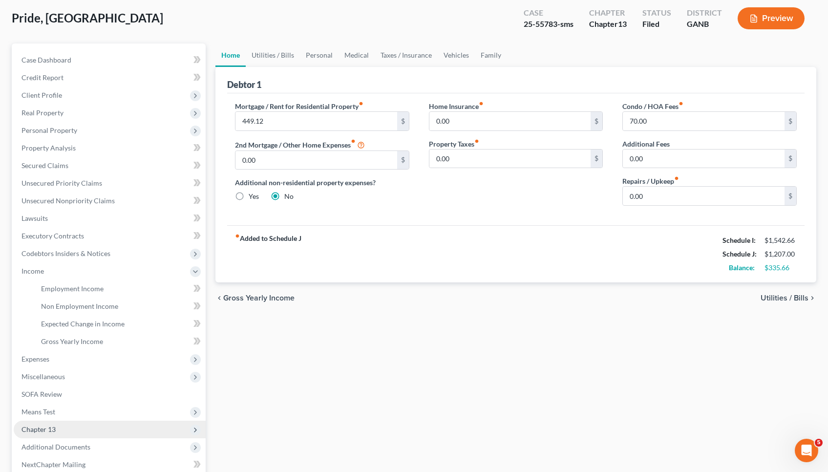
scroll to position [56, 0]
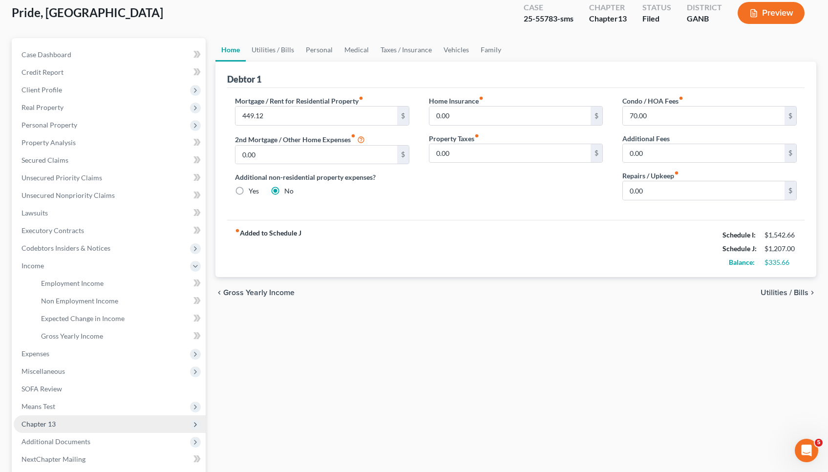
click at [60, 434] on span "Additional Documents" at bounding box center [110, 442] width 192 height 18
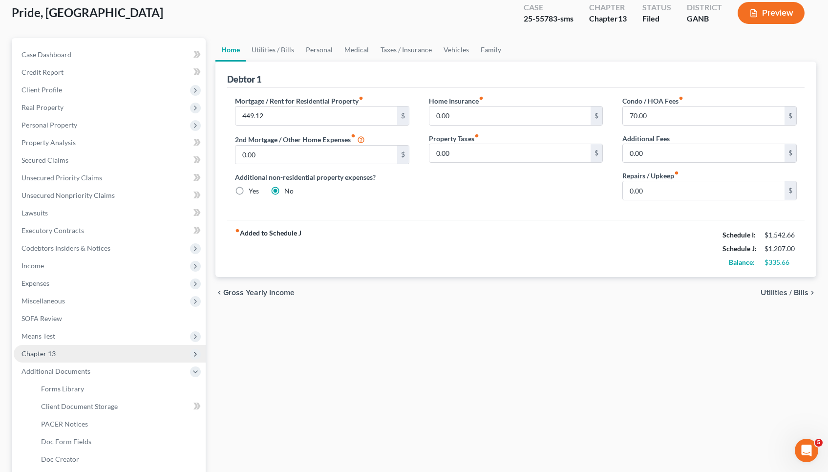
click at [49, 353] on span "Chapter 13" at bounding box center [39, 353] width 34 height 8
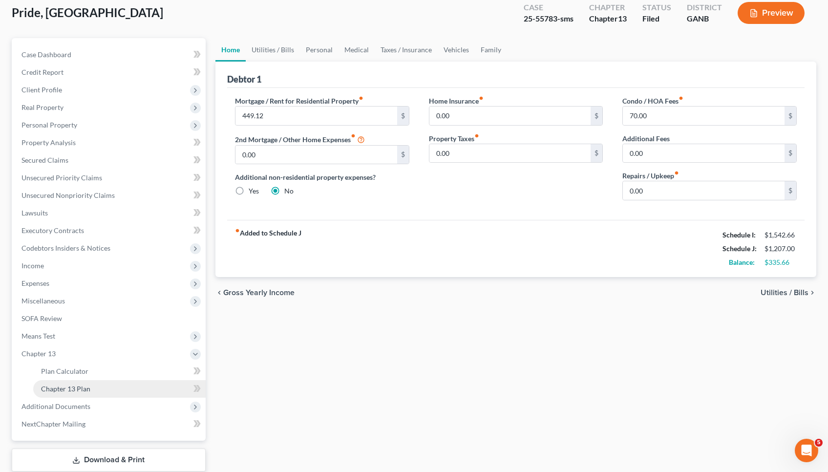
click at [68, 385] on span "Chapter 13 Plan" at bounding box center [65, 389] width 49 height 8
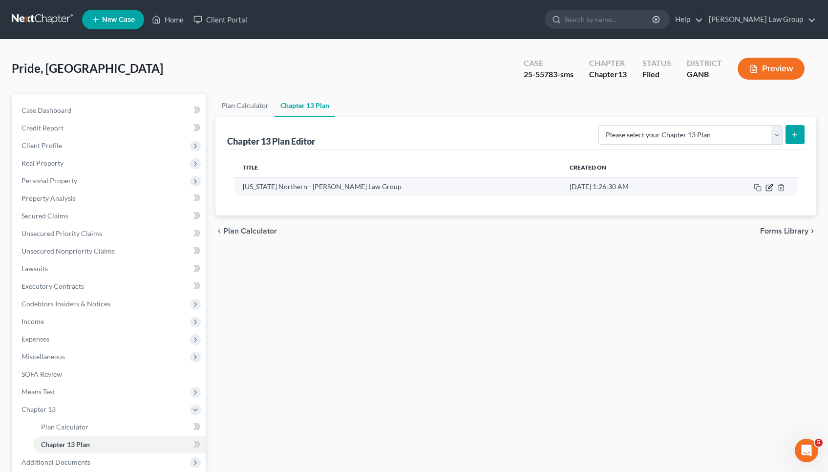
click at [771, 188] on icon "button" at bounding box center [770, 188] width 8 height 8
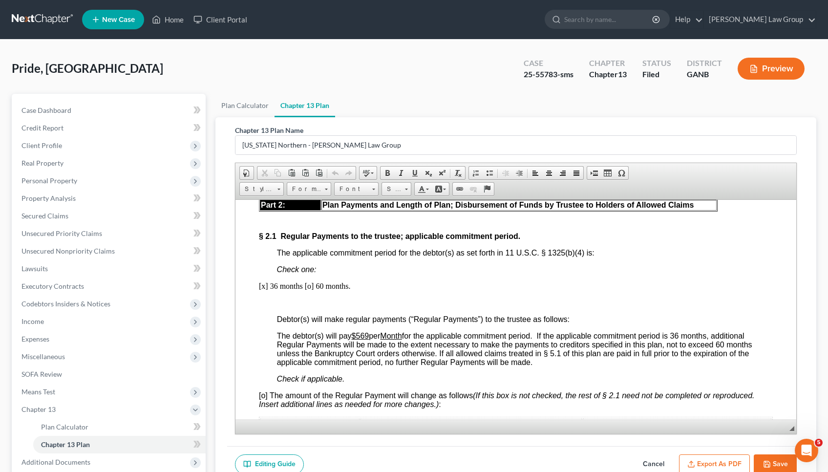
scroll to position [781, 0]
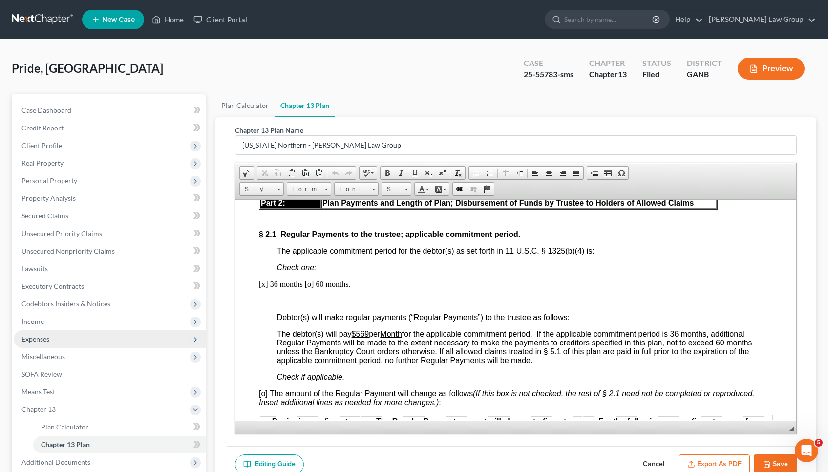
click at [42, 341] on span "Expenses" at bounding box center [36, 339] width 28 height 8
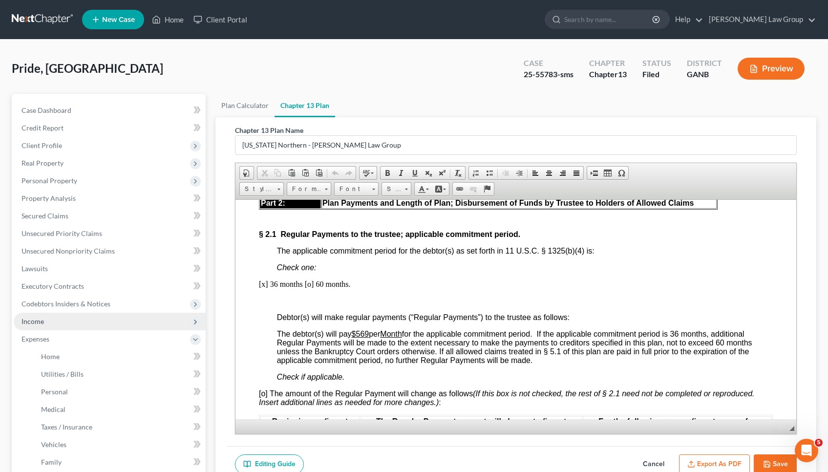
click at [41, 320] on span "Income" at bounding box center [33, 321] width 22 height 8
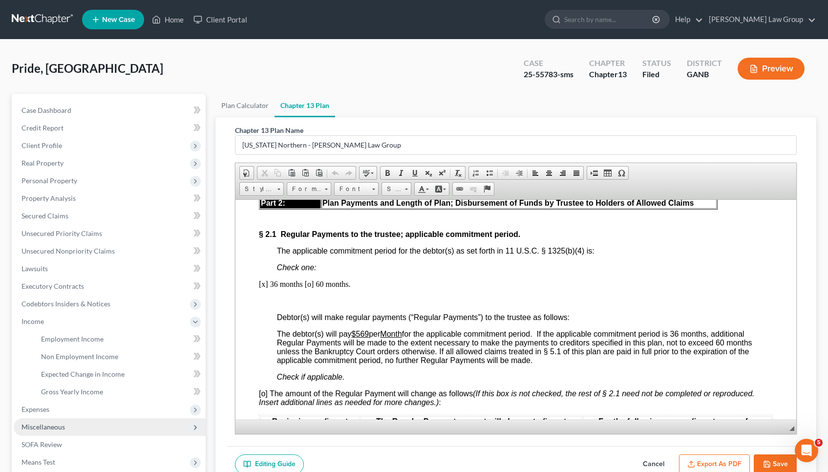
click at [41, 418] on span "Miscellaneous" at bounding box center [110, 427] width 192 height 18
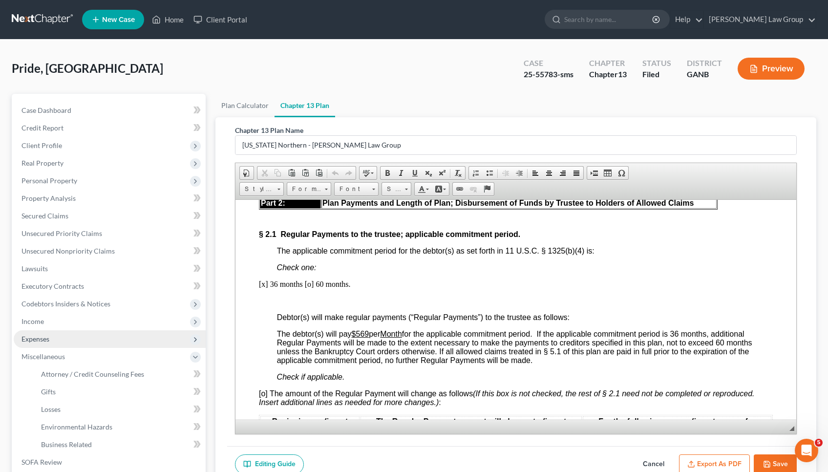
click at [49, 339] on span "Expenses" at bounding box center [36, 339] width 28 height 8
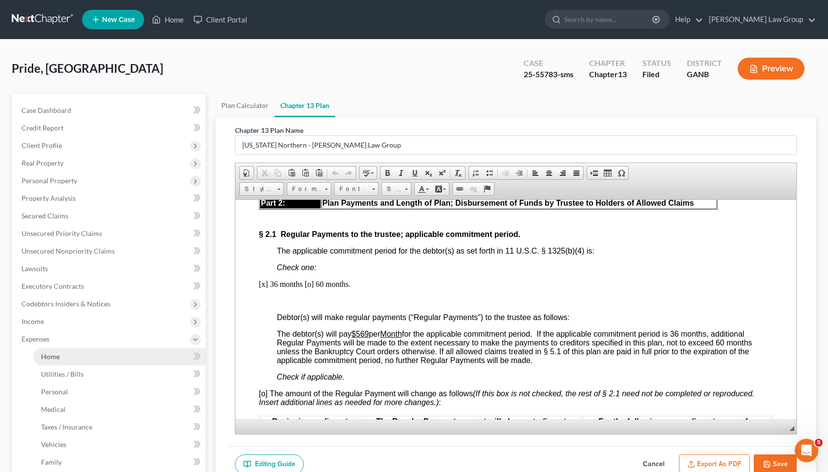
click at [60, 353] on link "Home" at bounding box center [119, 357] width 173 height 18
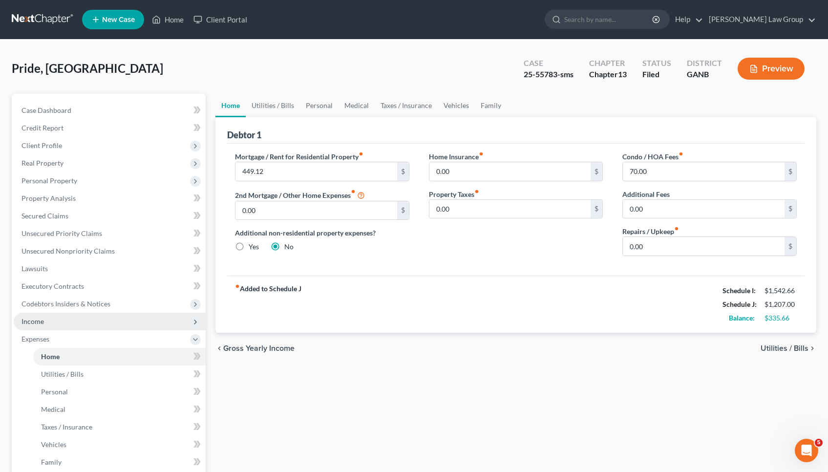
click at [46, 327] on span "Income" at bounding box center [110, 322] width 192 height 18
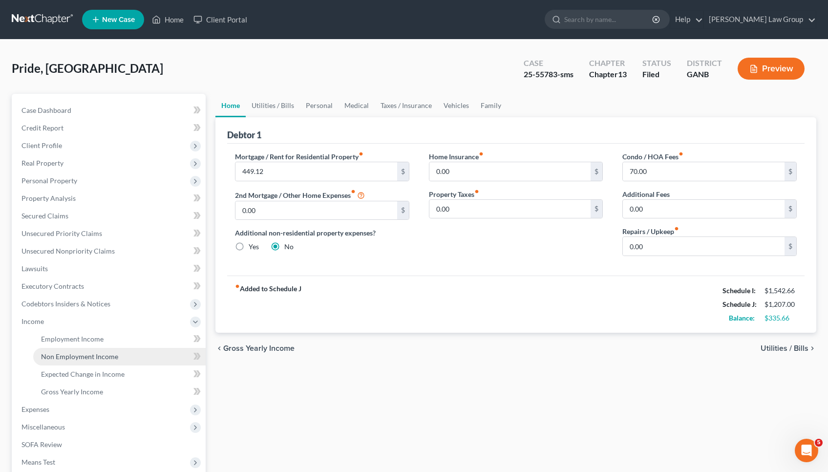
click at [62, 356] on span "Non Employment Income" at bounding box center [79, 356] width 77 height 8
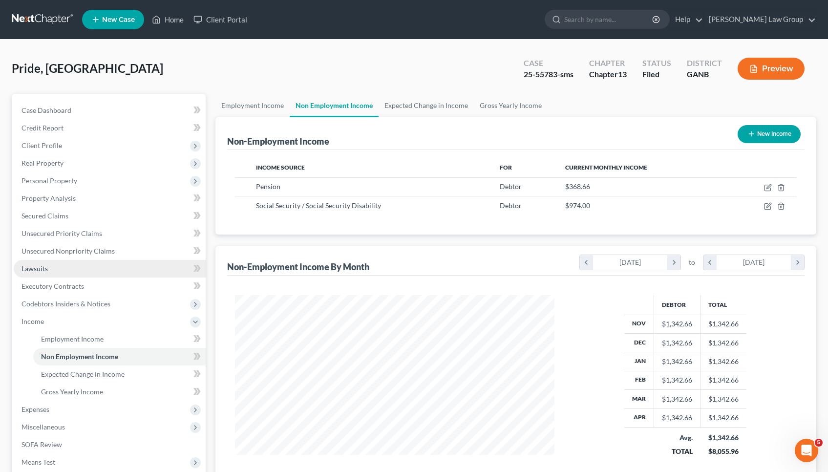
scroll to position [175, 340]
click at [513, 99] on link "Gross Yearly Income" at bounding box center [511, 105] width 74 height 23
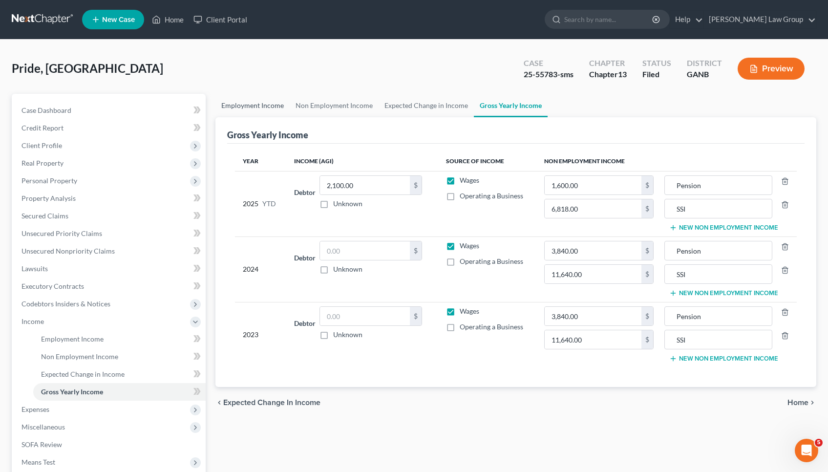
click at [269, 108] on link "Employment Income" at bounding box center [253, 105] width 74 height 23
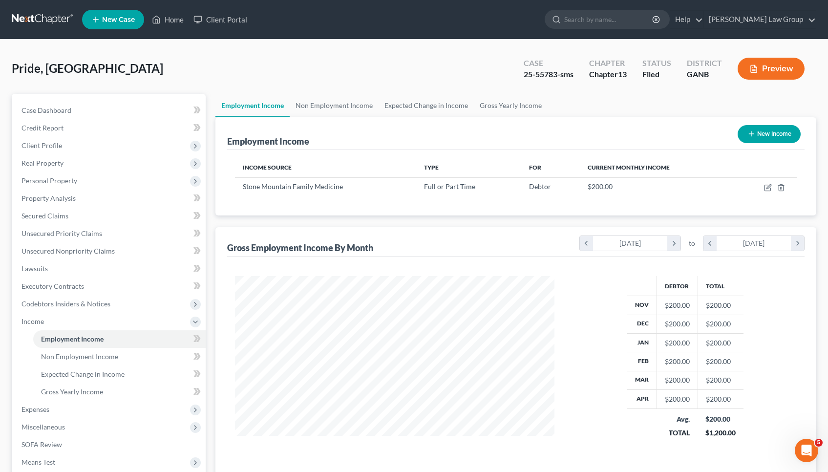
scroll to position [175, 340]
click at [320, 105] on link "Non Employment Income" at bounding box center [334, 105] width 89 height 23
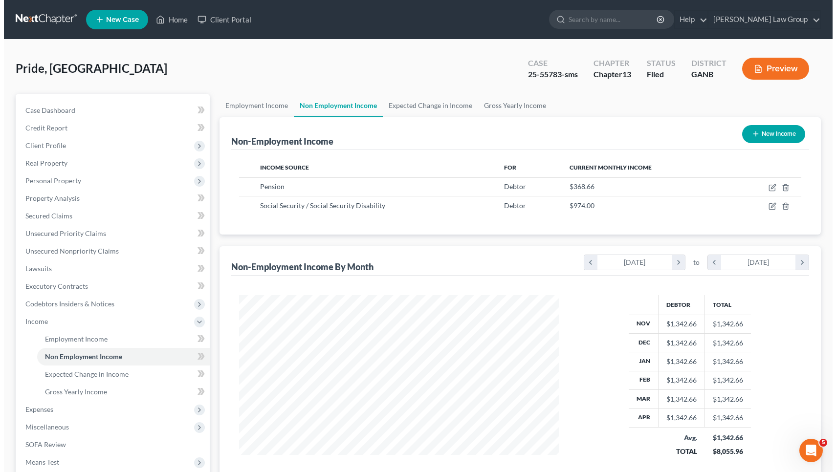
scroll to position [175, 340]
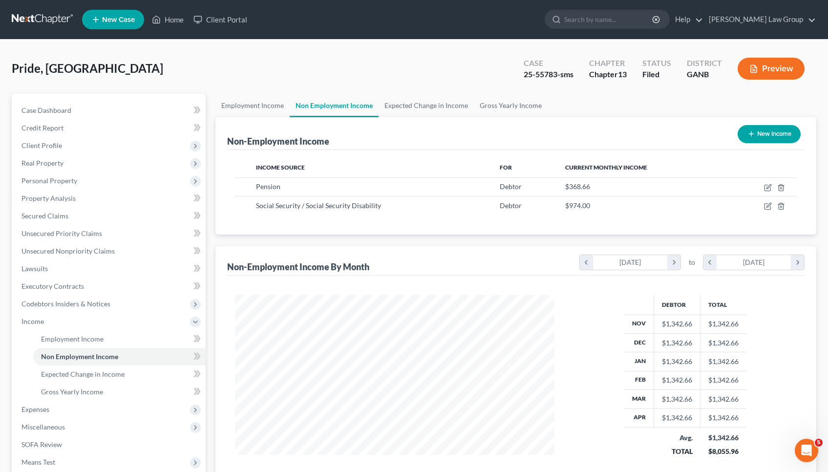
click at [755, 135] on button "New Income" at bounding box center [769, 134] width 63 height 18
select select "0"
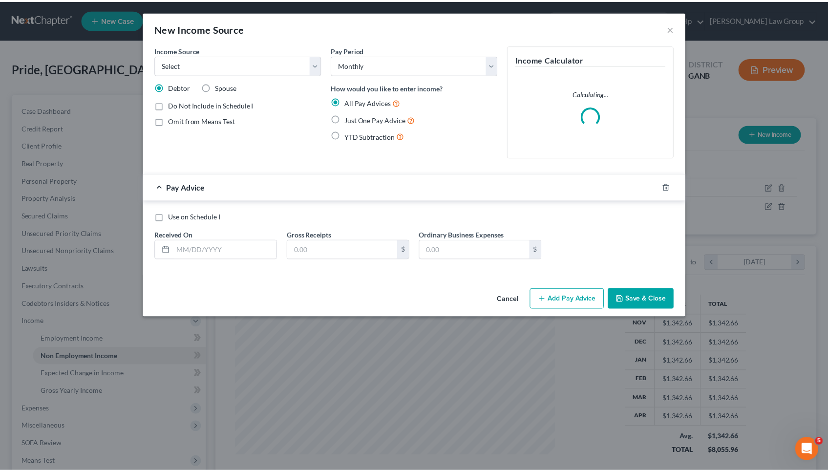
scroll to position [175, 343]
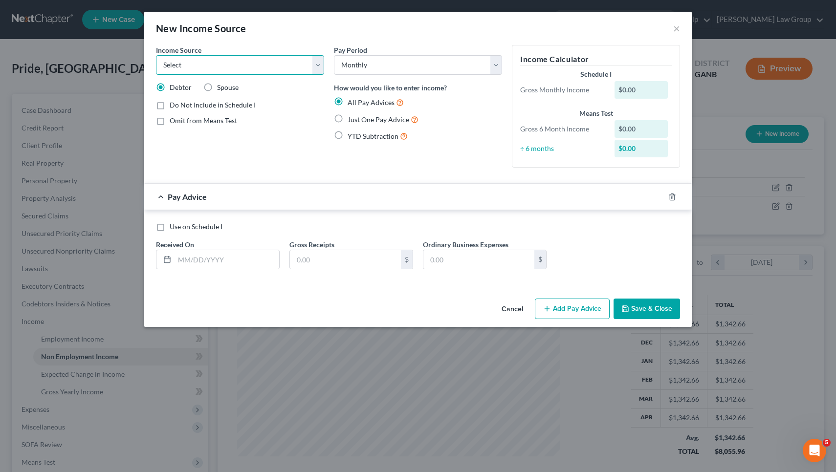
select select "7"
click at [407, 117] on span "Just One Pay Advice" at bounding box center [378, 119] width 62 height 8
click at [358, 117] on input "Just One Pay Advice" at bounding box center [354, 117] width 6 height 6
radio input "true"
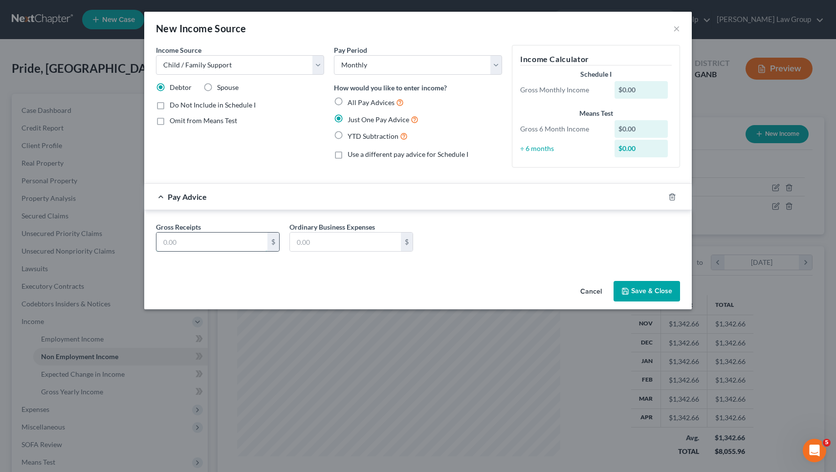
click at [230, 248] on input "text" at bounding box center [211, 242] width 111 height 19
type input "250"
click at [659, 293] on button "Save & Close" at bounding box center [646, 291] width 66 height 21
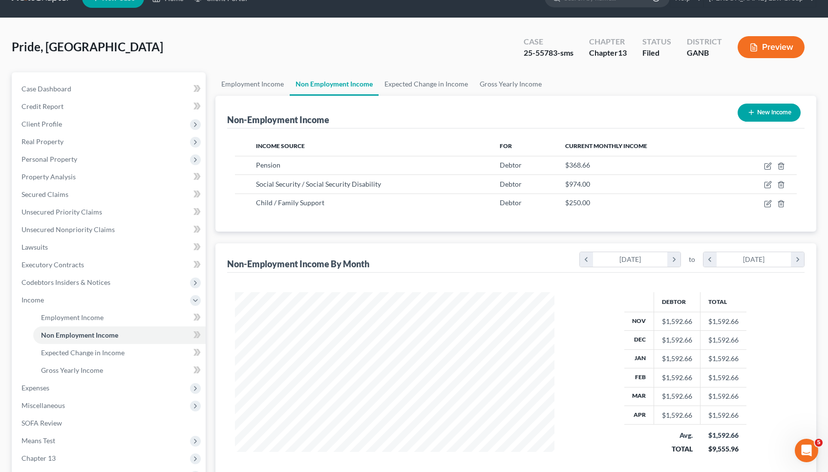
scroll to position [22, 0]
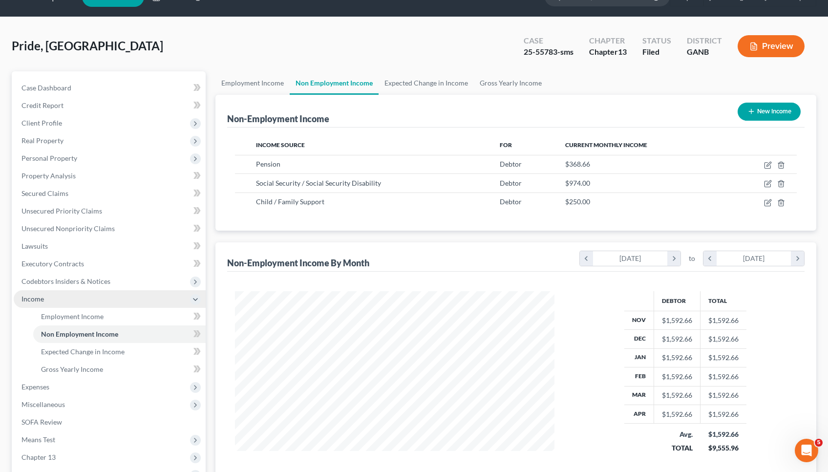
click at [128, 303] on span "Income" at bounding box center [110, 299] width 192 height 18
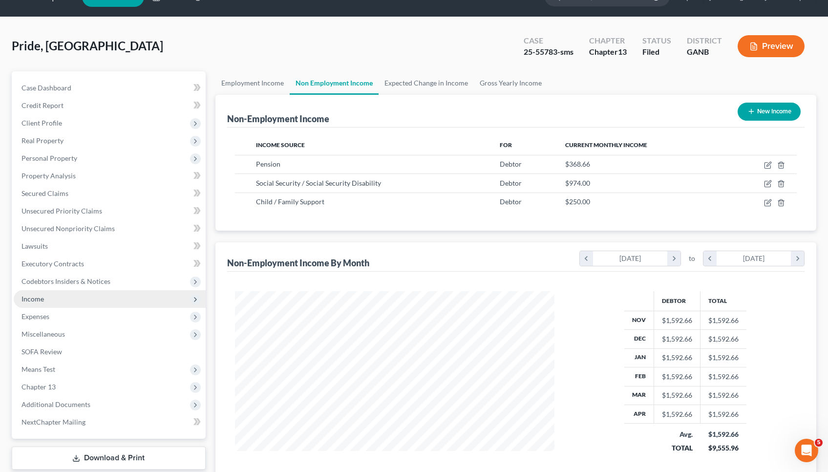
click at [128, 303] on span "Income" at bounding box center [110, 299] width 192 height 18
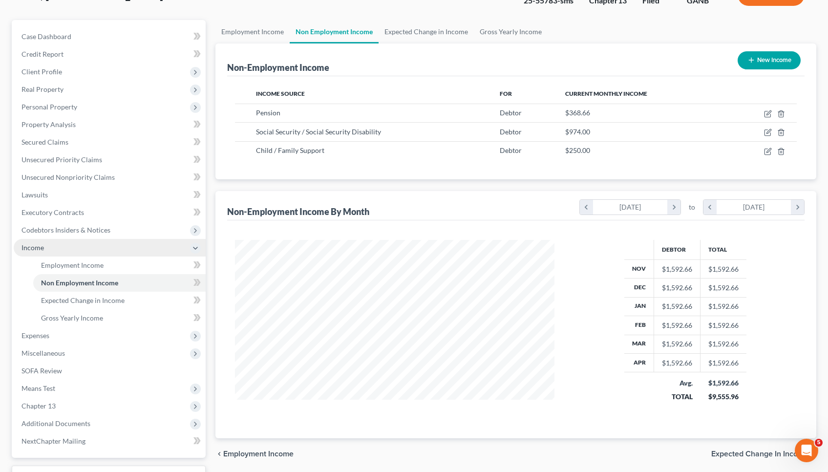
scroll to position [77, 0]
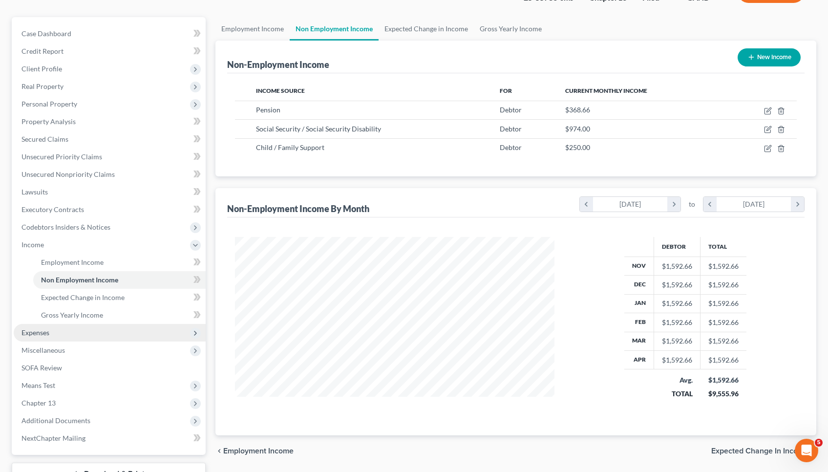
click at [76, 338] on span "Expenses" at bounding box center [110, 333] width 192 height 18
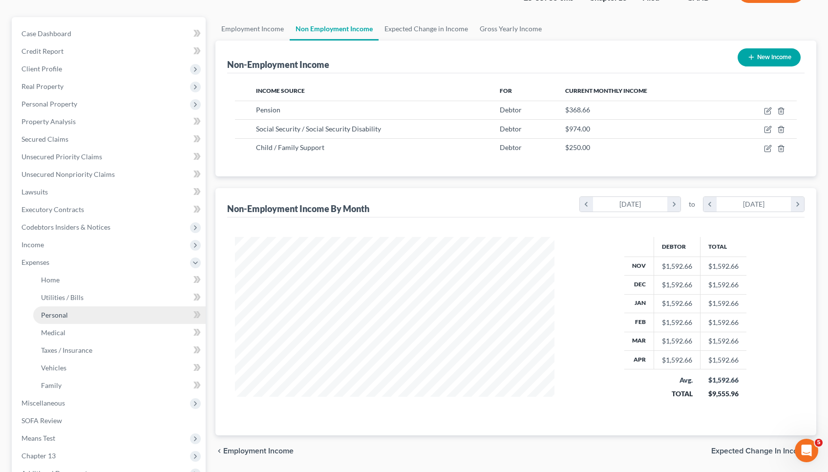
click at [72, 311] on link "Personal" at bounding box center [119, 315] width 173 height 18
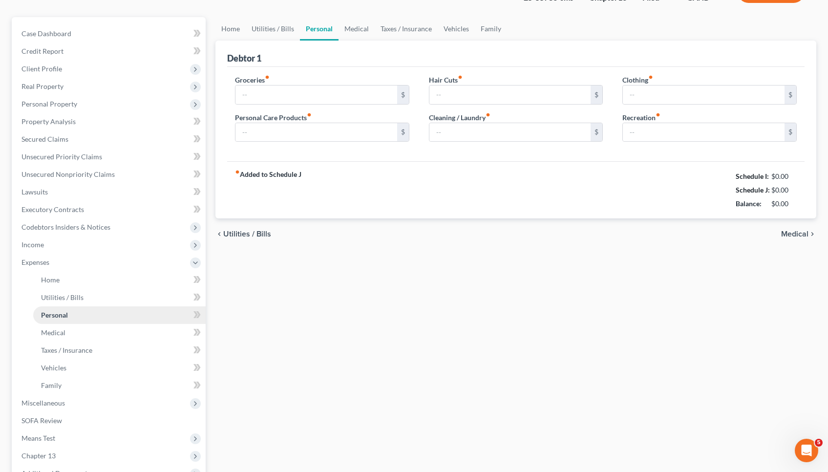
scroll to position [12, 0]
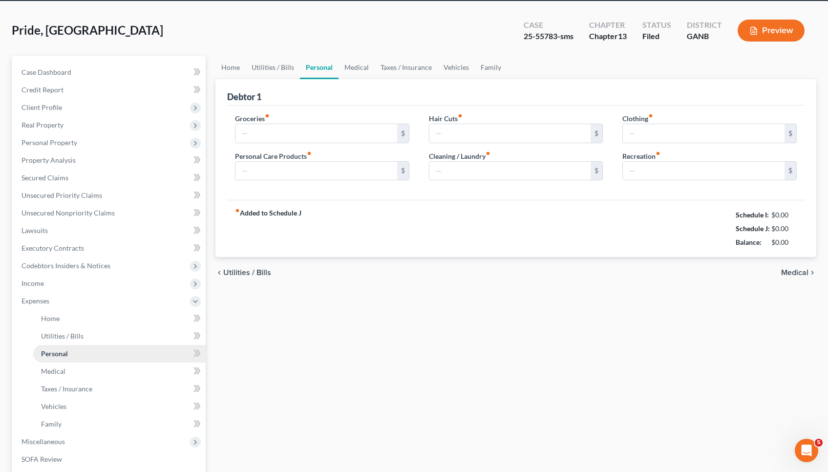
type input "350.88"
type input "0.00"
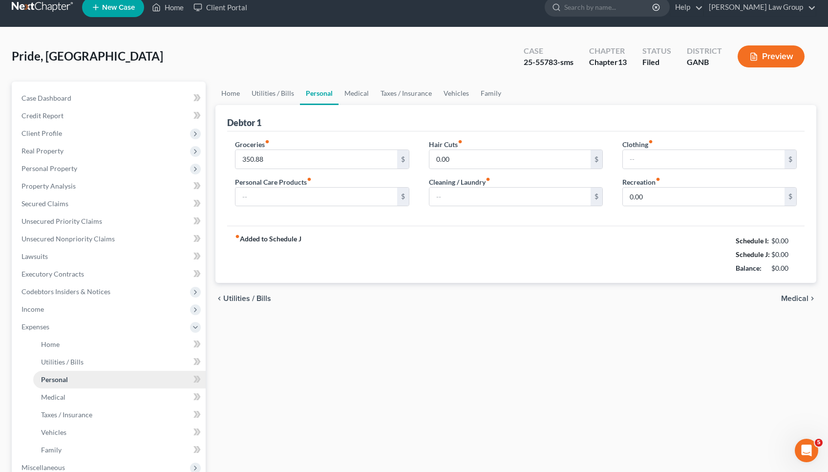
scroll to position [0, 0]
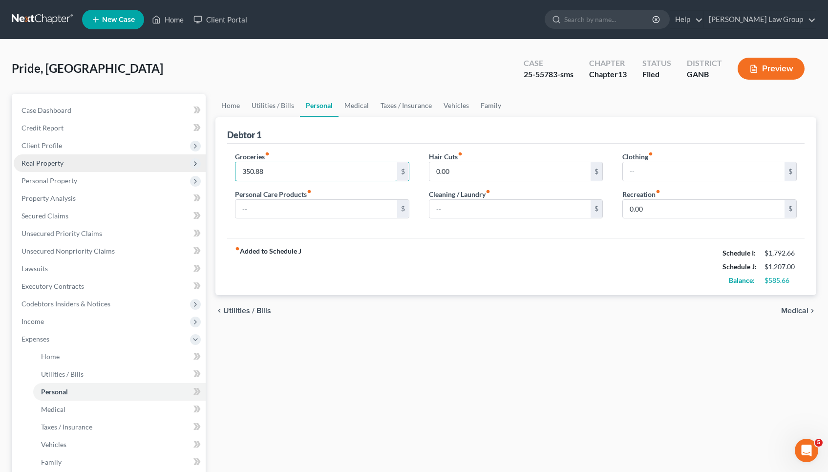
drag, startPoint x: 271, startPoint y: 172, endPoint x: 155, endPoint y: 165, distance: 116.0
click at [155, 165] on div "Petition Navigation Case Dashboard Payments Invoices Payments Payments Credit R…" at bounding box center [414, 367] width 815 height 547
type input "367.54"
click at [428, 295] on div "fiber_manual_record Added to Schedule J Schedule I: $1,792.66 Schedule J: $1,22…" at bounding box center [516, 266] width 578 height 57
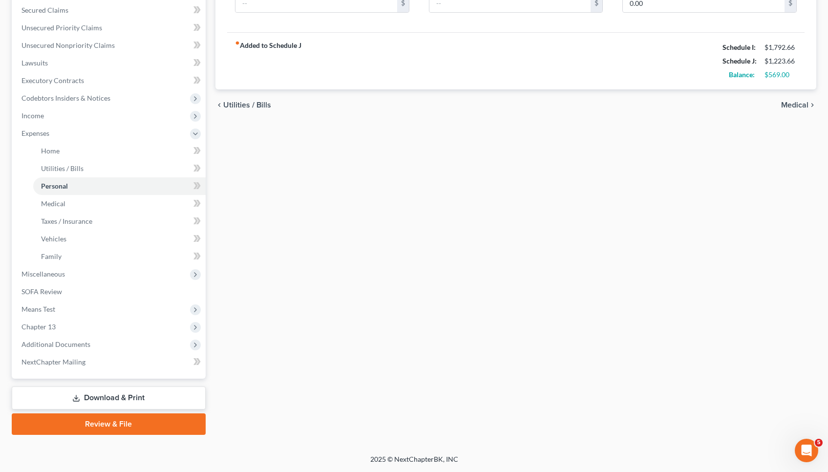
scroll to position [206, 0]
click at [90, 390] on link "Download & Print" at bounding box center [109, 398] width 194 height 23
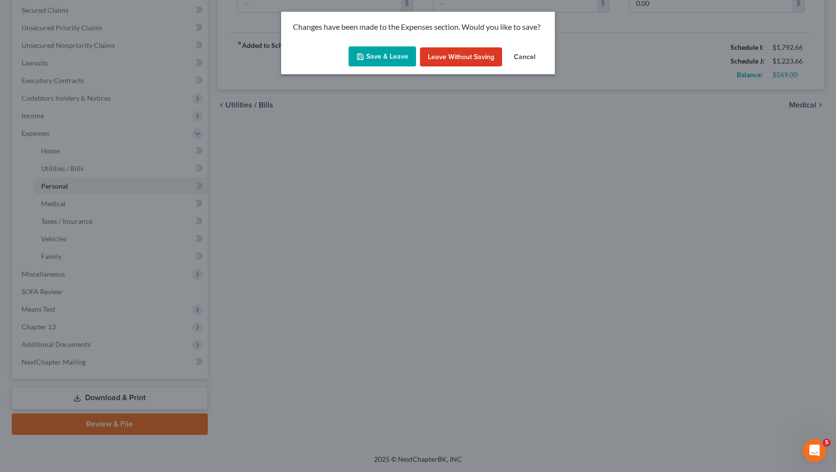
click at [376, 52] on button "Save & Leave" at bounding box center [381, 56] width 67 height 21
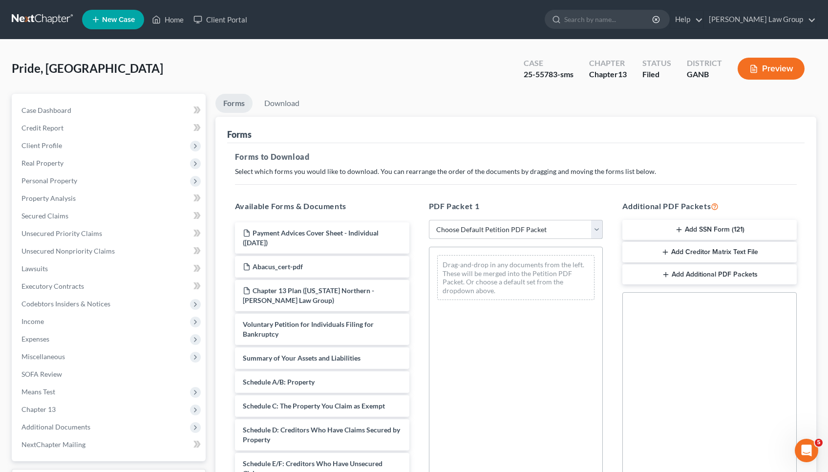
select select "2"
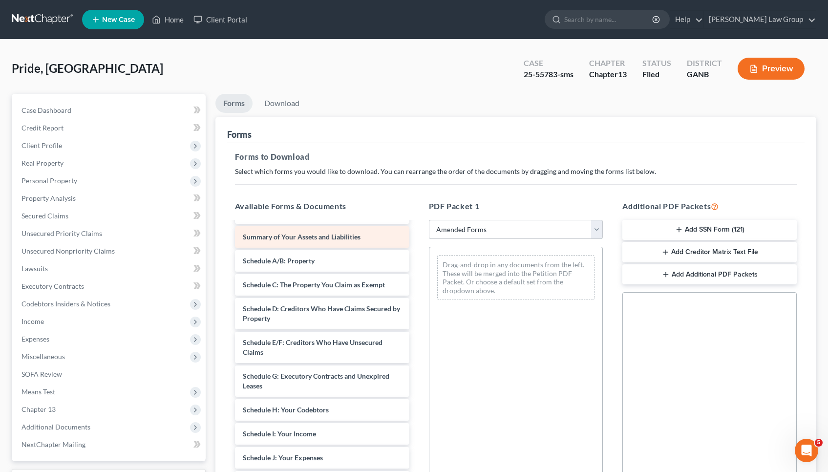
scroll to position [32, 0]
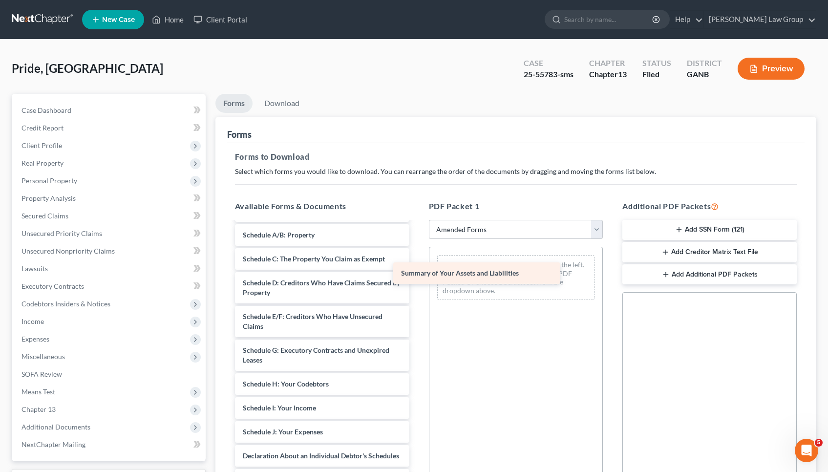
drag, startPoint x: 348, startPoint y: 233, endPoint x: 506, endPoint y: 271, distance: 162.9
click at [417, 271] on div "Summary of Your Assets and Liabilities Voluntary Petition for Individuals Filin…" at bounding box center [322, 415] width 190 height 449
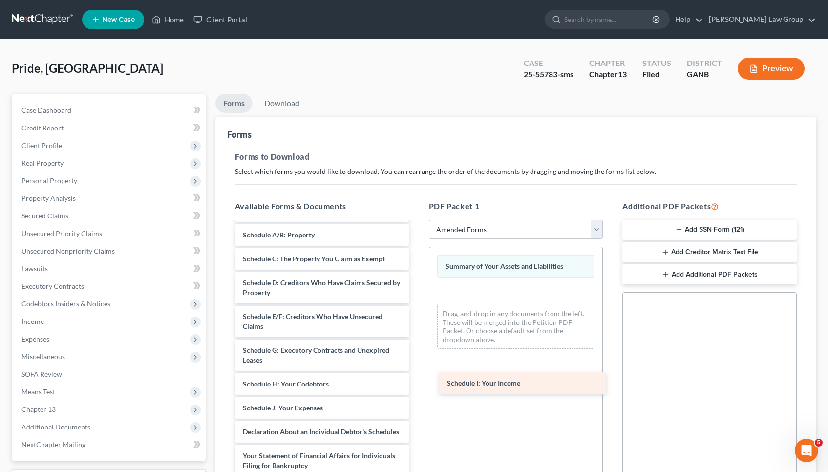
drag, startPoint x: 290, startPoint y: 407, endPoint x: 494, endPoint y: 382, distance: 204.8
click at [417, 382] on div "Schedule I: Your Income Voluntary Petition for Individuals Filing for Bankruptc…" at bounding box center [322, 403] width 190 height 425
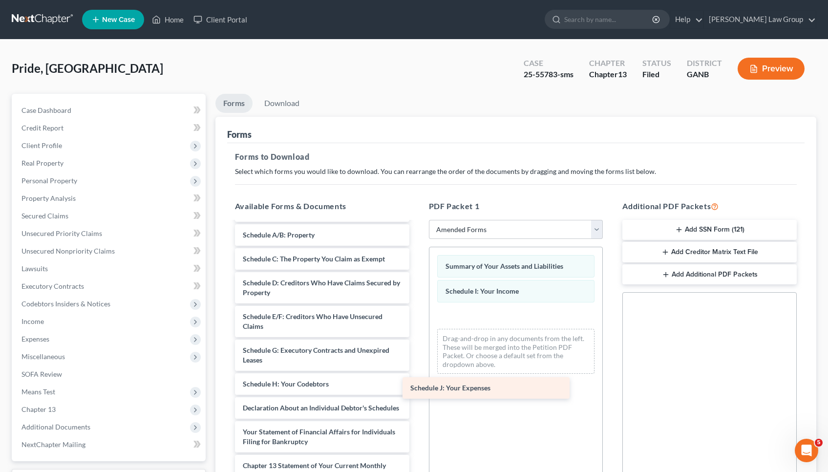
drag, startPoint x: 299, startPoint y: 407, endPoint x: 469, endPoint y: 386, distance: 170.9
click at [417, 386] on div "Schedule J: Your Expenses Voluntary Petition for Individuals Filing for Bankrup…" at bounding box center [322, 391] width 190 height 401
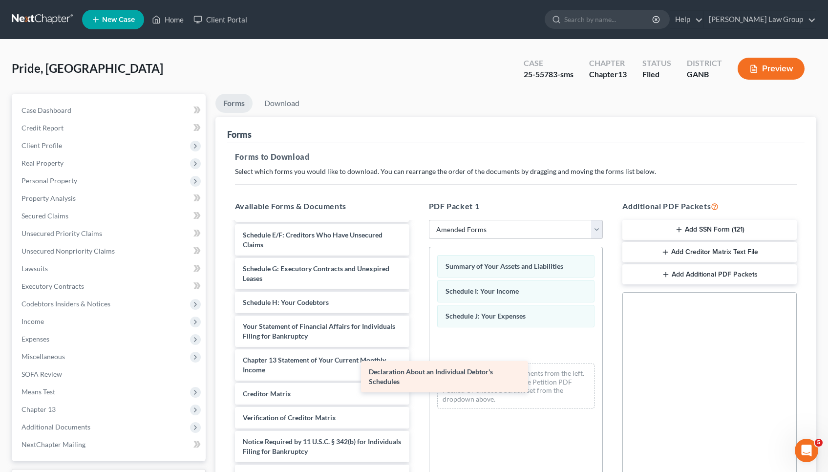
scroll to position [113, 0]
drag, startPoint x: 330, startPoint y: 298, endPoint x: 505, endPoint y: 381, distance: 193.5
click at [417, 381] on div "Declaration About an Individual Debtor's Schedules Voluntary Petition for Indiv…" at bounding box center [322, 297] width 190 height 377
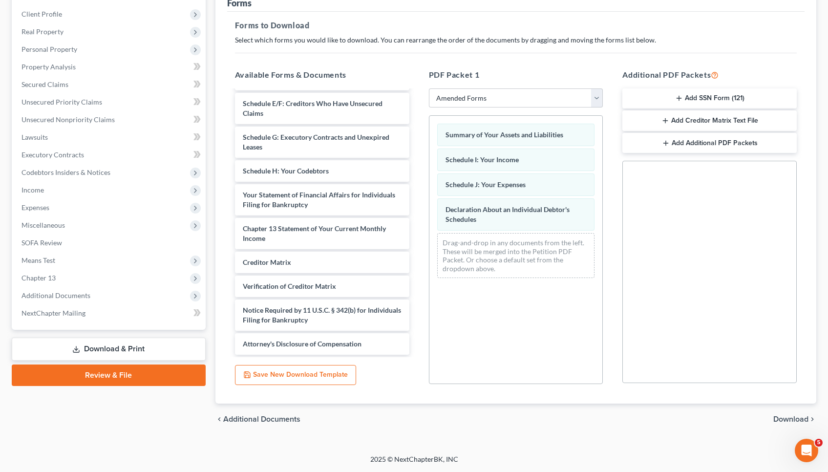
click at [776, 419] on span "Download" at bounding box center [791, 419] width 35 height 8
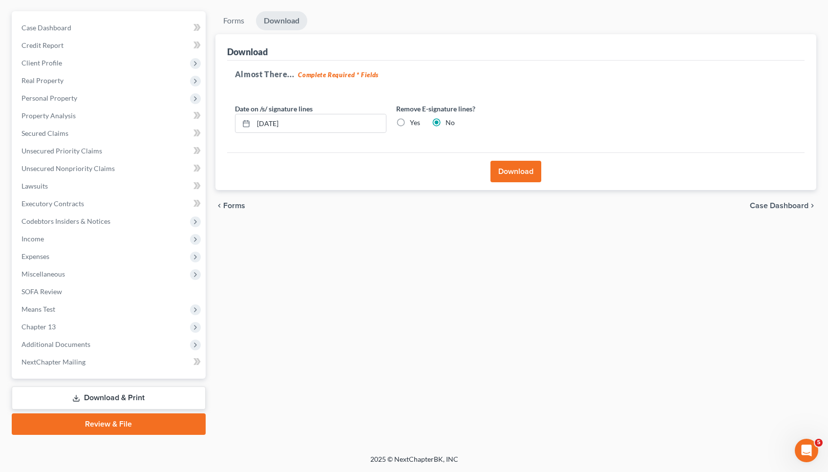
scroll to position [83, 0]
click at [517, 168] on button "Download" at bounding box center [516, 172] width 51 height 22
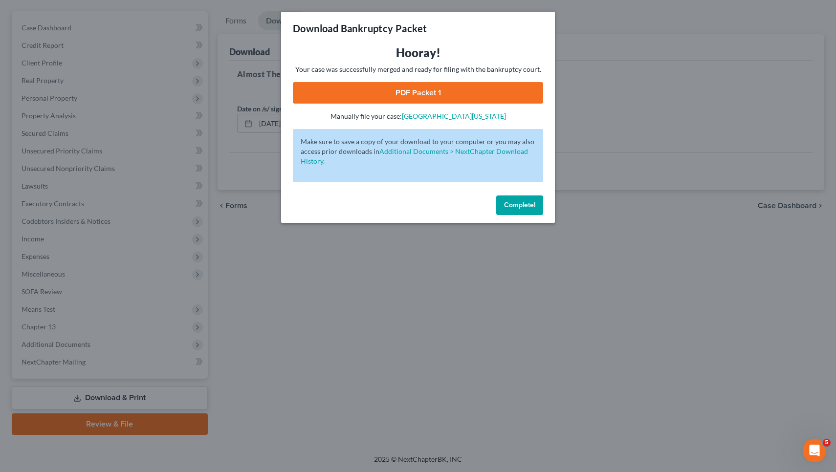
click at [495, 91] on link "PDF Packet 1" at bounding box center [418, 93] width 250 height 22
click at [532, 202] on span "Complete!" at bounding box center [519, 205] width 31 height 8
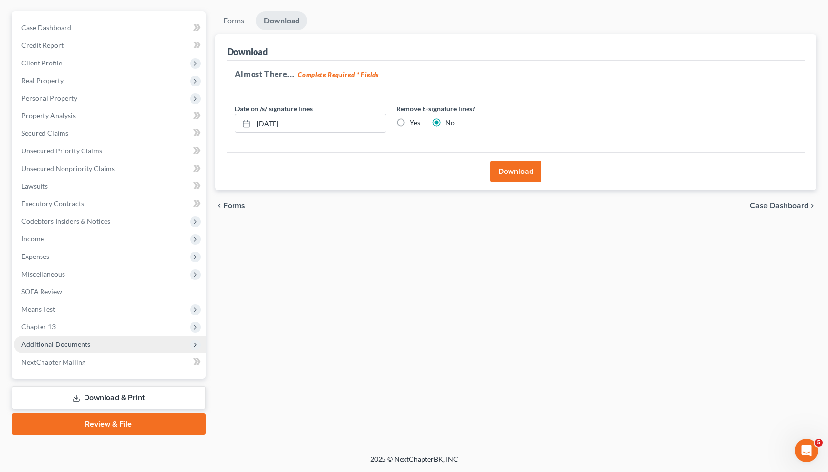
click at [140, 337] on span "Additional Documents" at bounding box center [110, 345] width 192 height 18
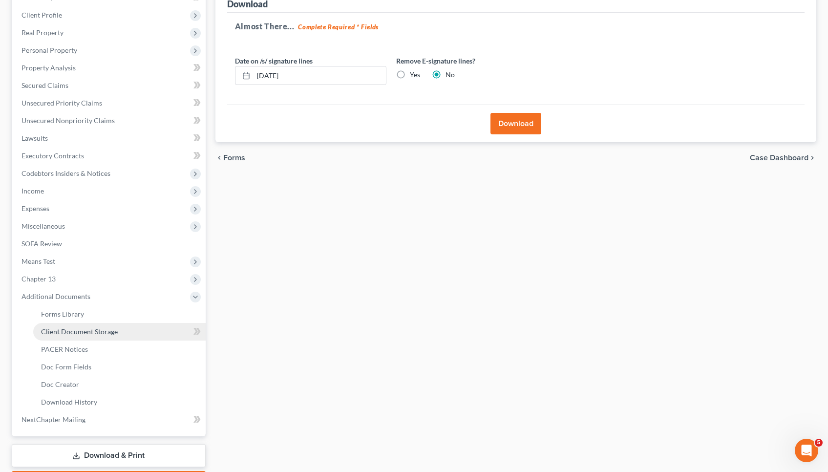
scroll to position [133, 0]
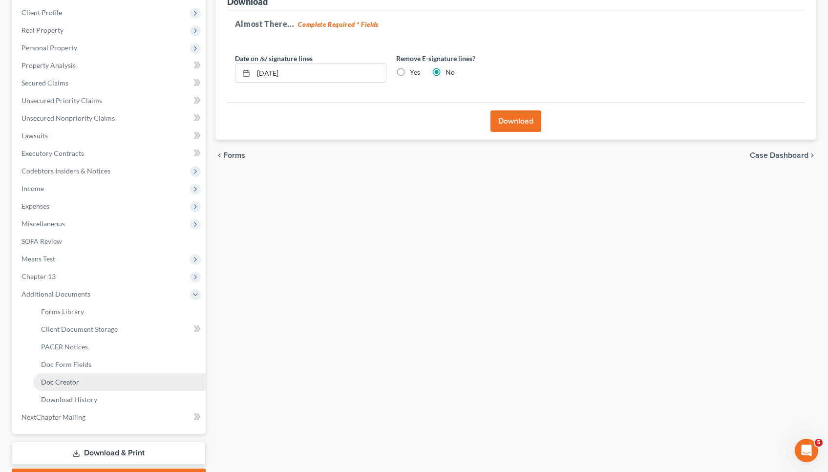
click at [135, 378] on link "Doc Creator" at bounding box center [119, 382] width 173 height 18
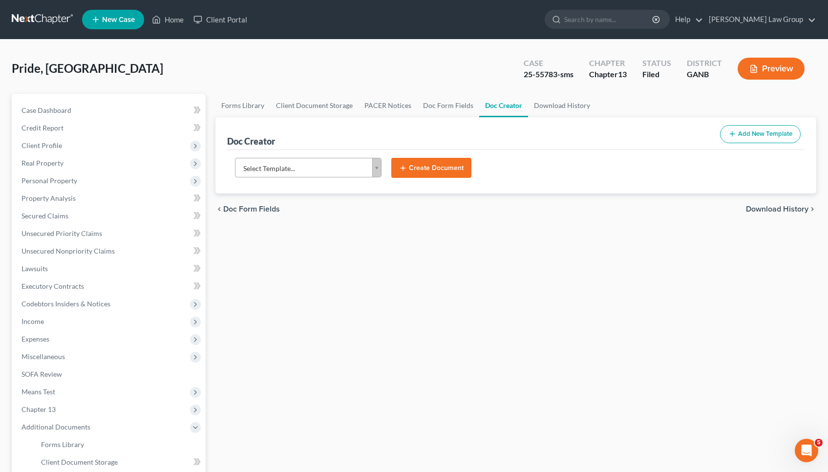
click at [358, 165] on body "Home New Case Client Portal Saedi Law Group mmays@saedilawgroup.com My Account …" at bounding box center [414, 330] width 828 height 660
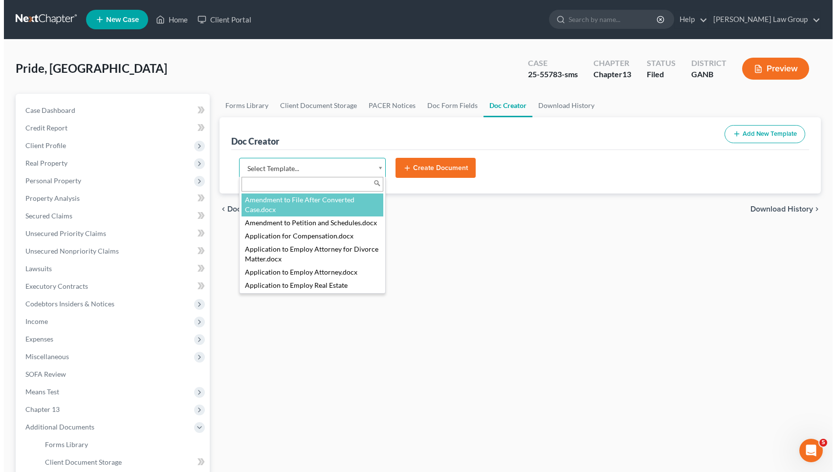
scroll to position [168, 0]
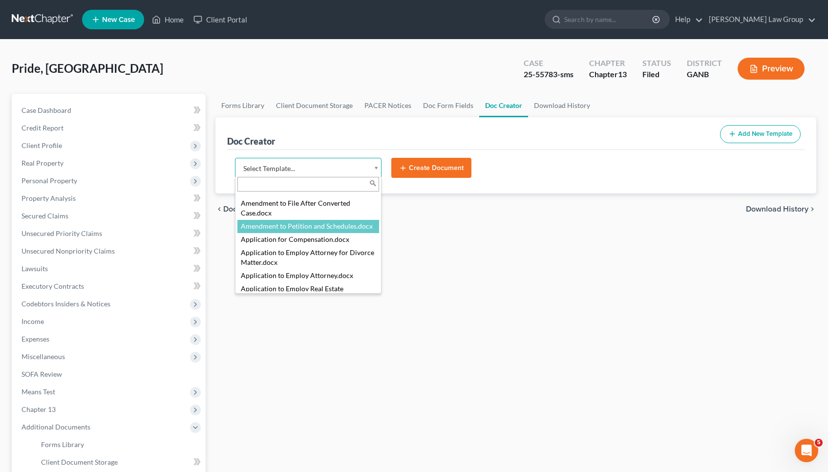
select select "110999"
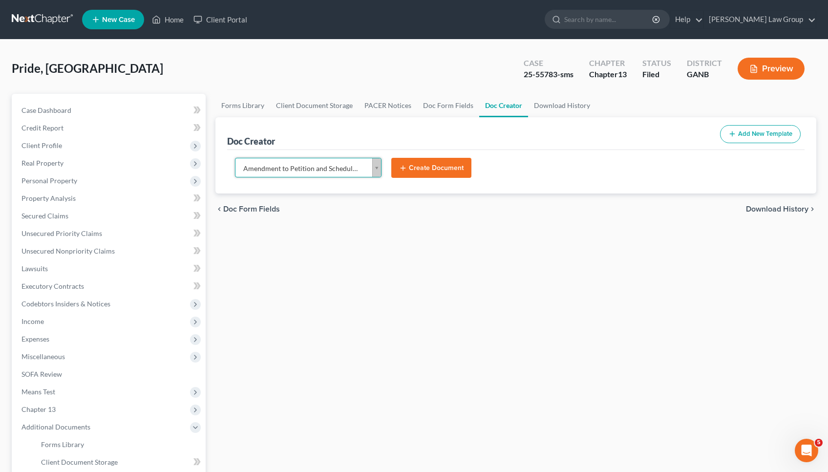
click at [418, 168] on button "Create Document" at bounding box center [431, 168] width 80 height 21
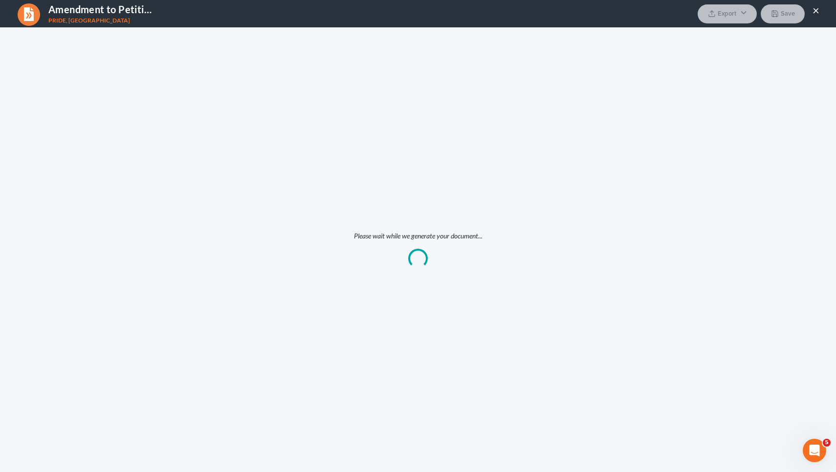
scroll to position [0, 0]
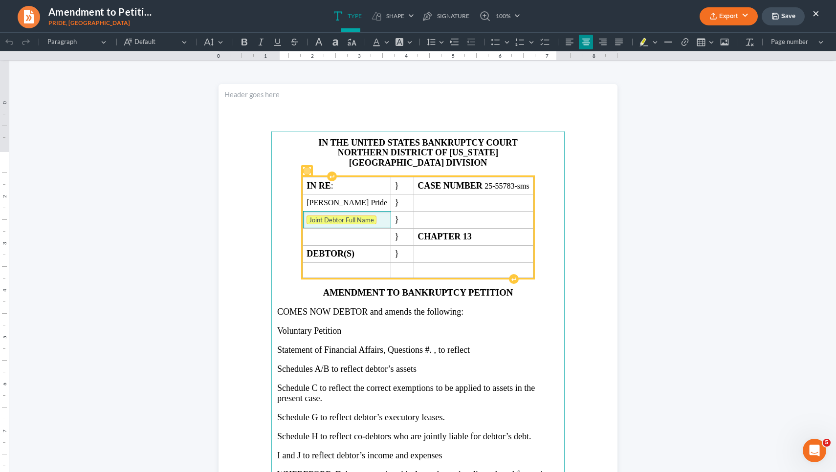
click at [350, 224] on tag "Joint Debtor Full Name" at bounding box center [341, 220] width 70 height 9
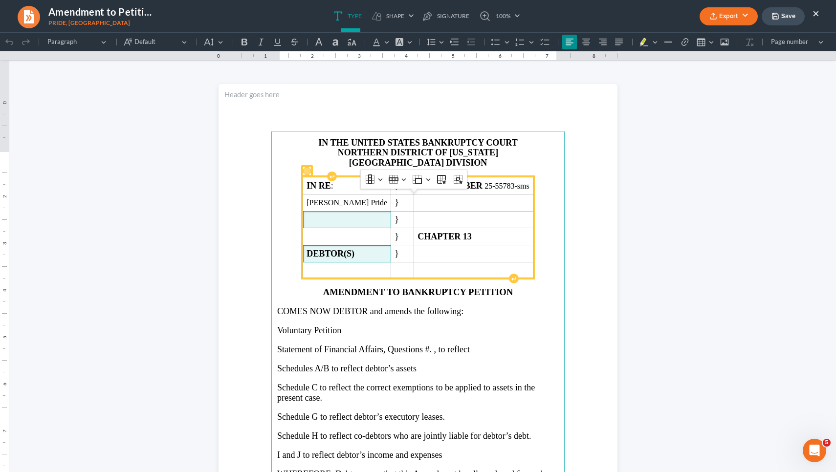
click at [391, 262] on td "DEBTOR(S)" at bounding box center [347, 253] width 88 height 17
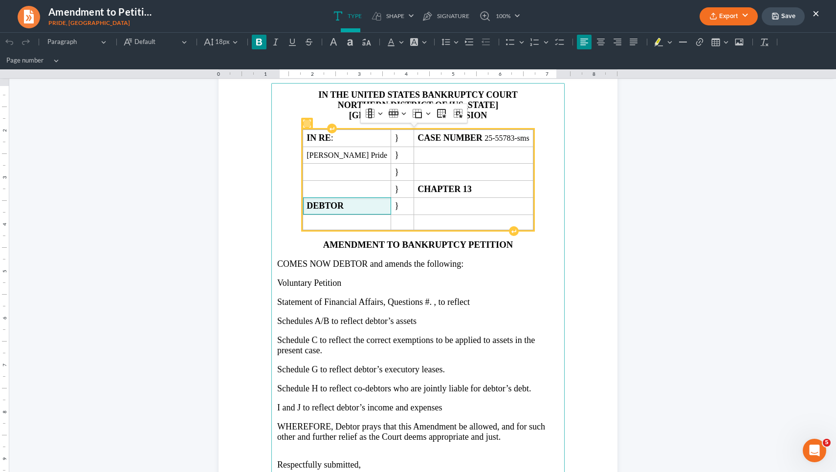
scroll to position [67, 0]
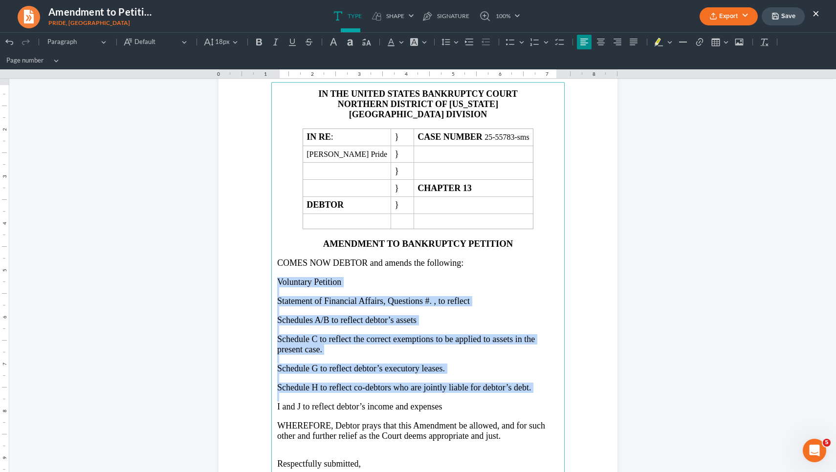
drag, startPoint x: 275, startPoint y: 281, endPoint x: 373, endPoint y: 395, distance: 150.4
click at [373, 395] on main "IN THE UNITED STATES BANKRUPTCY COURT NORTHERN DISTRICT OF GEORGIA ATLANTA DIVI…" at bounding box center [417, 293] width 293 height 422
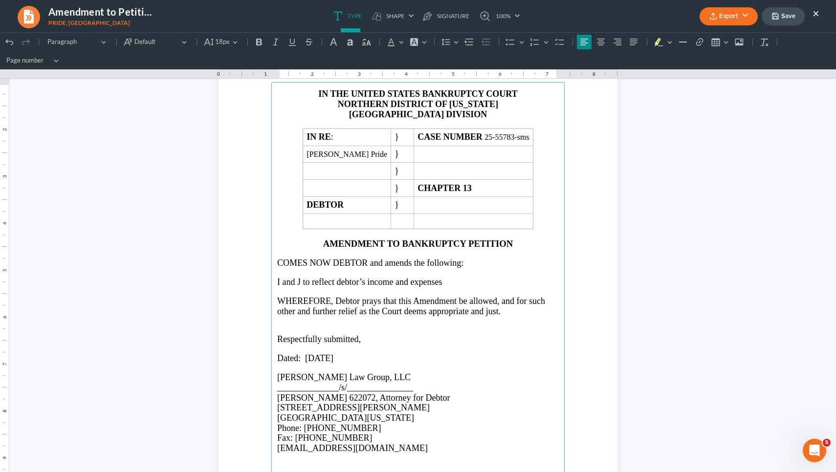
click at [321, 355] on span "Dated: 08/11/2025" at bounding box center [305, 358] width 56 height 10
click at [312, 356] on span "Dated: 08/11/2025" at bounding box center [305, 358] width 56 height 10
click at [305, 354] on span "Dated: 0August 11/2025" at bounding box center [307, 358] width 61 height 10
click at [333, 355] on span "Dated: August 11/2025" at bounding box center [305, 358] width 56 height 10
drag, startPoint x: 359, startPoint y: 352, endPoint x: 303, endPoint y: 356, distance: 56.8
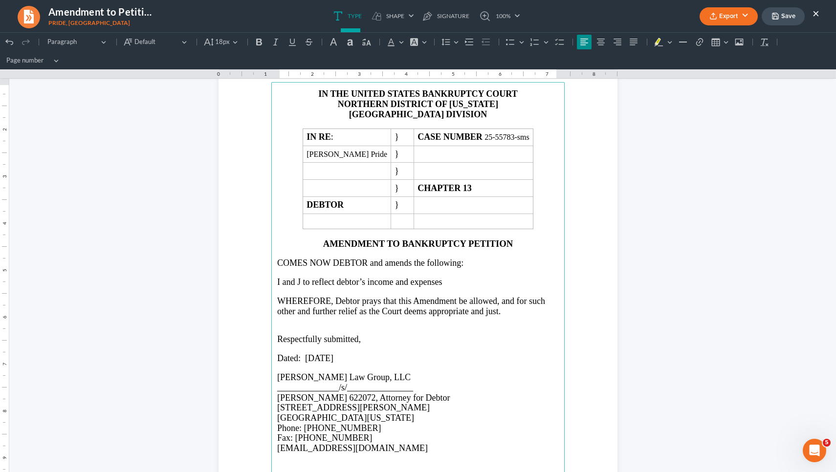
click at [303, 356] on p "Dated: August 11, 2025" at bounding box center [418, 358] width 282 height 10
copy span "August 11, 2025"
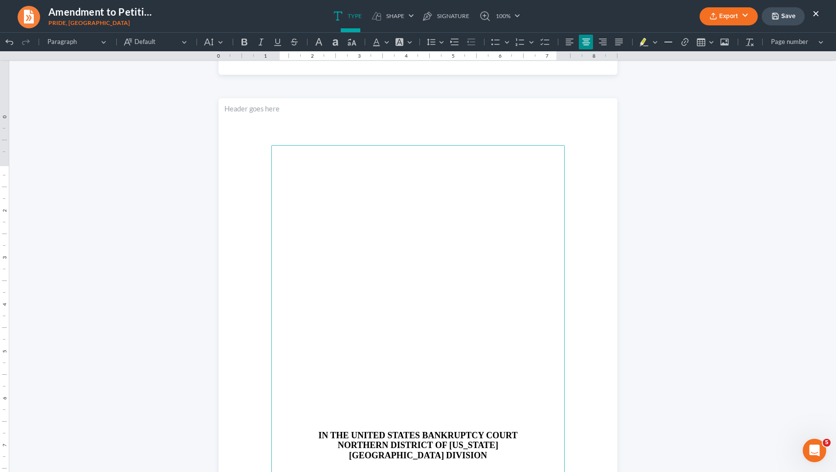
scroll to position [526, 0]
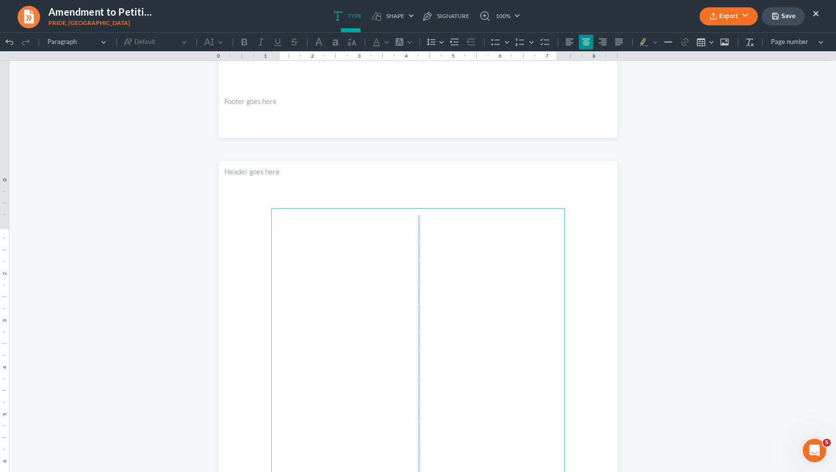
drag, startPoint x: 296, startPoint y: 443, endPoint x: 277, endPoint y: 0, distance: 443.2
click html "1.00 10.00 0 1 1 2 2 3 3 4 4 5 5 6 6 7 7 8 8 9 9 10 10 11 11 Undo (⌘Z) Undo Red…"
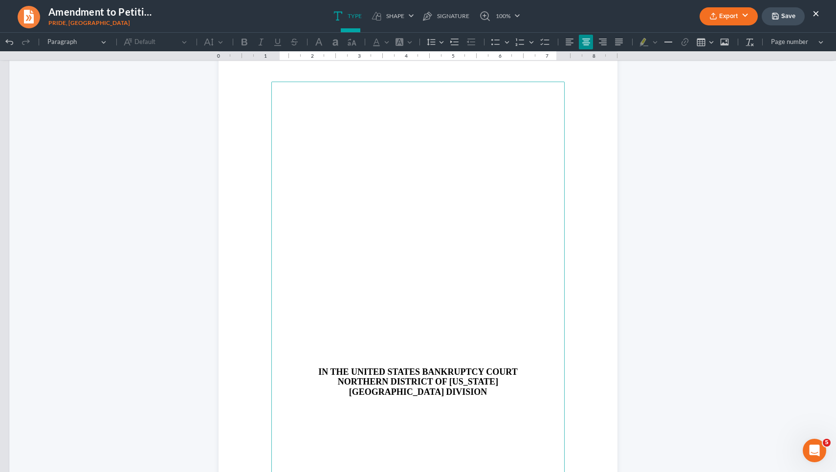
scroll to position [590, 0]
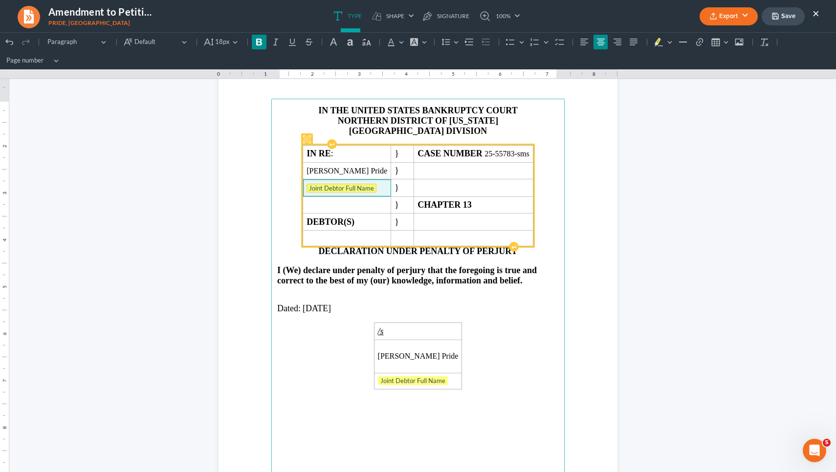
click at [338, 186] on tag "Joint Debtor Full Name" at bounding box center [341, 188] width 70 height 9
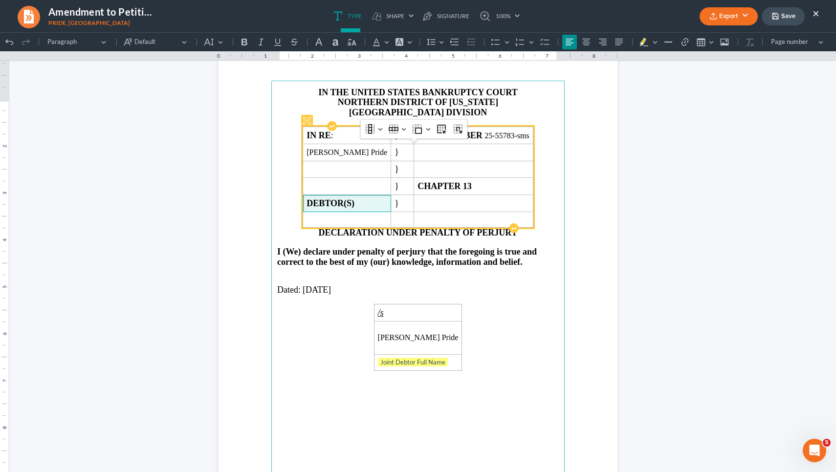
click at [354, 208] on strong "DEBTOR(S)" at bounding box center [330, 203] width 48 height 10
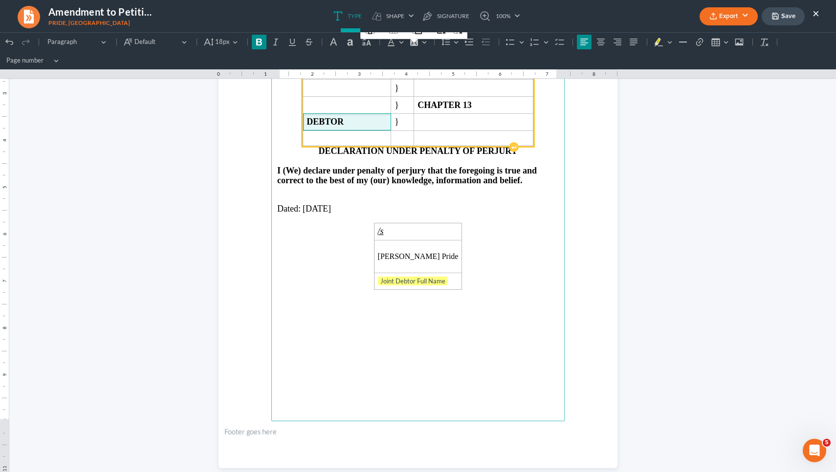
scroll to position [719, 0]
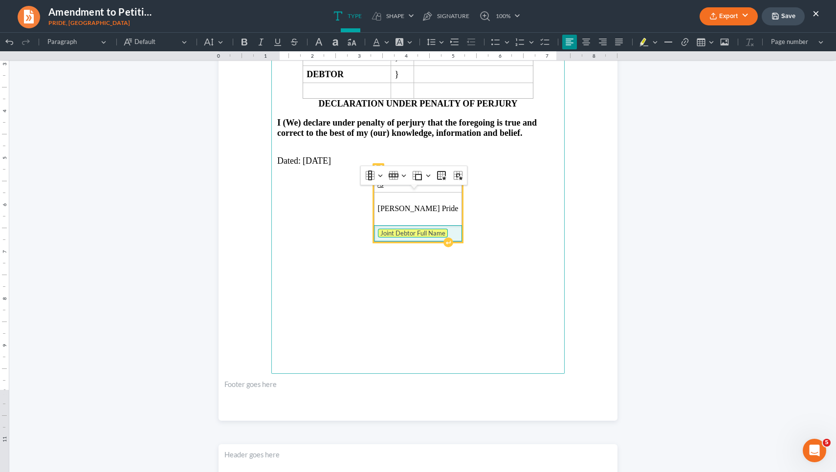
click at [390, 238] on tag "Joint Debtor Full Name" at bounding box center [413, 233] width 70 height 9
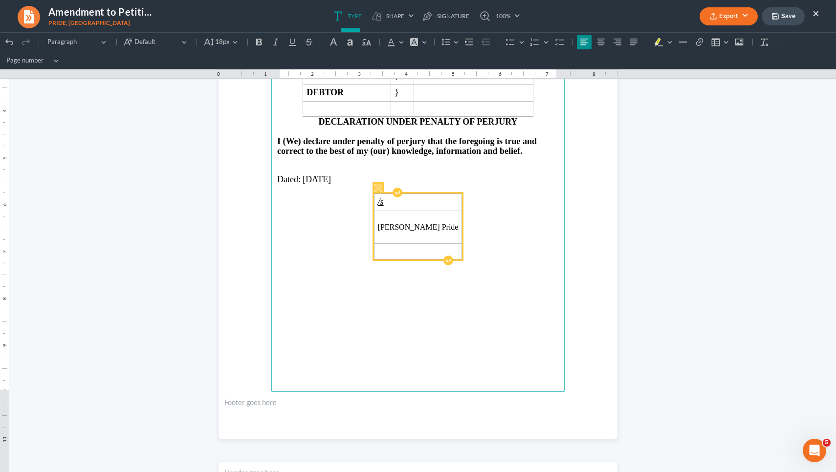
drag, startPoint x: 339, startPoint y: 174, endPoint x: 300, endPoint y: 176, distance: 38.7
click at [303, 176] on span "08/11/2025" at bounding box center [317, 179] width 28 height 10
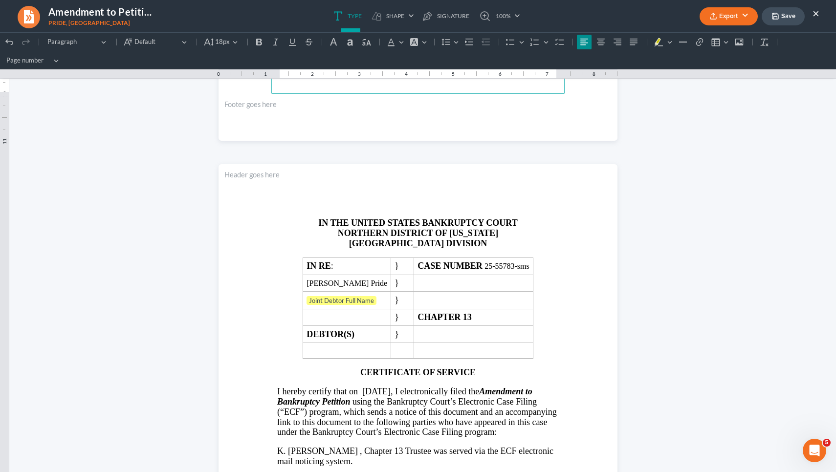
scroll to position [1076, 0]
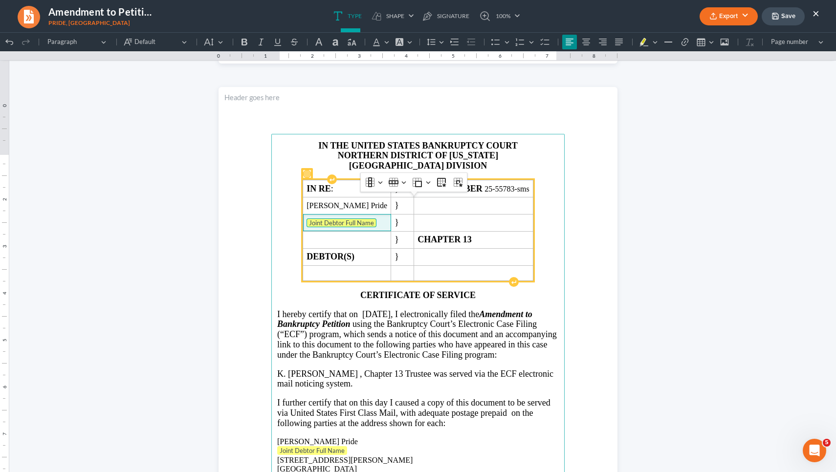
click at [324, 227] on tag "Joint Debtor Full Name" at bounding box center [341, 222] width 70 height 9
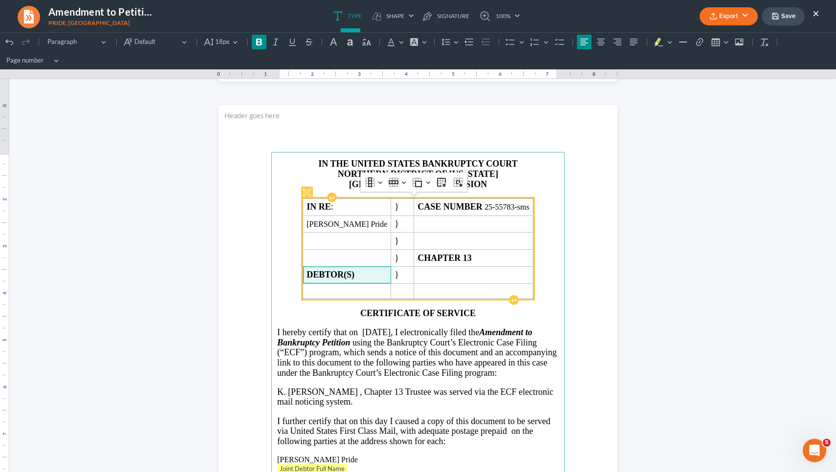
click at [354, 272] on strong "DEBTOR(S)" at bounding box center [330, 275] width 48 height 10
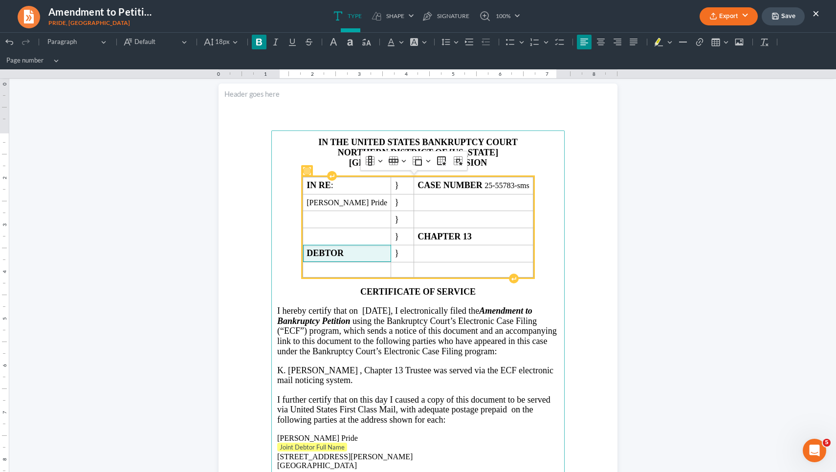
scroll to position [1102, 0]
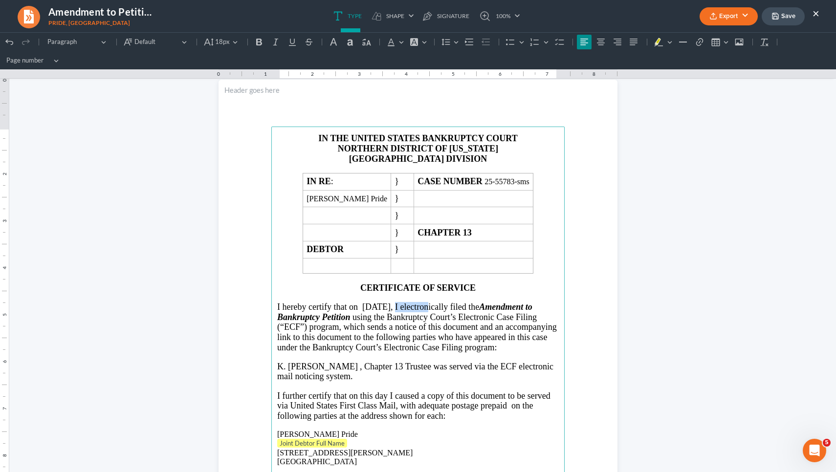
drag, startPoint x: 416, startPoint y: 304, endPoint x: 377, endPoint y: 304, distance: 39.6
click at [377, 304] on span "I hereby certify that on 08/11/2025, I electronically filed the Amendment to Ba…" at bounding box center [417, 327] width 280 height 50
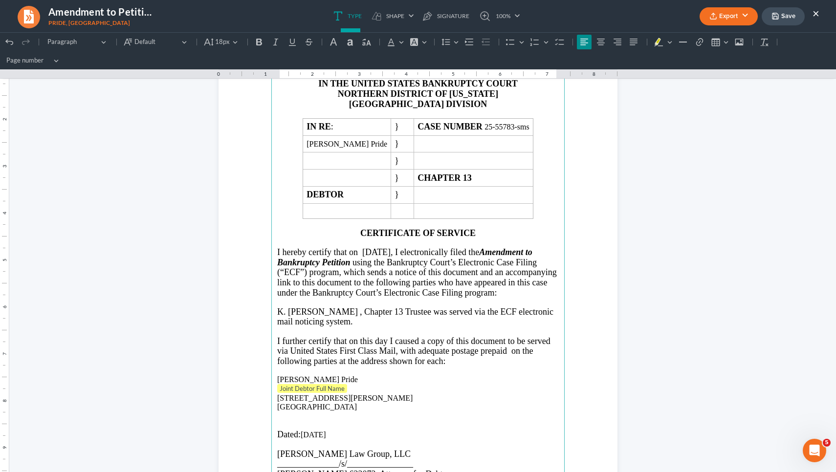
scroll to position [1208, 0]
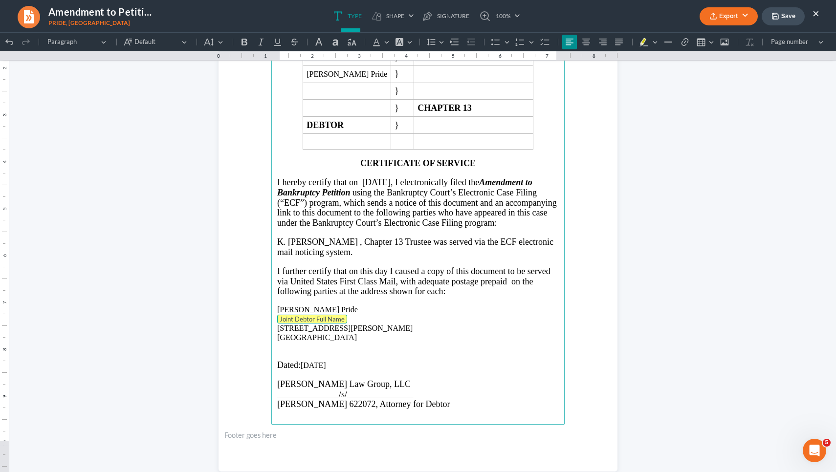
click at [322, 324] on tag "Joint Debtor Full Name" at bounding box center [312, 319] width 70 height 9
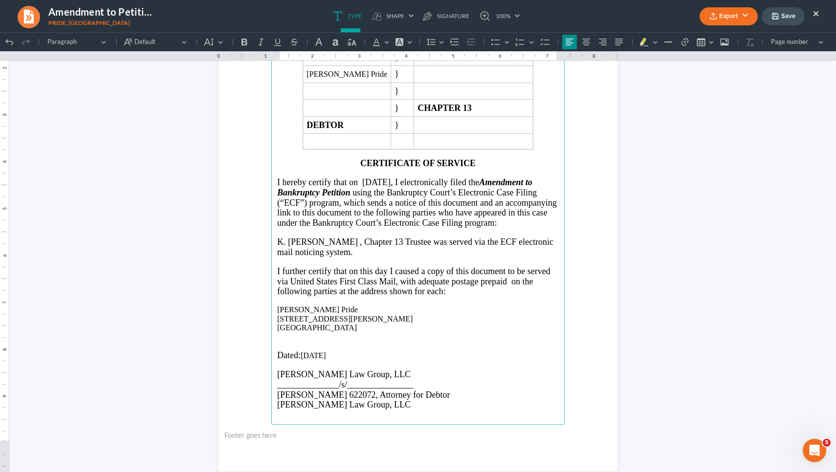
drag, startPoint x: 334, startPoint y: 379, endPoint x: 298, endPoint y: 379, distance: 36.2
click at [298, 361] on p "Dated: 08/11/2025" at bounding box center [418, 355] width 282 height 10
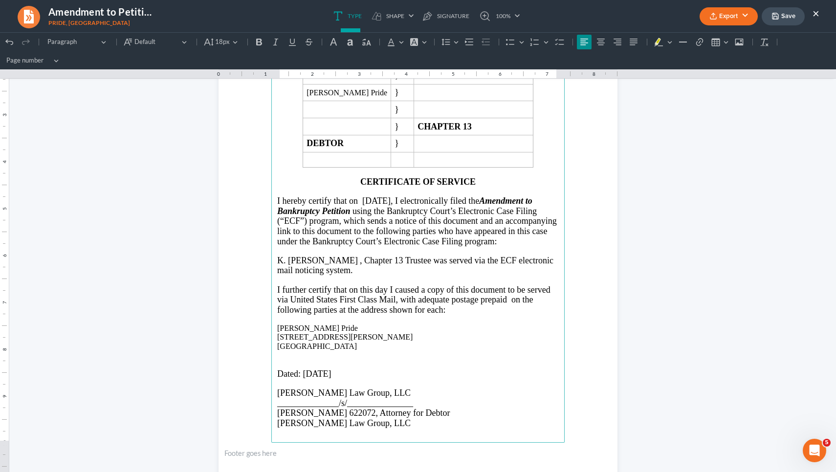
click at [331, 268] on p "K. Edward Safir , Chapter 13 Trustee was served via the ECF electronic mail not…" at bounding box center [418, 266] width 282 height 20
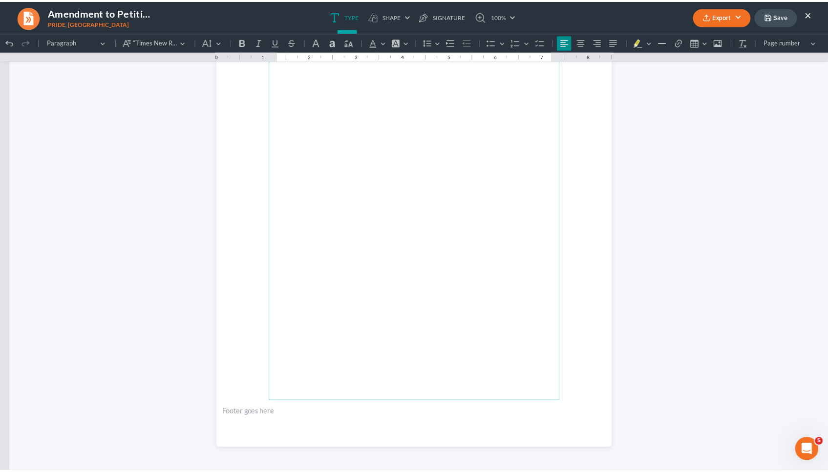
scroll to position [1789, 0]
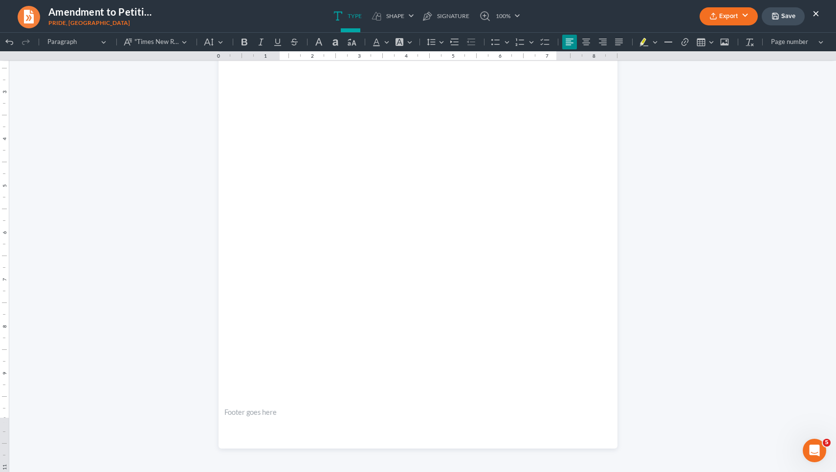
click at [773, 13] on icon "button" at bounding box center [775, 16] width 8 height 8
click at [717, 14] on button "Export" at bounding box center [728, 16] width 58 height 18
click at [704, 37] on link "PDF" at bounding box center [728, 39] width 76 height 17
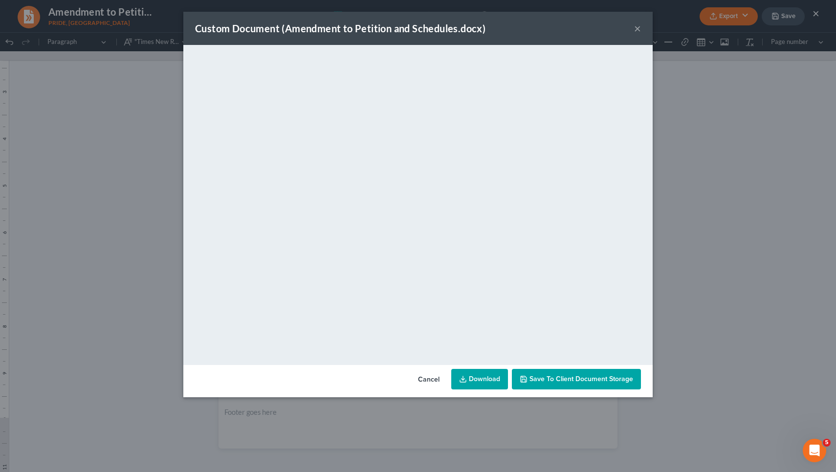
click at [638, 26] on button "×" at bounding box center [637, 28] width 7 height 12
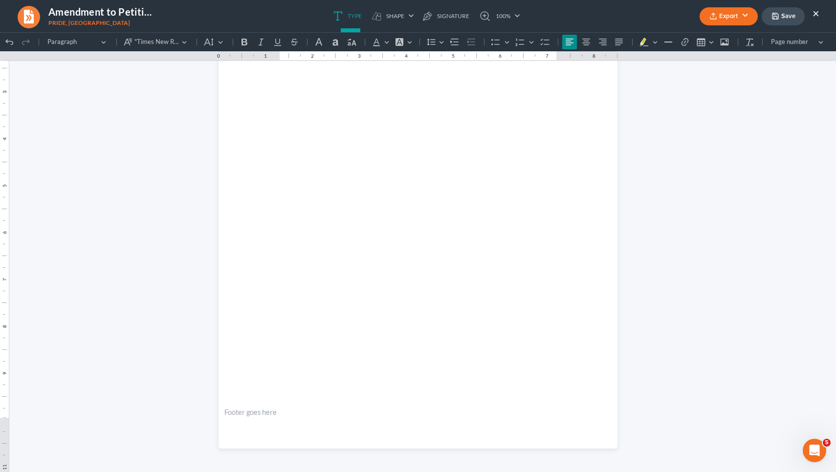
click at [814, 10] on button "×" at bounding box center [815, 13] width 7 height 12
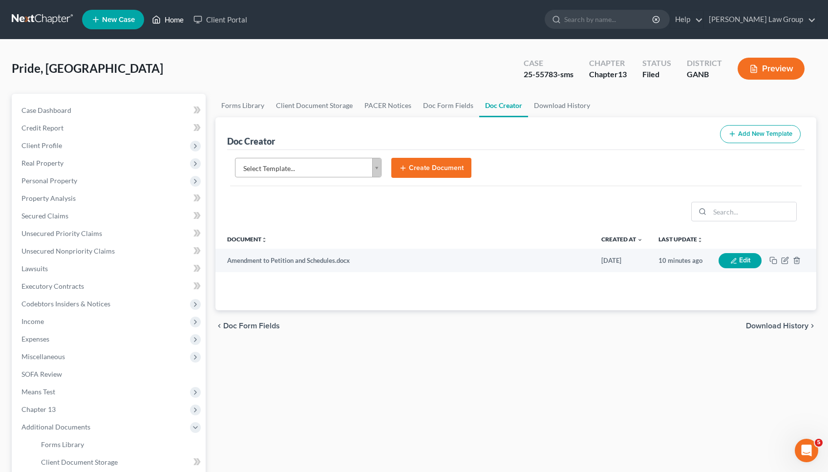
click at [170, 21] on link "Home" at bounding box center [168, 20] width 42 height 18
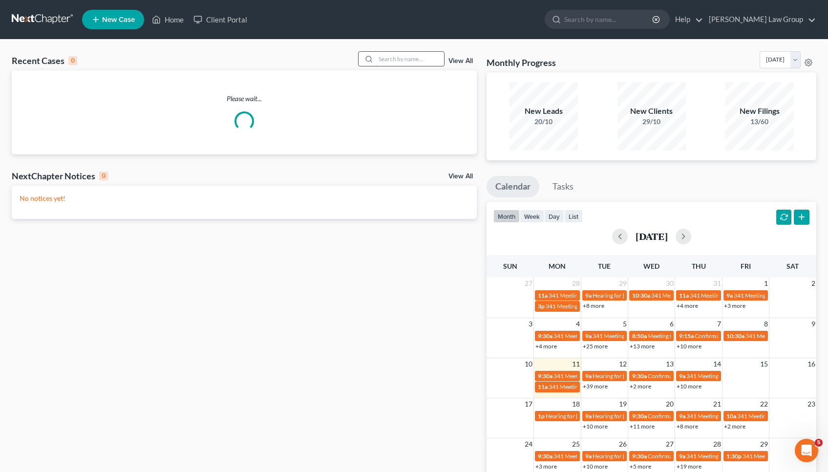
click at [401, 54] on input "search" at bounding box center [410, 59] width 68 height 14
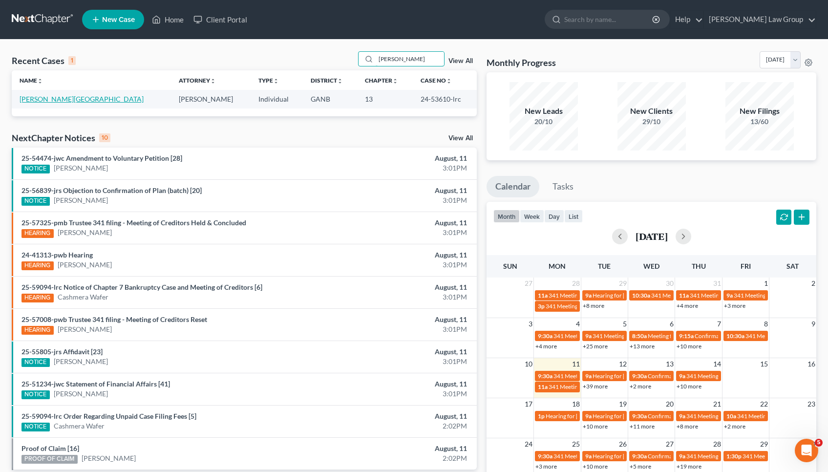
type input "mills"
click at [51, 97] on link "[PERSON_NAME][GEOGRAPHIC_DATA]" at bounding box center [82, 99] width 124 height 8
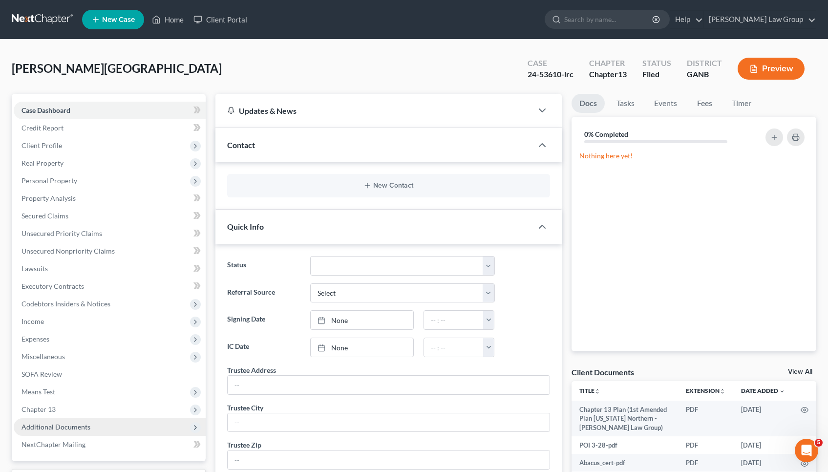
click at [78, 435] on span "Additional Documents" at bounding box center [110, 427] width 192 height 18
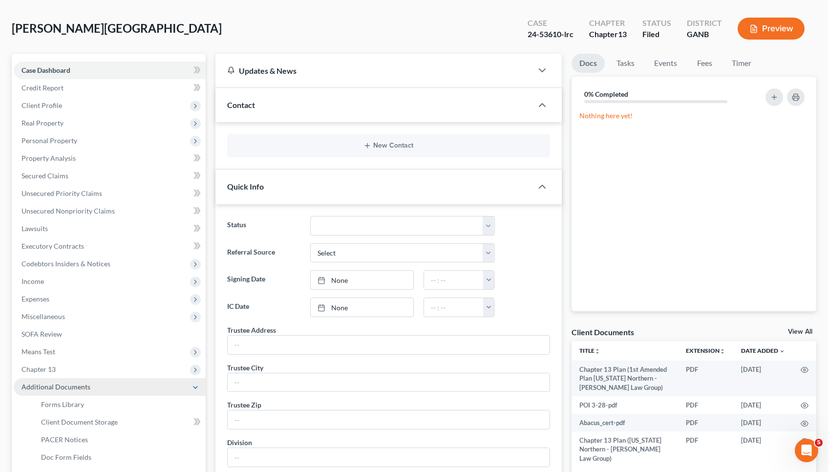
scroll to position [41, 0]
click at [78, 435] on span "PACER Notices" at bounding box center [64, 439] width 47 height 8
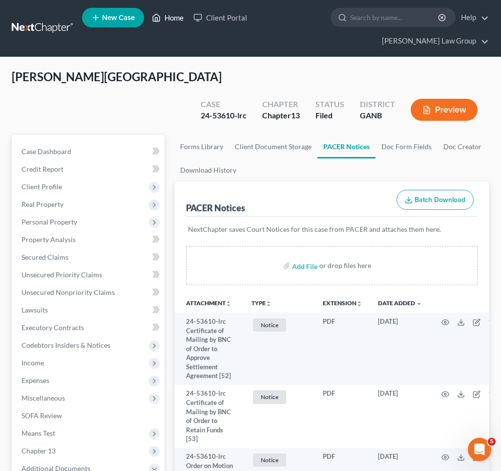
click at [170, 21] on link "Home" at bounding box center [168, 18] width 42 height 18
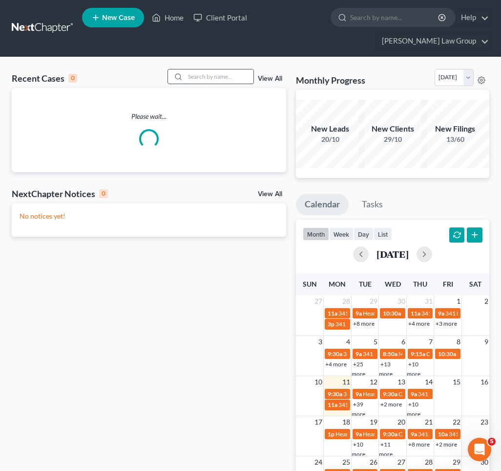
click at [234, 69] on input "search" at bounding box center [219, 76] width 68 height 14
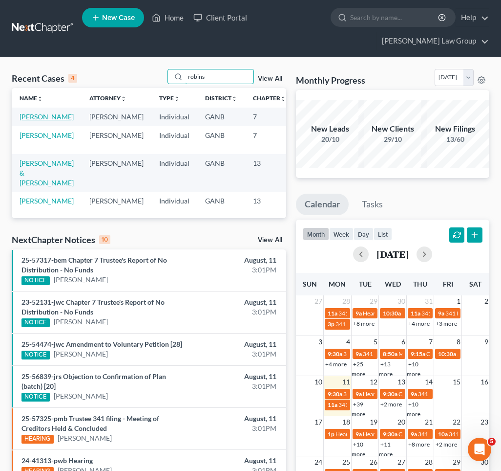
type input "robins"
click at [37, 112] on link "[PERSON_NAME]" at bounding box center [47, 116] width 54 height 8
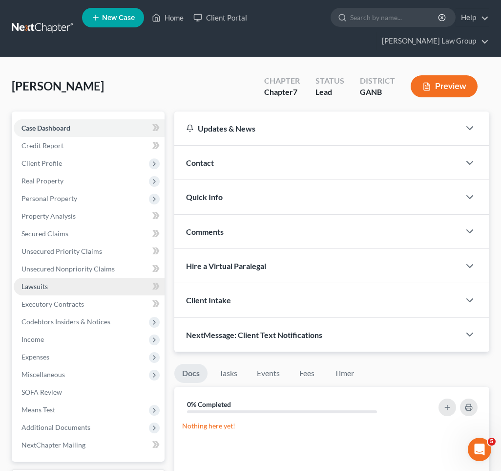
click at [38, 282] on span "Lawsuits" at bounding box center [35, 286] width 26 height 8
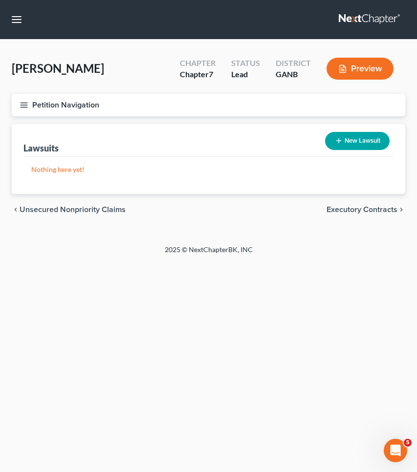
click at [72, 103] on button "Petition Navigation" at bounding box center [208, 105] width 393 height 22
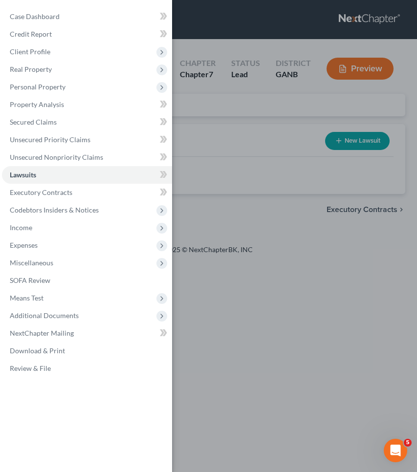
click at [262, 129] on div "Case Dashboard Payments Invoices Payments Payments Credit Report Client Profile" at bounding box center [208, 236] width 417 height 472
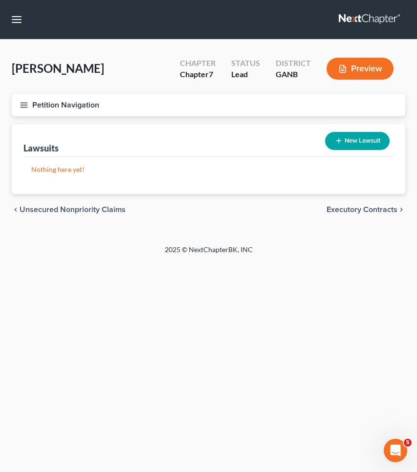
click at [379, 136] on button "New Lawsuit" at bounding box center [357, 141] width 65 height 18
select select "0"
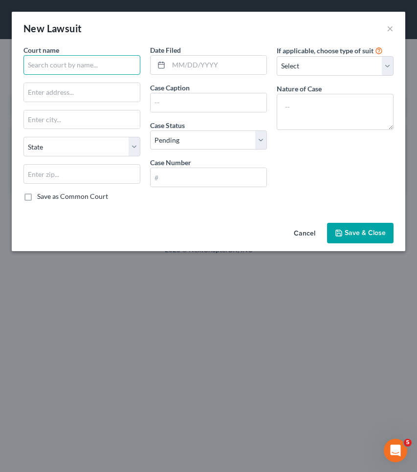
click at [112, 71] on input "text" at bounding box center [81, 65] width 117 height 20
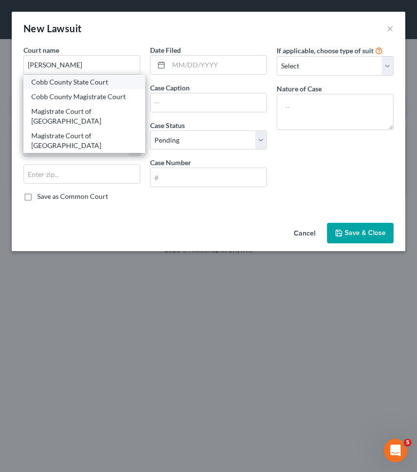
click at [95, 86] on div "Cobb County State Court" at bounding box center [84, 82] width 106 height 10
type input "Cobb County State Court"
type input "12 E Park Square"
type input "Marietta"
select select "10"
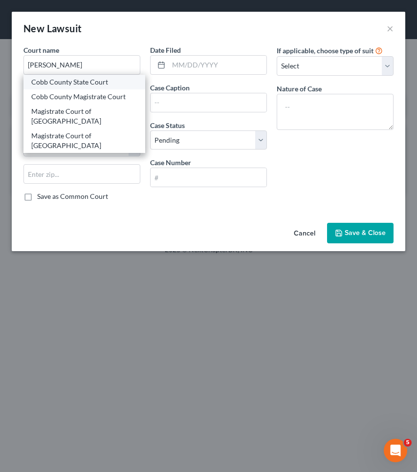
type input "30090"
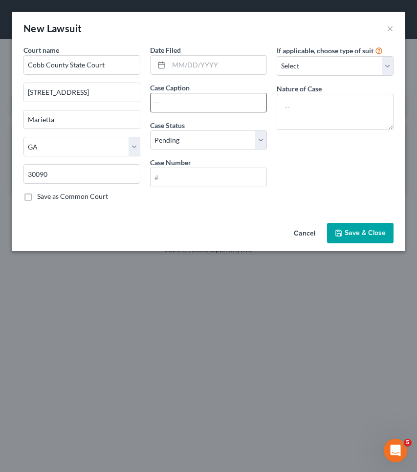
click at [198, 94] on input "text" at bounding box center [209, 102] width 116 height 19
type input "Velocity Investments, LLC as assignee of SoFi Bank NA v Katrice Robinson"
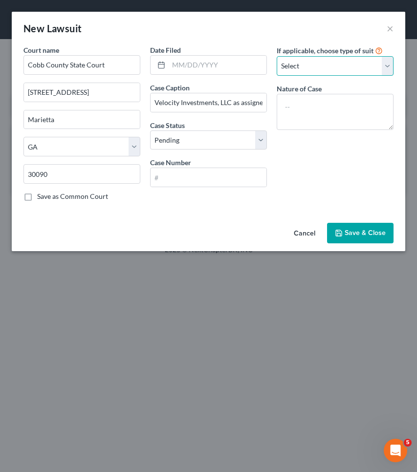
select select "4"
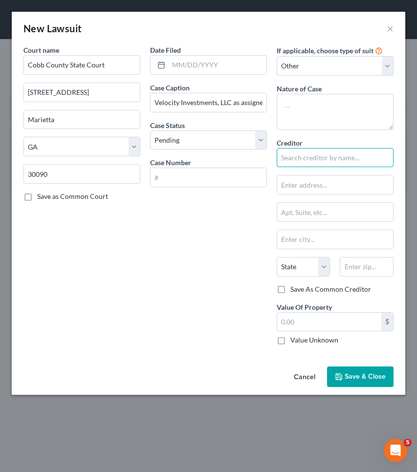
click at [305, 154] on input "text" at bounding box center [335, 158] width 117 height 20
type input "S"
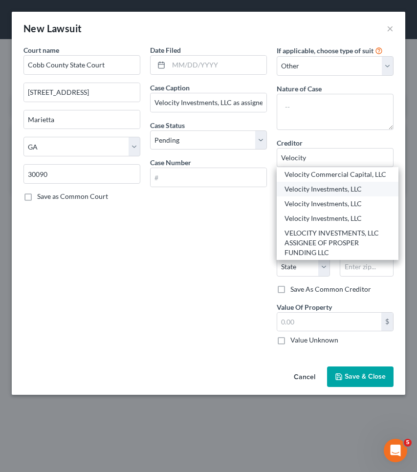
click at [312, 193] on div "Velocity Investments, LLC" at bounding box center [338, 189] width 122 height 15
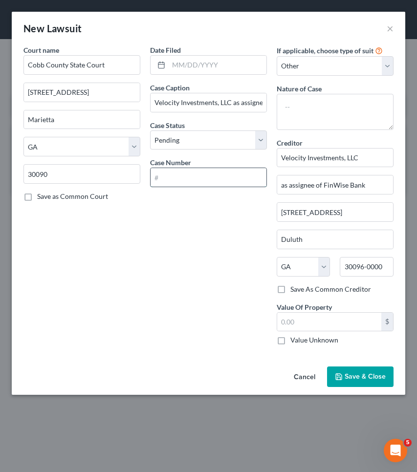
click at [217, 178] on input "text" at bounding box center [209, 177] width 116 height 19
click at [326, 329] on input "text" at bounding box center [329, 322] width 104 height 19
click at [369, 375] on span "Save & Close" at bounding box center [365, 376] width 41 height 8
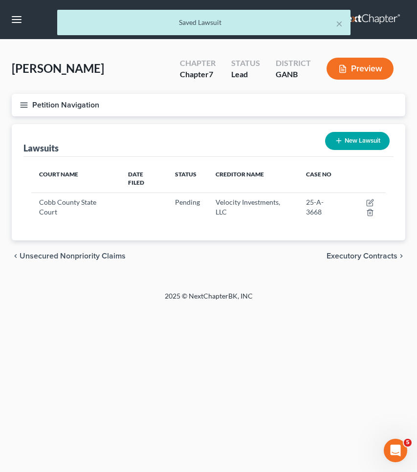
click at [79, 105] on button "Petition Navigation" at bounding box center [208, 105] width 393 height 22
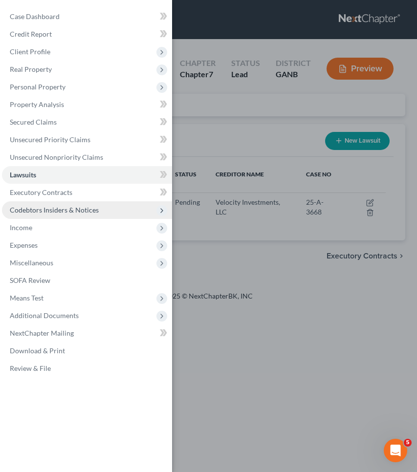
click at [56, 217] on span "Codebtors Insiders & Notices" at bounding box center [87, 210] width 170 height 18
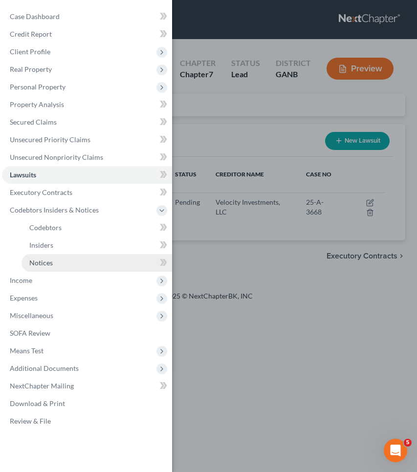
click at [58, 262] on link "Notices" at bounding box center [97, 263] width 151 height 18
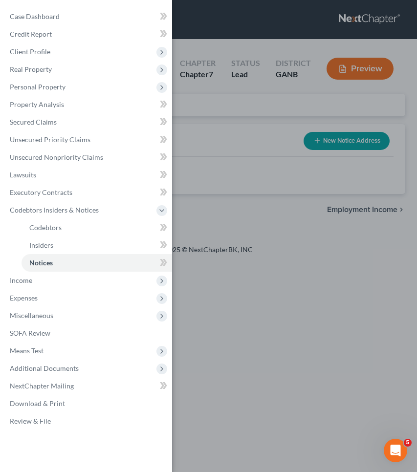
click at [328, 125] on div "Case Dashboard Payments Invoices Payments Payments Credit Report Client Profile" at bounding box center [208, 236] width 417 height 472
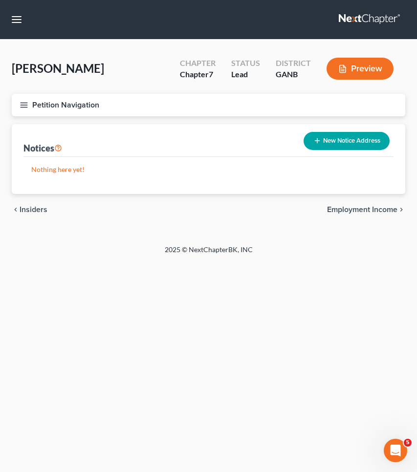
click at [328, 132] on button "New Notice Address" at bounding box center [347, 141] width 86 height 18
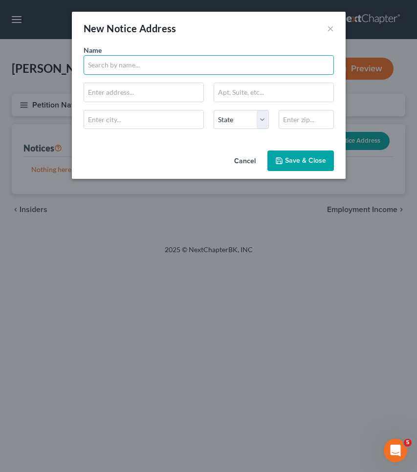
click at [204, 65] on input "text" at bounding box center [209, 65] width 250 height 20
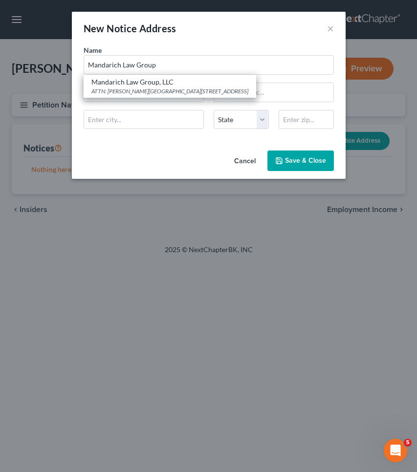
click at [293, 25] on div "New Notice Address ×" at bounding box center [209, 28] width 274 height 33
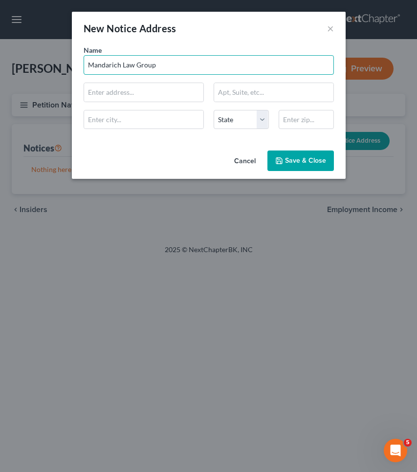
click at [171, 63] on input "Mandarich Law Group" at bounding box center [209, 65] width 250 height 20
click at [173, 65] on input "Mandarich Law Group" at bounding box center [209, 65] width 250 height 20
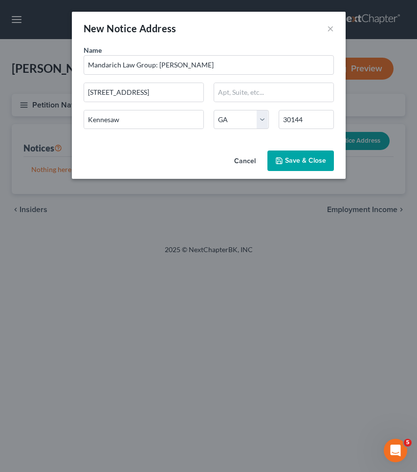
click at [285, 136] on div "Name * Mandarich Law Group: Victor Newmark 175 Townpark Dr, Suite 100 Kennesaw …" at bounding box center [209, 91] width 260 height 92
click at [315, 161] on span "Save & Close" at bounding box center [305, 160] width 41 height 8
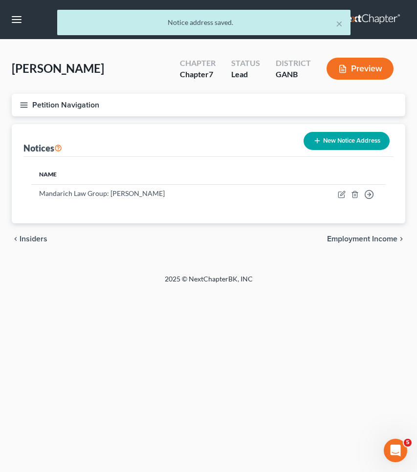
click at [79, 105] on button "Petition Navigation" at bounding box center [208, 105] width 393 height 22
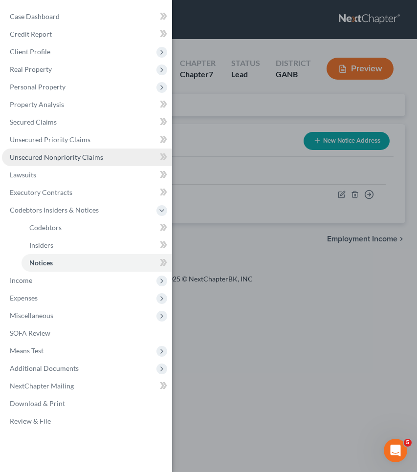
click at [63, 154] on span "Unsecured Nonpriority Claims" at bounding box center [56, 157] width 93 height 8
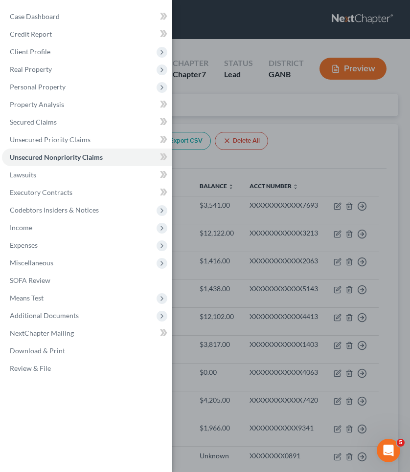
click at [221, 109] on div "Case Dashboard Payments Invoices Payments Payments Credit Report Client Profile" at bounding box center [205, 236] width 410 height 472
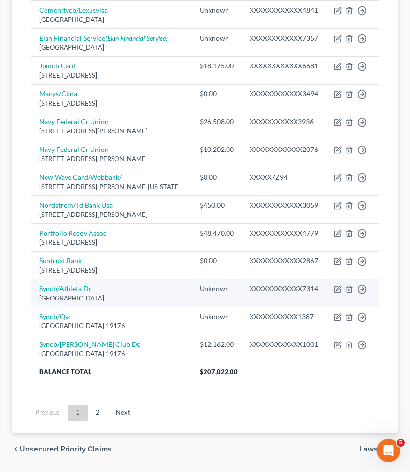
scroll to position [678, 0]
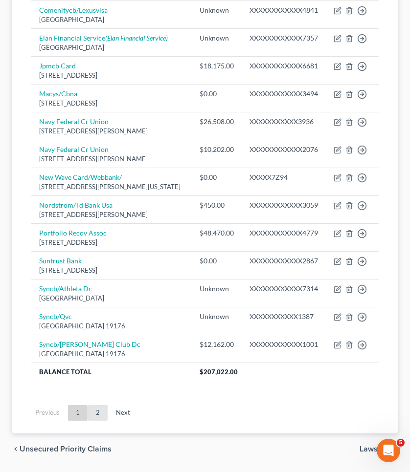
click at [98, 412] on link "2" at bounding box center [98, 413] width 20 height 16
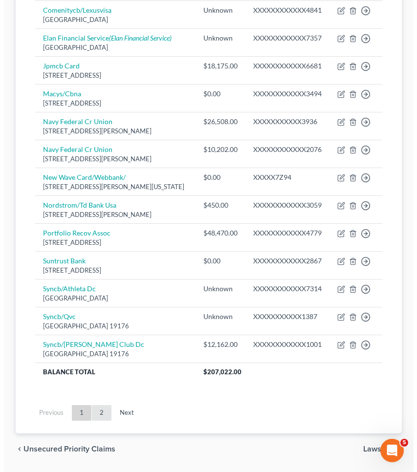
scroll to position [0, 0]
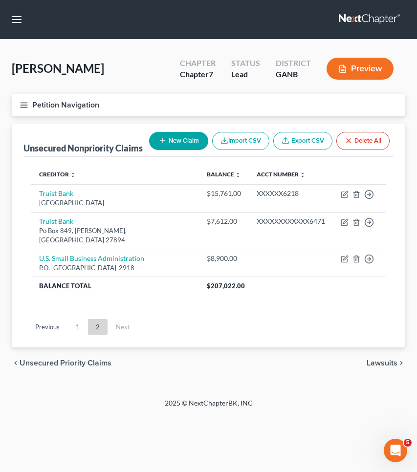
click at [149, 144] on button "New Claim" at bounding box center [178, 141] width 59 height 18
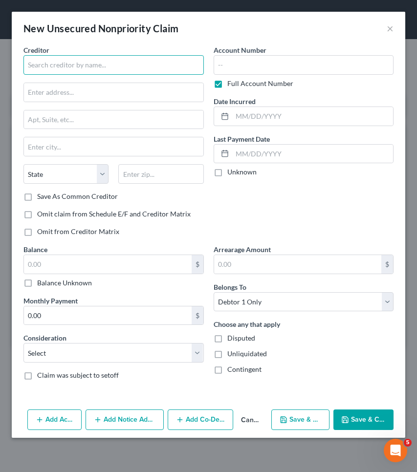
click at [80, 72] on input "text" at bounding box center [113, 65] width 180 height 20
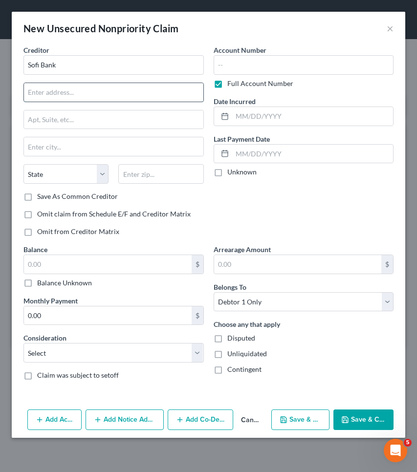
paste input "2750 E Cottonwood Parkway, Suite 300"
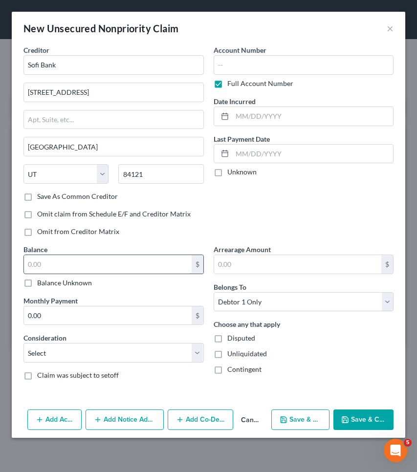
click at [173, 256] on input "text" at bounding box center [108, 264] width 168 height 19
click at [365, 420] on button "Save & Close" at bounding box center [363, 420] width 60 height 21
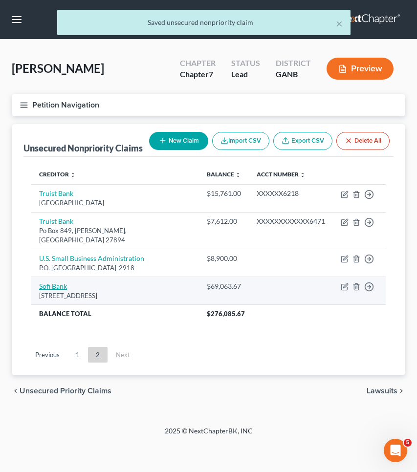
click at [56, 283] on link "Sofi Bank" at bounding box center [53, 286] width 28 height 8
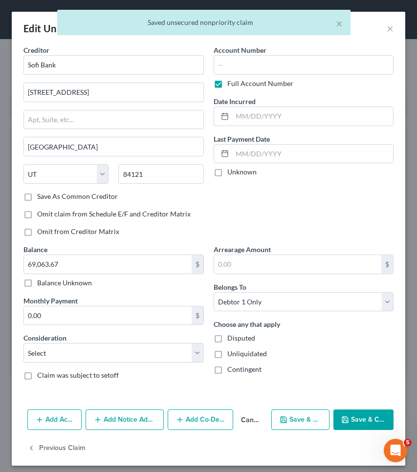
click at [122, 412] on button "Add Notice Address" at bounding box center [125, 420] width 79 height 21
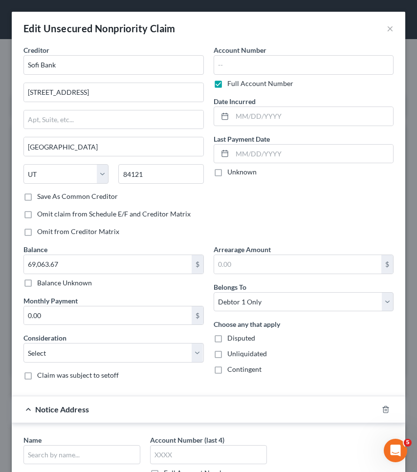
scroll to position [14, 0]
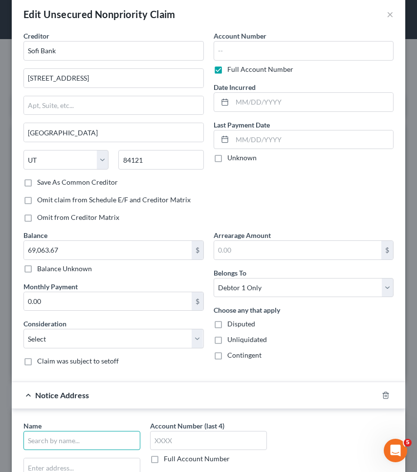
click at [106, 432] on input "text" at bounding box center [81, 441] width 117 height 20
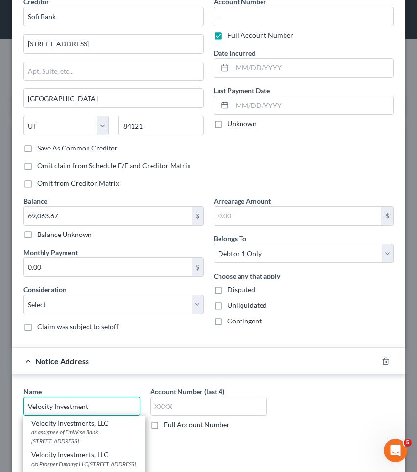
scroll to position [53, 0]
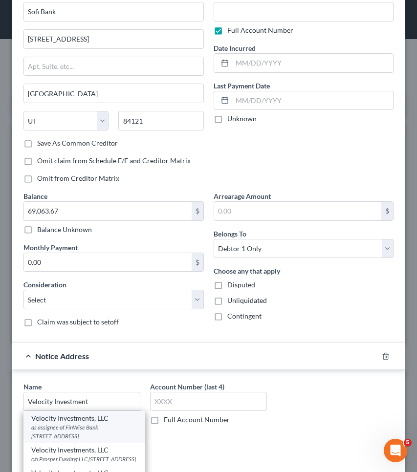
click at [86, 429] on div "as assignee of FinWise Bank 3100 Breckinridge Blvd,Suite 722, Duluth, GA 30096-…" at bounding box center [84, 431] width 106 height 17
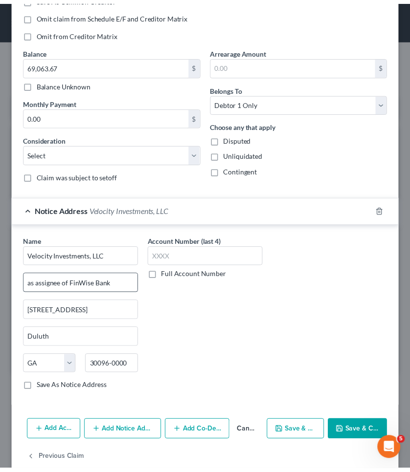
scroll to position [209, 0]
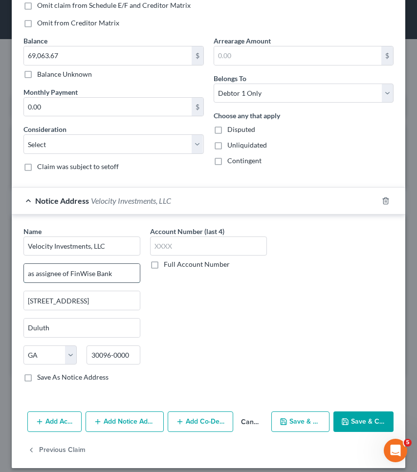
click at [115, 271] on input "as assignee of FinWise Bank" at bounding box center [82, 273] width 116 height 19
click at [367, 421] on button "Save & Close" at bounding box center [363, 422] width 60 height 21
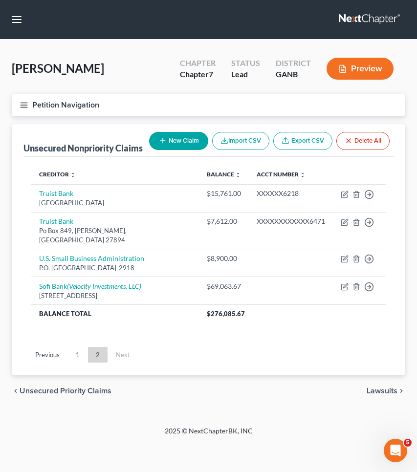
click at [372, 395] on span "Lawsuits" at bounding box center [382, 391] width 31 height 8
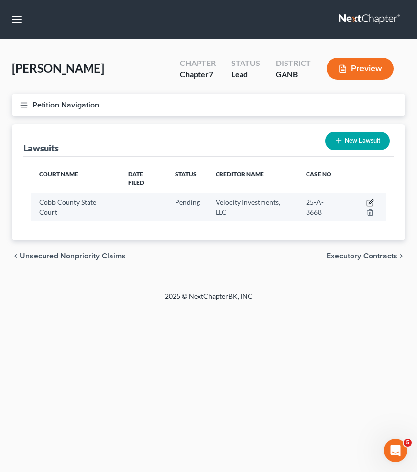
click at [366, 201] on icon "button" at bounding box center [370, 203] width 8 height 8
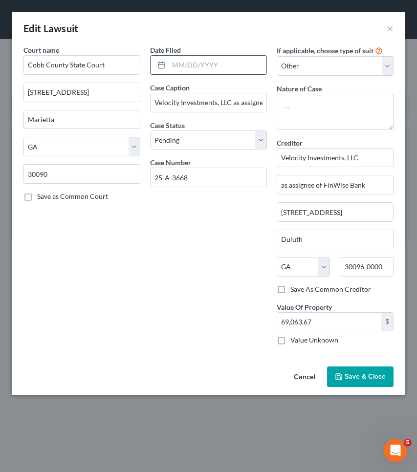
click at [237, 64] on input "text" at bounding box center [218, 65] width 98 height 19
click at [372, 372] on span "Save & Close" at bounding box center [365, 376] width 41 height 8
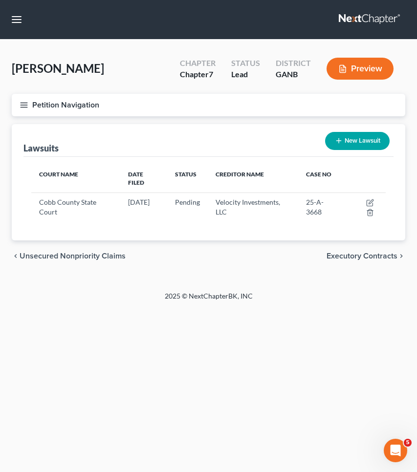
click at [72, 108] on button "Petition Navigation" at bounding box center [208, 105] width 393 height 22
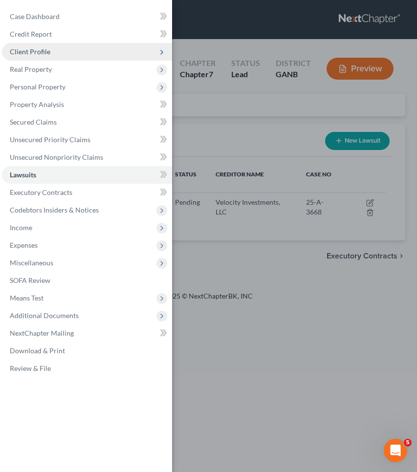
click at [43, 56] on span "Client Profile" at bounding box center [87, 52] width 170 height 18
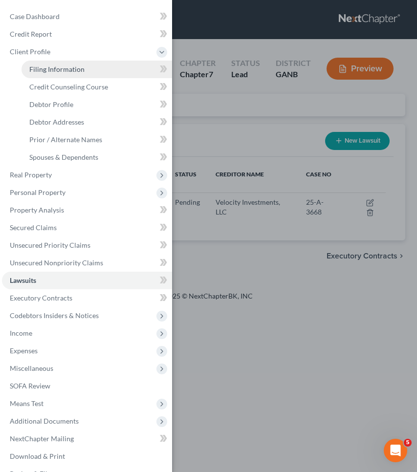
click at [46, 71] on span "Filing Information" at bounding box center [56, 69] width 55 height 8
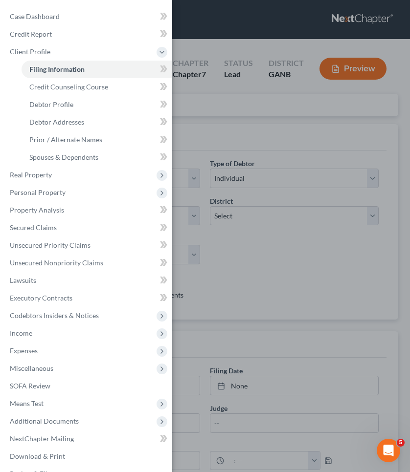
click at [215, 152] on div "Case Dashboard Payments Invoices Payments Payments Credit Report Client Profile" at bounding box center [205, 236] width 410 height 472
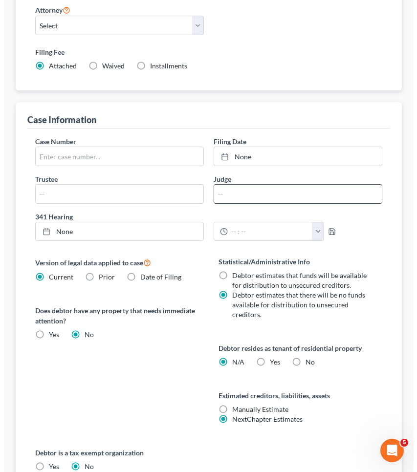
scroll to position [231, 0]
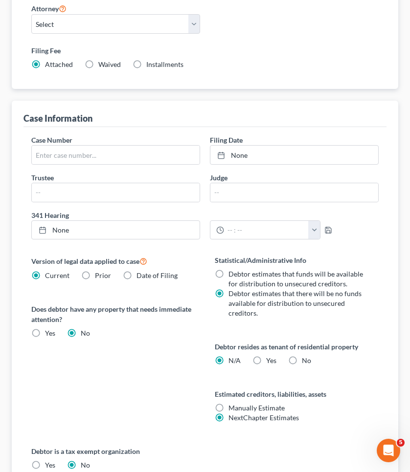
click at [272, 363] on span "Yes" at bounding box center [271, 360] width 10 height 8
click at [272, 362] on input "Yes Yes" at bounding box center [273, 359] width 6 height 6
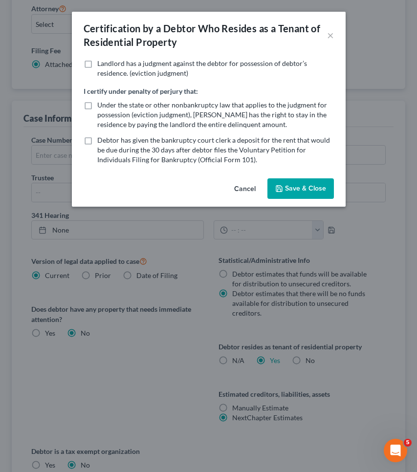
click at [292, 184] on button "Save & Close" at bounding box center [300, 188] width 66 height 21
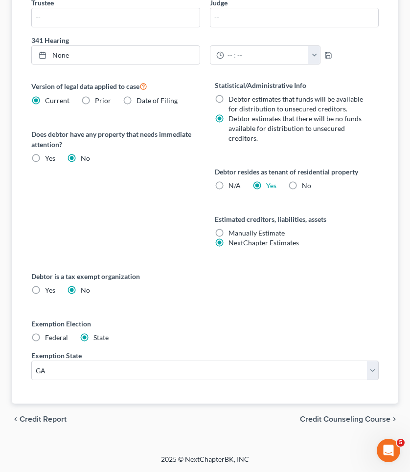
scroll to position [406, 0]
click at [342, 418] on span "Credit Counseling Course" at bounding box center [345, 419] width 90 height 8
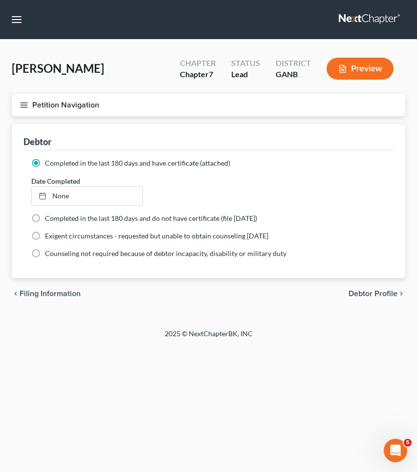
click at [367, 292] on span "Debtor Profile" at bounding box center [372, 294] width 49 height 8
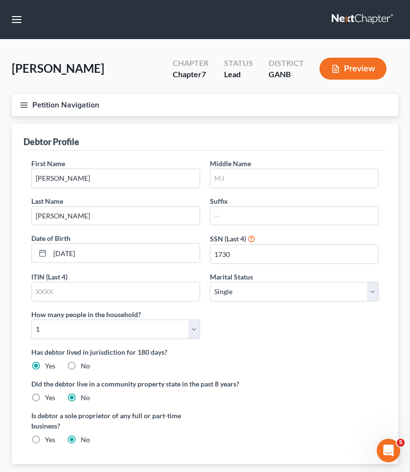
click at [61, 105] on button "Petition Navigation" at bounding box center [205, 105] width 386 height 22
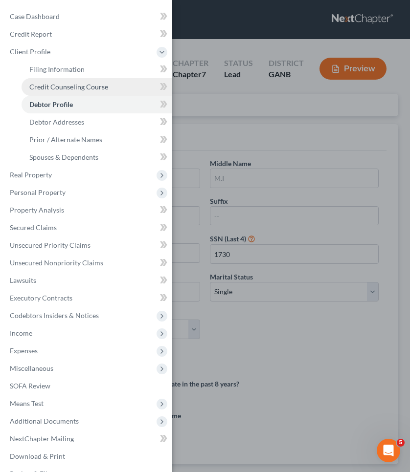
click at [43, 84] on span "Credit Counseling Course" at bounding box center [68, 87] width 79 height 8
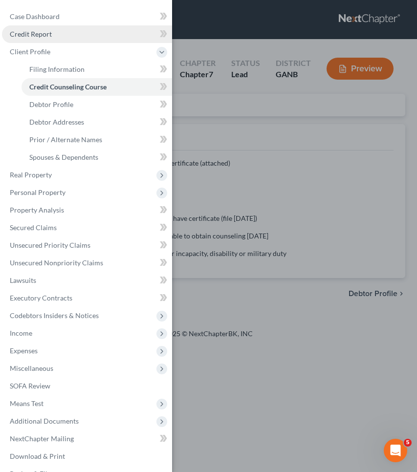
click at [74, 37] on link "Credit Report" at bounding box center [87, 34] width 170 height 18
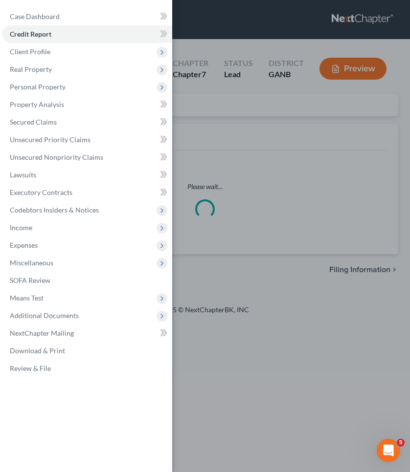
click at [243, 154] on div "Case Dashboard Payments Invoices Payments Payments Credit Report Client Profile" at bounding box center [205, 236] width 410 height 472
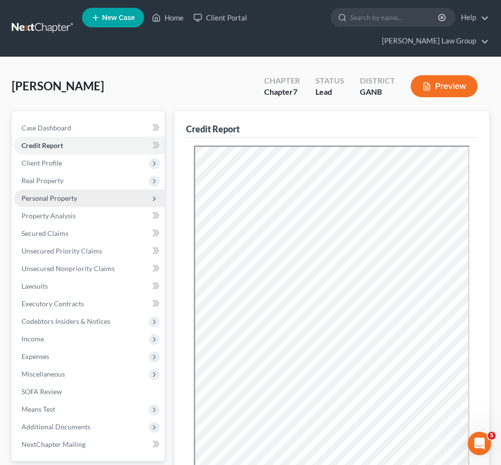
click at [88, 190] on span "Personal Property" at bounding box center [89, 199] width 151 height 18
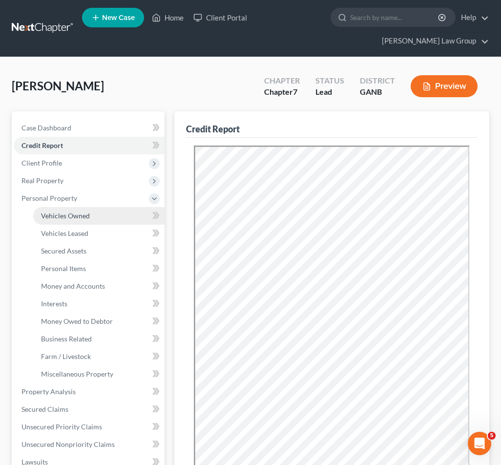
click at [92, 207] on link "Vehicles Owned" at bounding box center [98, 216] width 131 height 18
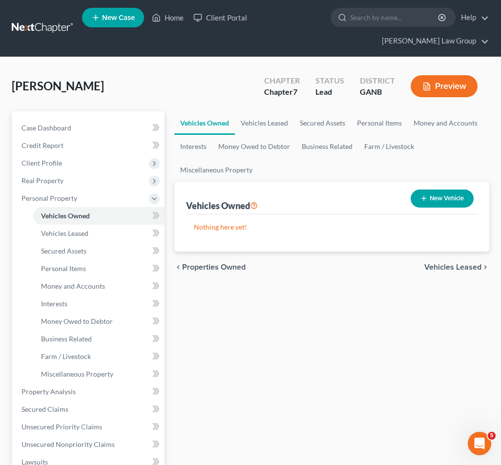
click at [455, 190] on button "New Vehicle" at bounding box center [442, 199] width 63 height 18
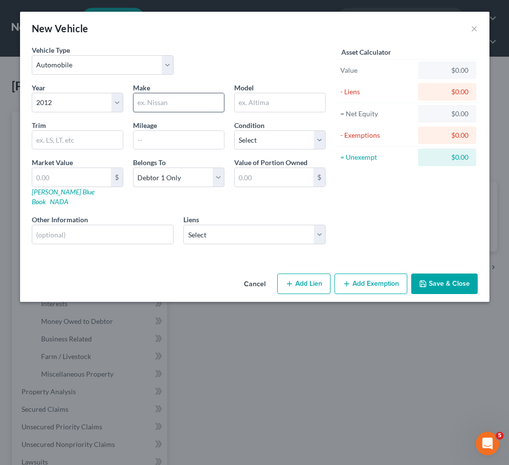
click at [171, 102] on input "text" at bounding box center [178, 102] width 90 height 19
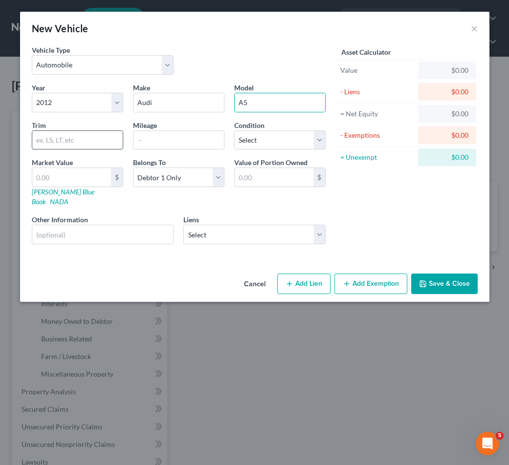
click at [113, 132] on input "text" at bounding box center [77, 140] width 90 height 19
click at [206, 138] on input "text" at bounding box center [178, 140] width 90 height 19
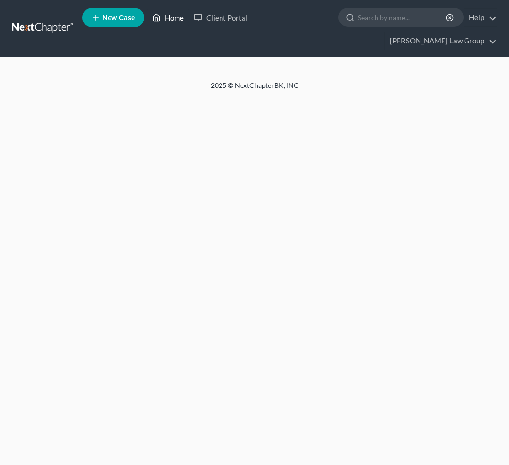
click at [172, 22] on link "Home" at bounding box center [168, 18] width 42 height 18
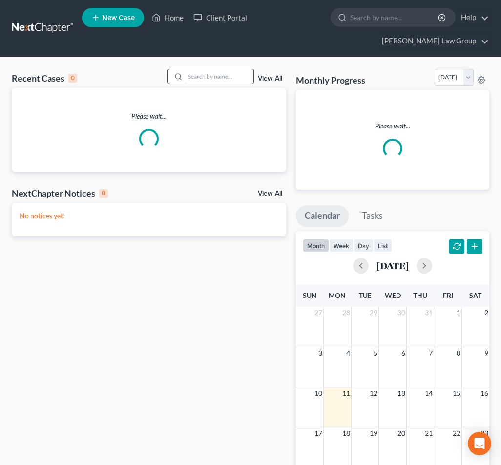
click at [233, 69] on input "search" at bounding box center [219, 76] width 68 height 14
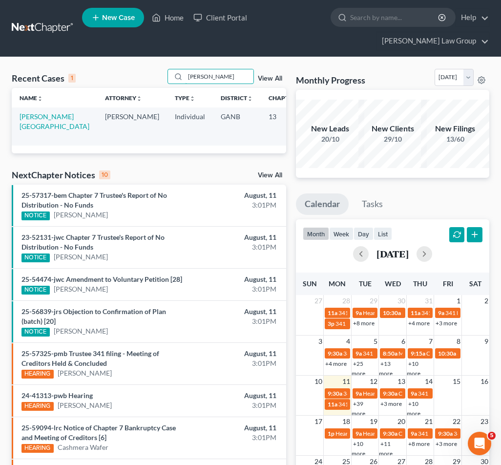
type input "[PERSON_NAME]"
click at [34, 108] on td "[PERSON_NAME][GEOGRAPHIC_DATA]" at bounding box center [55, 127] width 86 height 38
click at [34, 116] on td "[PERSON_NAME][GEOGRAPHIC_DATA]" at bounding box center [55, 127] width 86 height 38
click at [34, 112] on link "[PERSON_NAME][GEOGRAPHIC_DATA]" at bounding box center [55, 121] width 70 height 18
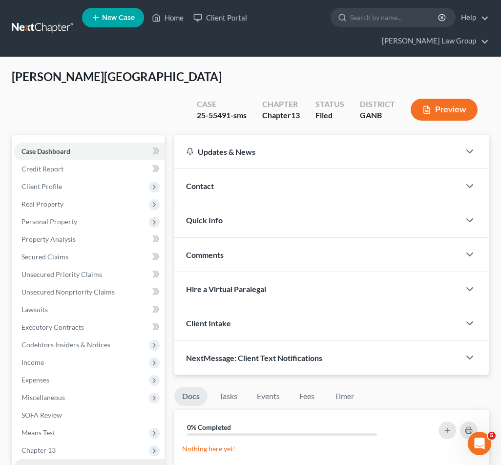
click at [90, 459] on span "Additional Documents" at bounding box center [89, 468] width 151 height 18
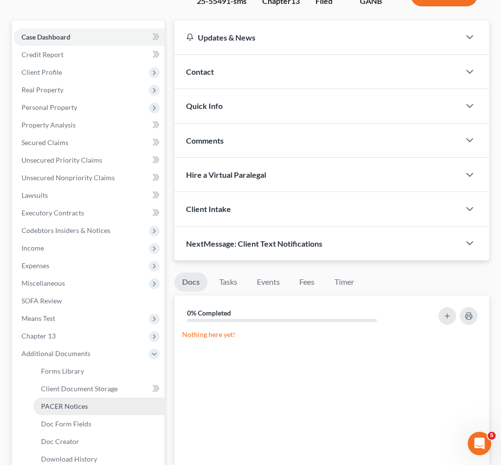
click at [83, 402] on span "PACER Notices" at bounding box center [64, 406] width 47 height 8
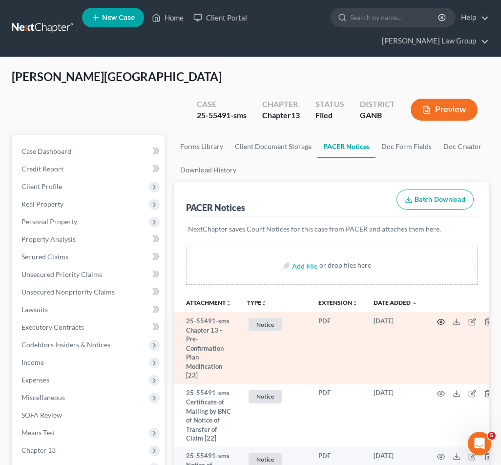
click at [443, 318] on icon "button" at bounding box center [441, 322] width 8 height 8
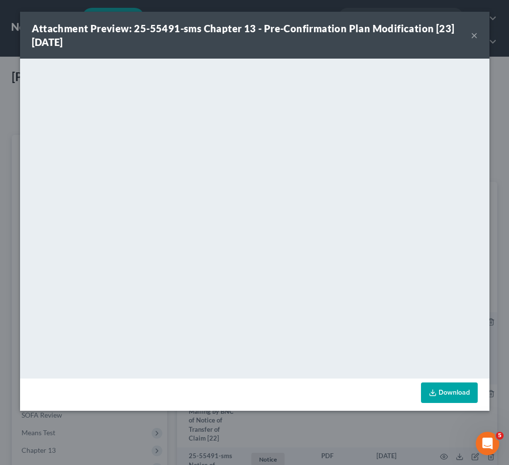
click at [476, 38] on button "×" at bounding box center [474, 35] width 7 height 12
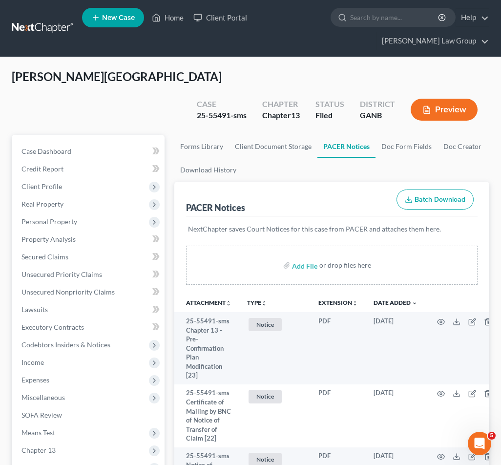
click at [220, 110] on div "25-55491-sms" at bounding box center [222, 115] width 50 height 11
click at [61, 178] on span "Client Profile" at bounding box center [89, 187] width 151 height 18
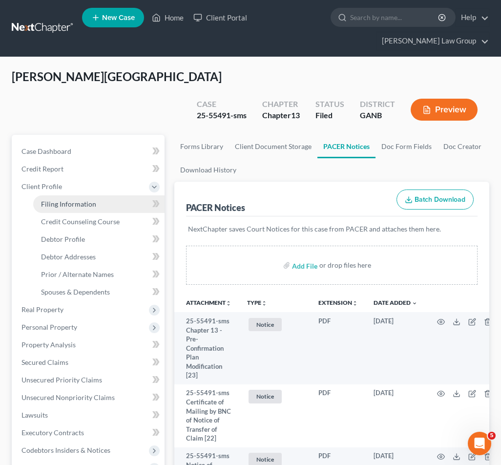
click at [63, 195] on link "Filing Information" at bounding box center [98, 204] width 131 height 18
select select "1"
select select "0"
select select "3"
select select "10"
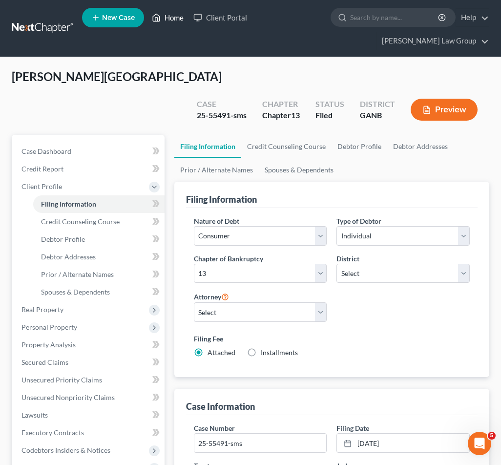
click at [158, 22] on polyline at bounding box center [156, 20] width 2 height 4
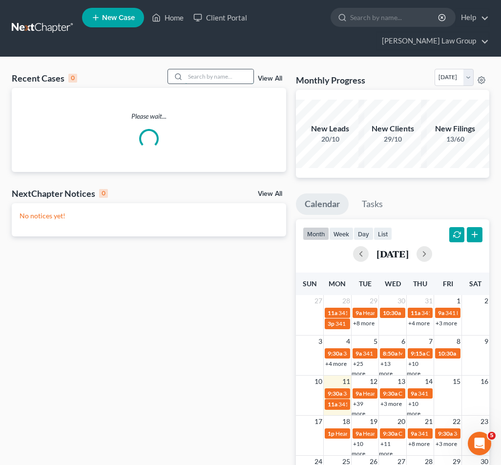
click at [203, 69] on input "search" at bounding box center [219, 76] width 68 height 14
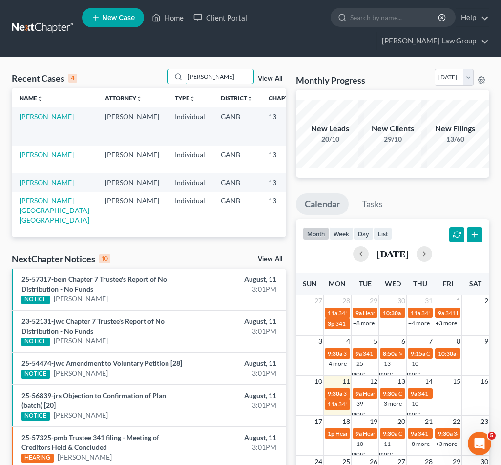
type input "[PERSON_NAME]"
click at [34, 151] on link "[PERSON_NAME]" at bounding box center [47, 155] width 54 height 8
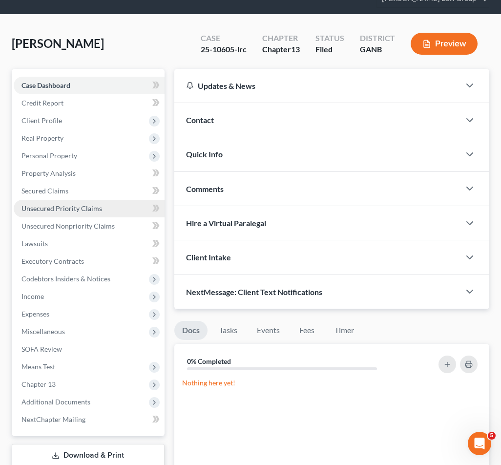
scroll to position [57, 0]
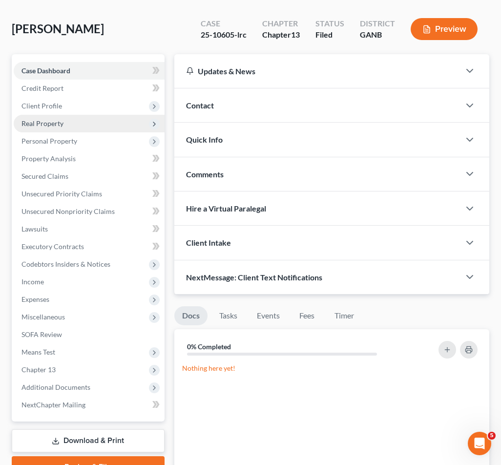
click at [52, 119] on span "Real Property" at bounding box center [43, 123] width 42 height 8
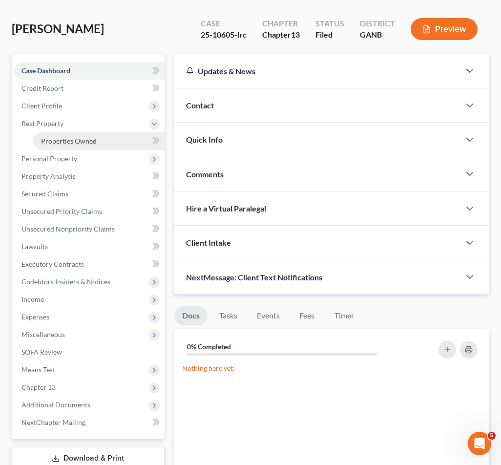
click at [64, 137] on span "Properties Owned" at bounding box center [69, 141] width 56 height 8
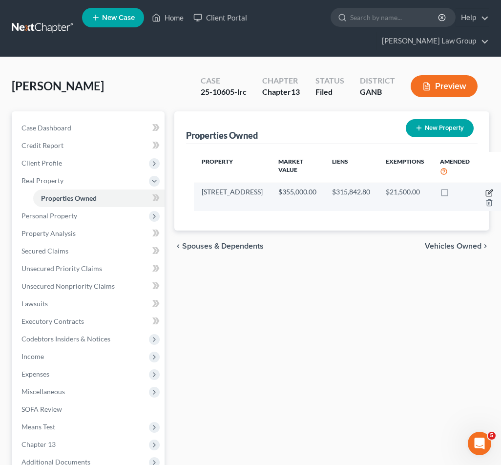
click at [486, 189] on icon "button" at bounding box center [490, 193] width 8 height 8
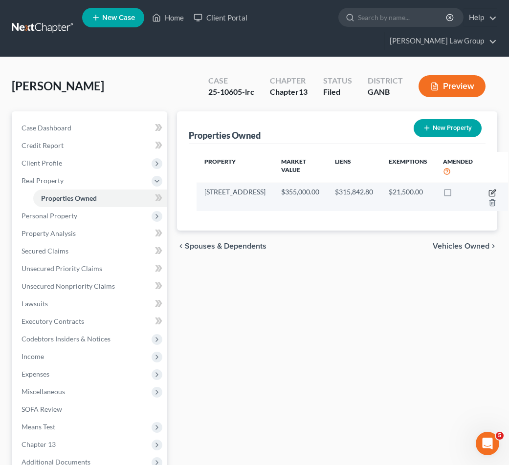
select select "10"
select select "0"
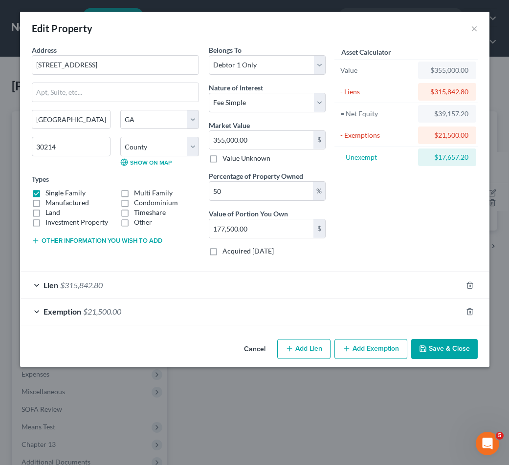
click at [454, 355] on button "Save & Close" at bounding box center [444, 349] width 66 height 21
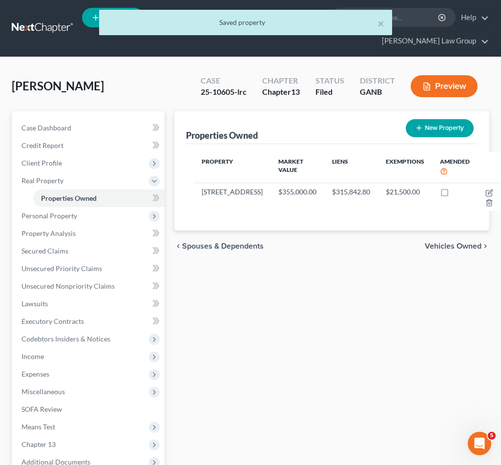
click at [149, 82] on div "[PERSON_NAME] Upgraded Case 25-10605-lrc Chapter Chapter 13 Status Filed Distri…" at bounding box center [251, 90] width 478 height 43
click at [384, 24] on button "×" at bounding box center [381, 24] width 7 height 12
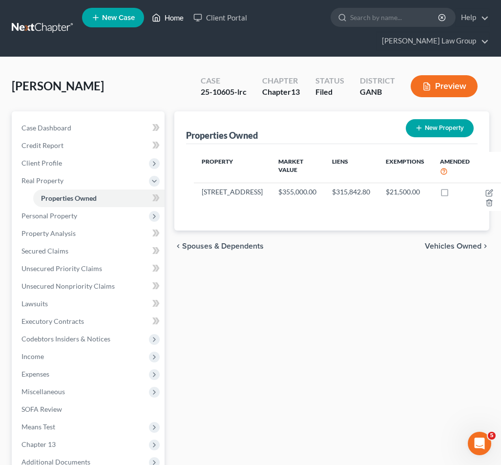
click at [170, 17] on link "Home" at bounding box center [168, 18] width 42 height 18
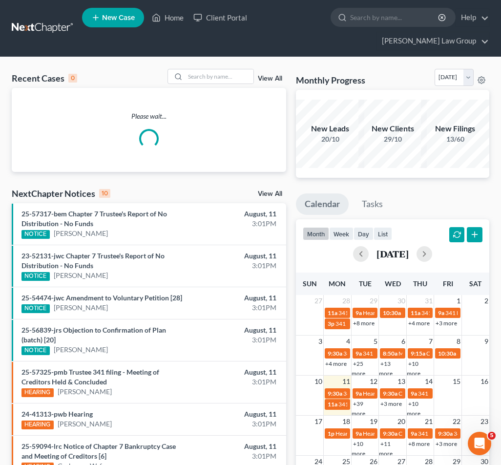
click at [222, 70] on div "Recent Cases 0 View All" at bounding box center [149, 78] width 275 height 19
click at [222, 69] on input "search" at bounding box center [219, 76] width 68 height 14
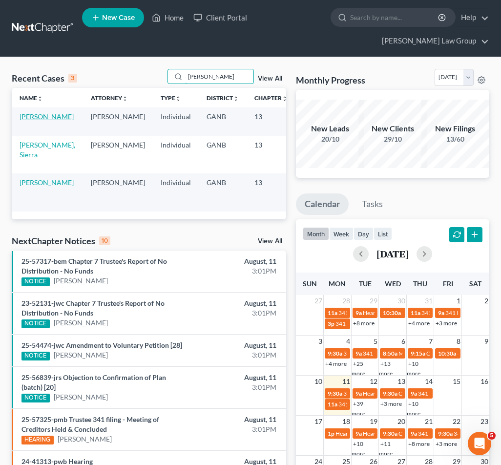
type input "[PERSON_NAME]"
click at [27, 112] on link "[PERSON_NAME]" at bounding box center [47, 116] width 54 height 8
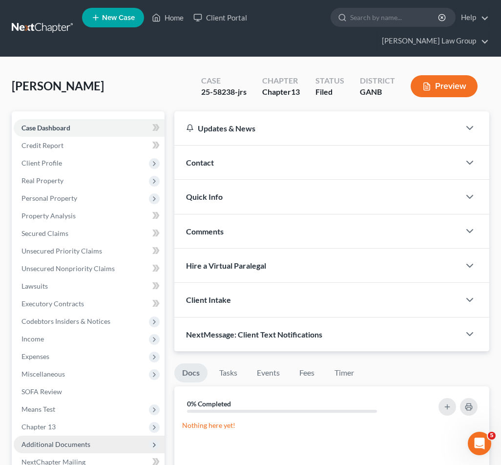
scroll to position [11, 0]
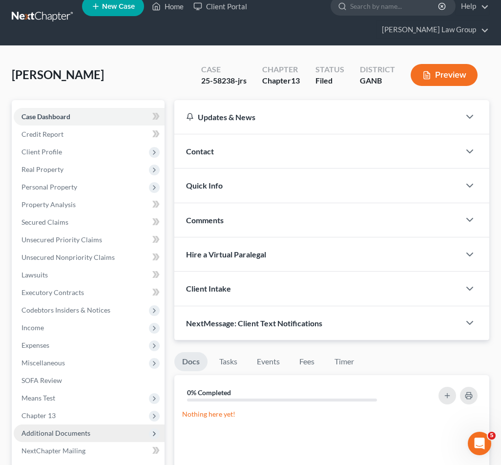
click at [109, 425] on span "Additional Documents" at bounding box center [89, 434] width 151 height 18
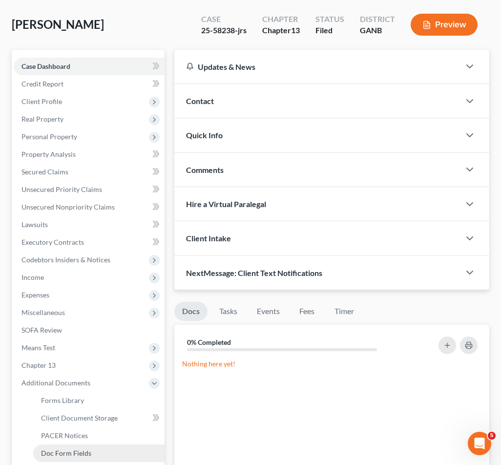
scroll to position [65, 0]
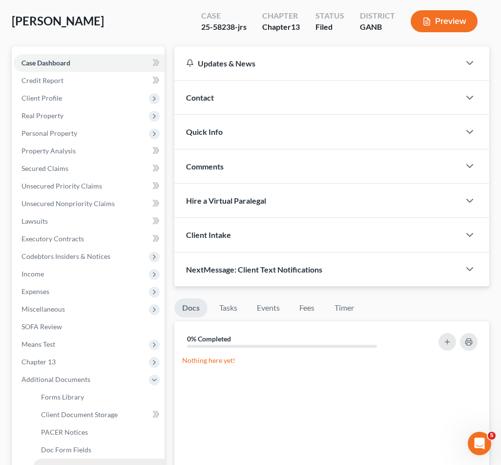
click at [108, 459] on link "Doc Creator" at bounding box center [98, 468] width 131 height 18
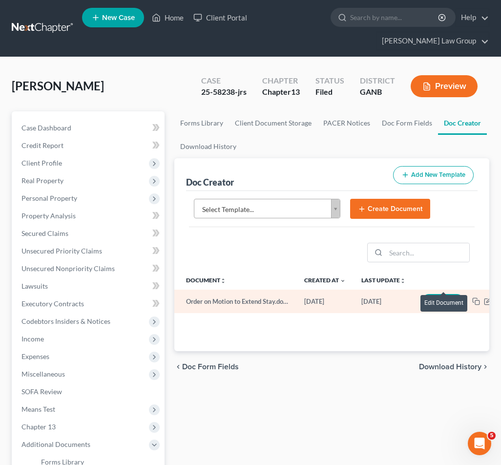
click at [439, 299] on icon "button" at bounding box center [436, 302] width 7 height 7
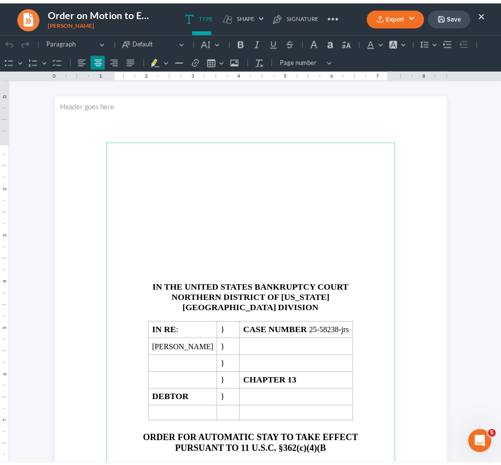
scroll to position [7, 0]
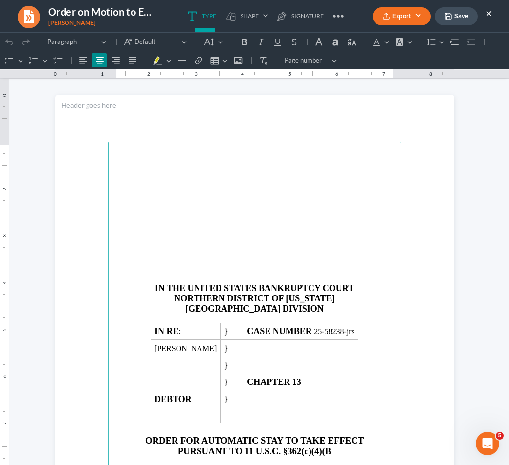
click at [489, 13] on button "×" at bounding box center [488, 13] width 7 height 12
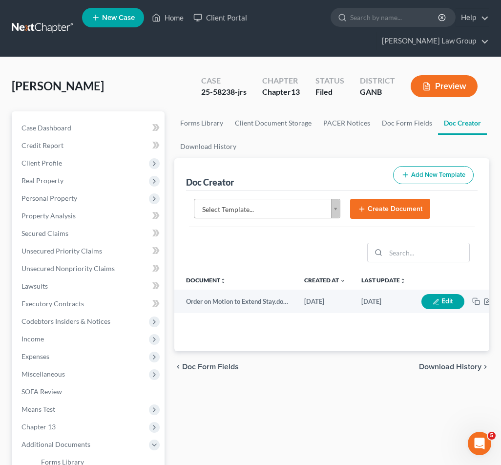
click at [303, 186] on body "Home New Case Client Portal [PERSON_NAME] Law Group [EMAIL_ADDRESS][DOMAIN_NAME…" at bounding box center [250, 339] width 501 height 678
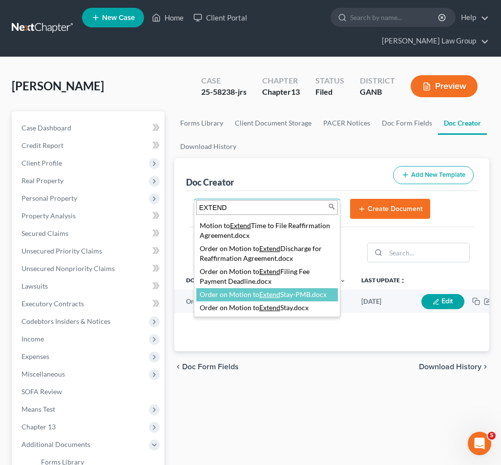
scroll to position [47, 0]
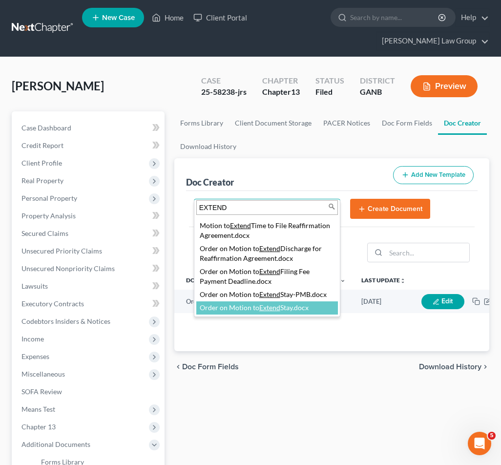
type input "EXTEND"
select select "111917"
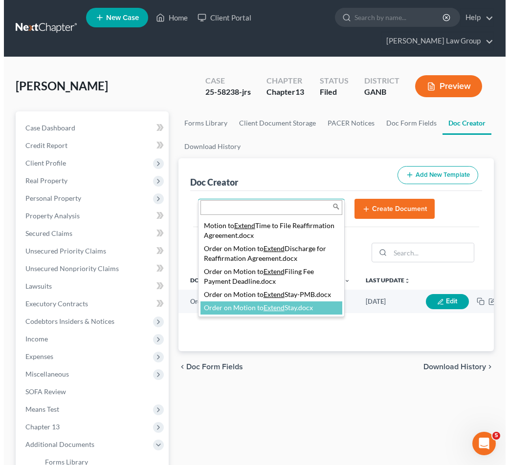
scroll to position [0, 0]
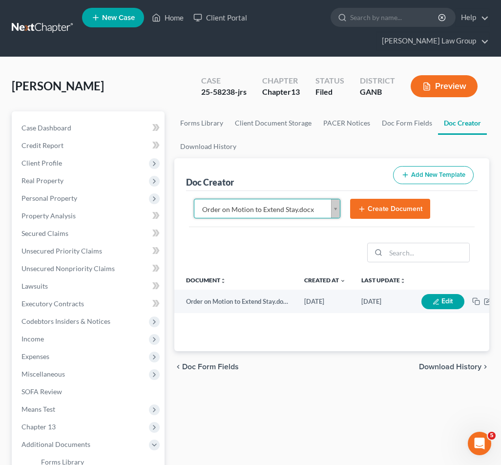
click at [388, 199] on button "Create Document" at bounding box center [390, 209] width 80 height 21
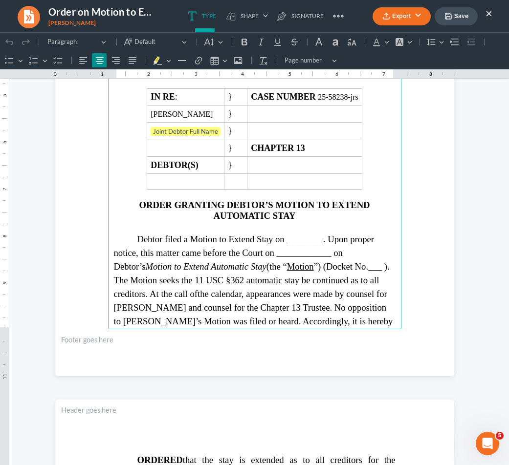
scroll to position [254, 0]
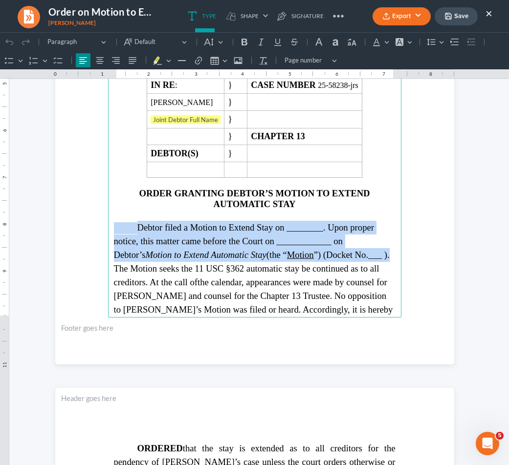
drag, startPoint x: 133, startPoint y: 222, endPoint x: 356, endPoint y: 248, distance: 224.3
click at [356, 248] on p "Debtor filed a Motion to Extend Stay on ________. Upon proper notice, this matt…" at bounding box center [255, 269] width 282 height 96
copy p "Debtor filed a Motion to Extend Stay on ________. Upon proper notice, this matt…"
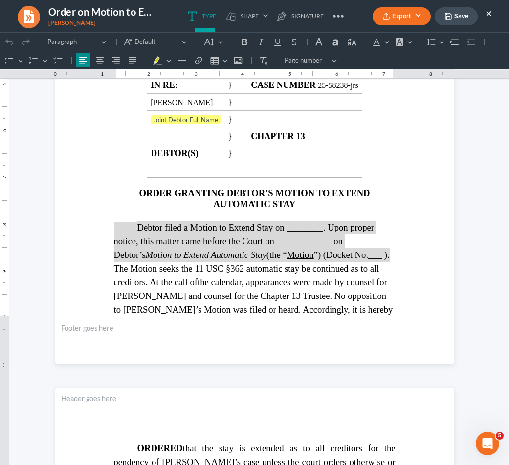
click at [489, 14] on button "×" at bounding box center [488, 13] width 7 height 12
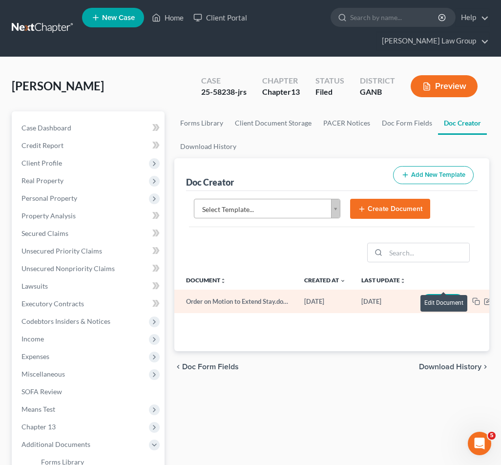
click at [447, 294] on button "Edit" at bounding box center [443, 301] width 43 height 15
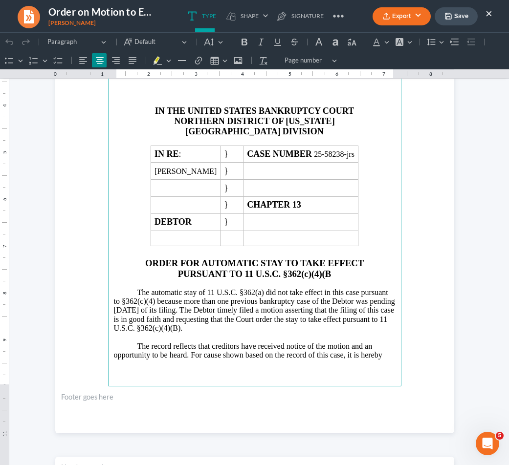
scroll to position [198, 0]
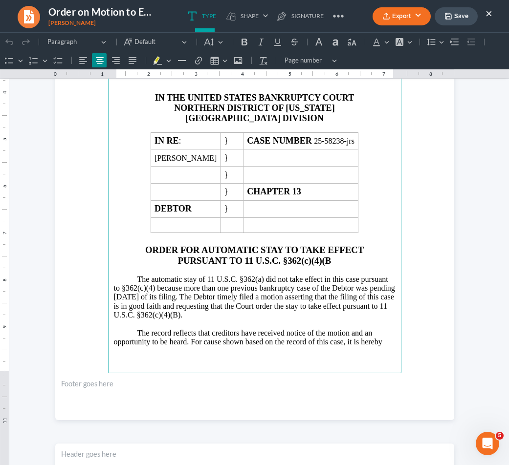
click at [358, 267] on p "Rich Text Editor, page-0-main" at bounding box center [255, 270] width 282 height 9
click at [126, 275] on span "Rich Text Editor, page-0-main" at bounding box center [125, 279] width 23 height 9
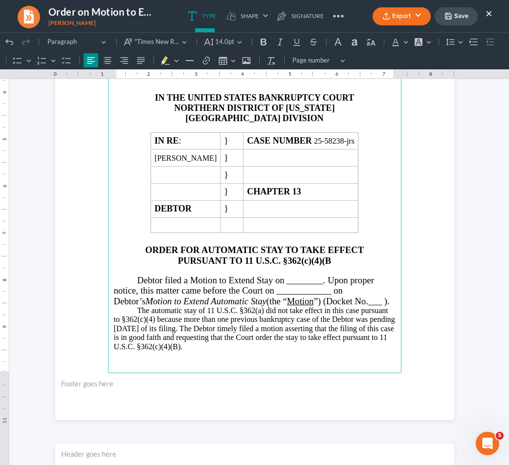
click at [298, 281] on span "Debtor filed a Motion to Extend Stay on ________. Upon proper notice, this matt…" at bounding box center [252, 290] width 276 height 31
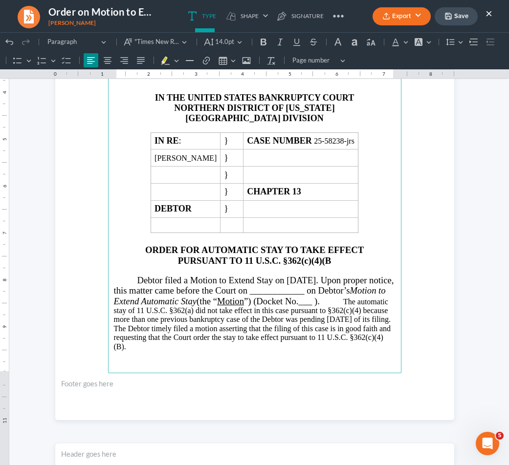
click at [289, 287] on span "Debtor filed a Motion to Extend Stay on [DATE]. Upon proper notice, this matter…" at bounding box center [254, 290] width 280 height 31
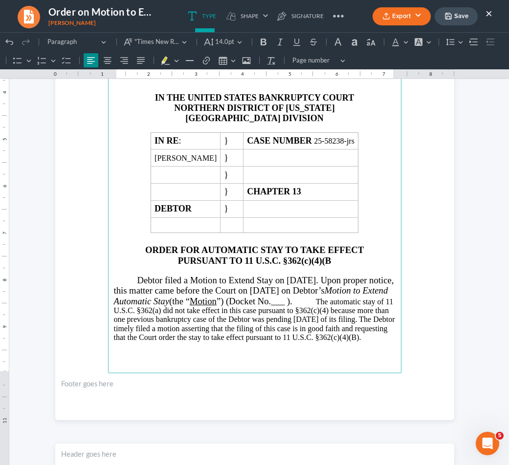
click at [158, 298] on icon "Motion to Extend Automatic Stay" at bounding box center [251, 295] width 274 height 21
click at [341, 297] on span "Debtor filed a Motion to Extend Stay on [DATE]. Upon proper notice, this matter…" at bounding box center [254, 290] width 280 height 31
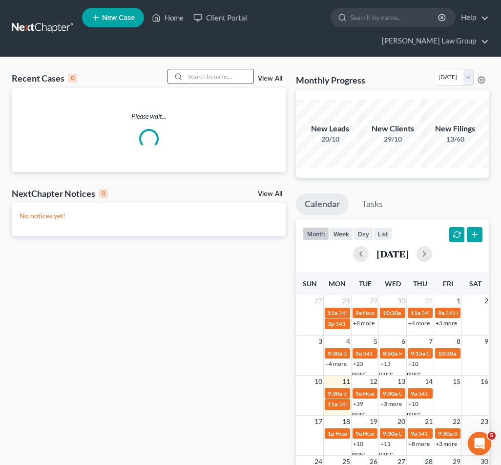
click at [223, 69] on input "search" at bounding box center [219, 76] width 68 height 14
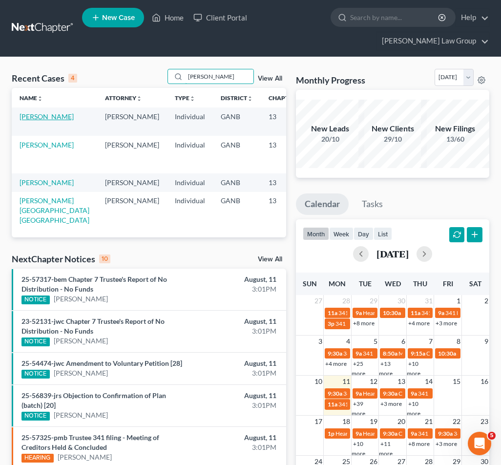
type input "[PERSON_NAME]"
click at [34, 112] on link "[PERSON_NAME]" at bounding box center [47, 116] width 54 height 8
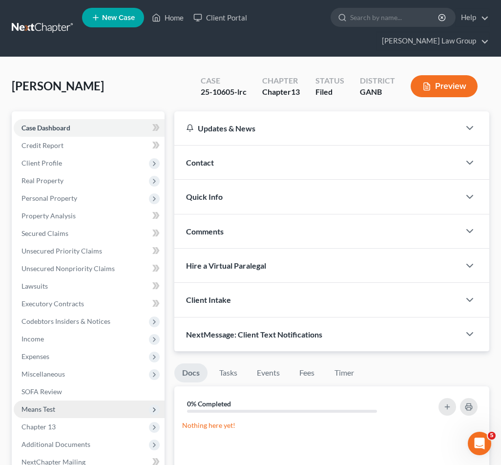
scroll to position [5, 0]
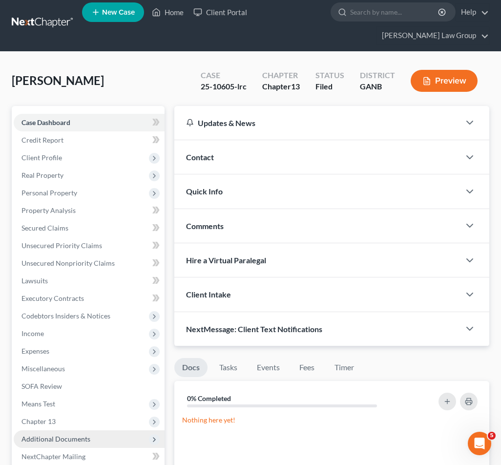
click at [57, 435] on span "Additional Documents" at bounding box center [56, 439] width 69 height 8
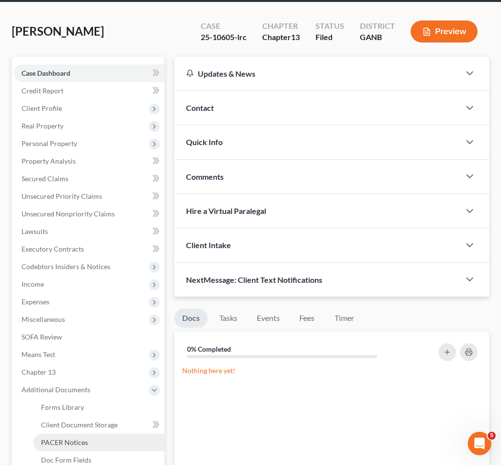
click at [57, 438] on span "PACER Notices" at bounding box center [64, 442] width 47 height 8
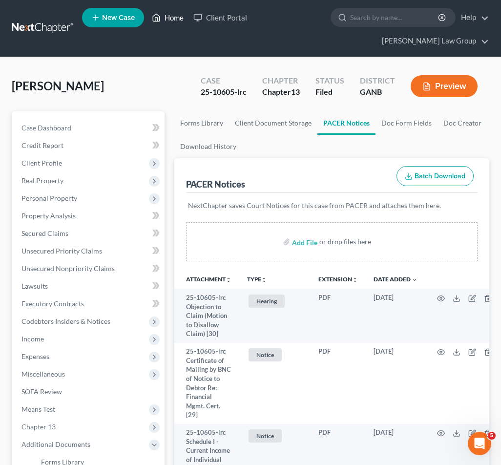
click at [170, 23] on link "Home" at bounding box center [168, 18] width 42 height 18
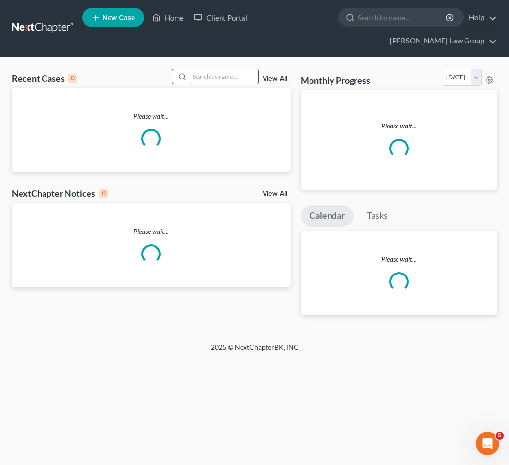
click at [206, 69] on input "search" at bounding box center [224, 76] width 68 height 14
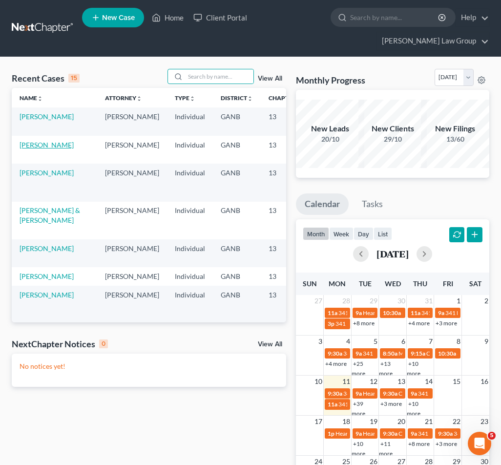
click at [35, 141] on link "[PERSON_NAME]" at bounding box center [47, 145] width 54 height 8
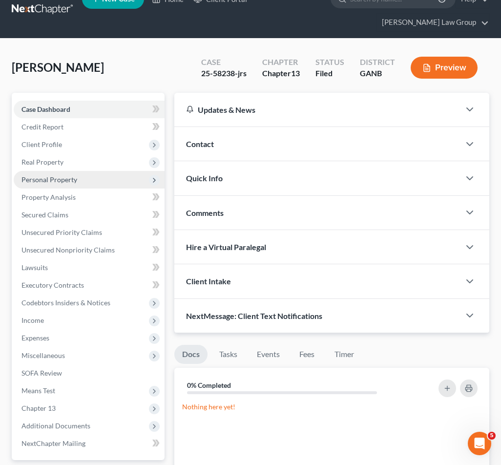
scroll to position [27, 0]
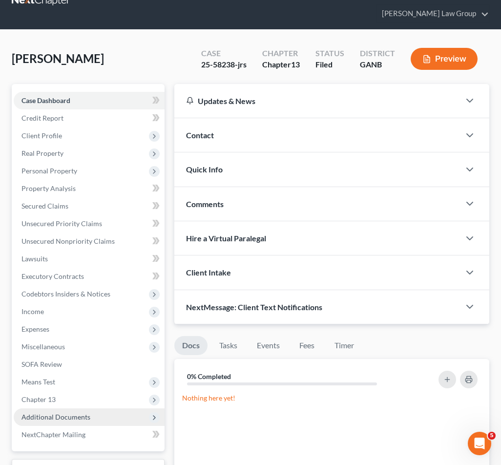
click at [90, 409] on span "Additional Documents" at bounding box center [89, 418] width 151 height 18
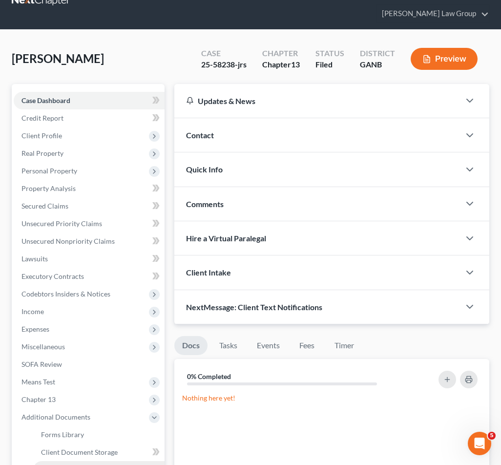
click at [89, 461] on link "PACER Notices" at bounding box center [98, 470] width 131 height 18
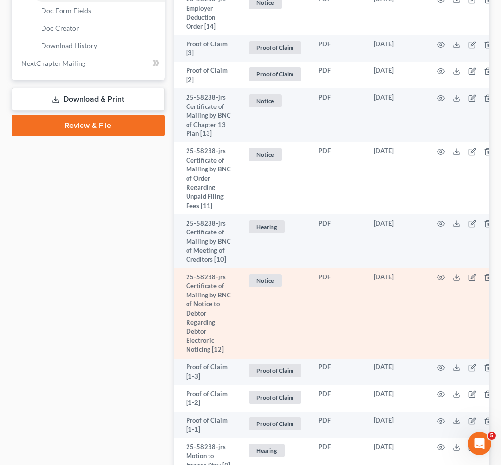
scroll to position [505, 0]
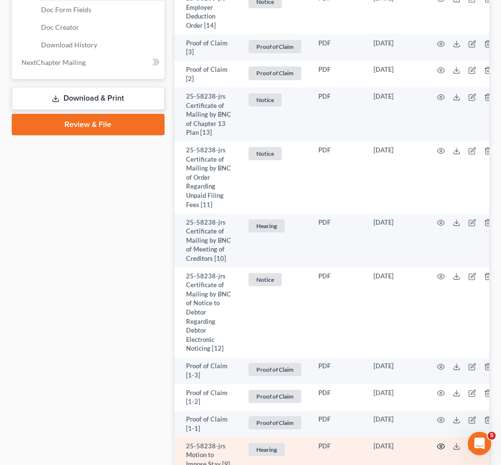
click at [441, 443] on icon "button" at bounding box center [441, 447] width 8 height 8
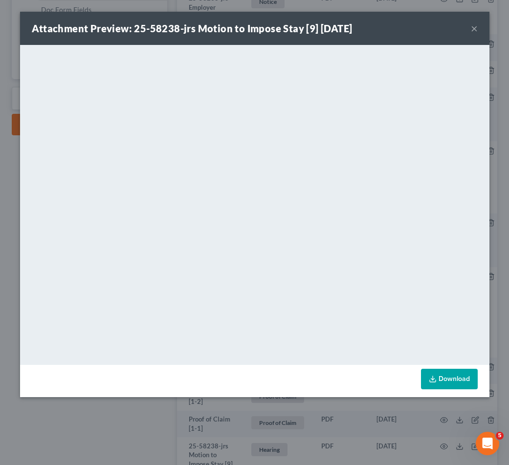
click at [474, 29] on button "×" at bounding box center [474, 28] width 7 height 12
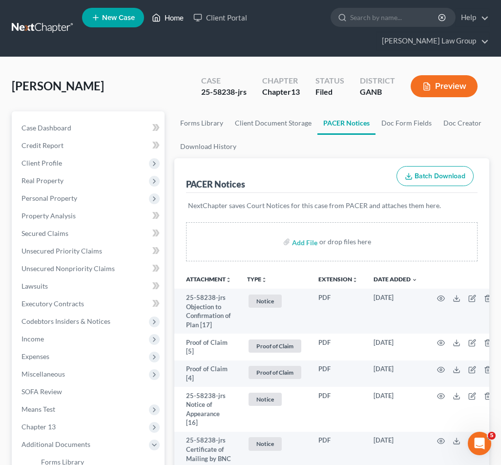
scroll to position [0, 0]
click at [172, 26] on link "Home" at bounding box center [168, 18] width 42 height 18
click at [175, 19] on link "Home" at bounding box center [168, 18] width 42 height 18
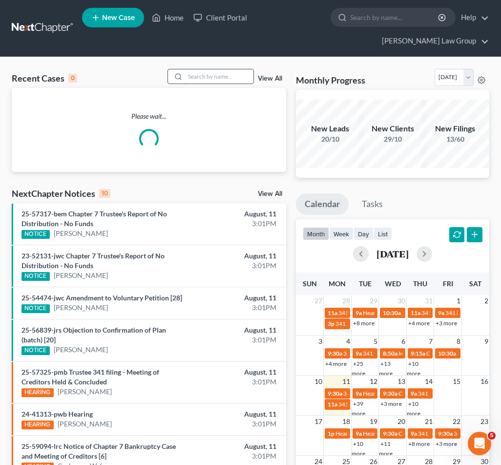
click at [225, 69] on input "search" at bounding box center [219, 76] width 68 height 14
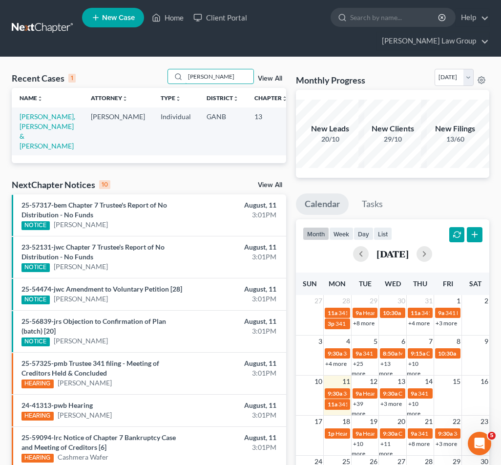
type input "Dotson"
drag, startPoint x: 182, startPoint y: 73, endPoint x: 32, endPoint y: 112, distance: 155.1
click at [32, 112] on link "Dotson, Garreisha & Louis" at bounding box center [48, 131] width 56 height 38
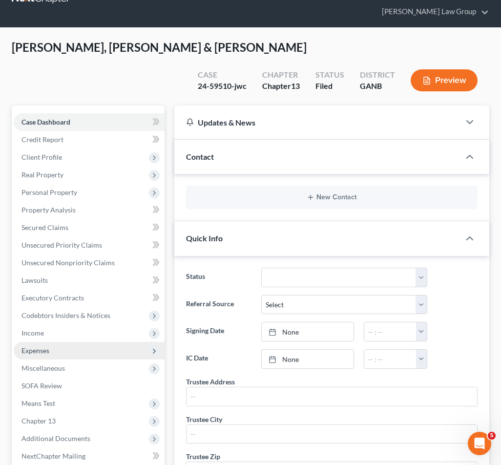
scroll to position [32, 0]
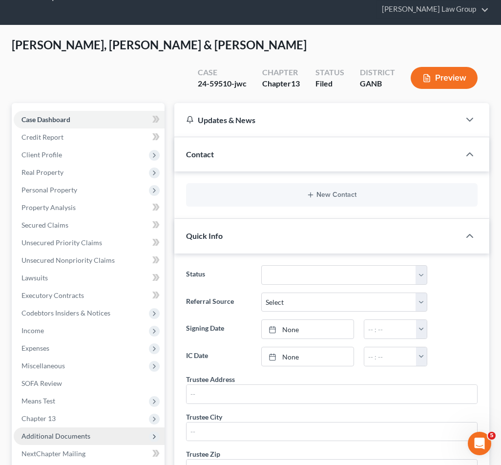
click at [95, 428] on span "Additional Documents" at bounding box center [89, 437] width 151 height 18
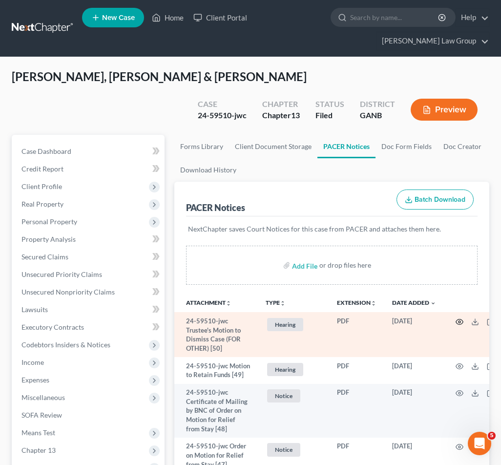
click at [457, 318] on icon "button" at bounding box center [460, 322] width 8 height 8
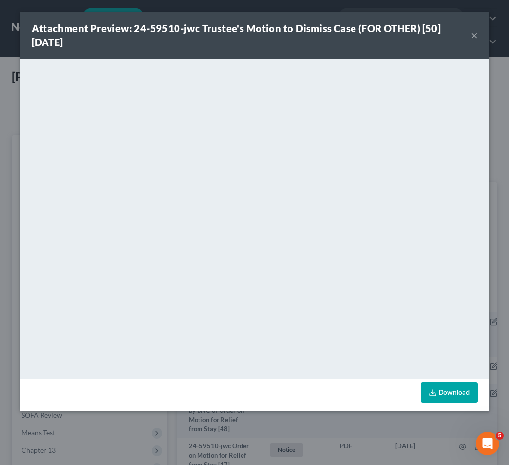
click at [473, 40] on button "×" at bounding box center [474, 35] width 7 height 12
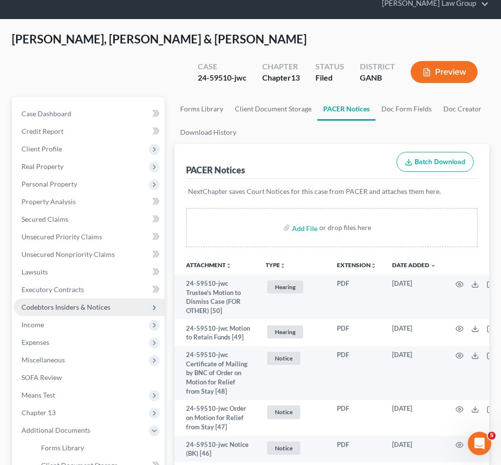
scroll to position [25, 0]
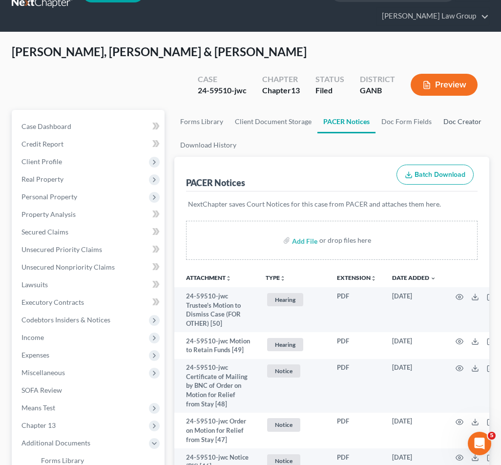
click at [461, 110] on link "Doc Creator" at bounding box center [463, 121] width 50 height 23
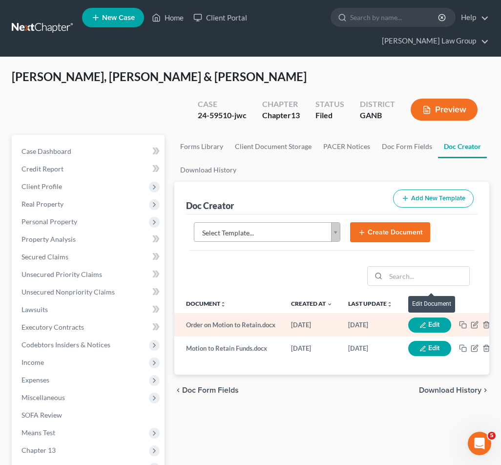
click at [442, 313] on td "Edit" at bounding box center [454, 324] width 106 height 23
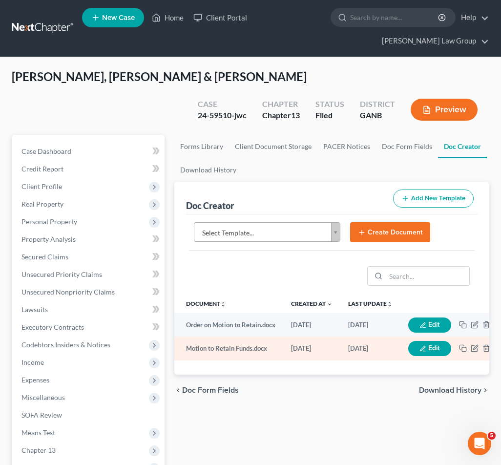
click at [441, 337] on td "Edit" at bounding box center [454, 348] width 106 height 23
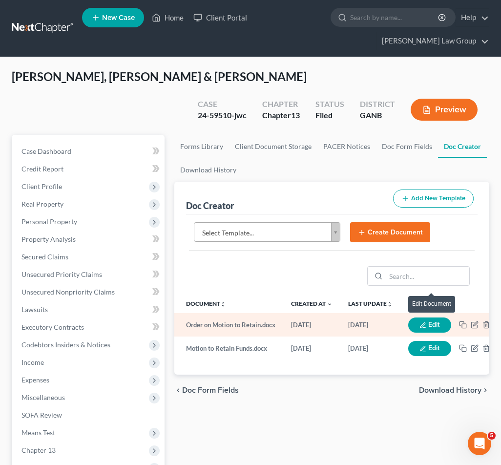
click at [441, 318] on button "Edit" at bounding box center [430, 325] width 43 height 15
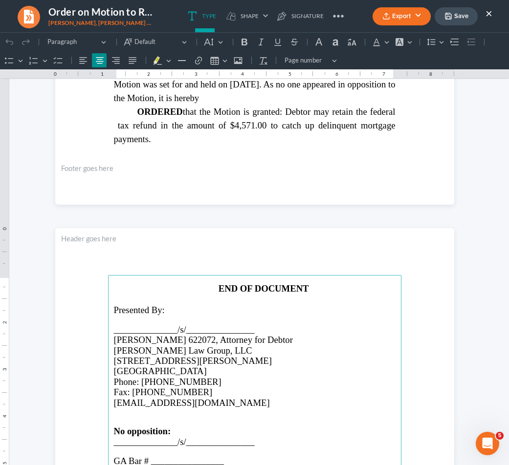
scroll to position [414, 0]
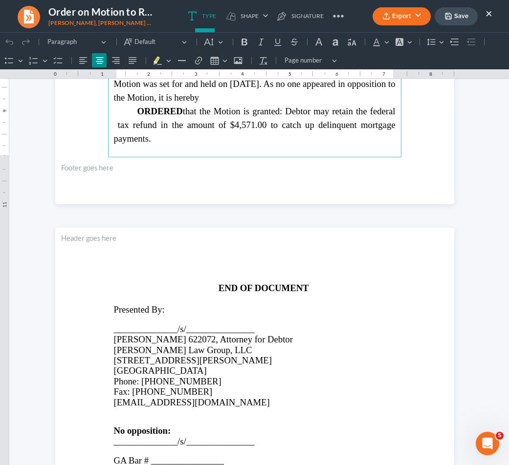
click at [248, 131] on p "ORDERED that the Motion is granted: Debtor may retain the federal tax refund in…" at bounding box center [255, 125] width 282 height 41
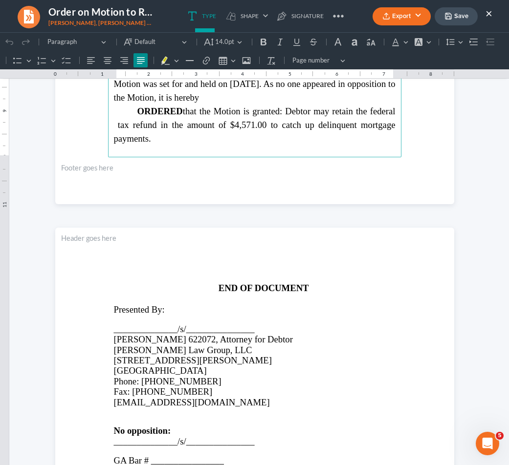
click at [168, 106] on strong "ORDERED" at bounding box center [159, 111] width 45 height 10
copy strong "ORDERED"
click at [174, 126] on p "ORDERED that the Motion is granted: Debtor may retain the federal tax refund in…" at bounding box center [255, 125] width 282 height 41
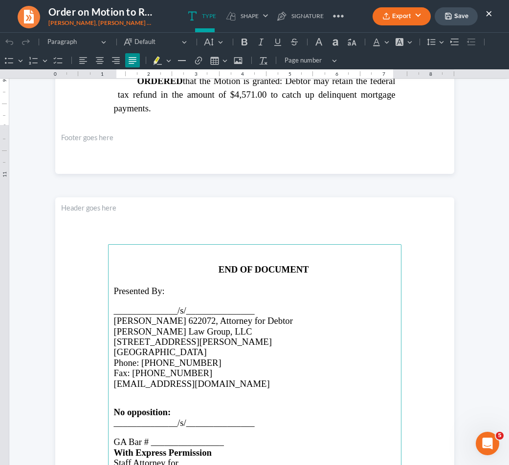
scroll to position [445, 0]
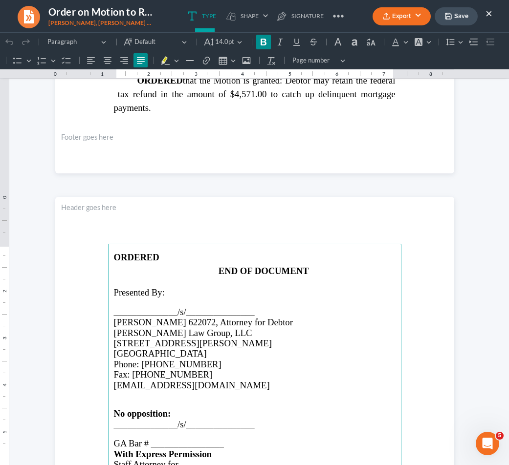
click at [114, 256] on strong "ORDERED" at bounding box center [136, 257] width 45 height 10
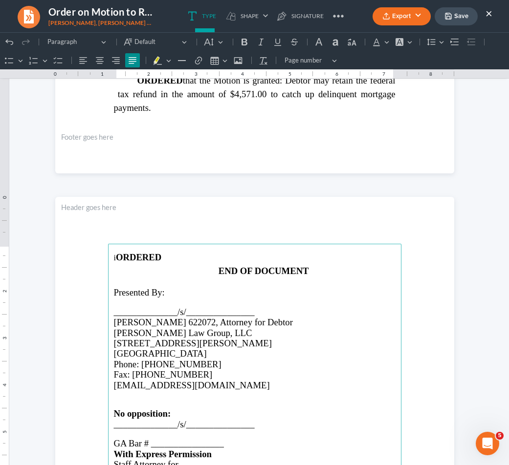
click at [136, 259] on strong "ORDERED" at bounding box center [138, 257] width 45 height 10
click at [116, 257] on span "i" at bounding box center [115, 258] width 2 height 12
click at [116, 260] on span "i" at bounding box center [115, 258] width 2 height 12
drag, startPoint x: 134, startPoint y: 258, endPoint x: 143, endPoint y: 259, distance: 8.9
click at [135, 258] on p "⁠⁠⁠⁠⁠⁠⁠ i ORDERED" at bounding box center [255, 258] width 282 height 14
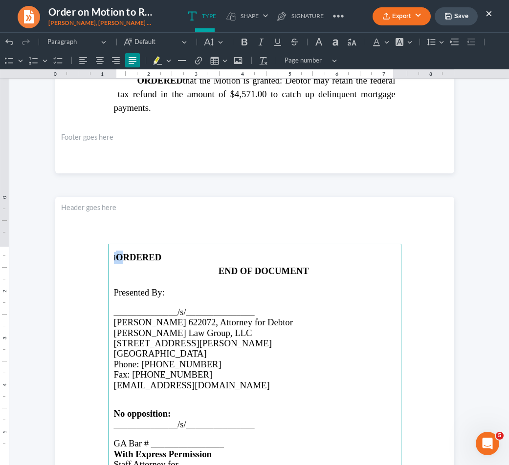
drag, startPoint x: 136, startPoint y: 257, endPoint x: 146, endPoint y: 263, distance: 11.0
click at [144, 262] on strong "ORDERED" at bounding box center [138, 257] width 45 height 10
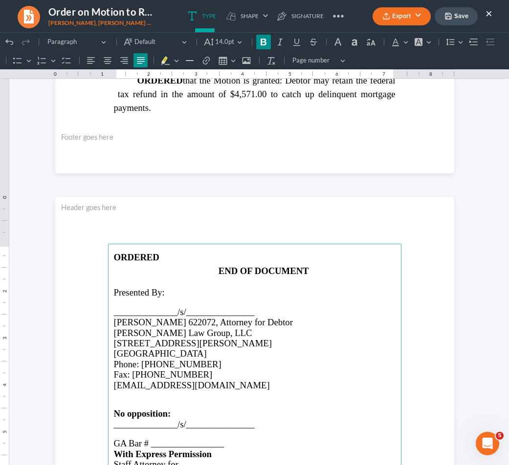
click at [114, 257] on strong "ORDERED" at bounding box center [136, 257] width 45 height 10
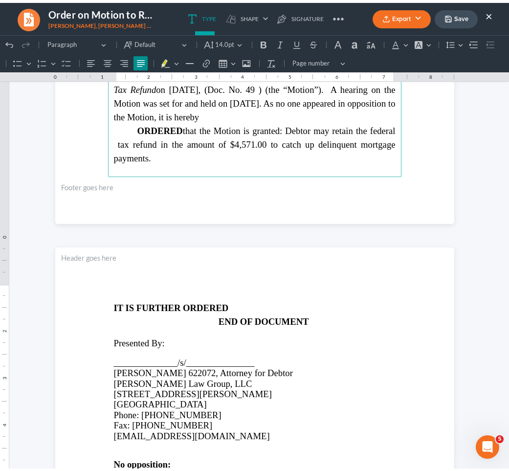
scroll to position [398, 0]
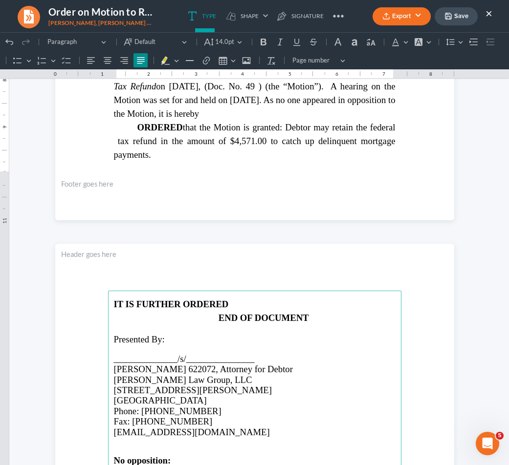
click at [231, 304] on p "IT IS FURTHER ORDERED" at bounding box center [255, 305] width 282 height 14
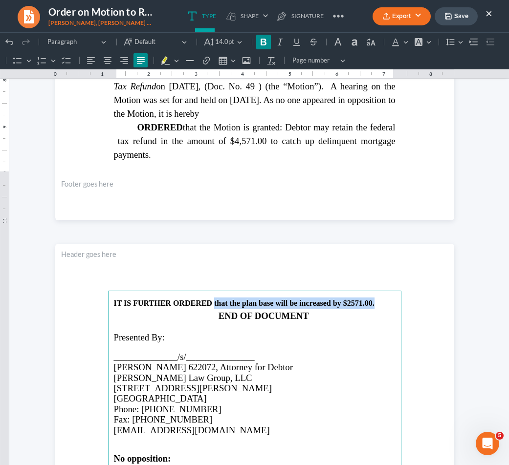
drag, startPoint x: 211, startPoint y: 303, endPoint x: 378, endPoint y: 304, distance: 166.7
click at [378, 304] on p "IT IS FURTHER ORDERED that the plan base will be increased by $2571.00." at bounding box center [255, 304] width 282 height 12
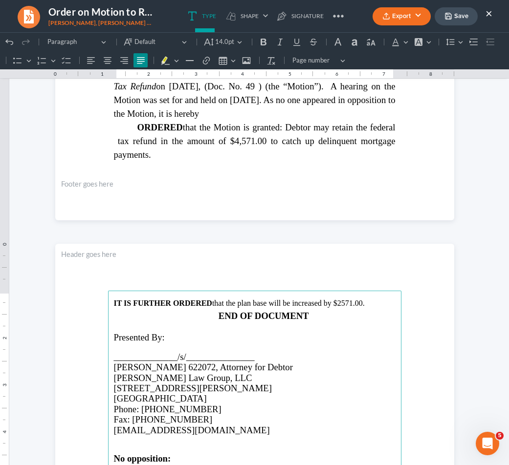
click at [459, 18] on button "Save" at bounding box center [455, 16] width 43 height 18
click at [422, 14] on button "Export" at bounding box center [401, 16] width 58 height 18
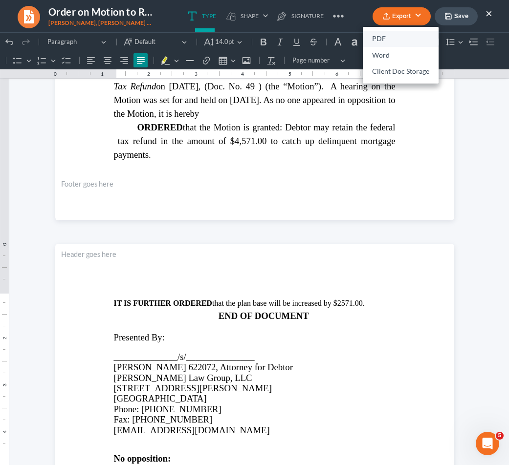
click at [392, 37] on link "PDF" at bounding box center [401, 39] width 76 height 17
